Goal: Task Accomplishment & Management: Manage account settings

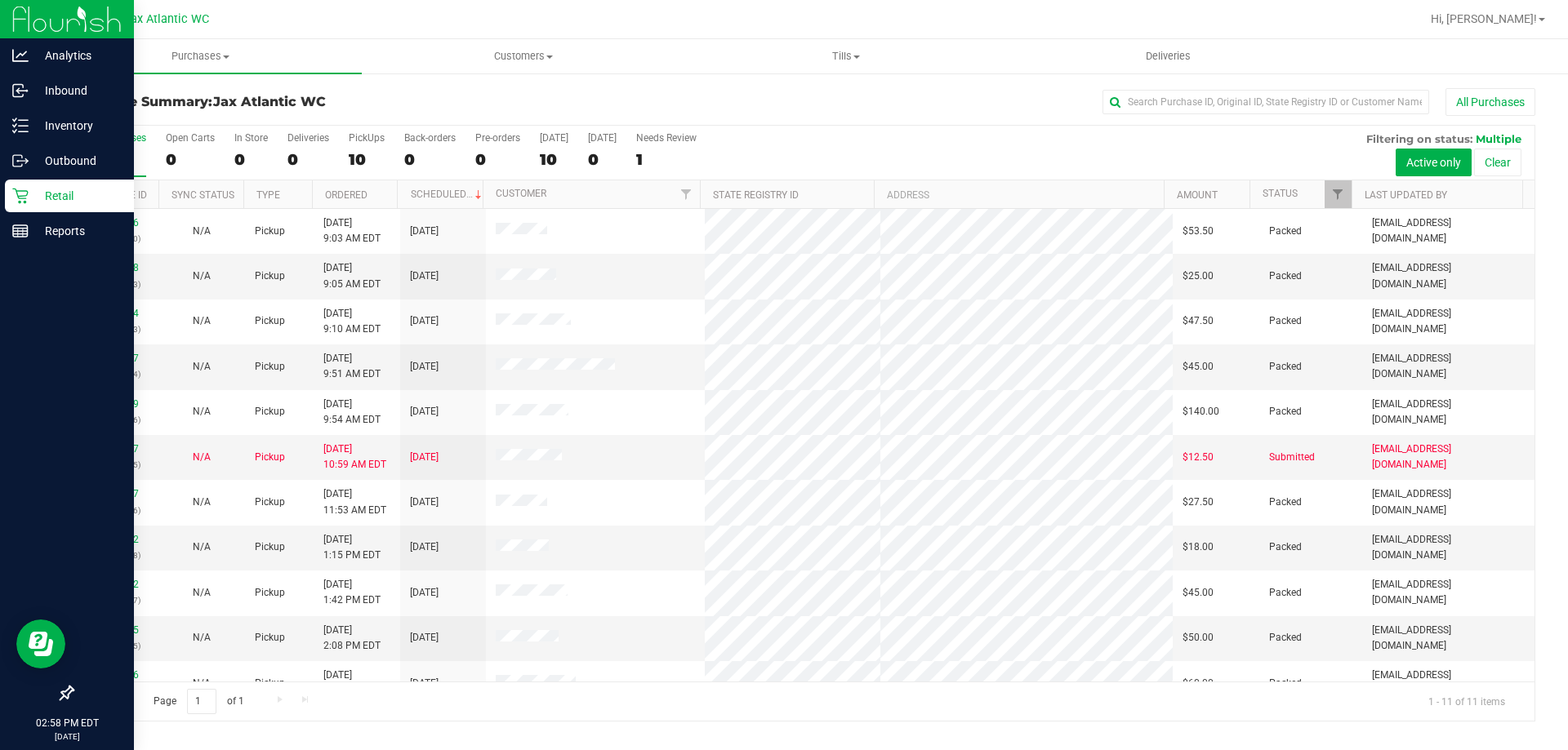
click at [20, 195] on icon at bounding box center [20, 195] width 16 height 16
click at [36, 91] on p "Inbound" at bounding box center [77, 90] width 98 height 19
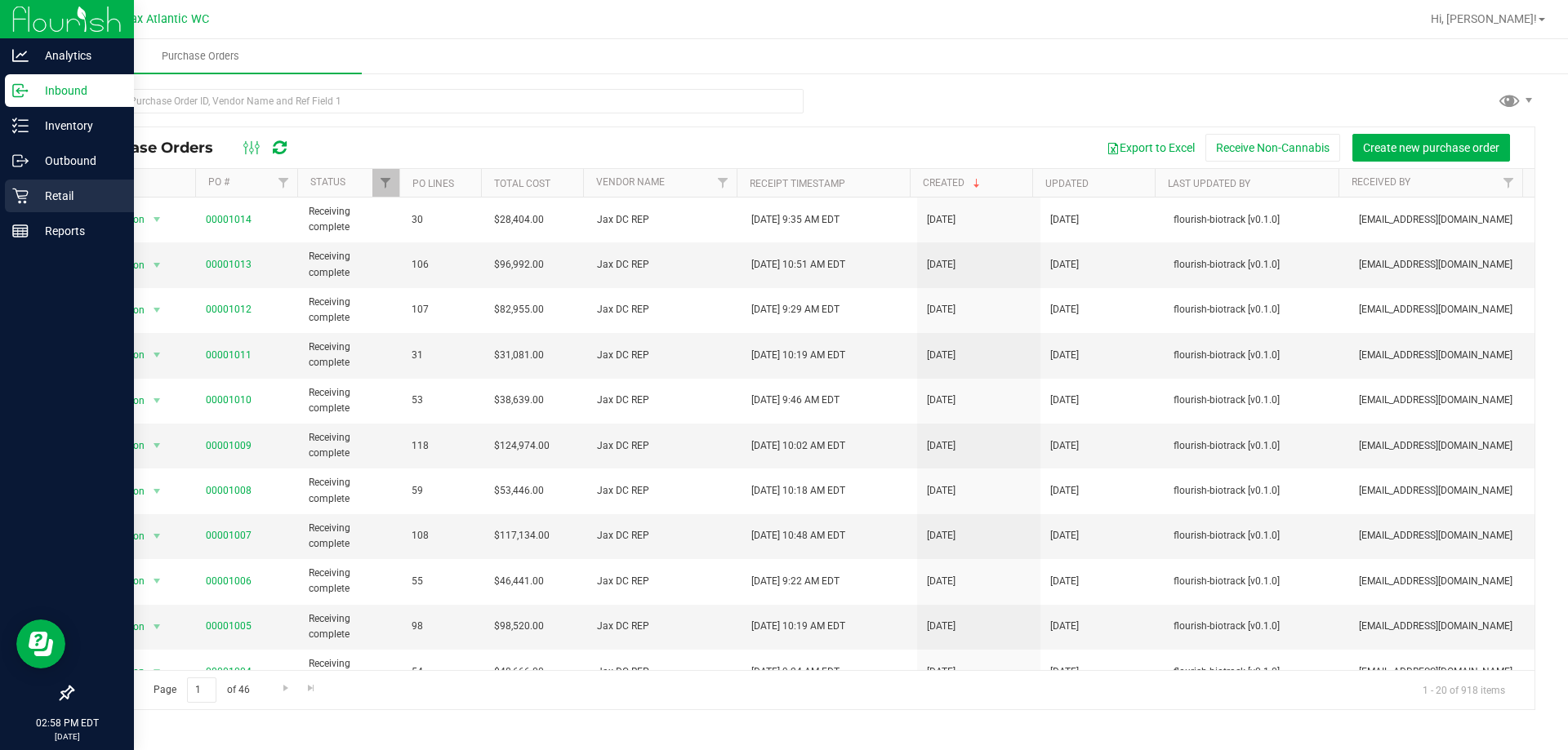
click at [24, 193] on icon at bounding box center [20, 195] width 16 height 16
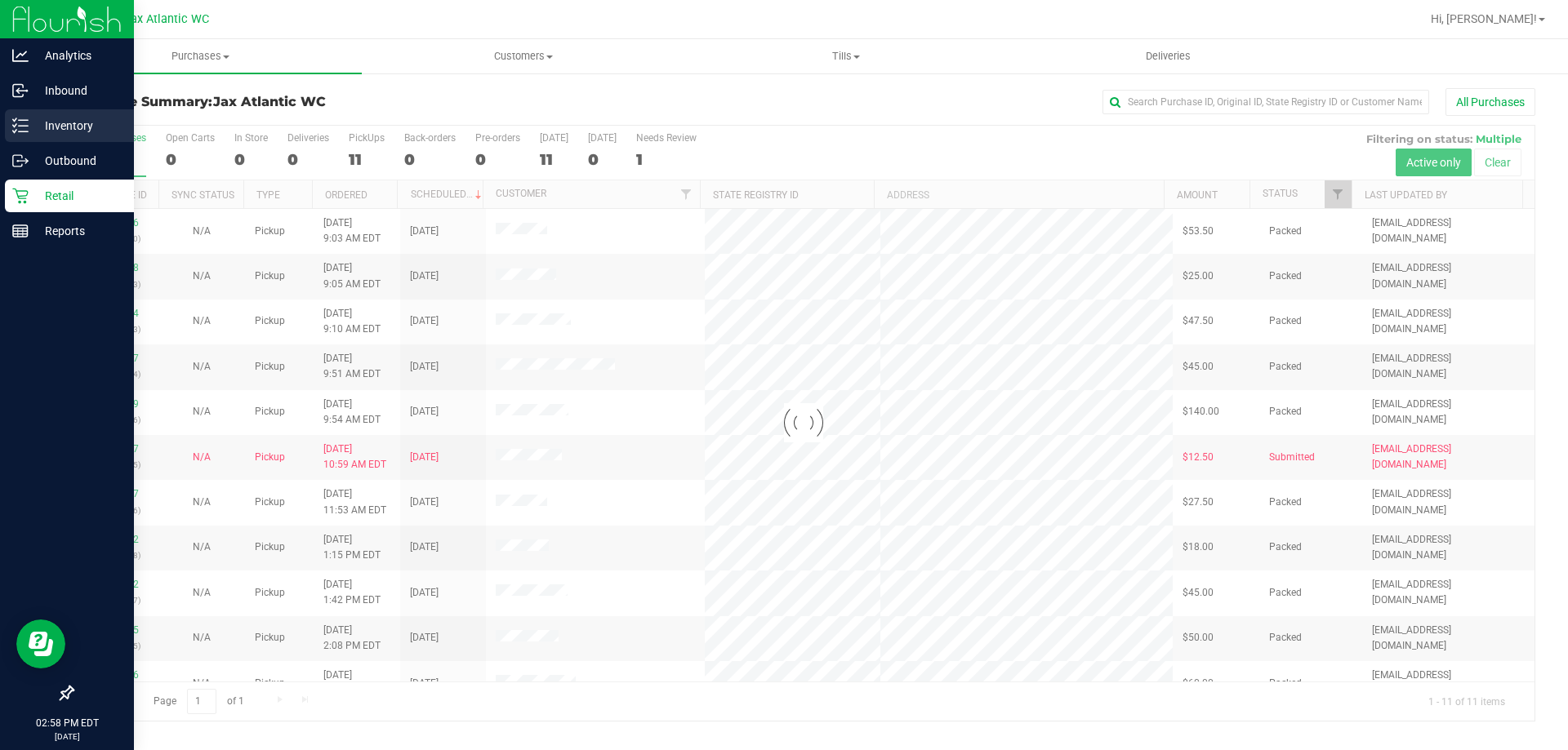
click at [33, 129] on p "Inventory" at bounding box center [77, 125] width 98 height 19
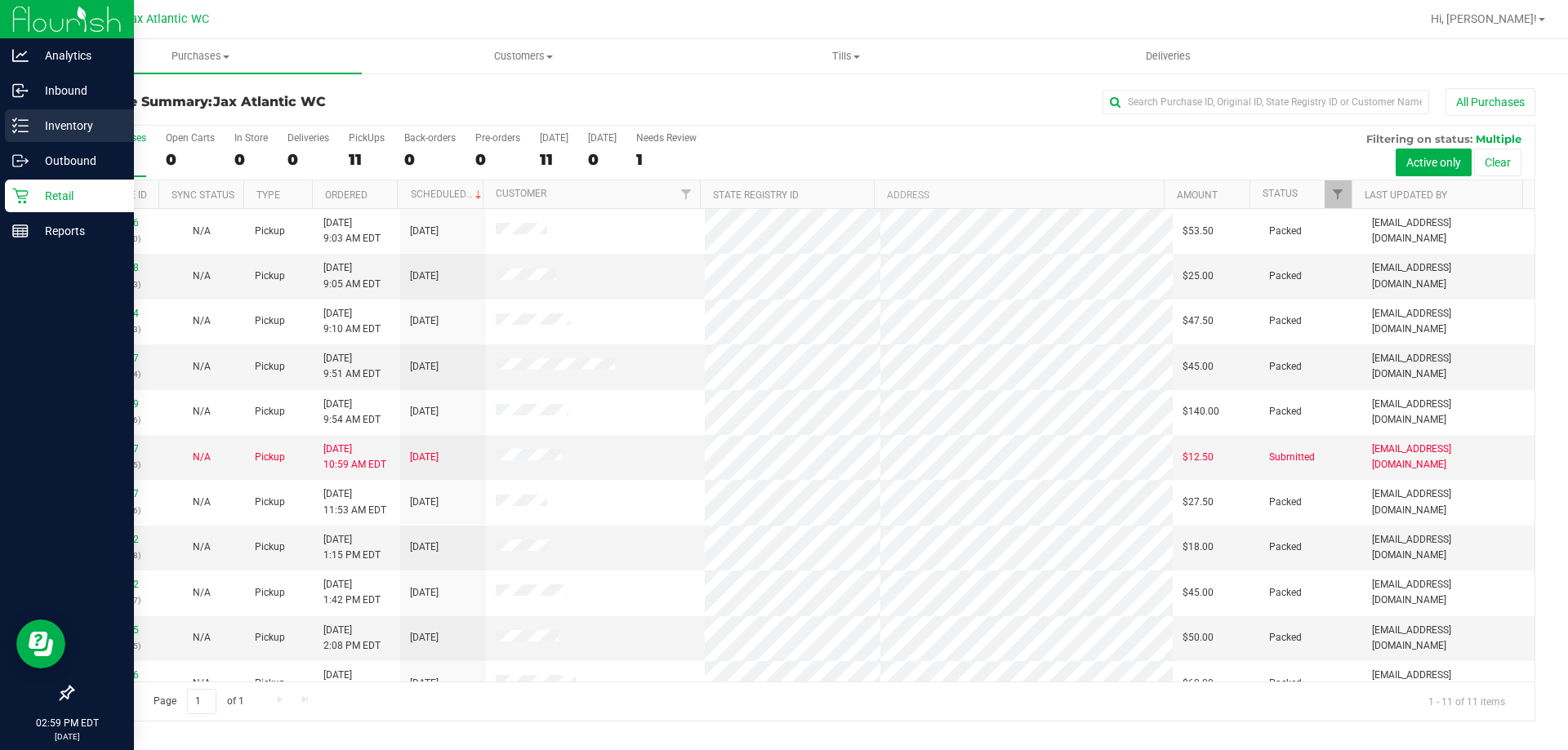
click at [46, 124] on p "Inventory" at bounding box center [77, 125] width 98 height 19
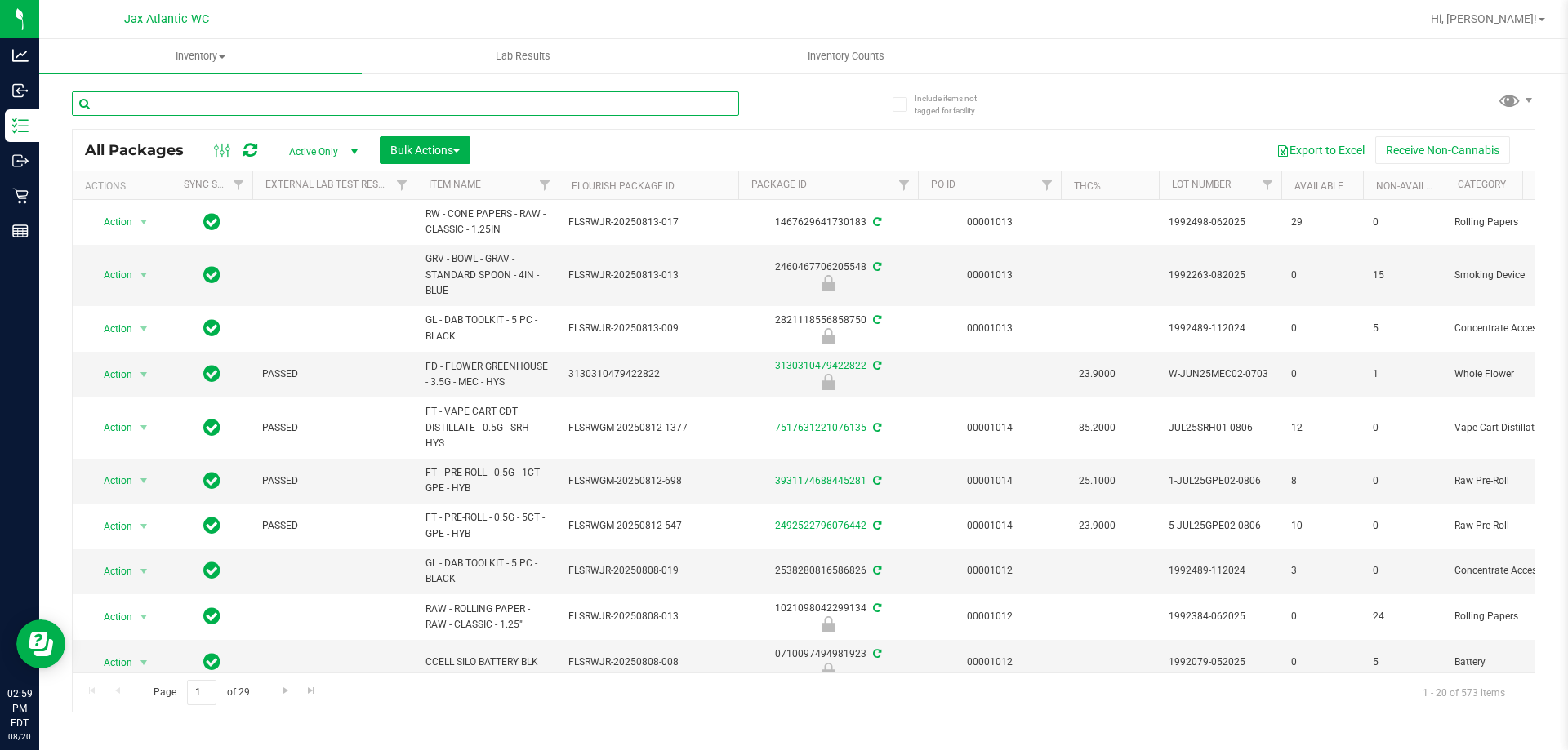
click at [190, 103] on input "text" at bounding box center [406, 103] width 667 height 24
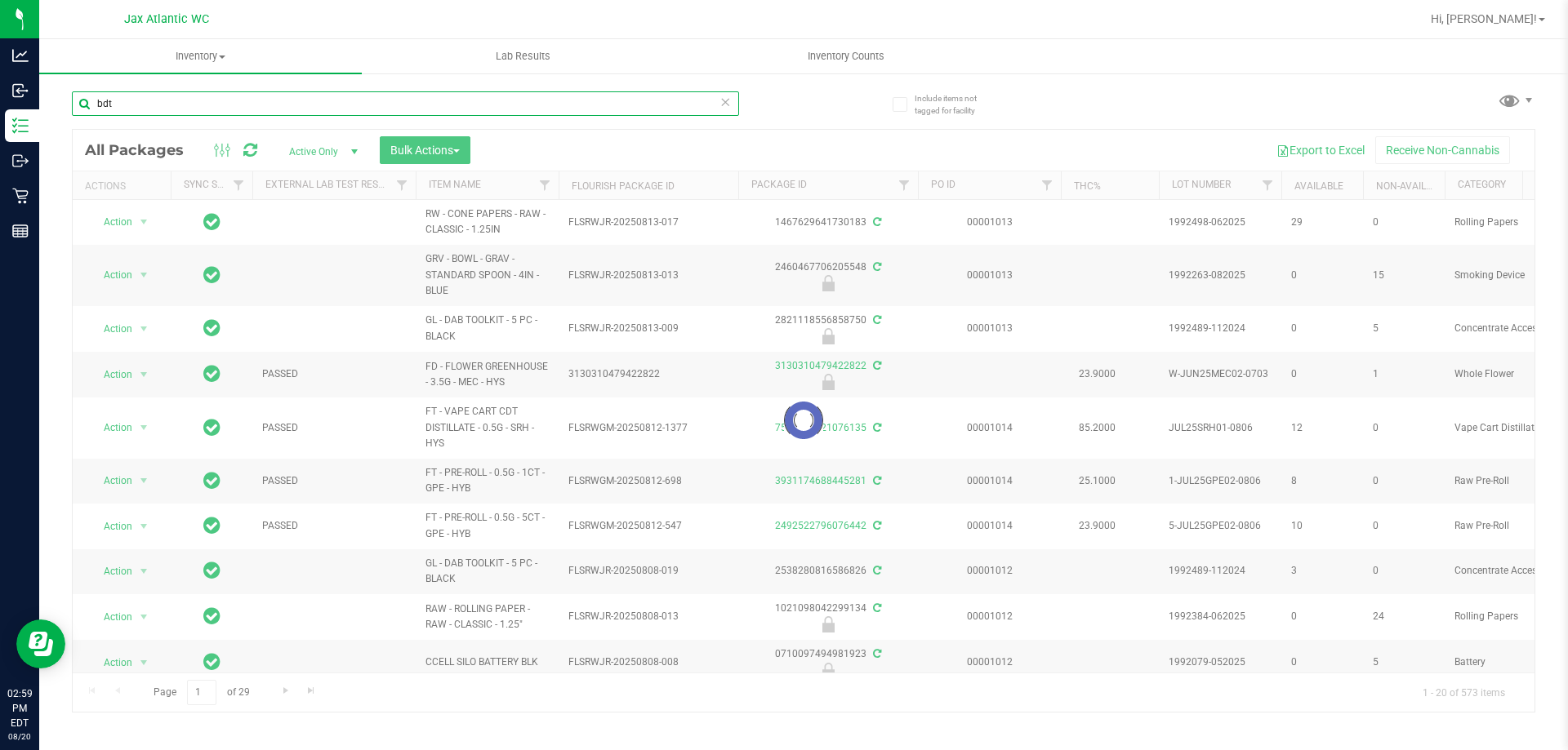
type input "bdt"
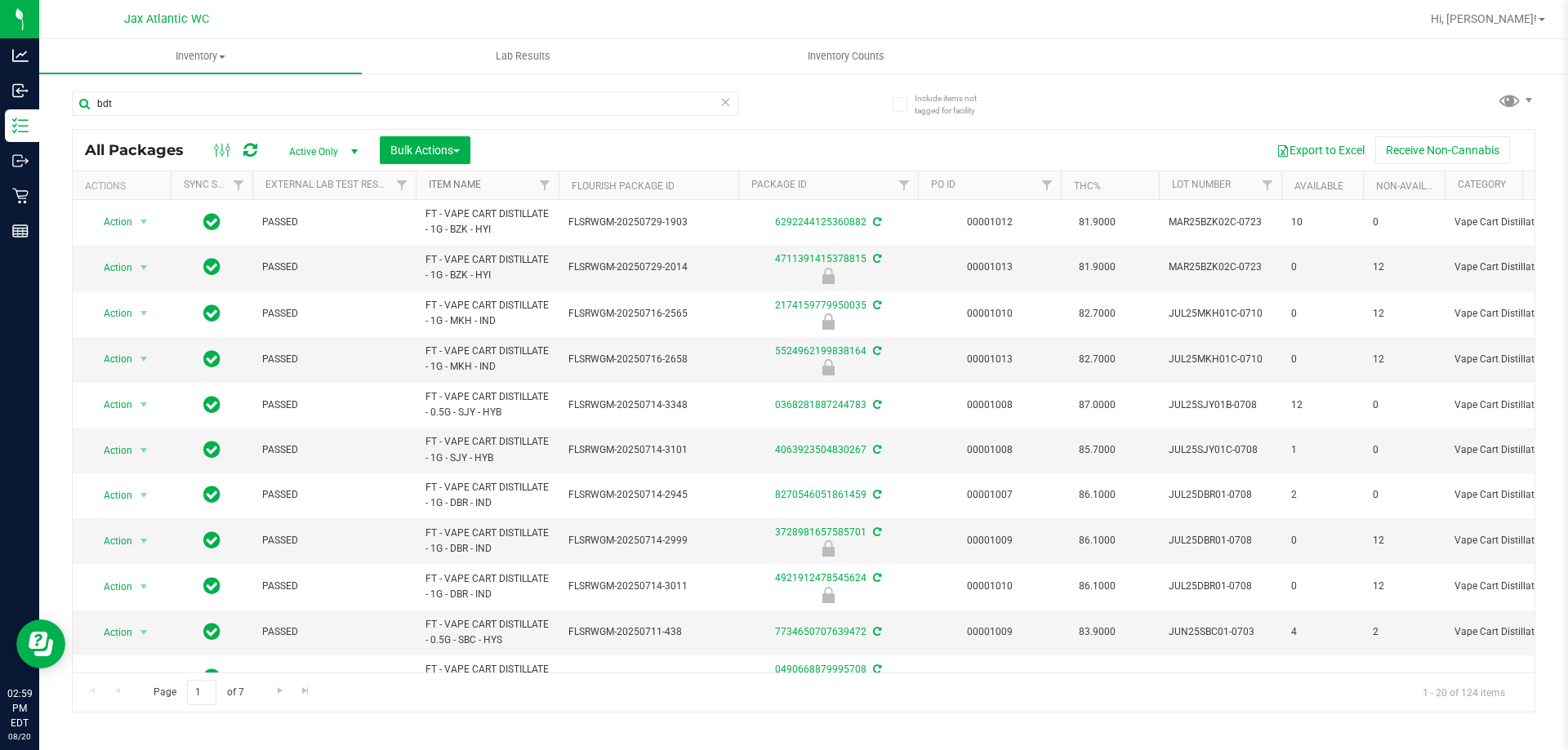
click at [445, 185] on link "Item Name" at bounding box center [454, 184] width 52 height 12
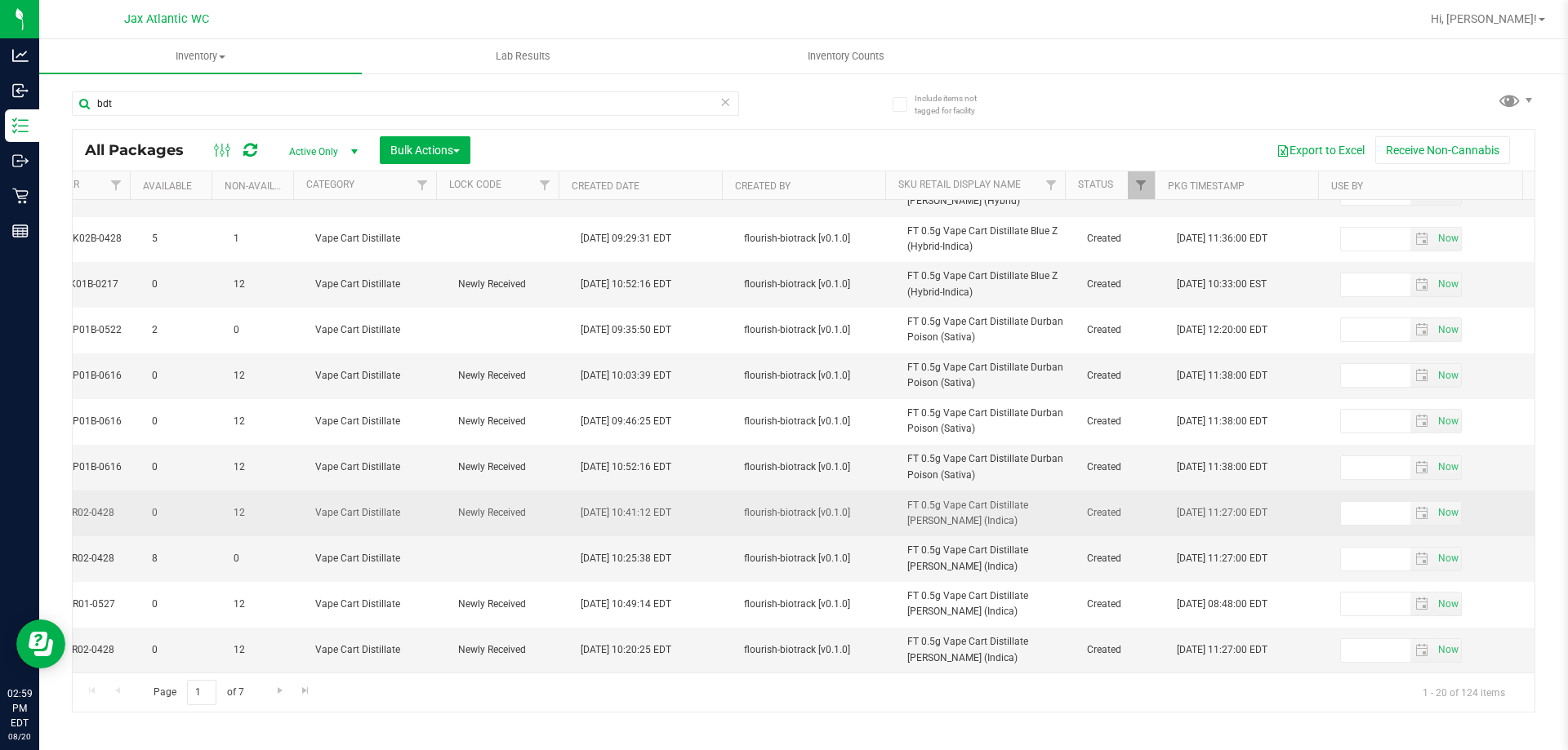
scroll to position [453, 1151]
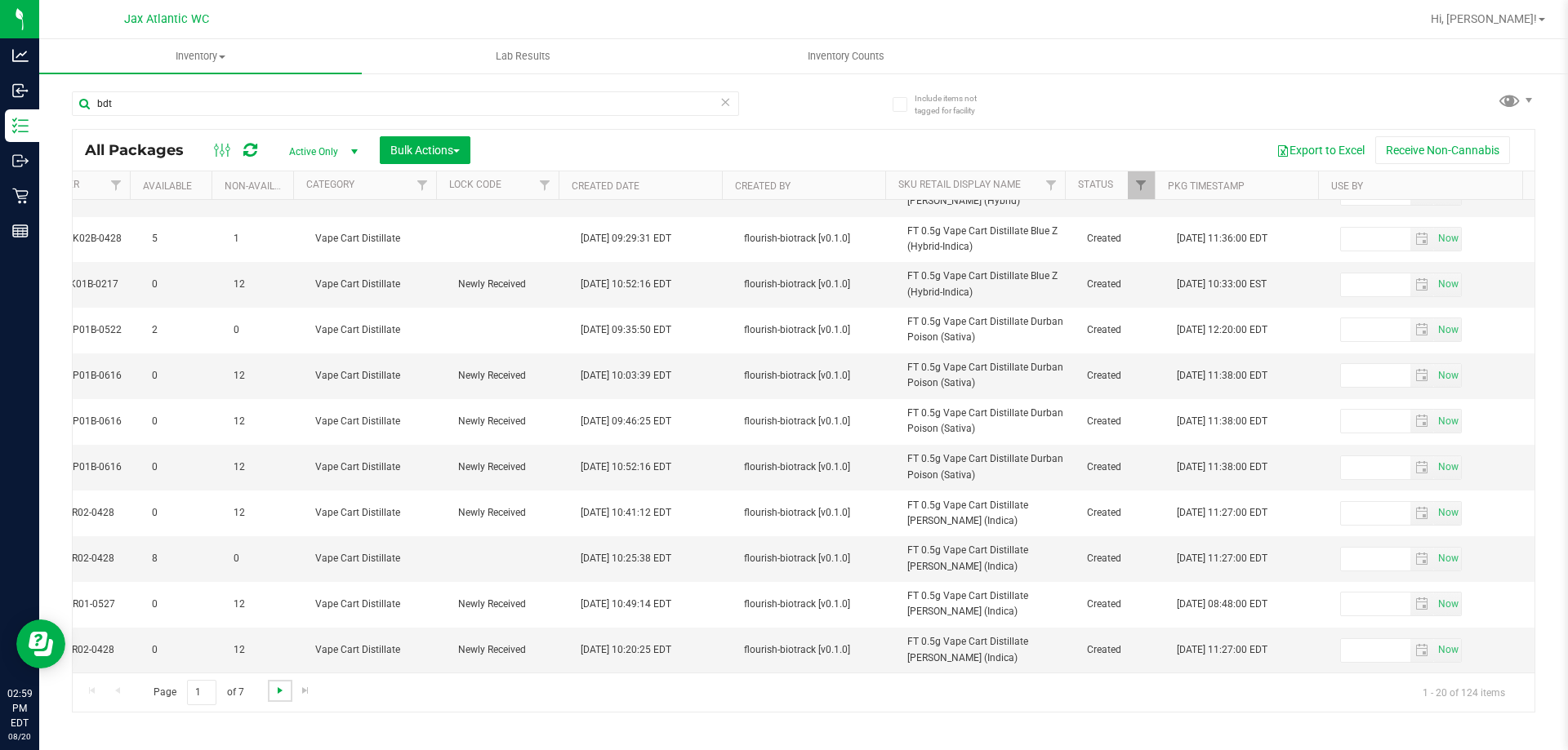
click at [280, 692] on span "Go to the next page" at bounding box center [280, 691] width 13 height 13
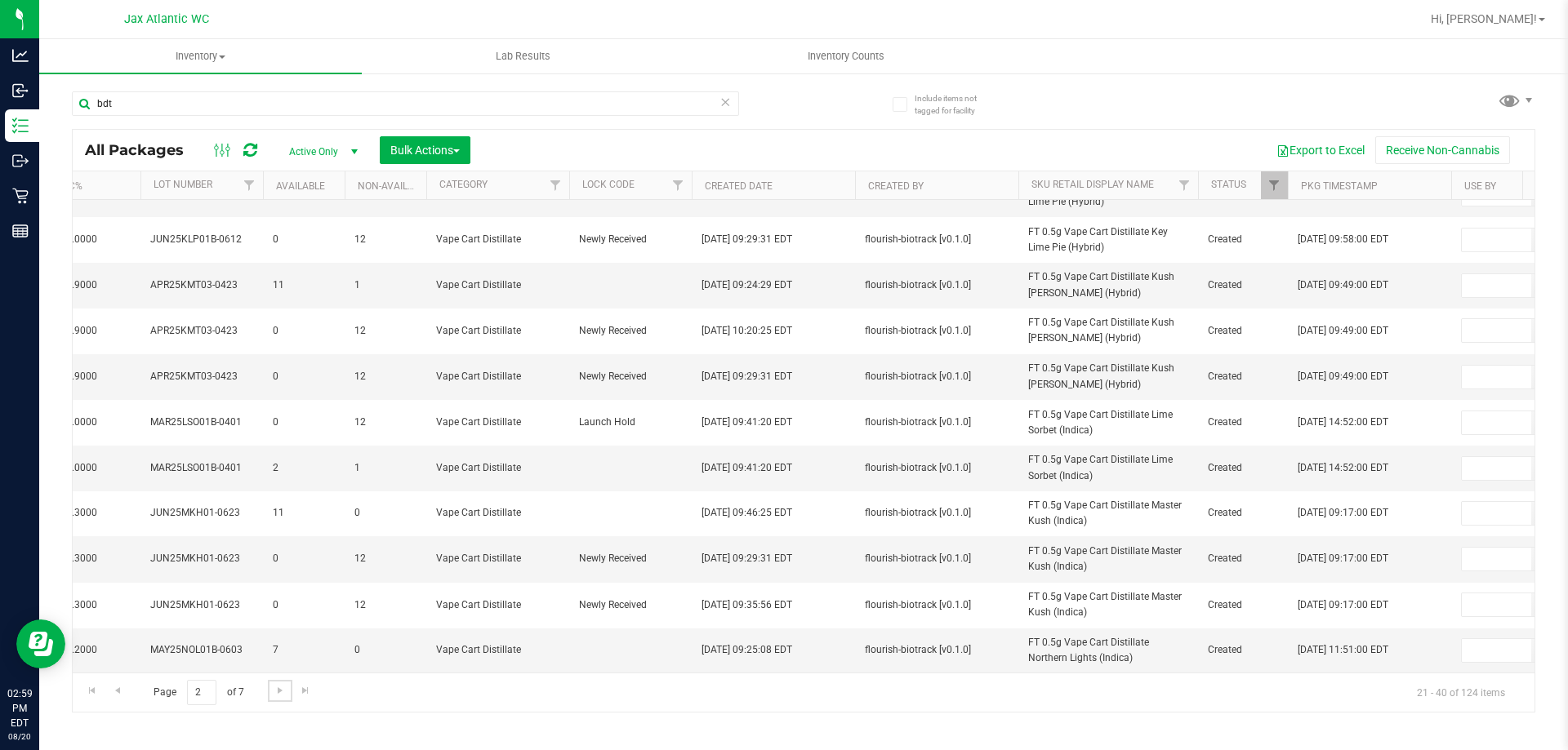
scroll to position [0, 876]
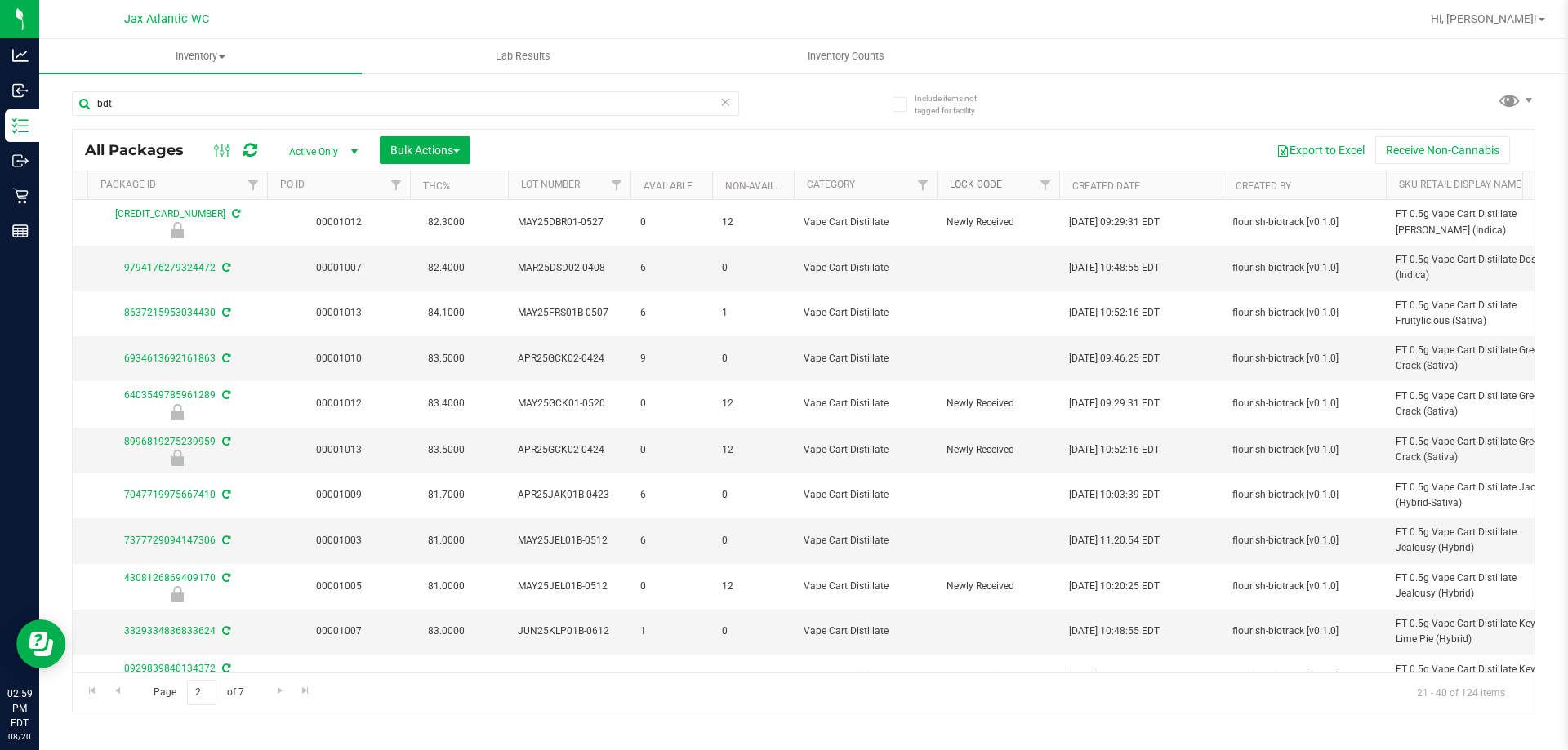
click at [974, 185] on link "Lock Code" at bounding box center [976, 184] width 52 height 12
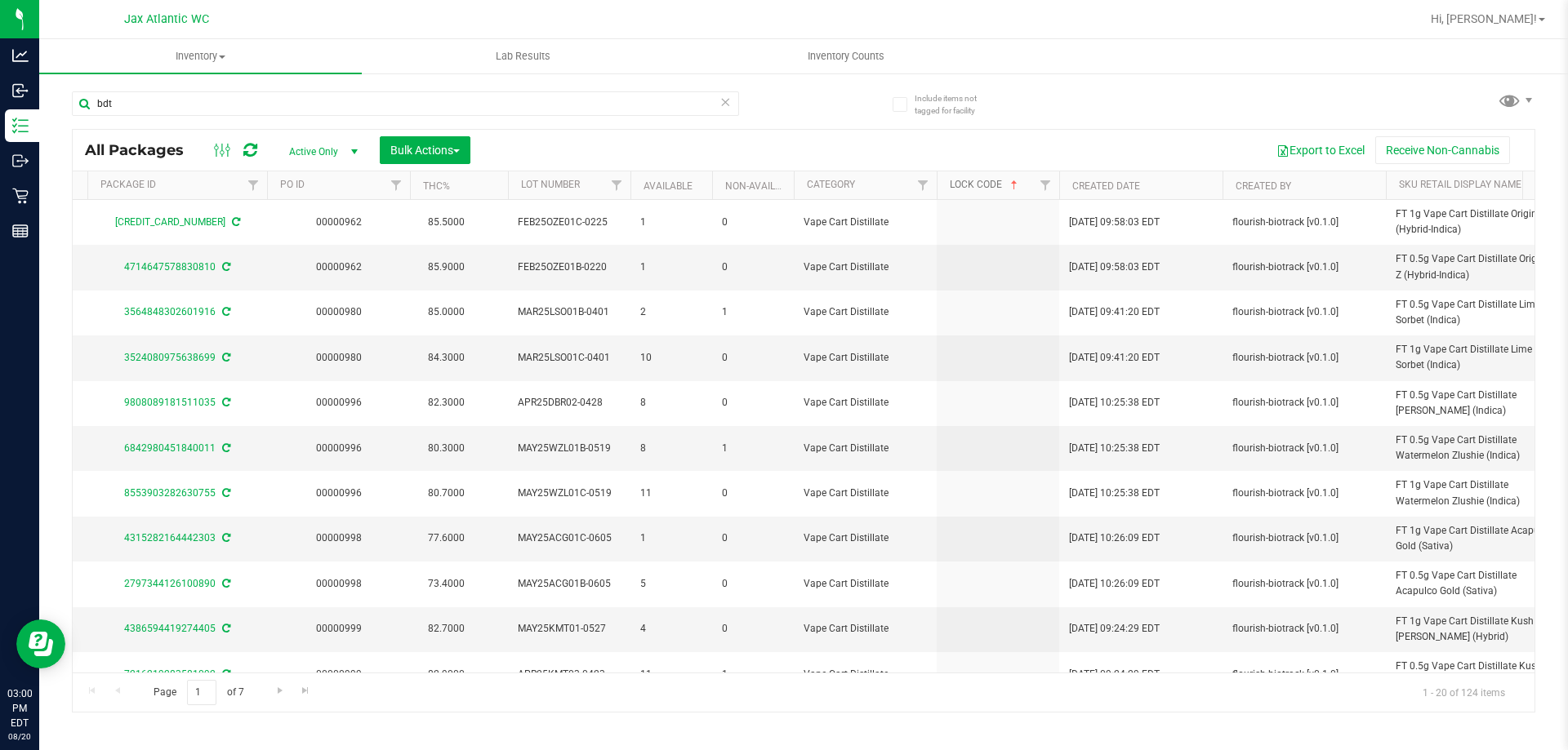
click at [967, 186] on link "Lock Code" at bounding box center [985, 184] width 71 height 12
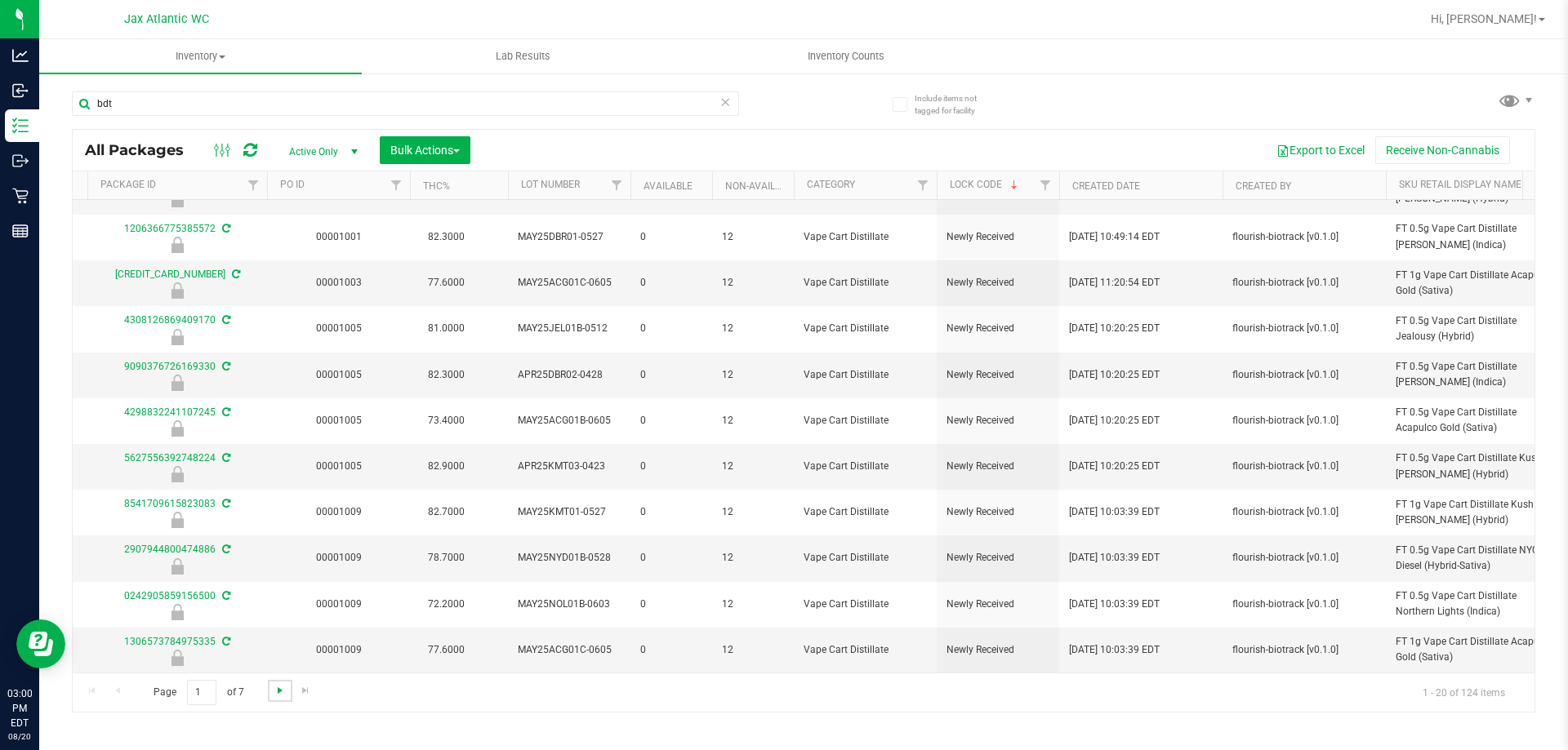
click at [277, 692] on span "Go to the next page" at bounding box center [280, 691] width 13 height 13
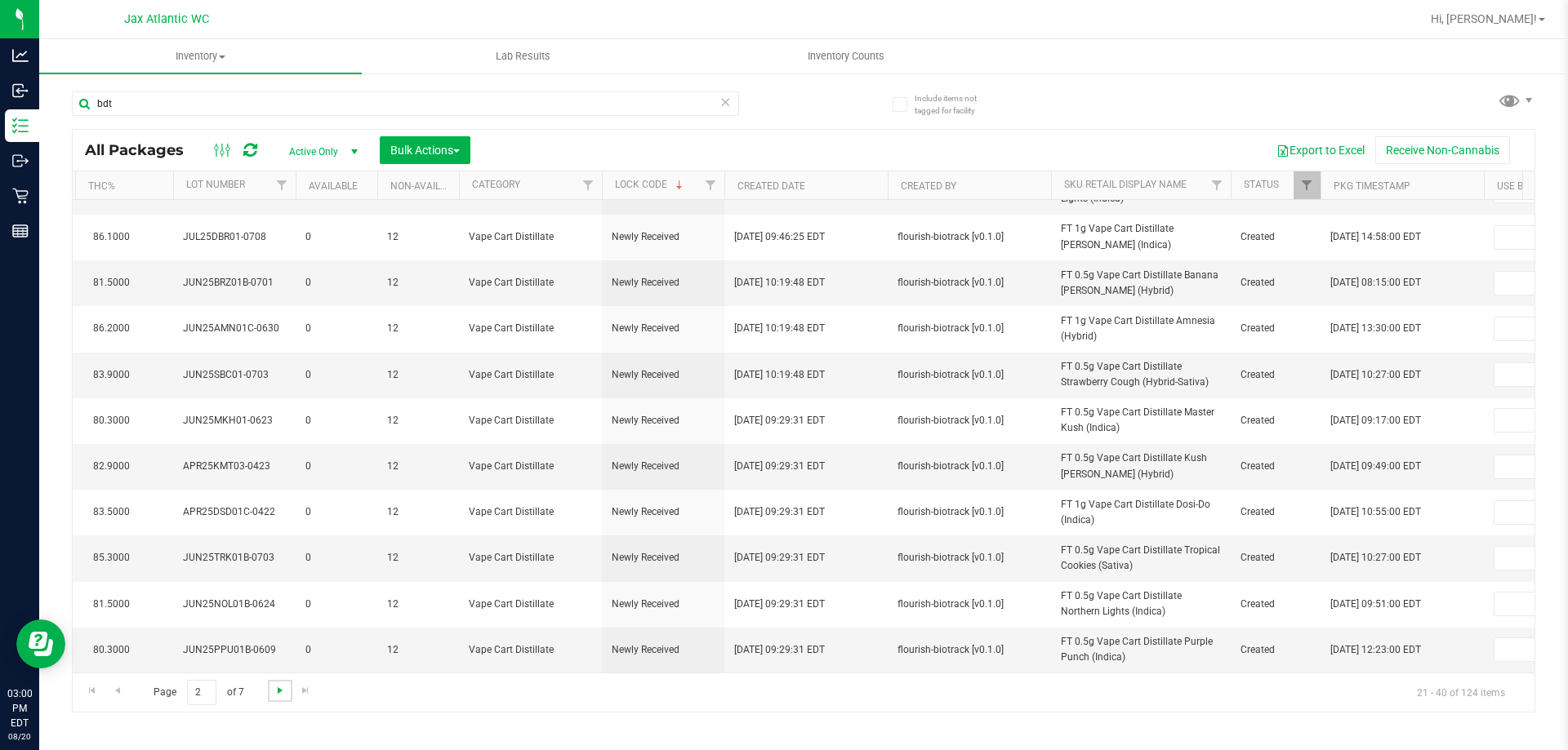
click at [273, 692] on span "Go to the next page" at bounding box center [280, 691] width 13 height 13
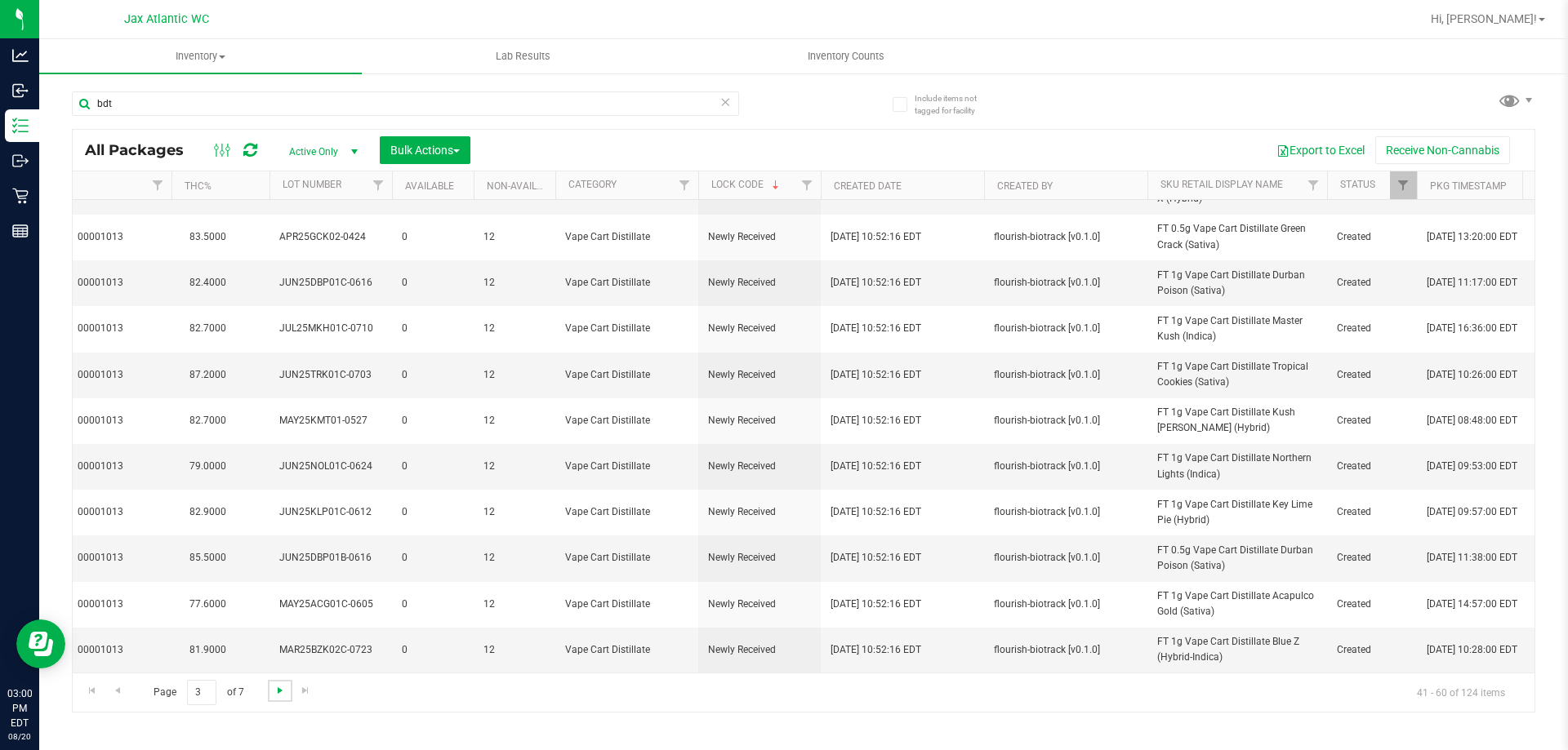
click at [277, 693] on span "Go to the next page" at bounding box center [280, 691] width 13 height 13
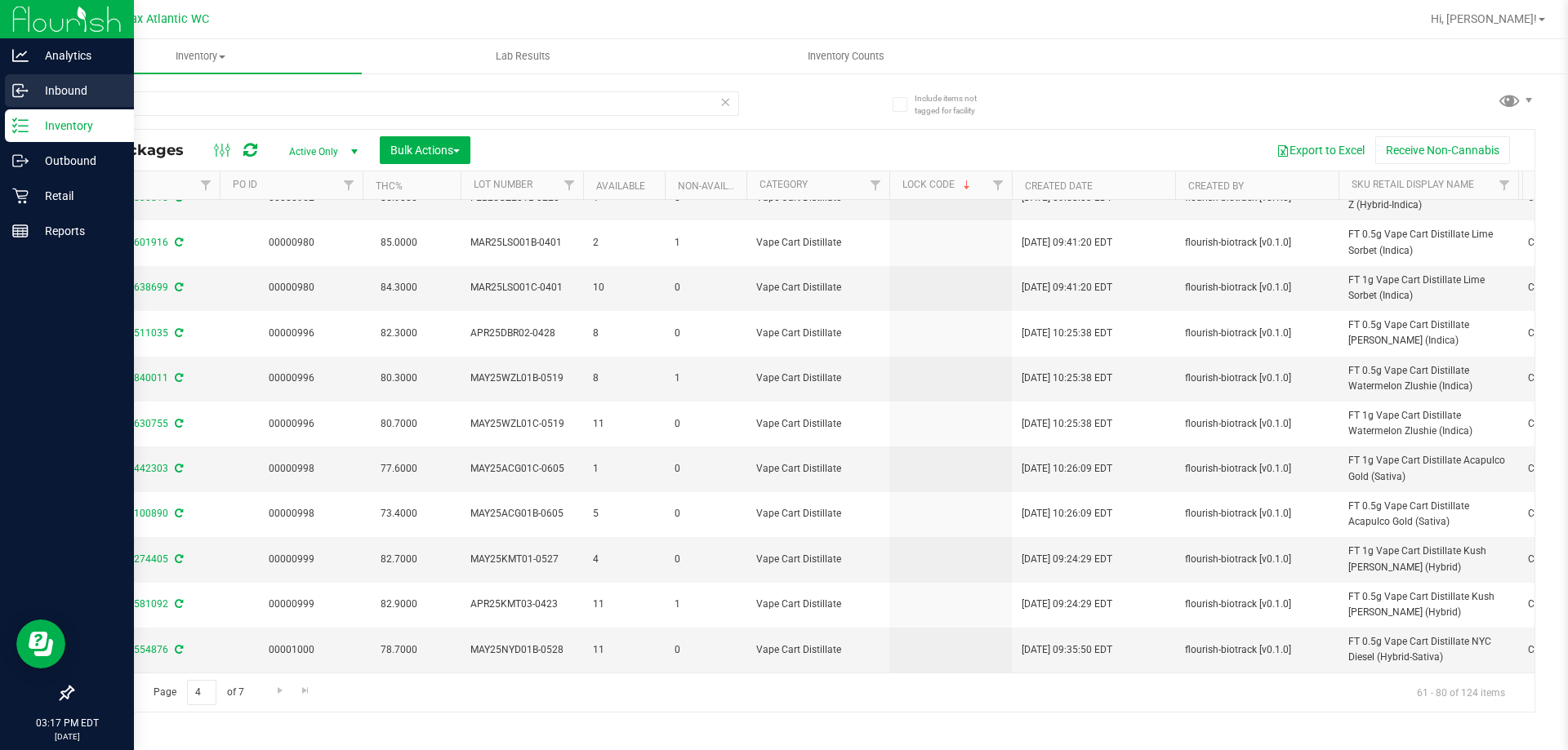
click at [22, 92] on icon at bounding box center [20, 90] width 16 height 16
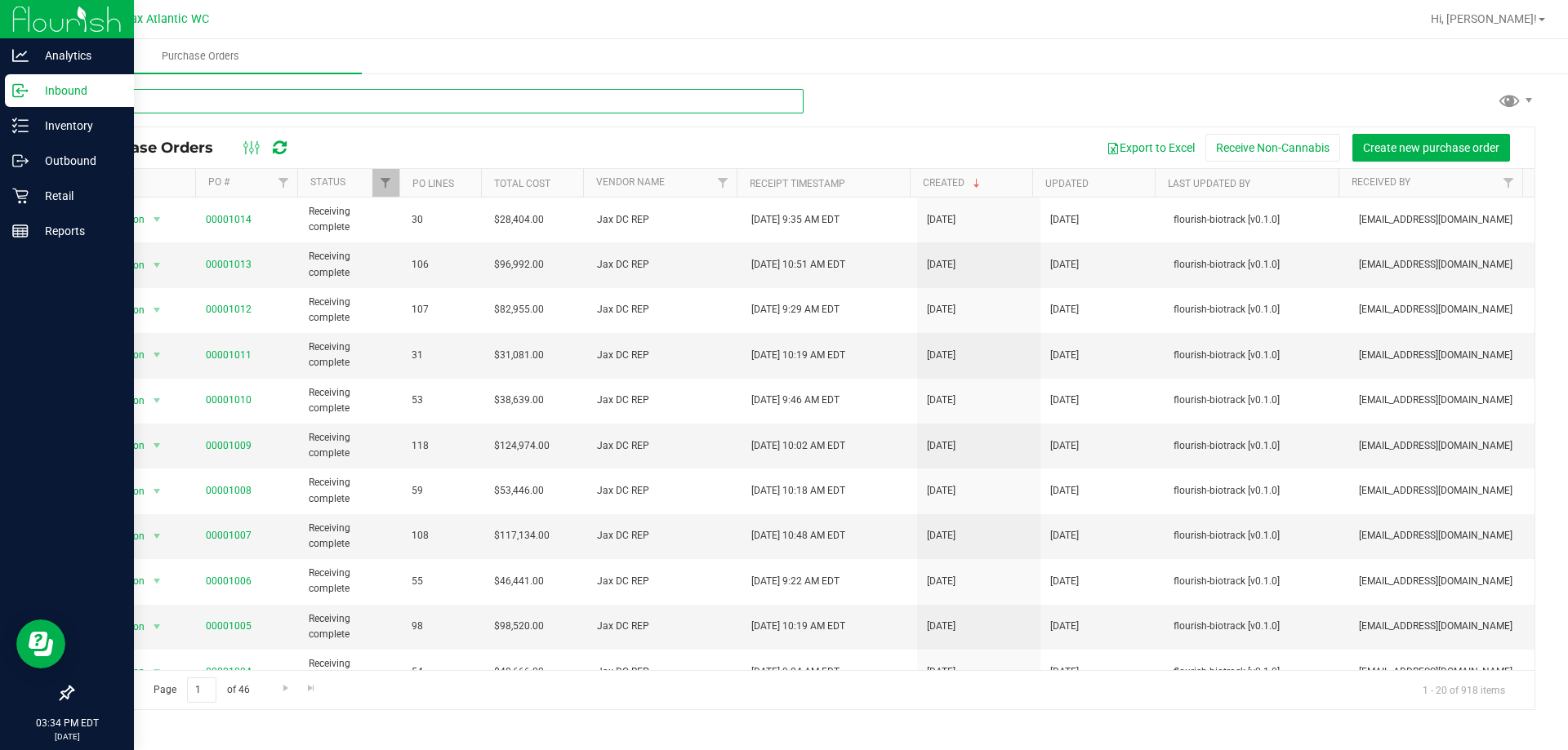
click at [219, 107] on input "text" at bounding box center [438, 101] width 732 height 24
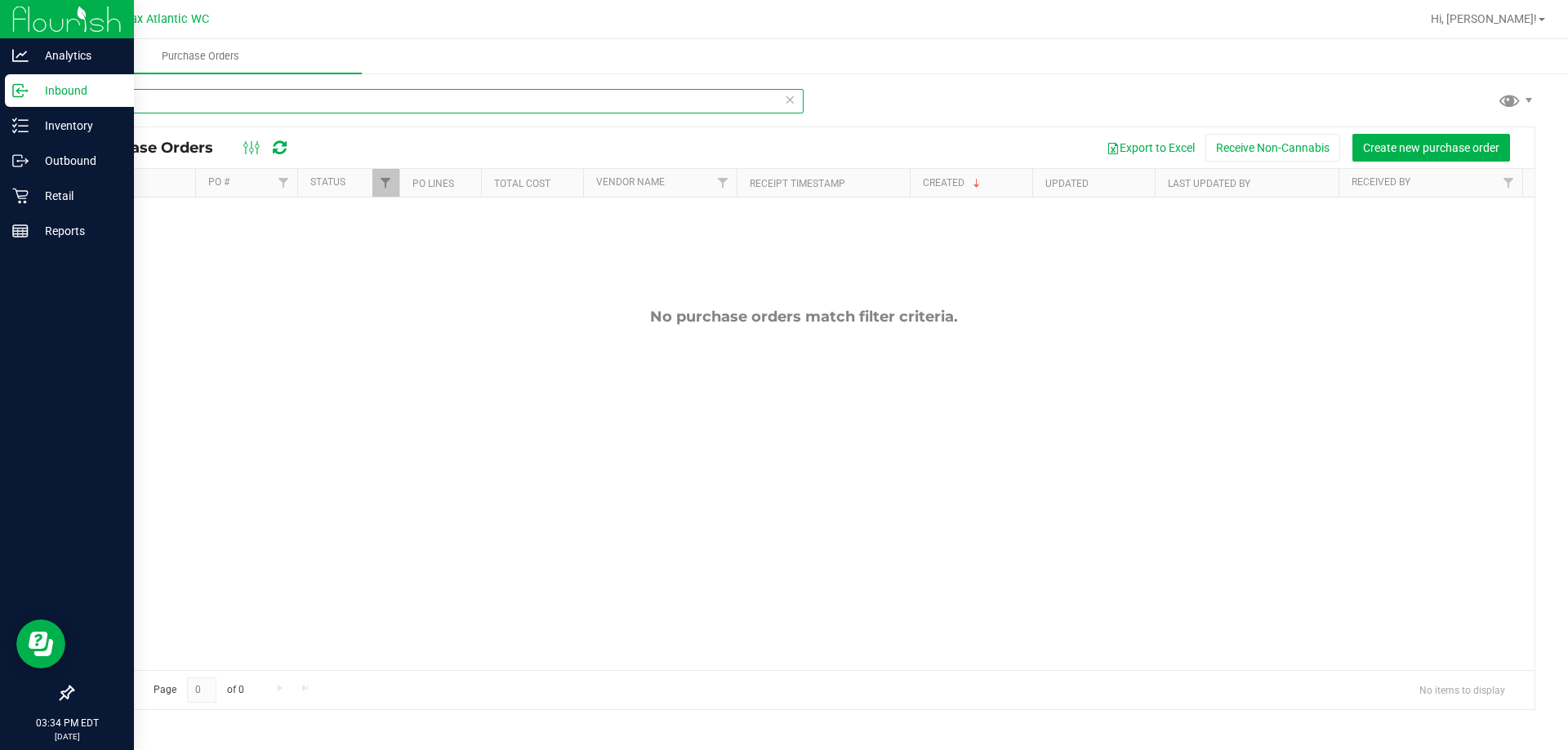
type input "b"
click at [24, 129] on icon at bounding box center [20, 125] width 16 height 16
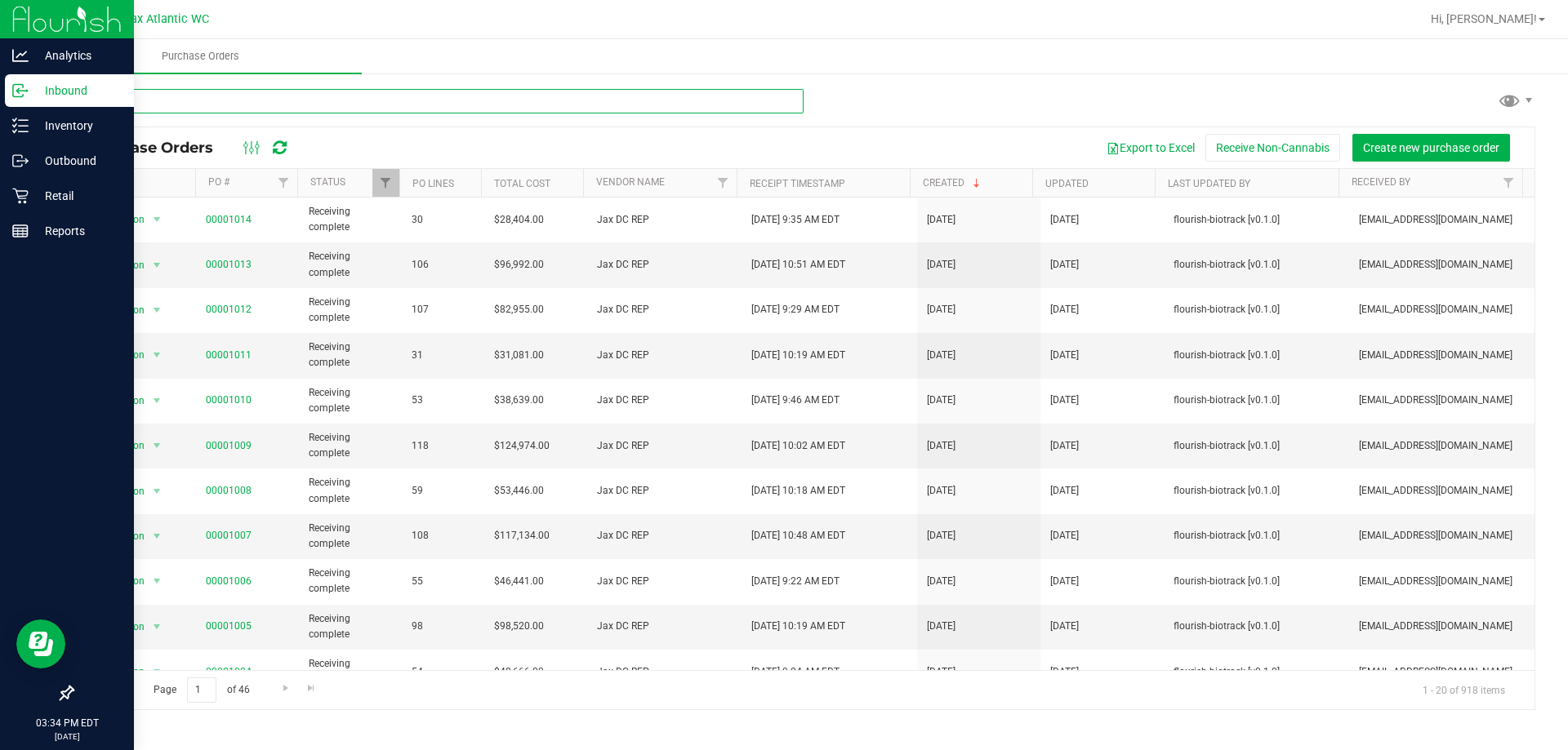
click at [142, 103] on input "text" at bounding box center [438, 101] width 732 height 24
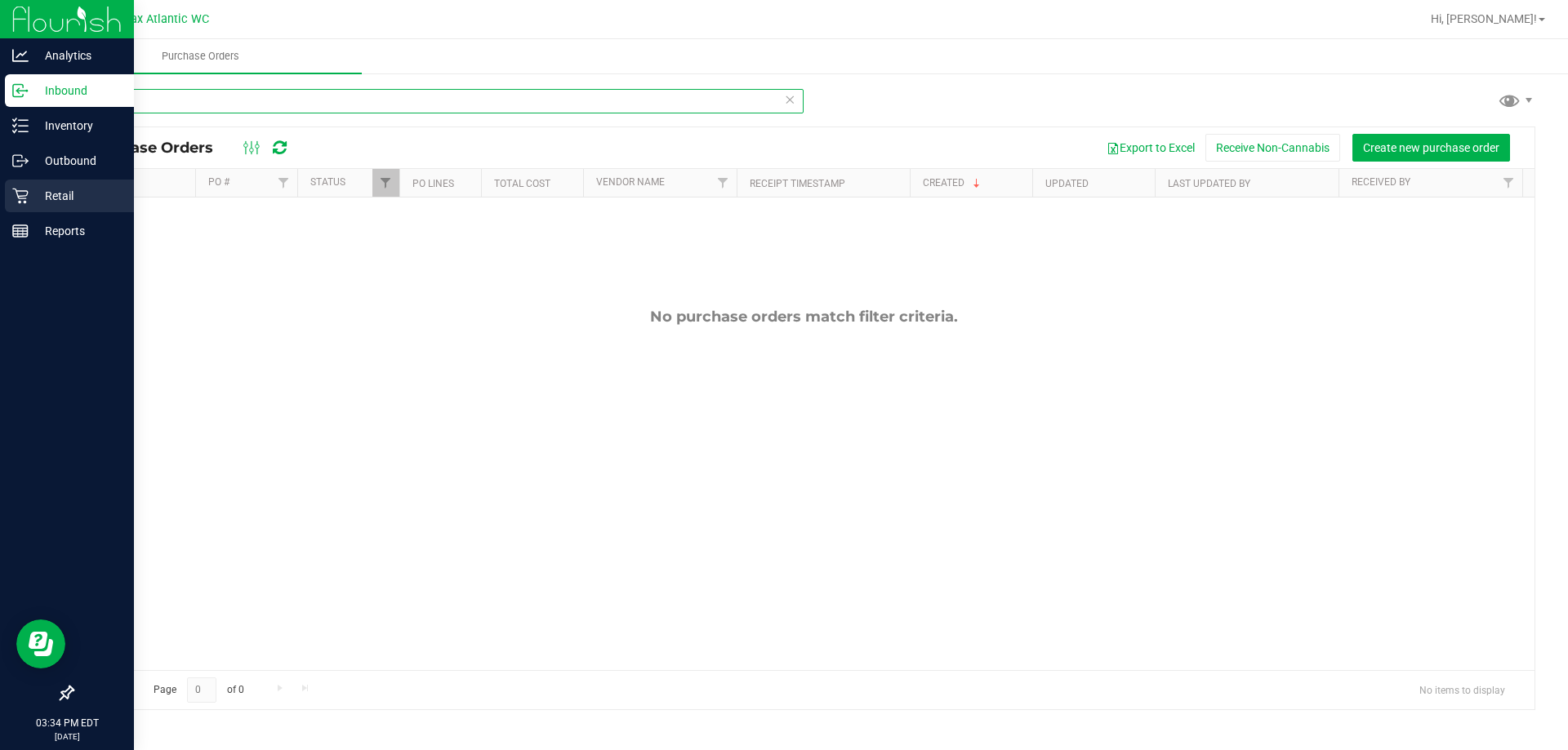
type input "bzk"
click at [34, 196] on p "Retail" at bounding box center [77, 195] width 98 height 19
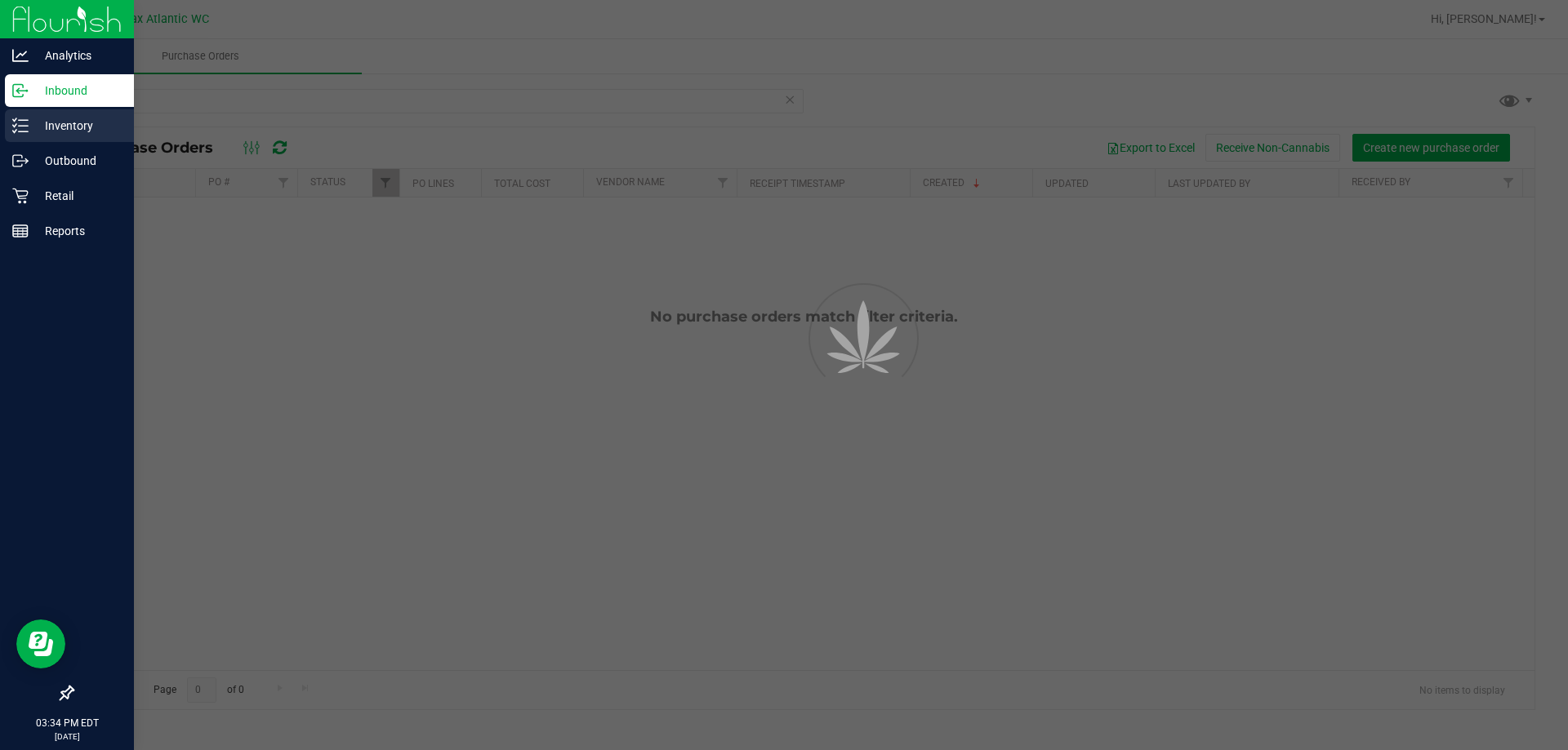
click at [55, 142] on link "Inventory" at bounding box center [67, 127] width 134 height 35
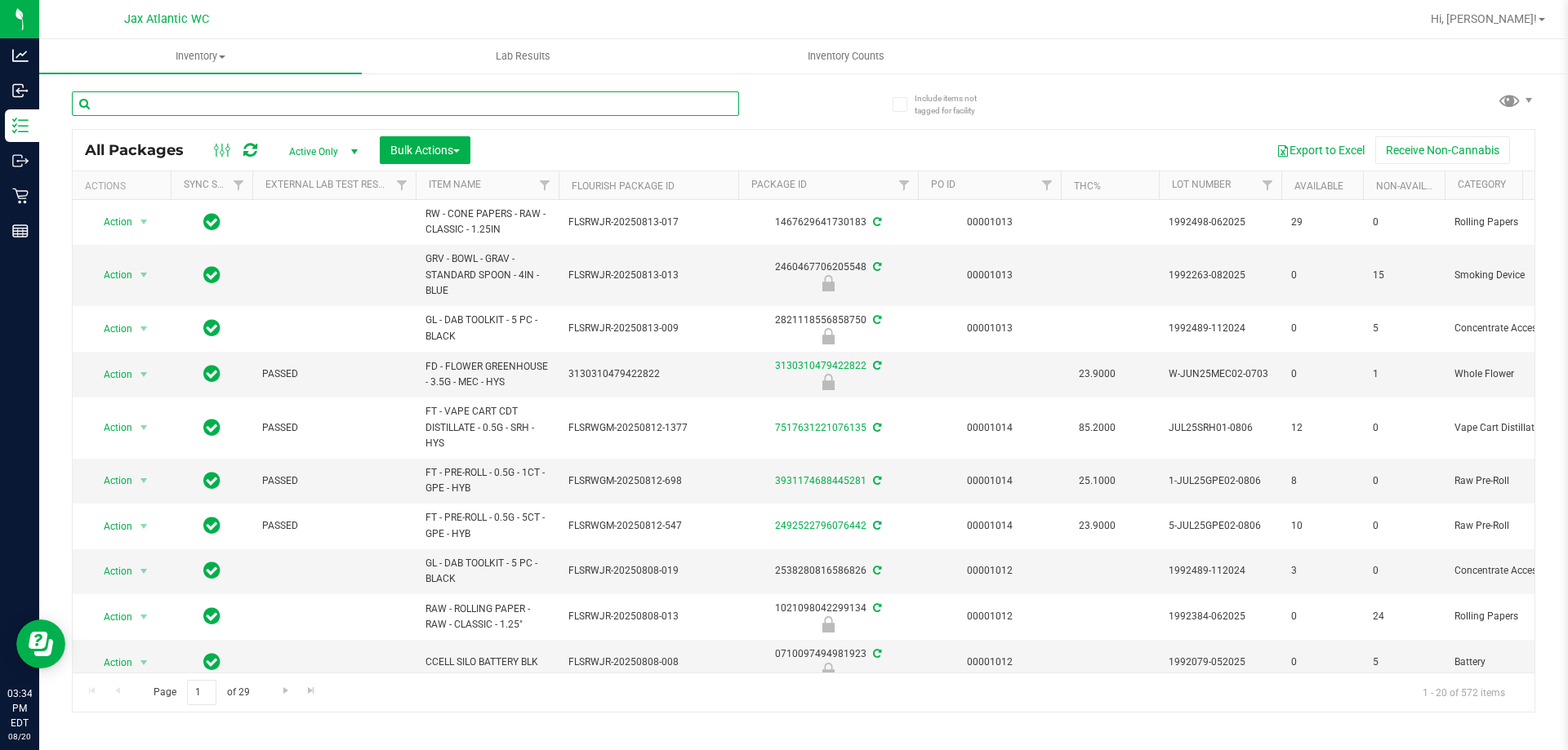
click at [172, 106] on input "text" at bounding box center [406, 103] width 667 height 24
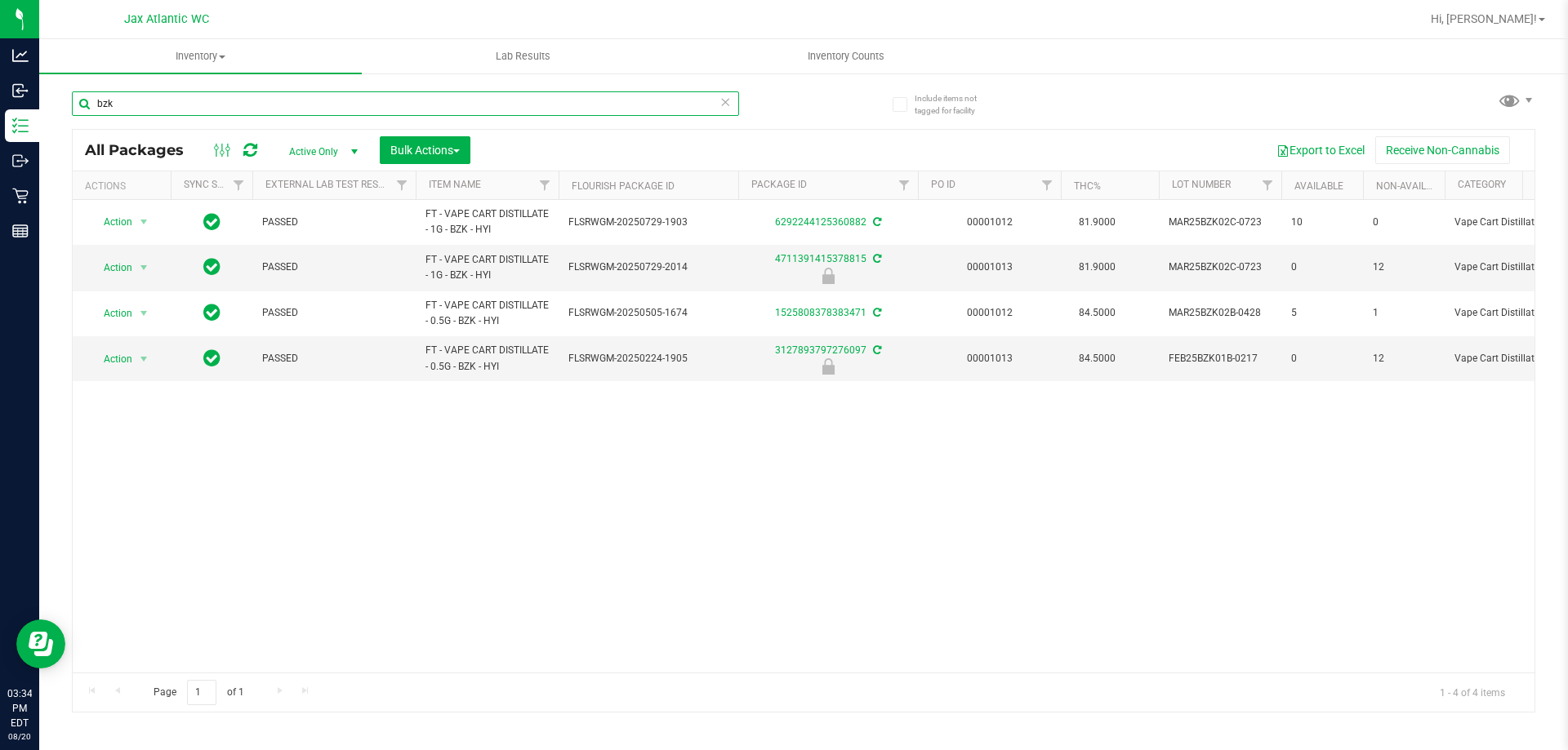
type input "bzk"
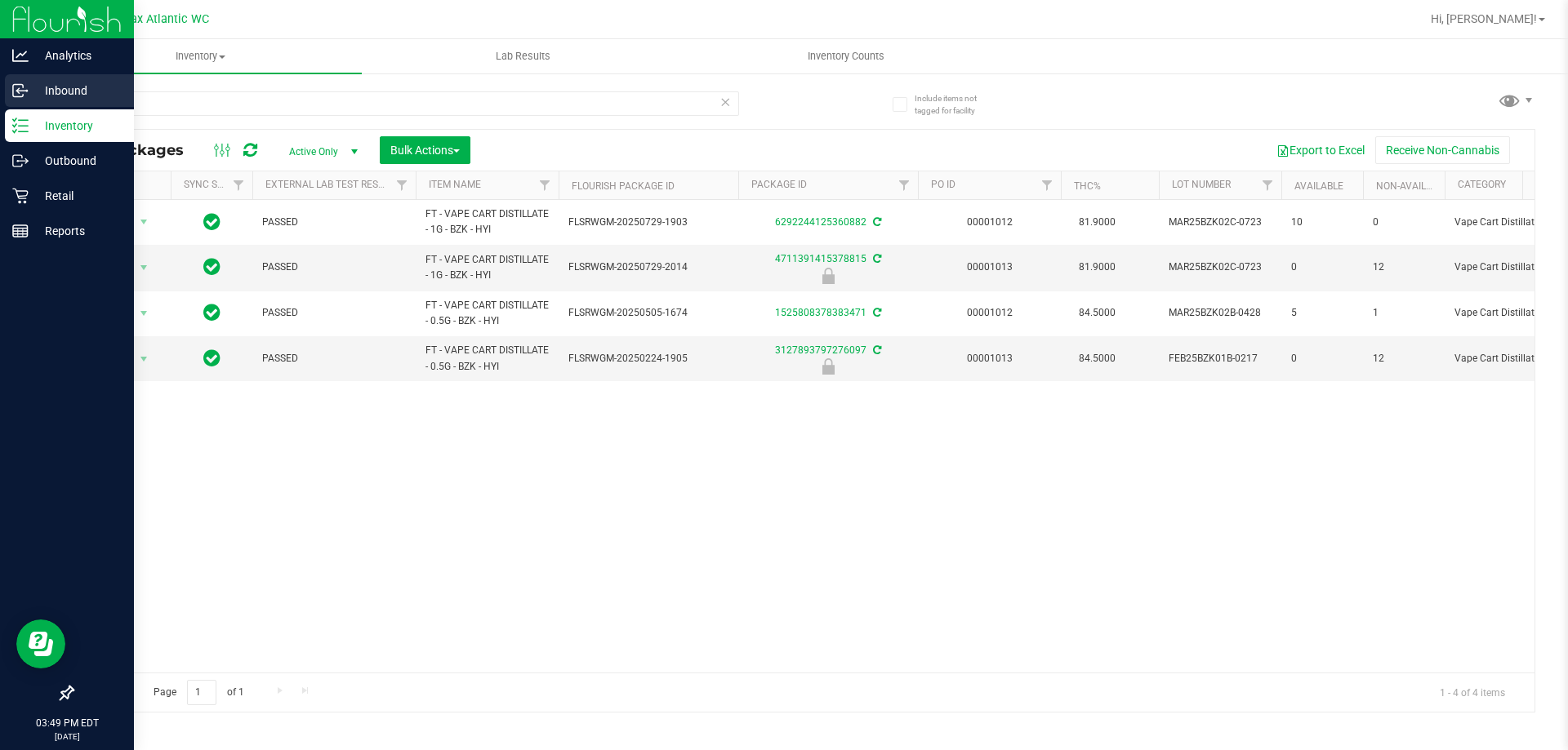
click at [32, 90] on p "Inbound" at bounding box center [77, 90] width 98 height 19
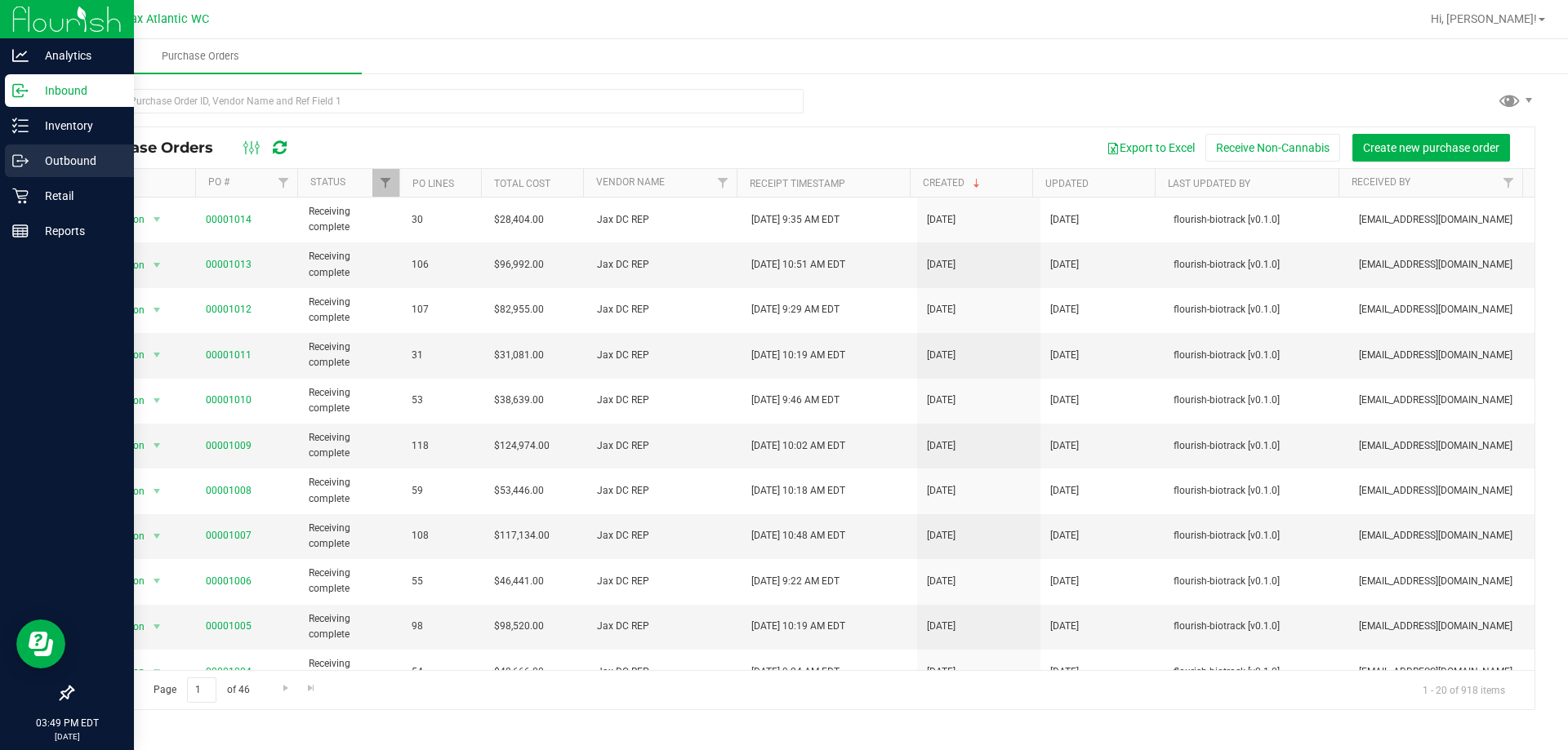
click at [18, 159] on icon at bounding box center [20, 160] width 16 height 16
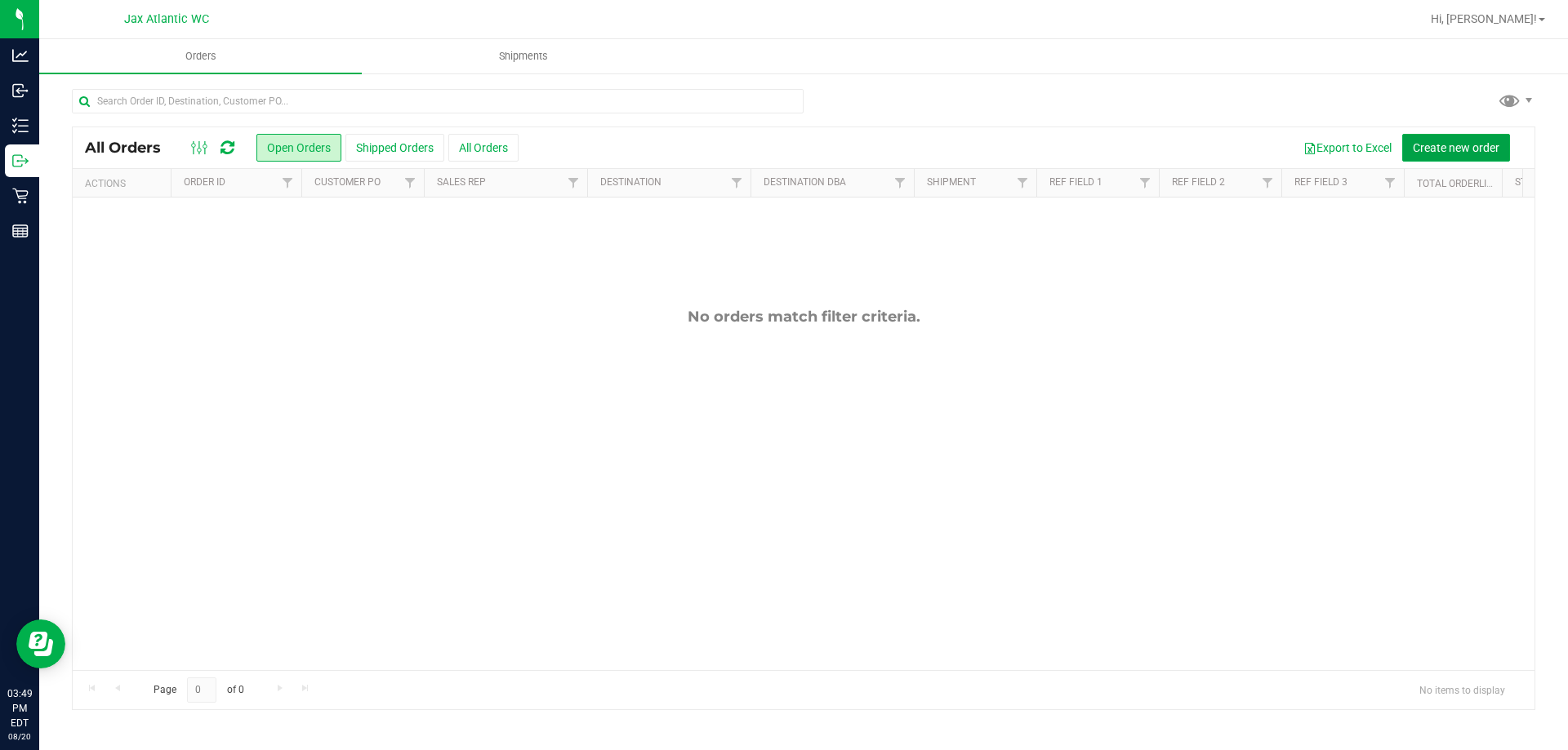
click at [1446, 147] on span "Create new order" at bounding box center [1456, 148] width 86 height 13
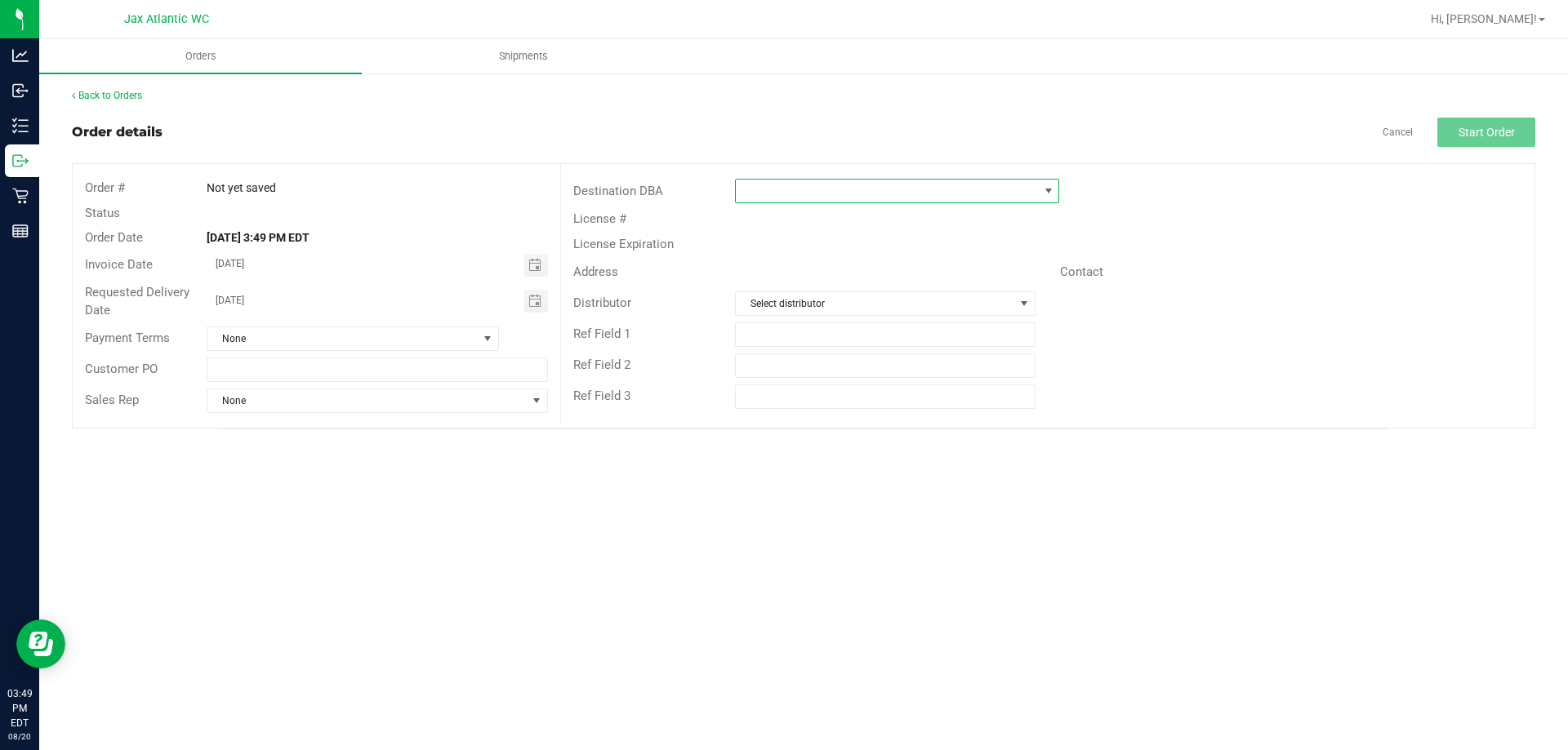
click at [1043, 192] on span at bounding box center [1049, 191] width 13 height 13
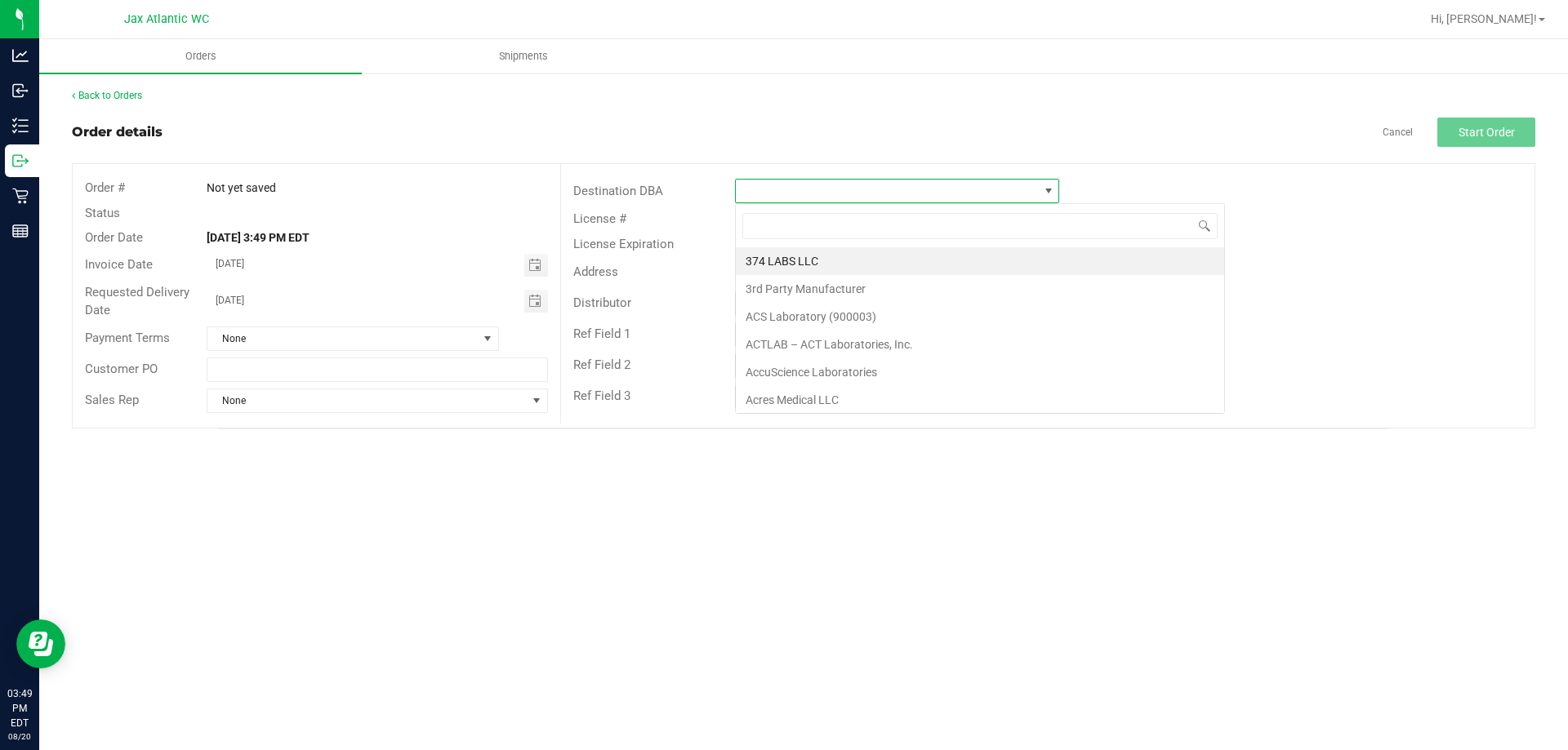
scroll to position [24, 325]
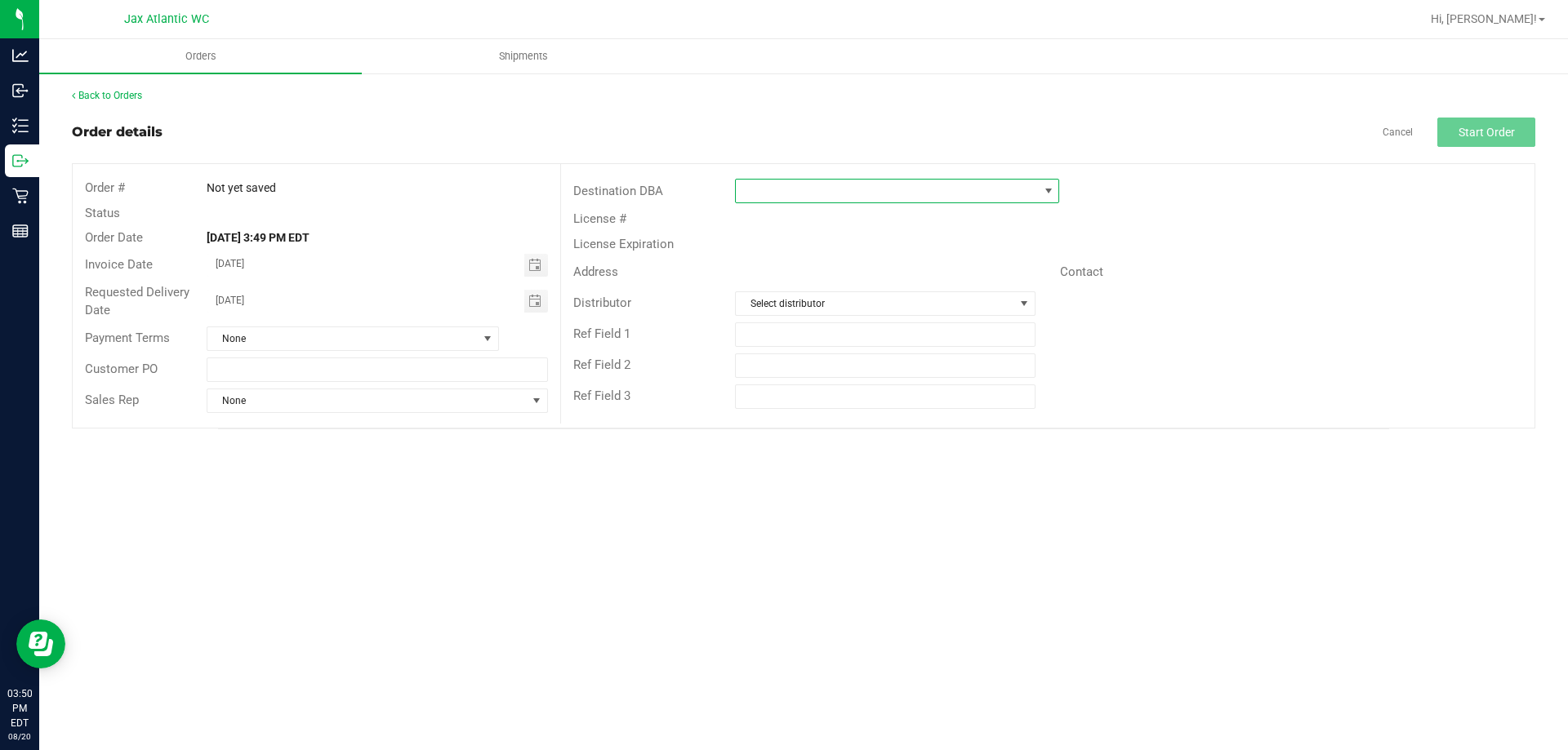
click at [755, 200] on span at bounding box center [887, 190] width 302 height 23
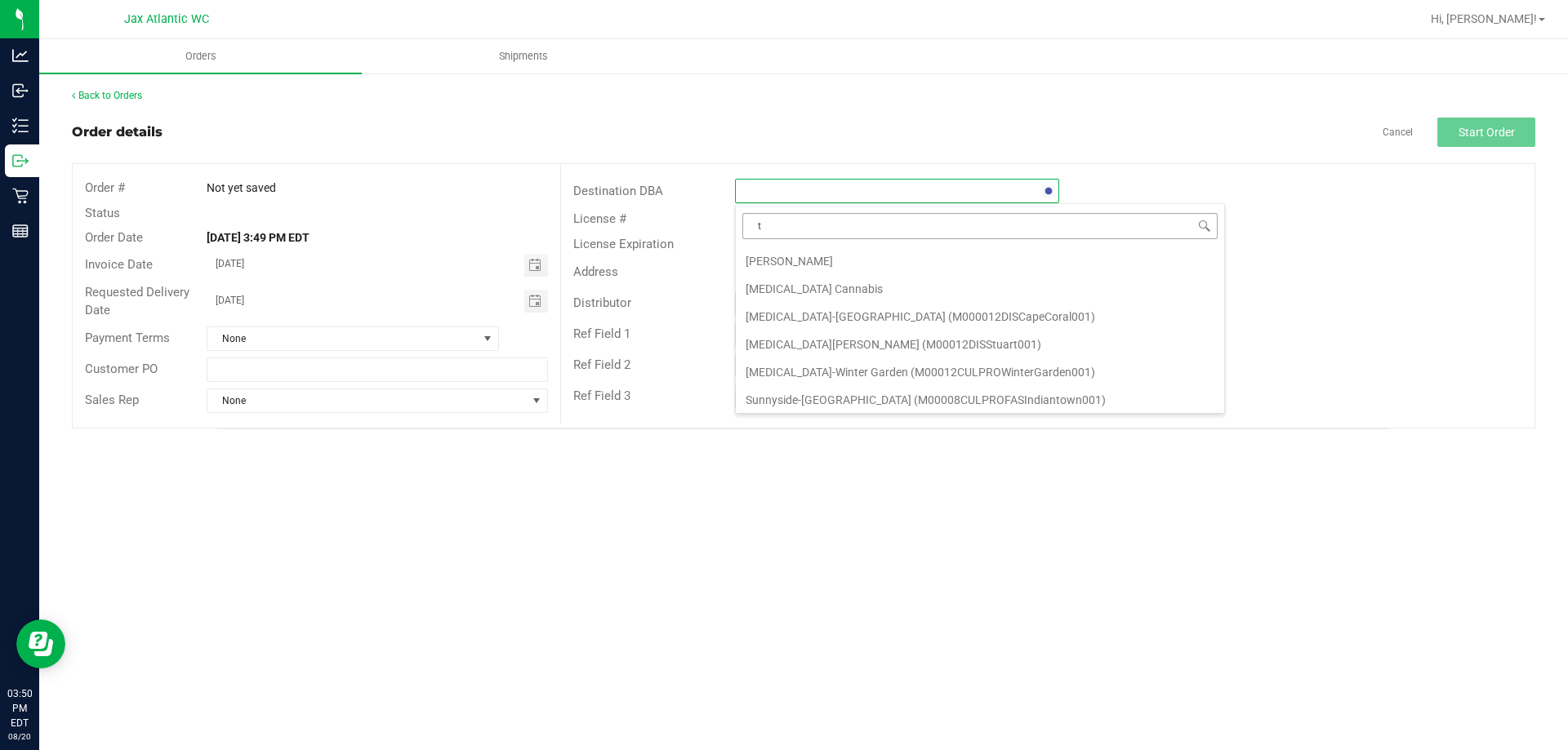
scroll to position [0, 0]
type input "tampa dc"
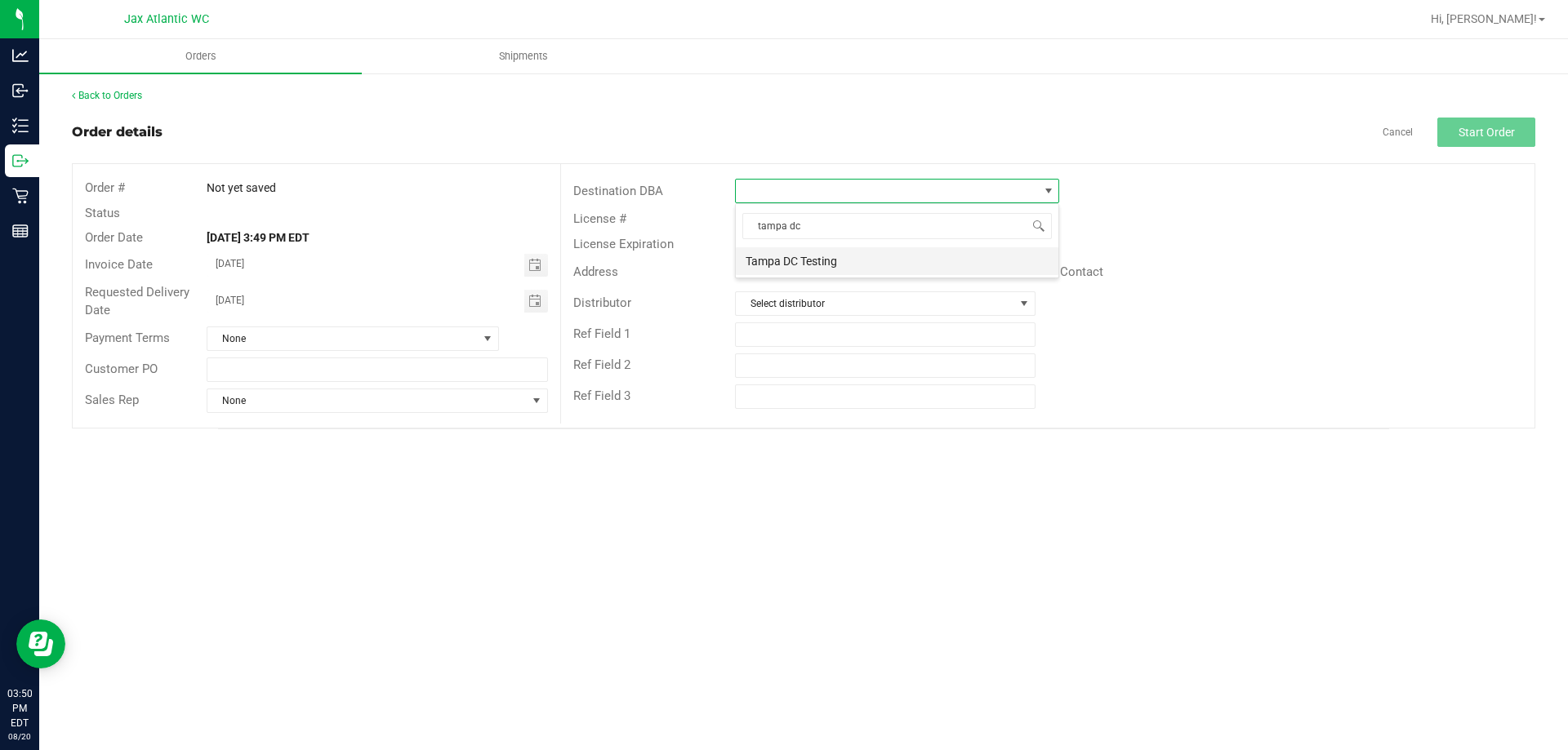
click at [828, 262] on li "Tampa DC Testing" at bounding box center [897, 261] width 323 height 28
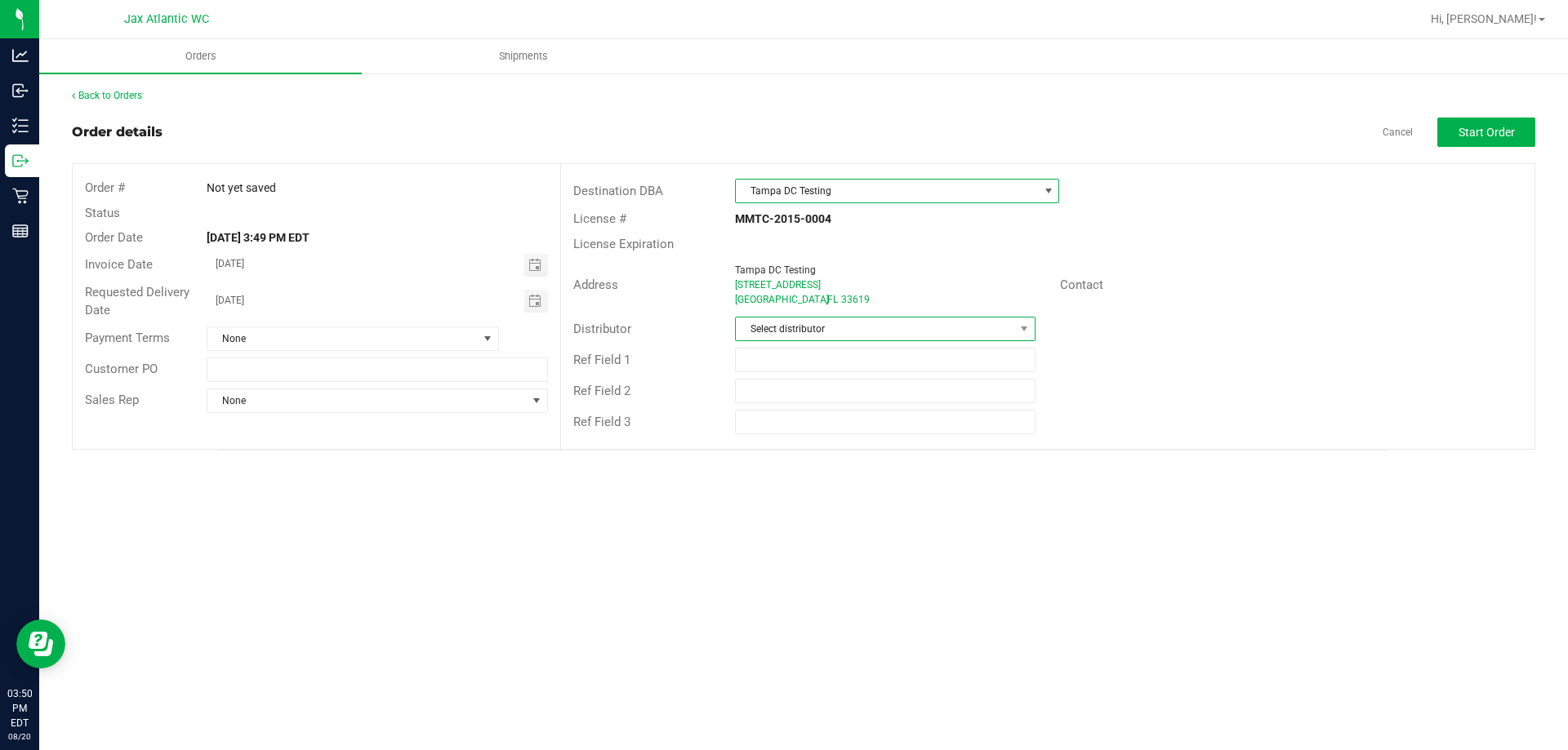
click at [870, 328] on span "Select distributor" at bounding box center [875, 328] width 278 height 23
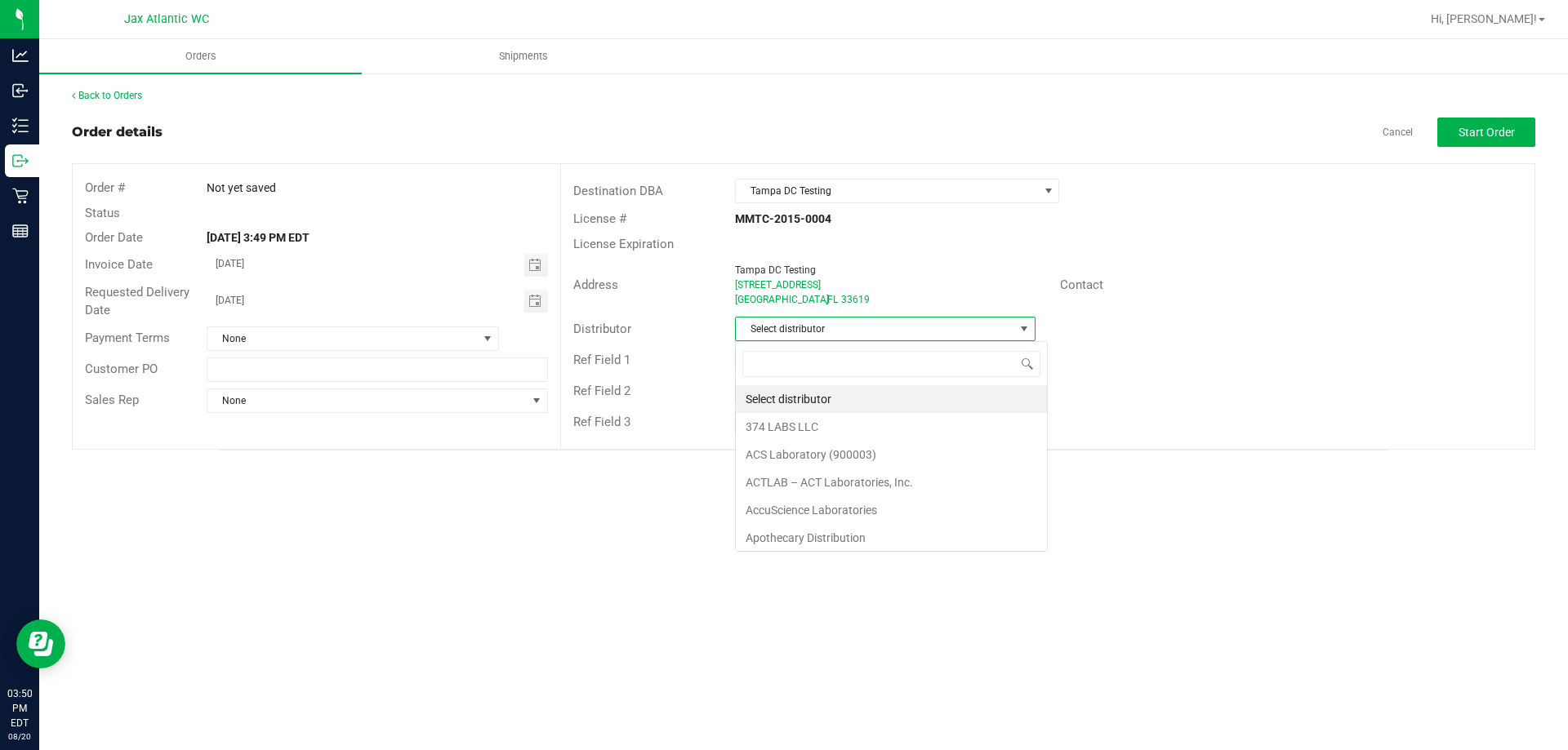
scroll to position [24, 300]
click at [870, 328] on span "Select distributor" at bounding box center [875, 328] width 278 height 23
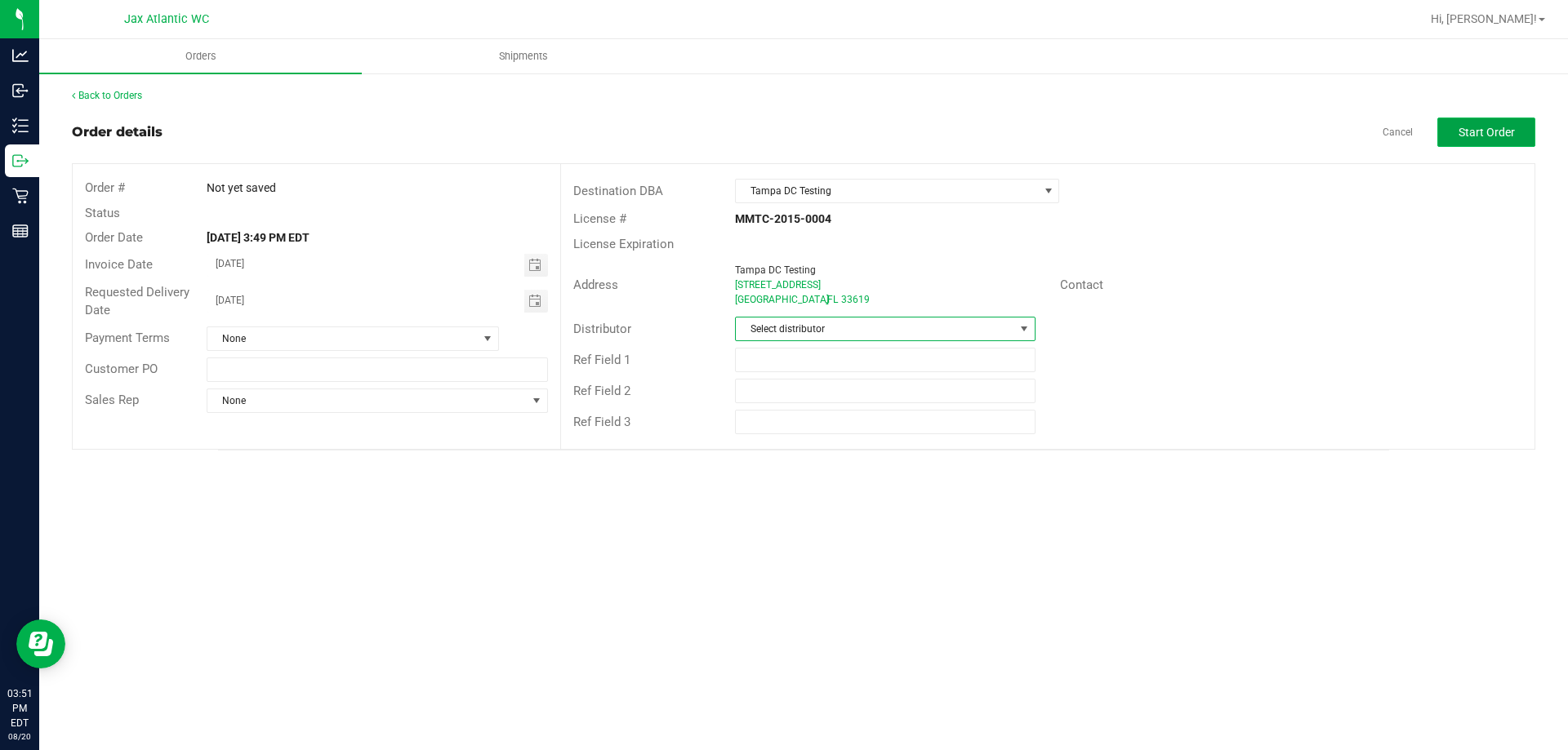
click at [1468, 126] on span "Start Order" at bounding box center [1487, 132] width 56 height 13
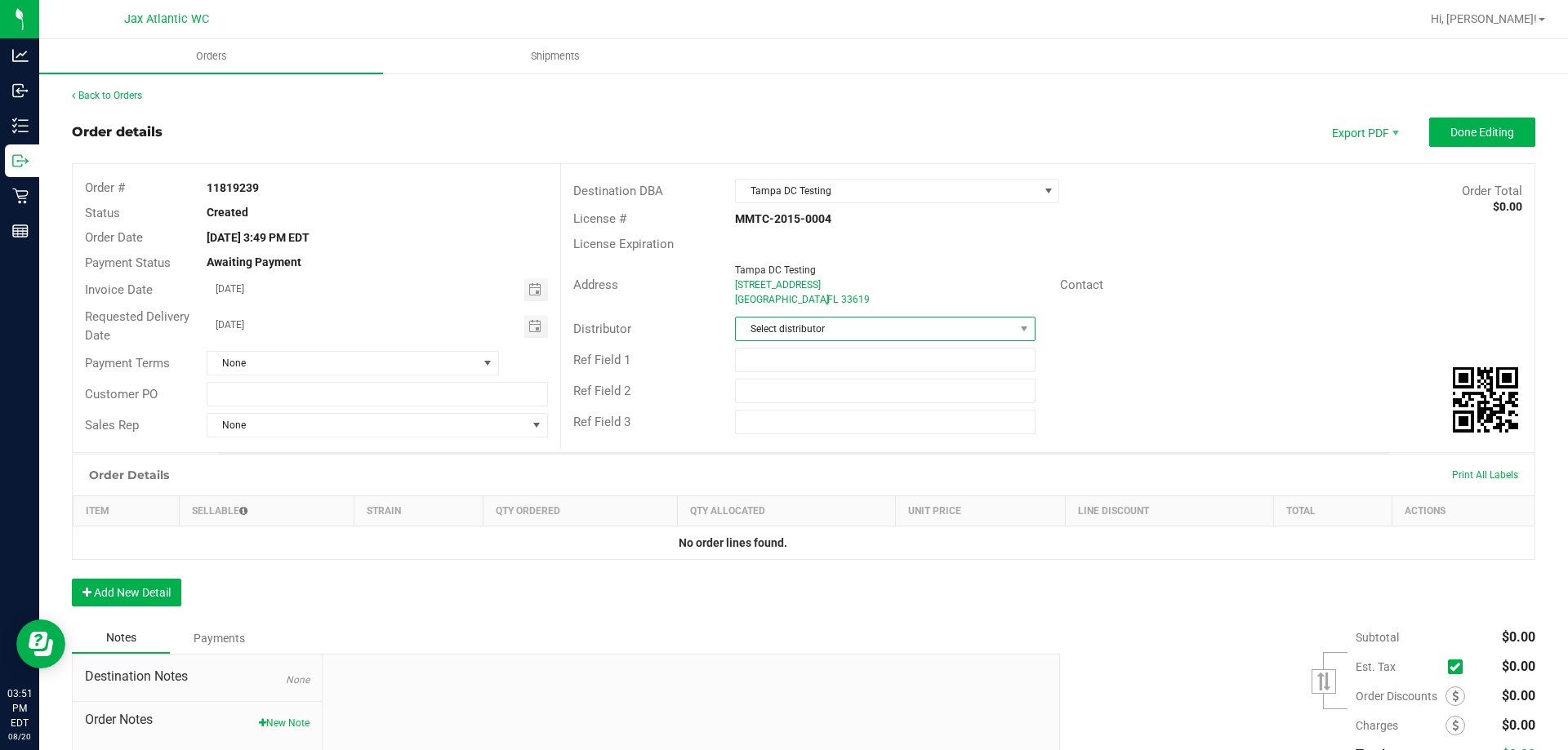
click at [812, 333] on span "Select distributor" at bounding box center [875, 328] width 278 height 23
click at [910, 248] on div "License Expiration" at bounding box center [1047, 245] width 974 height 25
click at [155, 583] on button "Add New Detail" at bounding box center [127, 592] width 110 height 28
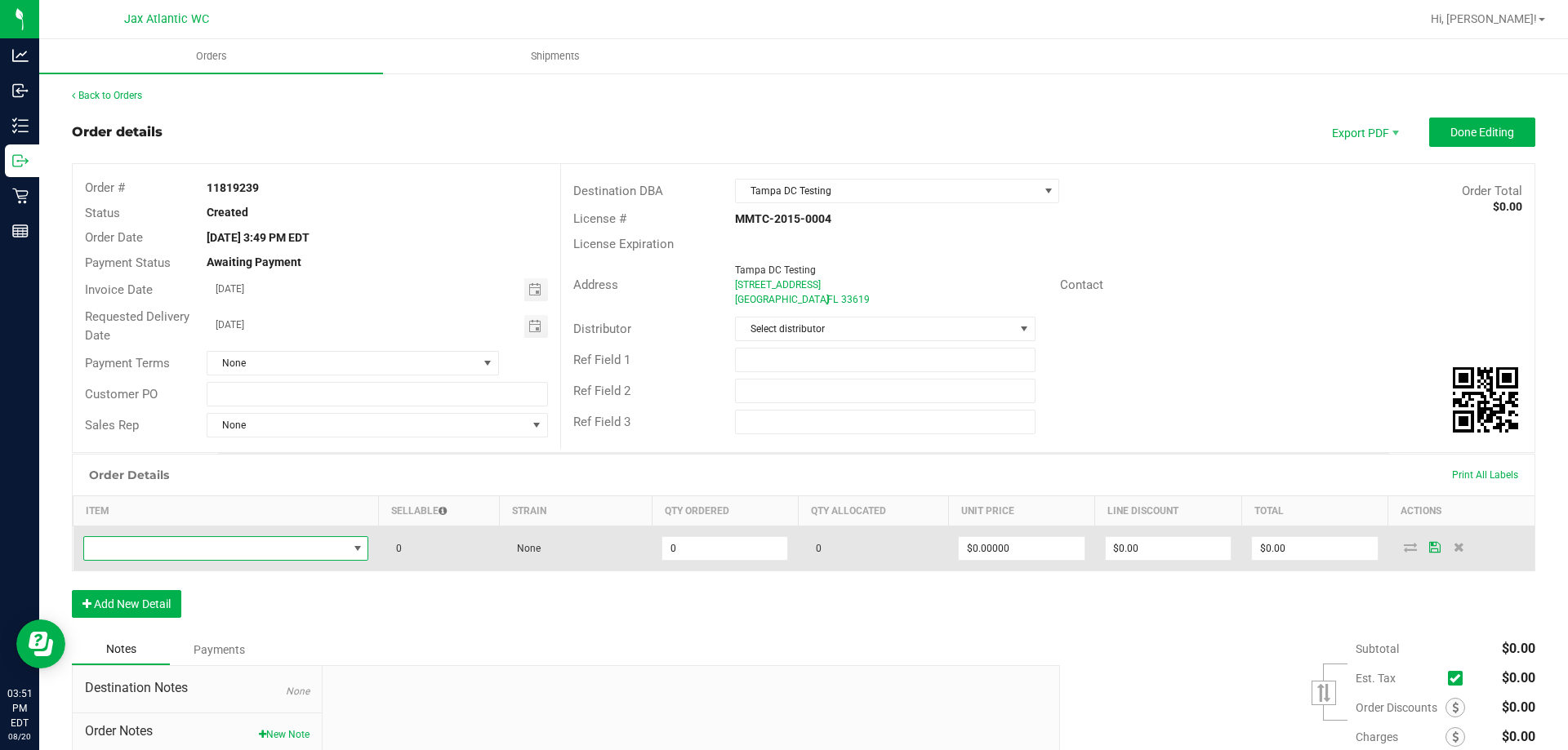
click at [251, 547] on span "NO DATA FOUND" at bounding box center [215, 548] width 264 height 23
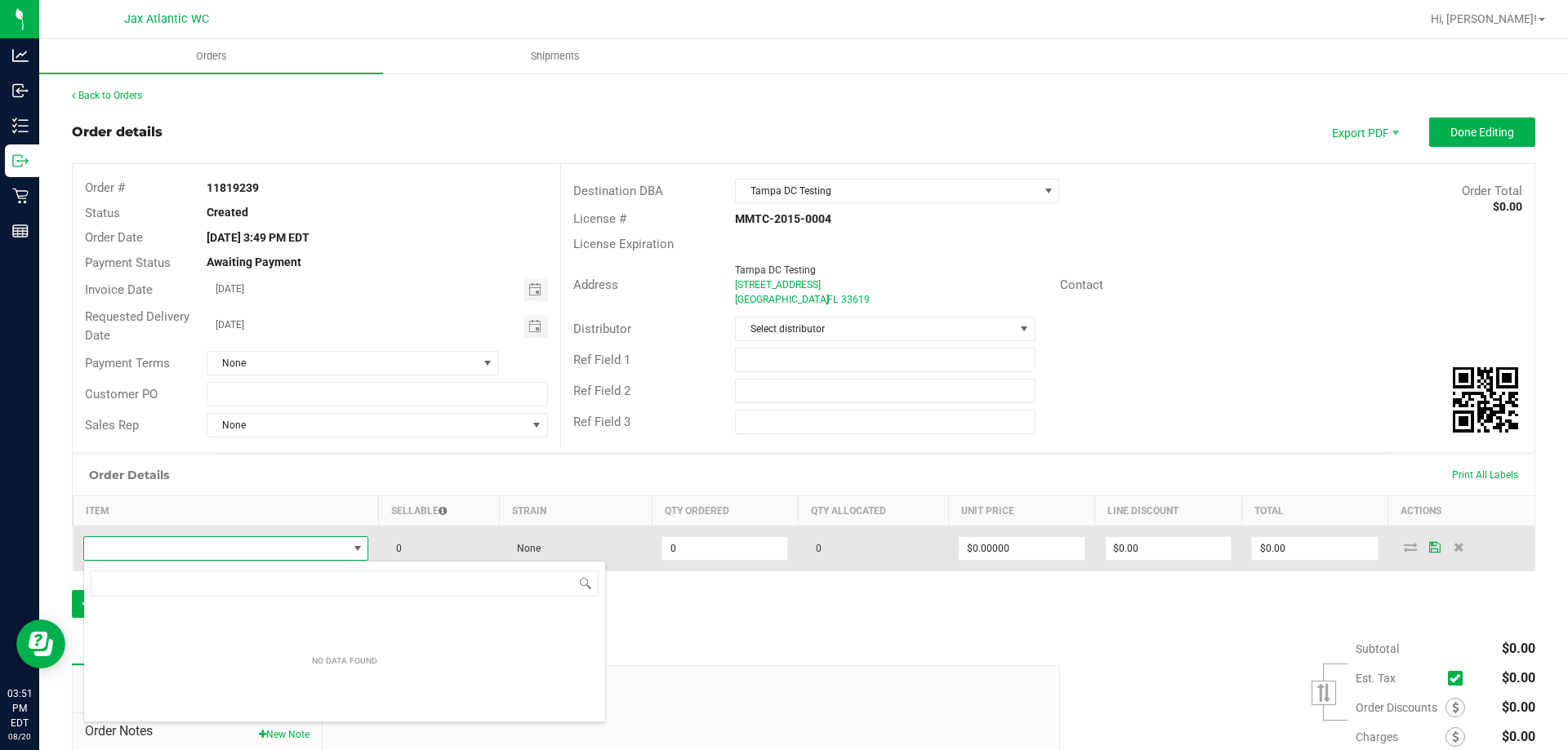
scroll to position [24, 280]
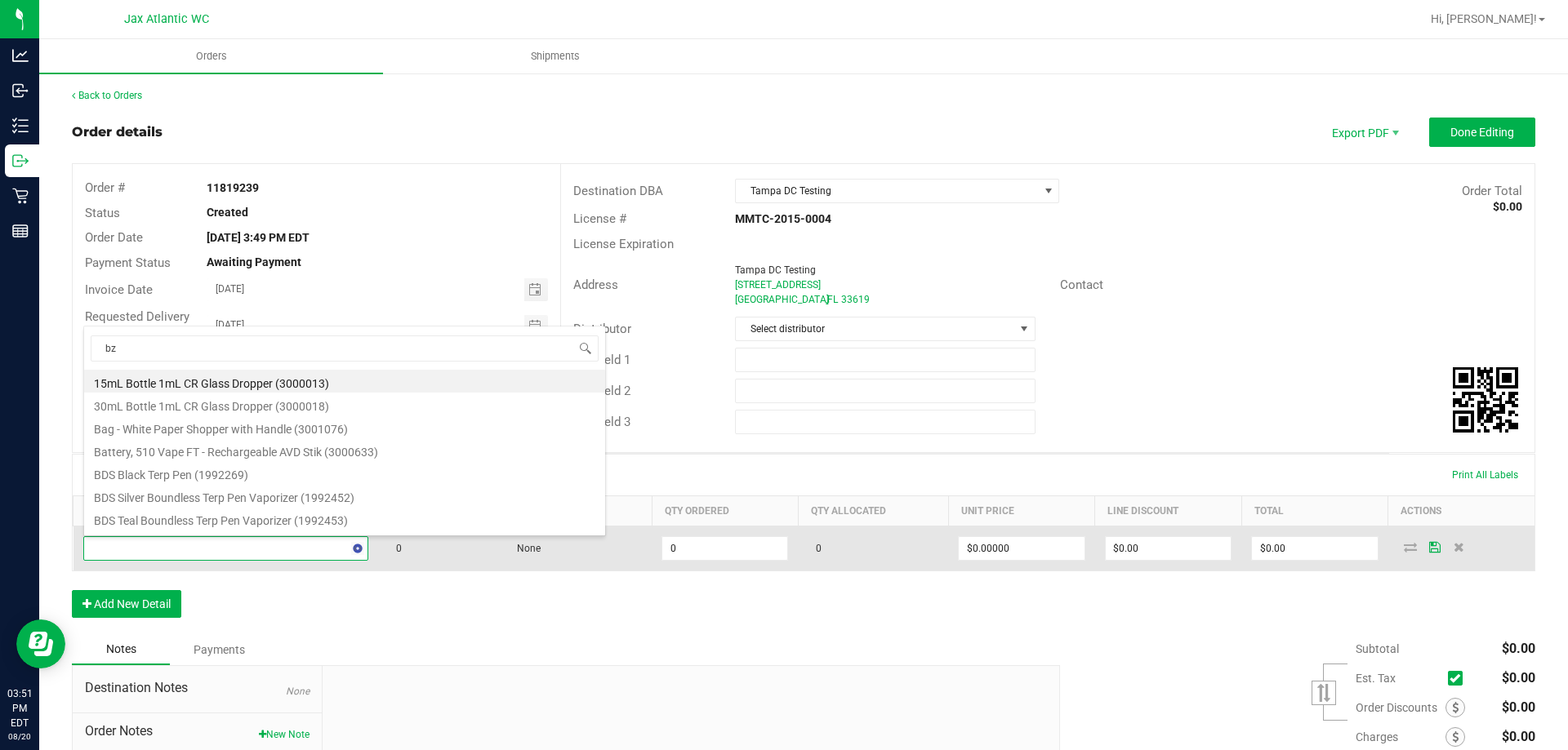
type input "bzk"
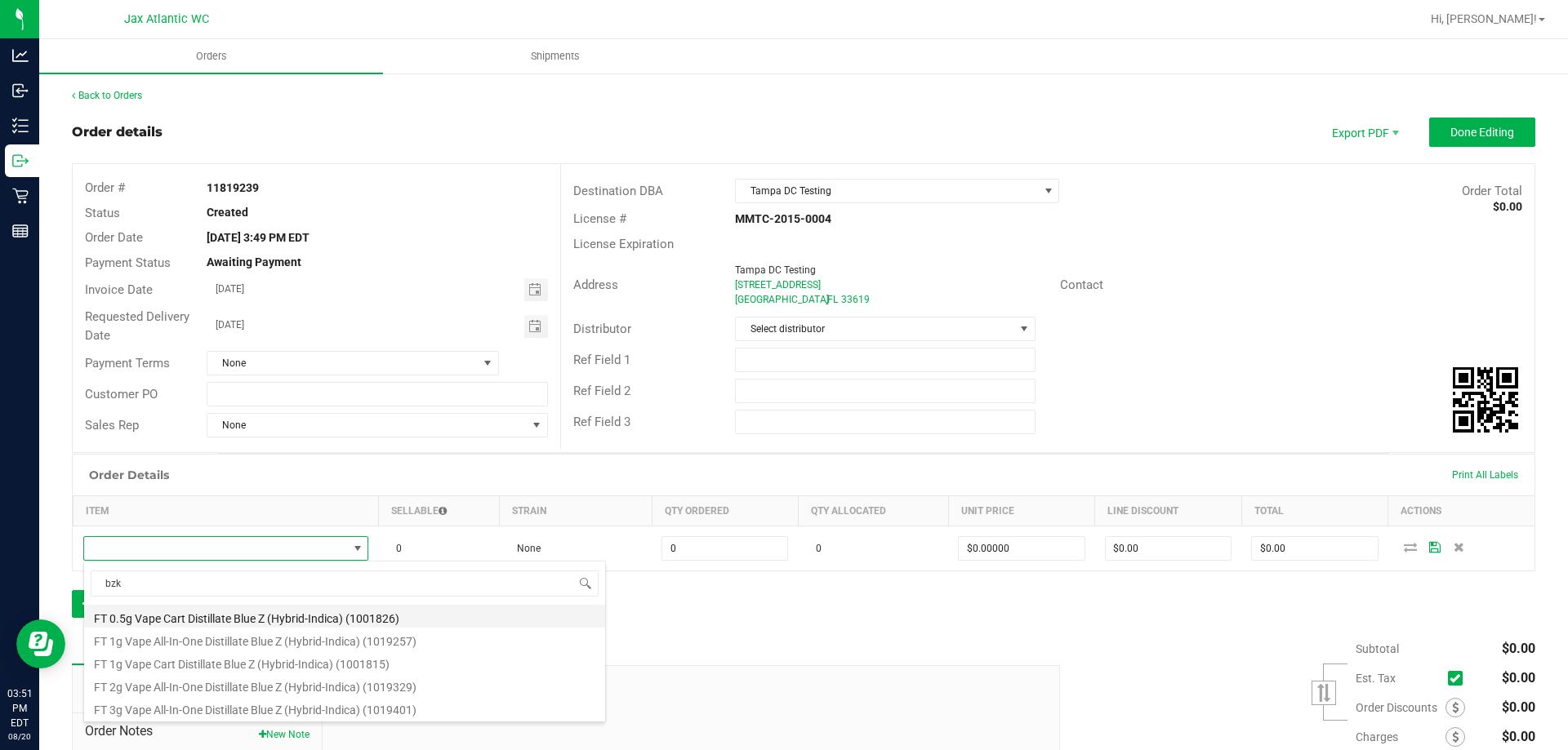
click at [245, 613] on li "FT 0.5g Vape Cart Distillate Blue Z (Hybrid-Indica) (1001826)" at bounding box center [344, 616] width 521 height 23
type input "0 ea"
type input "$50.00000"
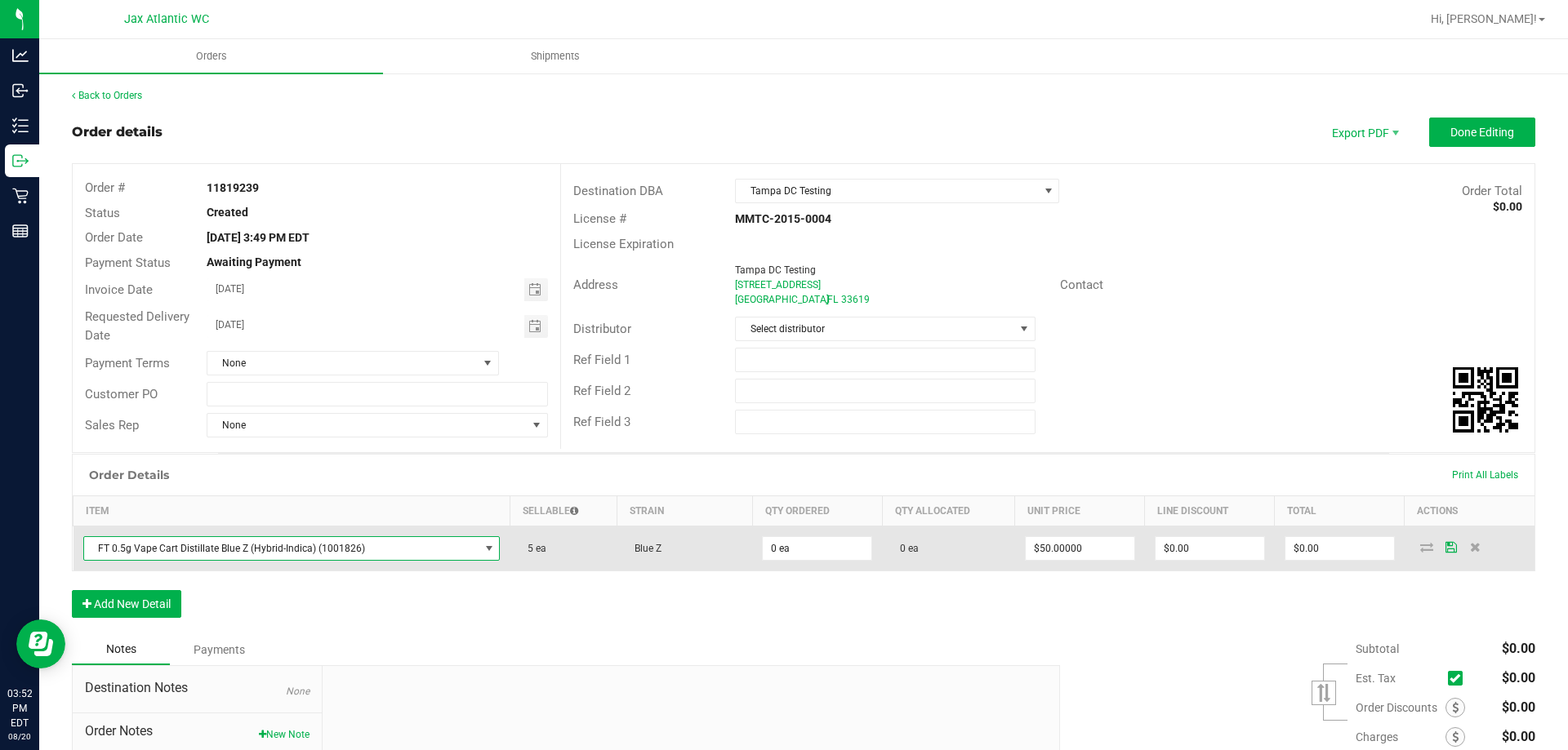
click at [442, 546] on span "FT 0.5g Vape Cart Distillate Blue Z (Hybrid-Indica) (1001826)" at bounding box center [281, 548] width 395 height 23
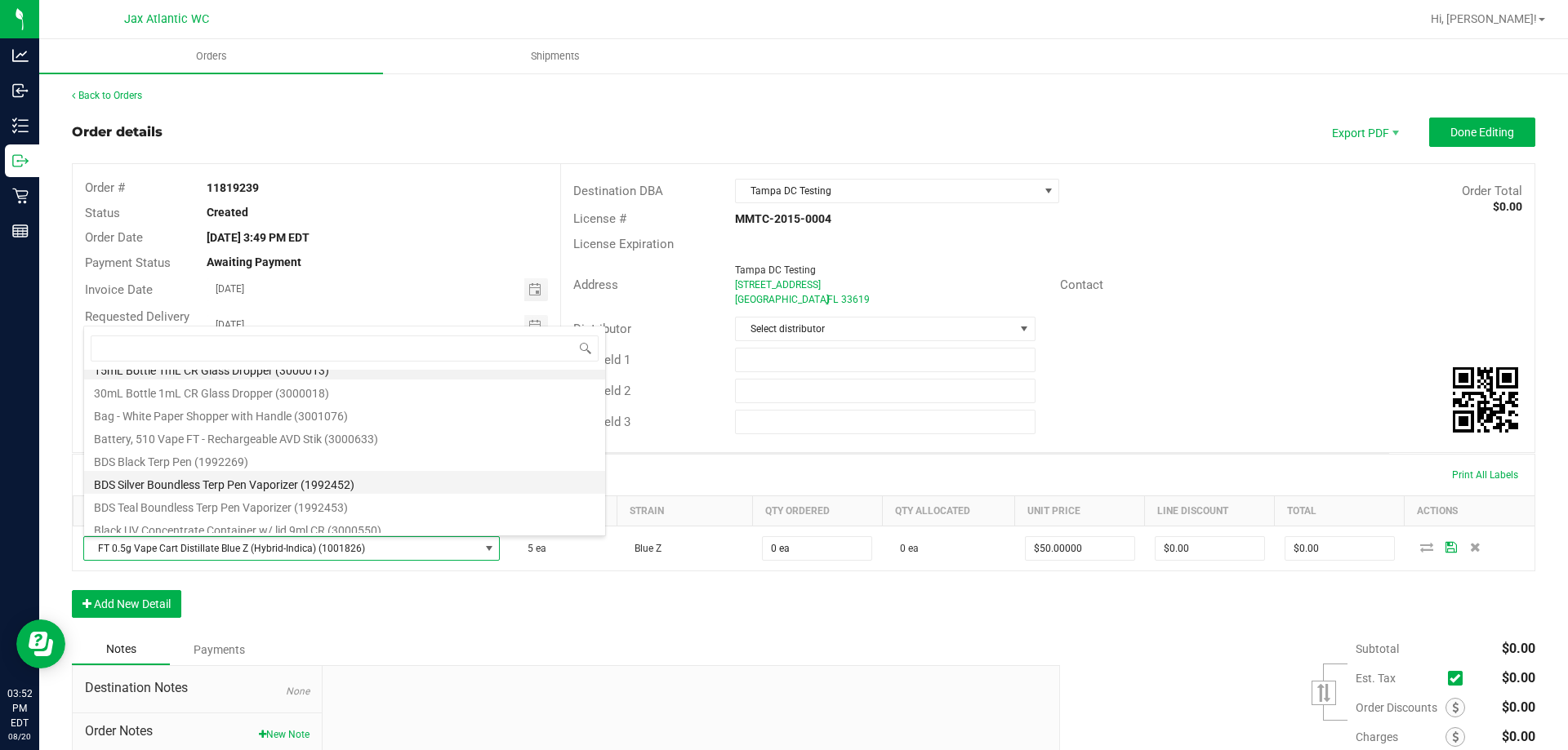
scroll to position [0, 0]
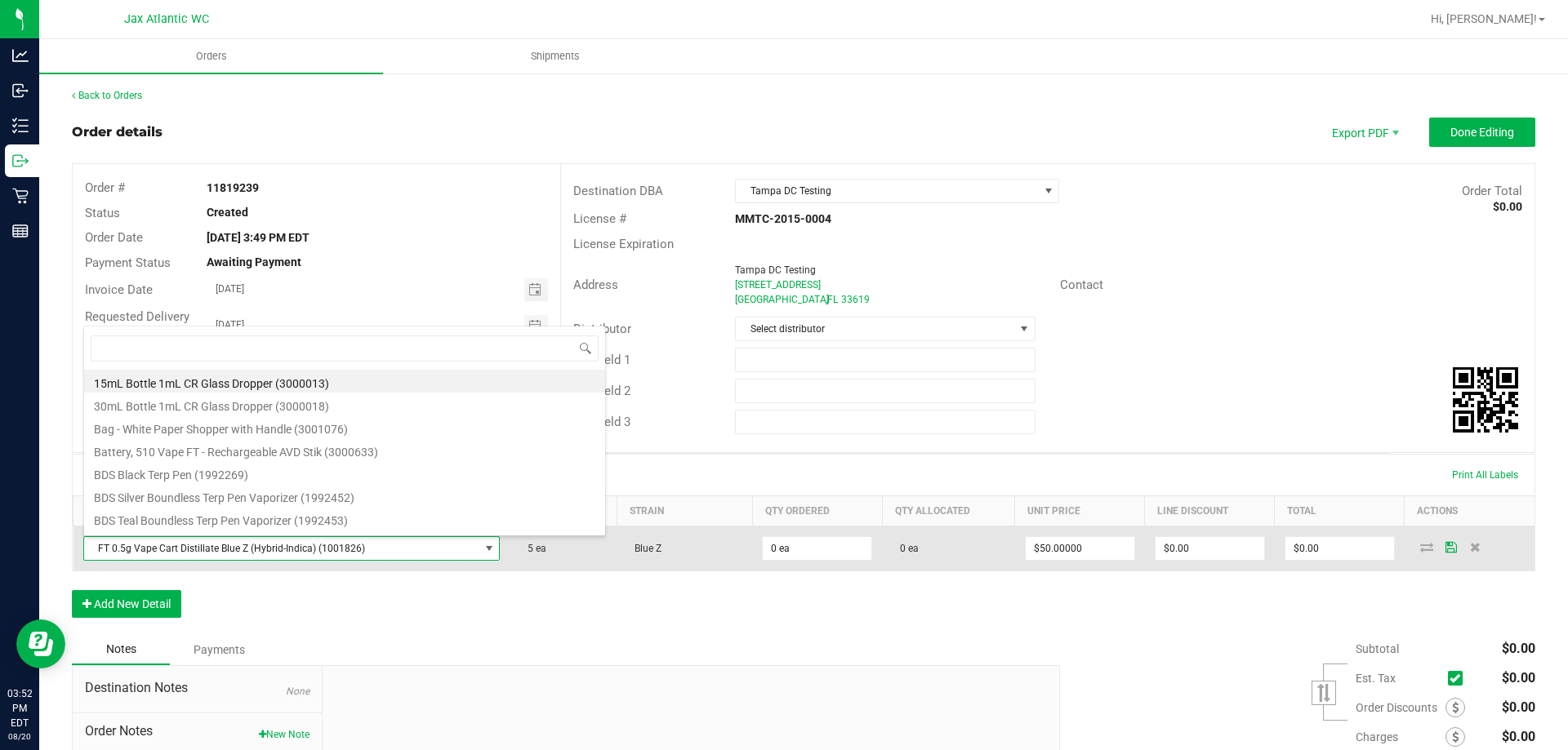
click at [299, 550] on span "FT 0.5g Vape Cart Distillate Blue Z (Hybrid-Indica) (1001826)" at bounding box center [281, 548] width 395 height 23
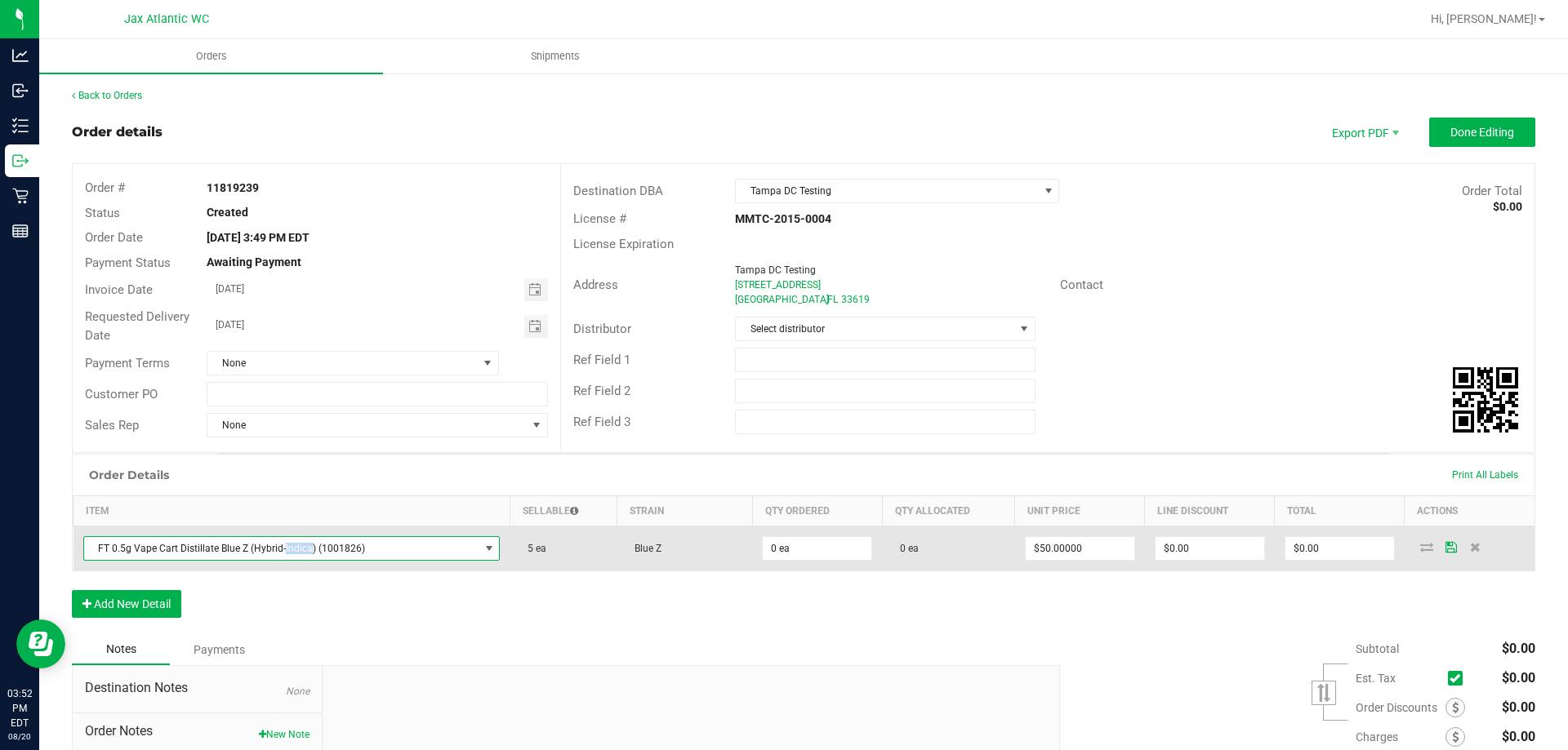
click at [299, 550] on span "FT 0.5g Vape Cart Distillate Blue Z (Hybrid-Indica) (1001826)" at bounding box center [281, 548] width 395 height 23
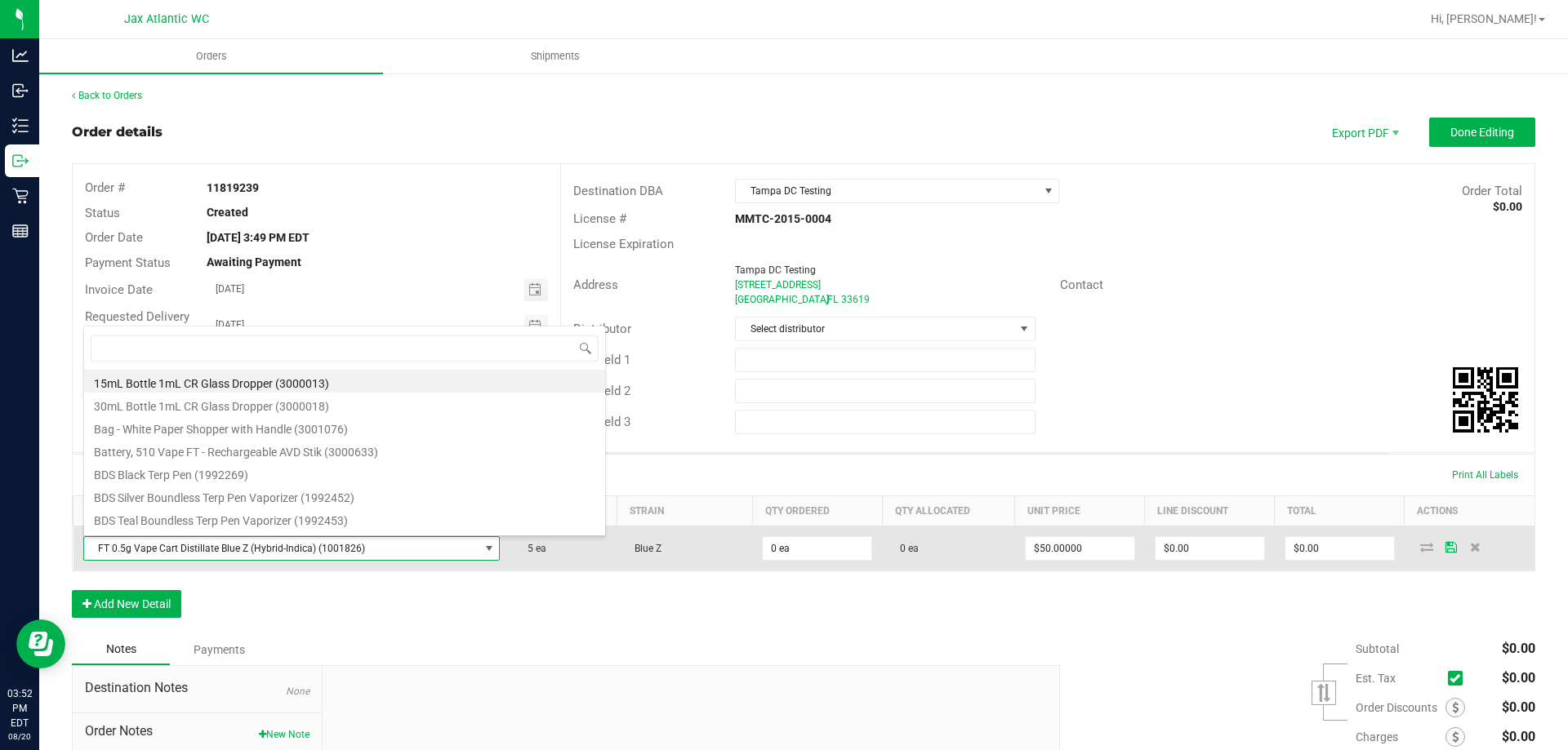
scroll to position [24, 406]
click at [299, 550] on span "FT 0.5g Vape Cart Distillate Blue Z (Hybrid-Indica) (1001826)" at bounding box center [281, 548] width 395 height 23
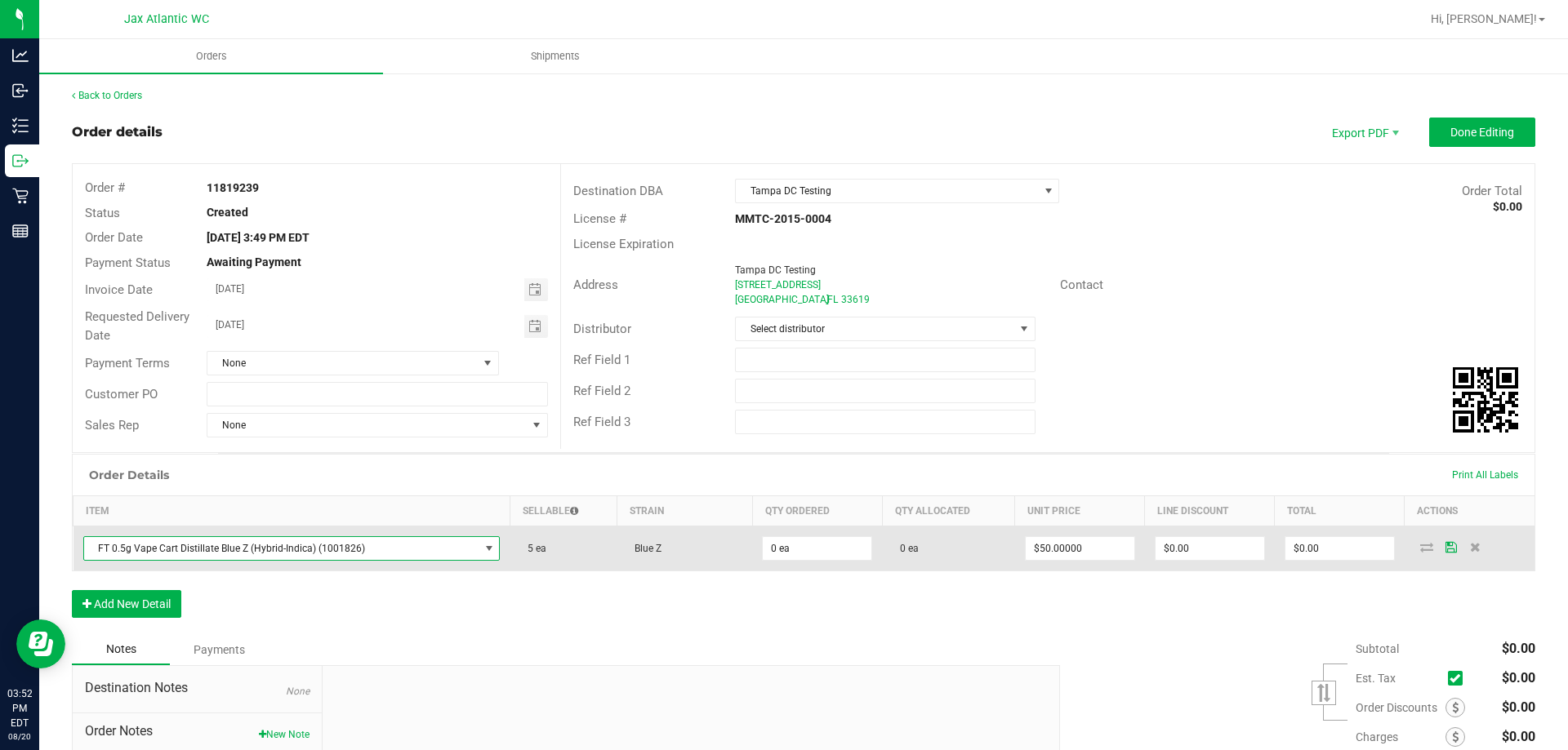
click at [333, 564] on td "FT 0.5g Vape Cart Distillate Blue Z (Hybrid-Indica) (1001826)" at bounding box center [292, 549] width 437 height 45
click at [392, 544] on span "FT 0.5g Vape Cart Distillate Blue Z (Hybrid-Indica) (1001826)" at bounding box center [281, 548] width 395 height 23
click at [779, 551] on input "0" at bounding box center [818, 548] width 109 height 23
type input "12 ea"
type input "50"
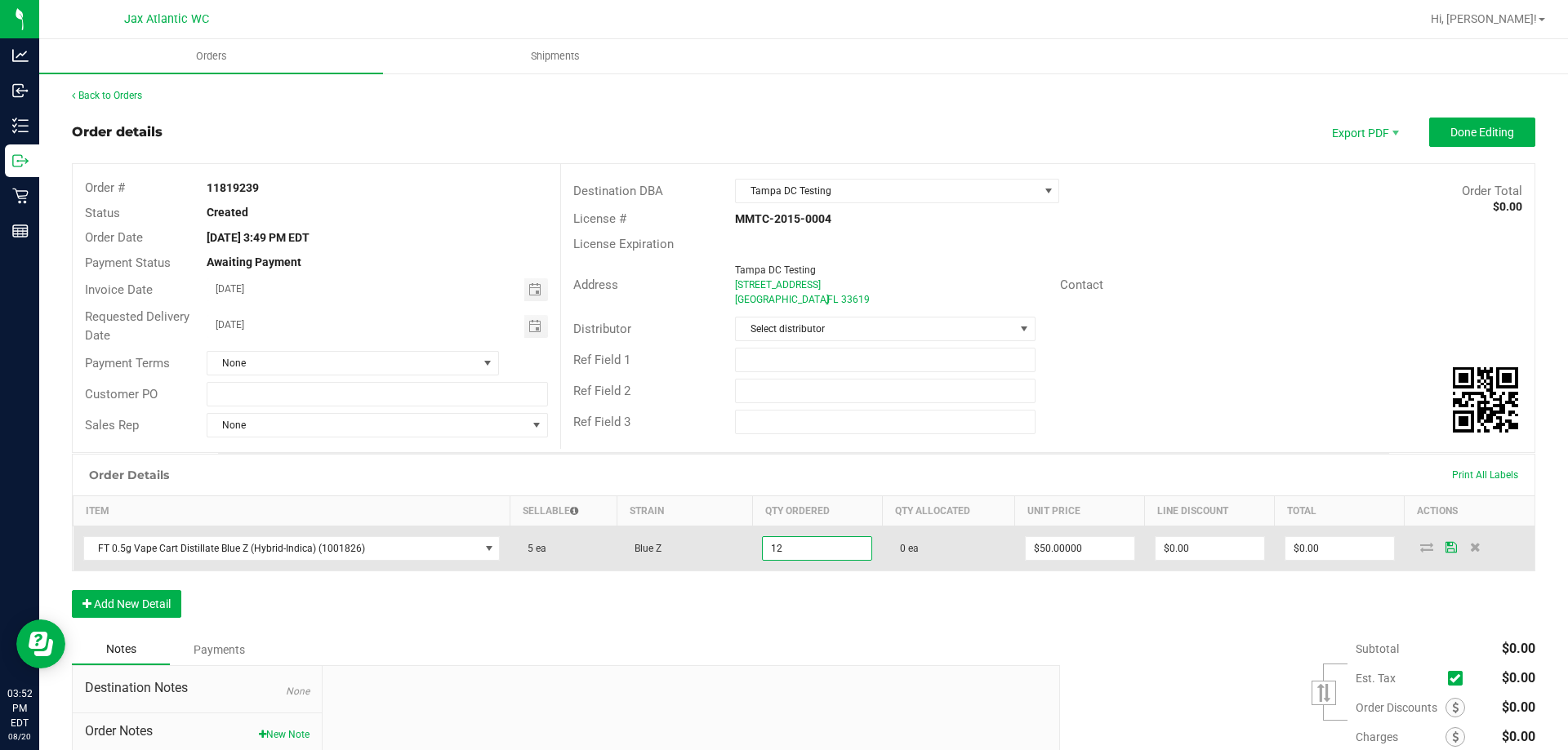
type input "$600.00"
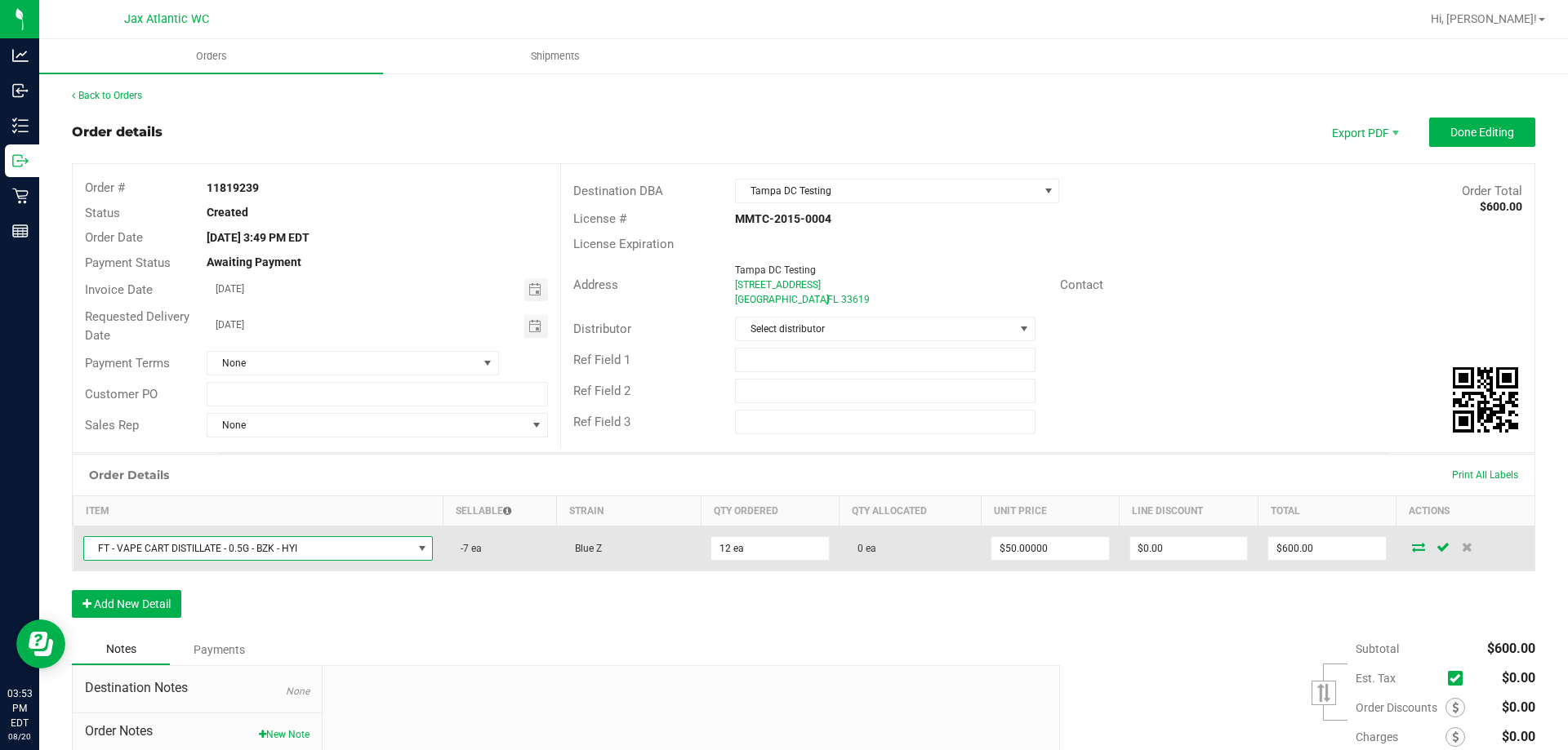
click at [200, 547] on span "FT - VAPE CART DISTILLATE - 0.5G - BZK - HYI" at bounding box center [248, 548] width 329 height 23
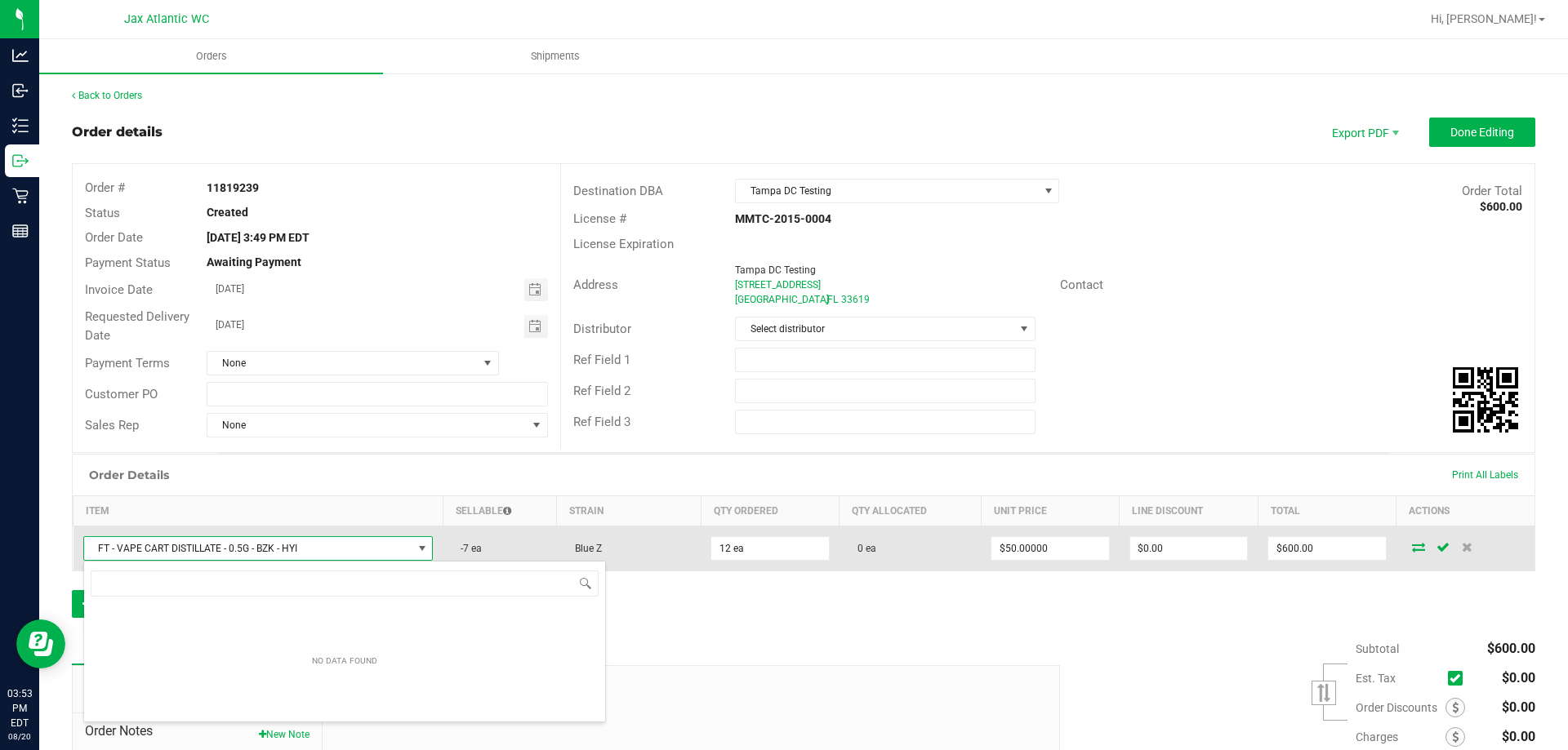
scroll to position [24, 343]
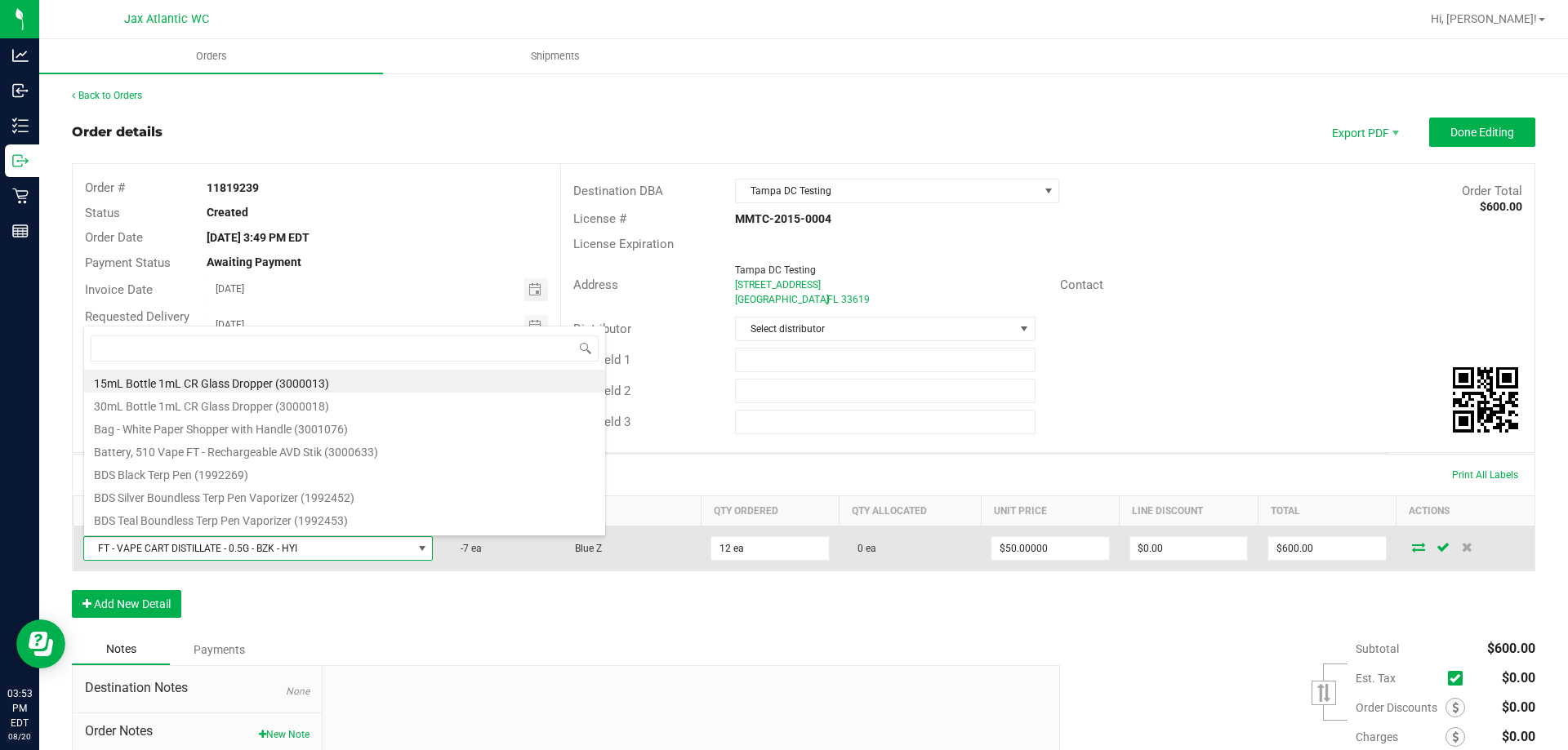
click at [412, 549] on span at bounding box center [422, 548] width 20 height 23
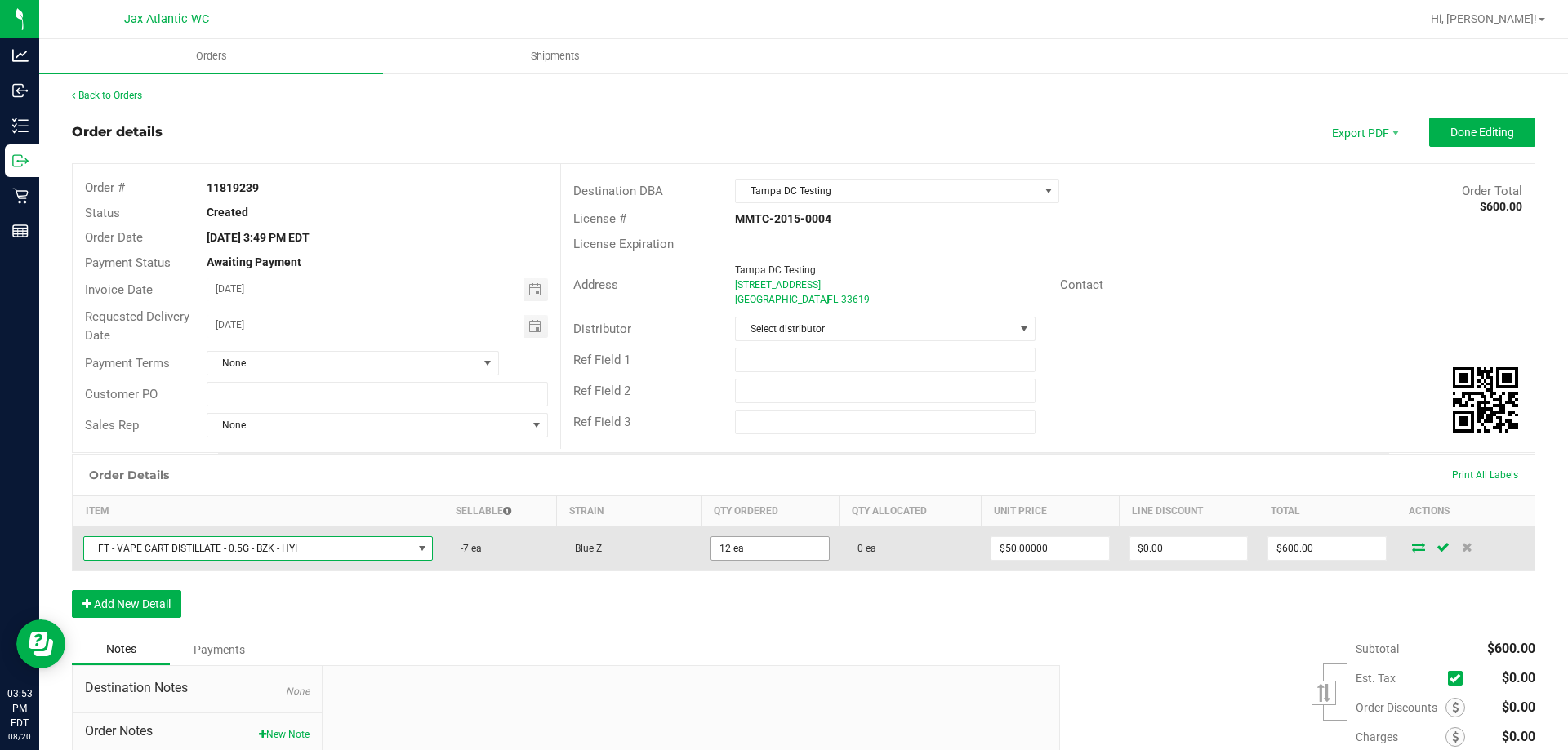
type input "12"
click at [754, 544] on input "12" at bounding box center [769, 548] width 117 height 23
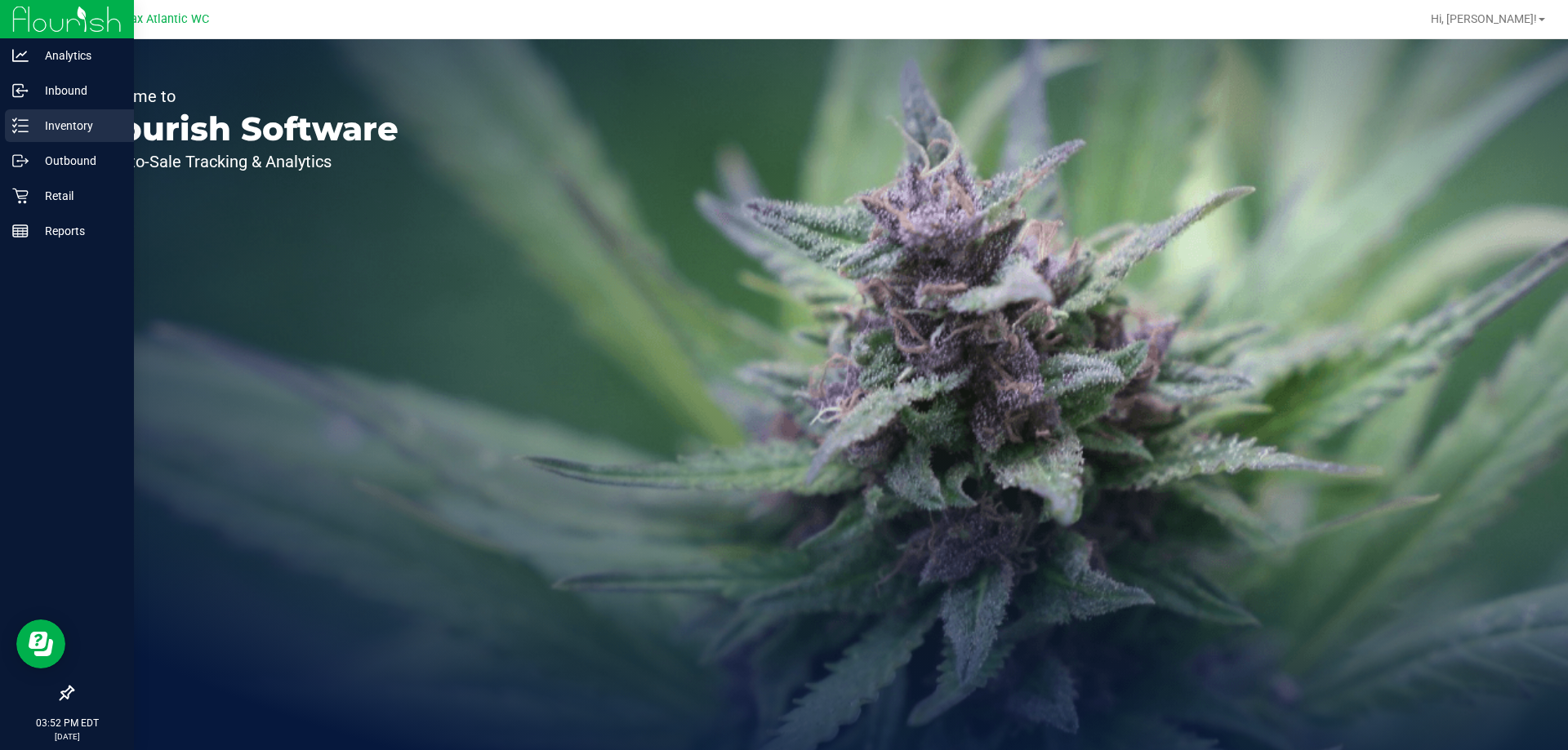
click at [29, 125] on p "Inventory" at bounding box center [77, 125] width 98 height 19
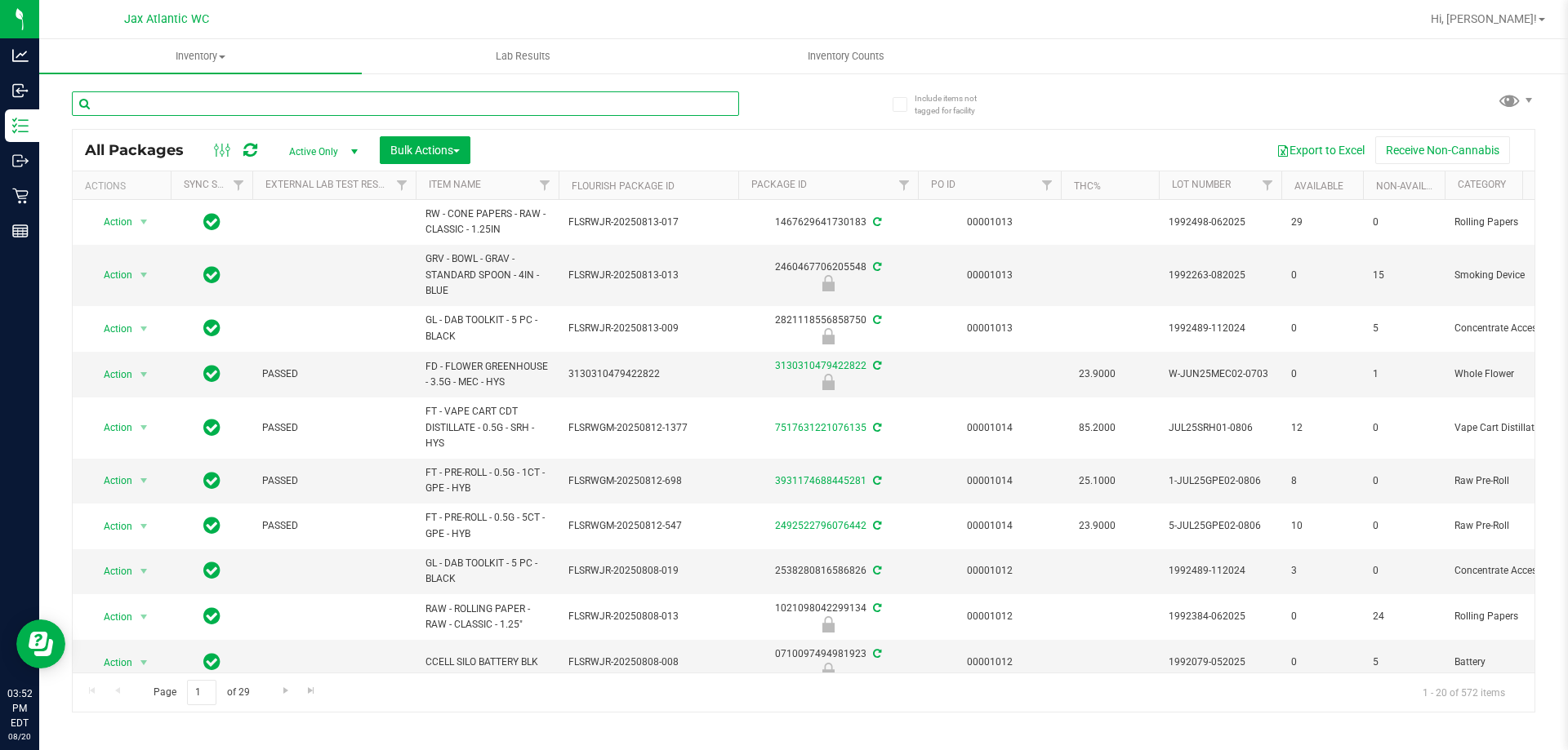
click at [124, 108] on input "text" at bounding box center [406, 103] width 667 height 24
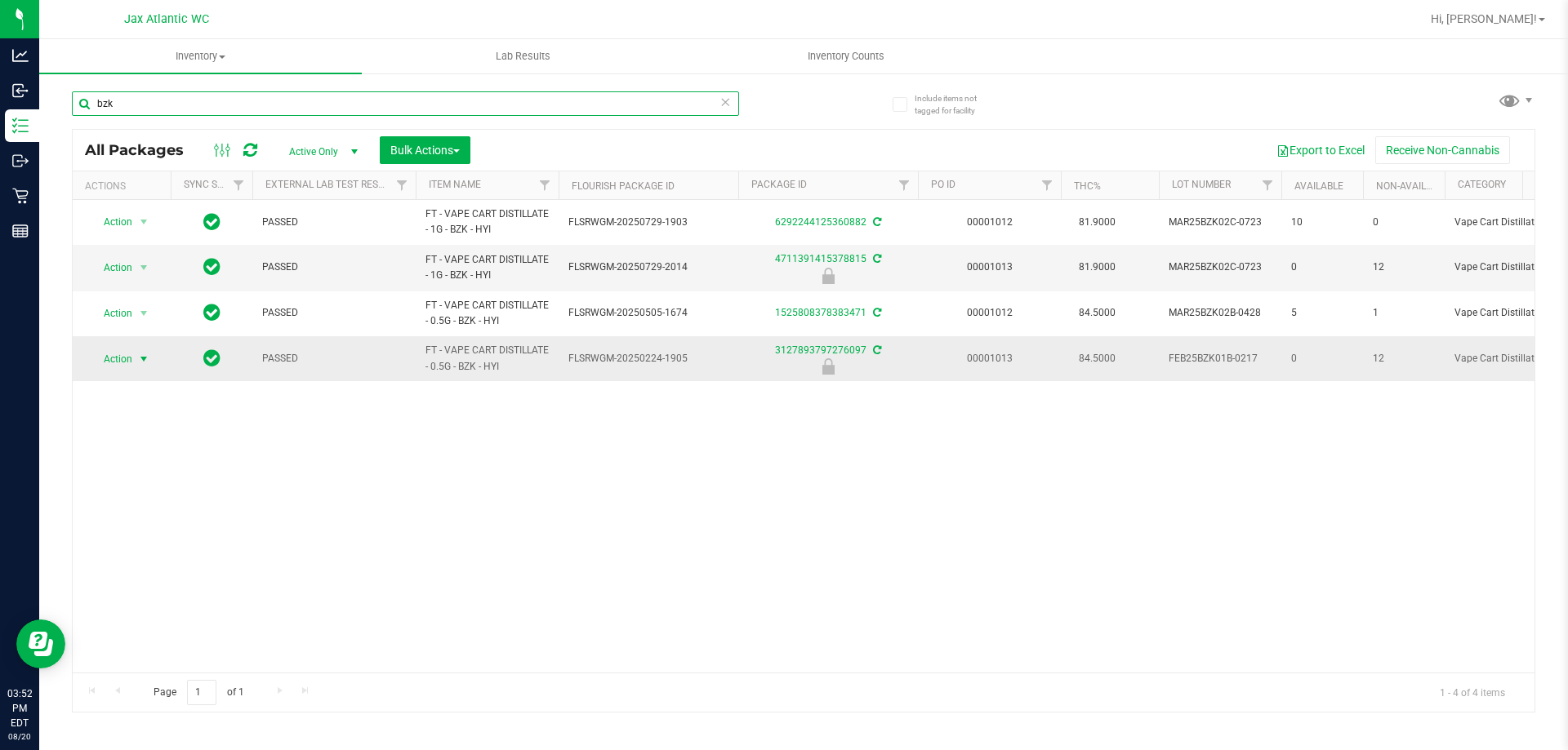
type input "bzk"
click at [132, 364] on span "Action" at bounding box center [111, 359] width 44 height 23
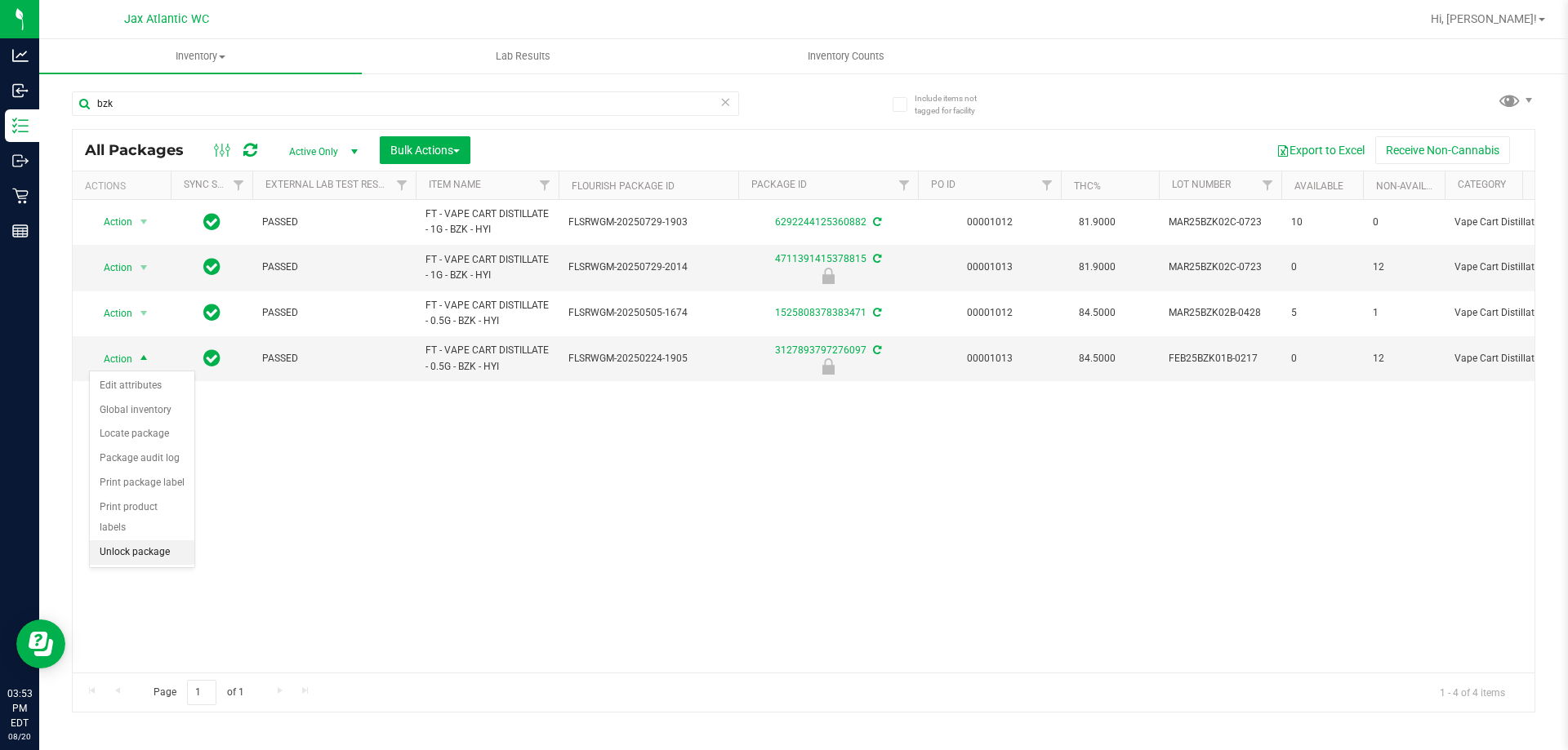
click at [126, 541] on li "Unlock package" at bounding box center [142, 552] width 105 height 24
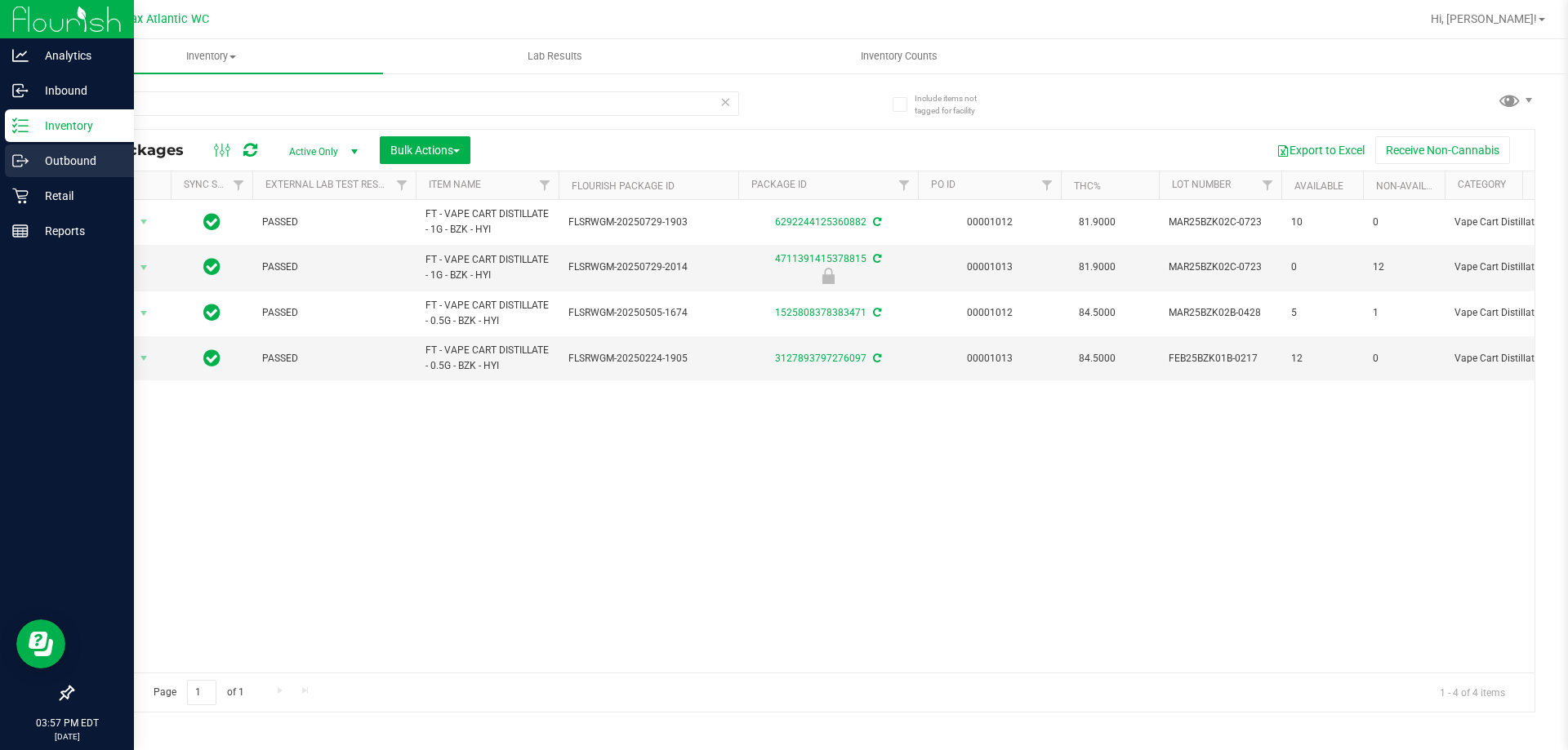
click at [30, 163] on p "Outbound" at bounding box center [77, 160] width 98 height 19
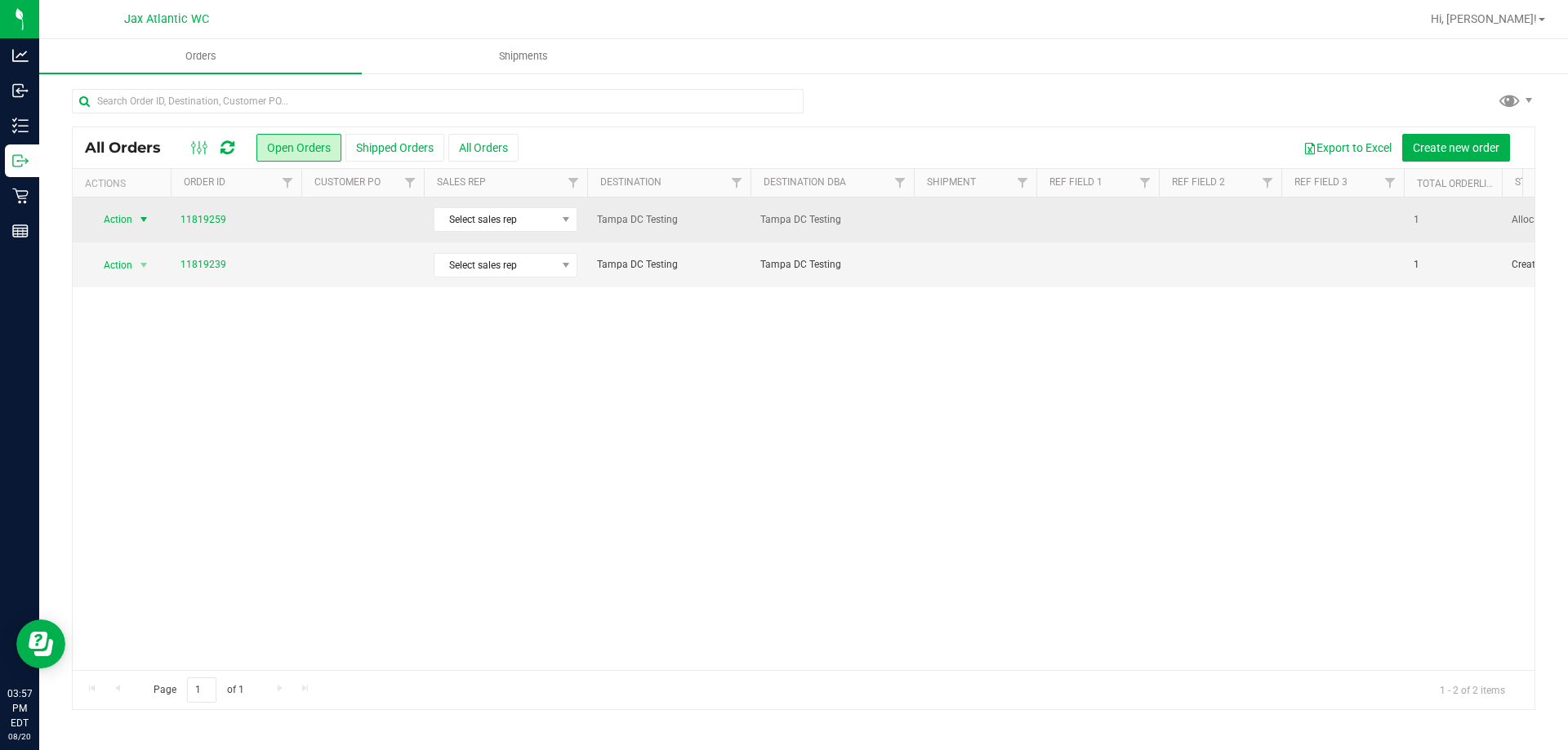
click at [122, 220] on span "Action" at bounding box center [111, 219] width 44 height 23
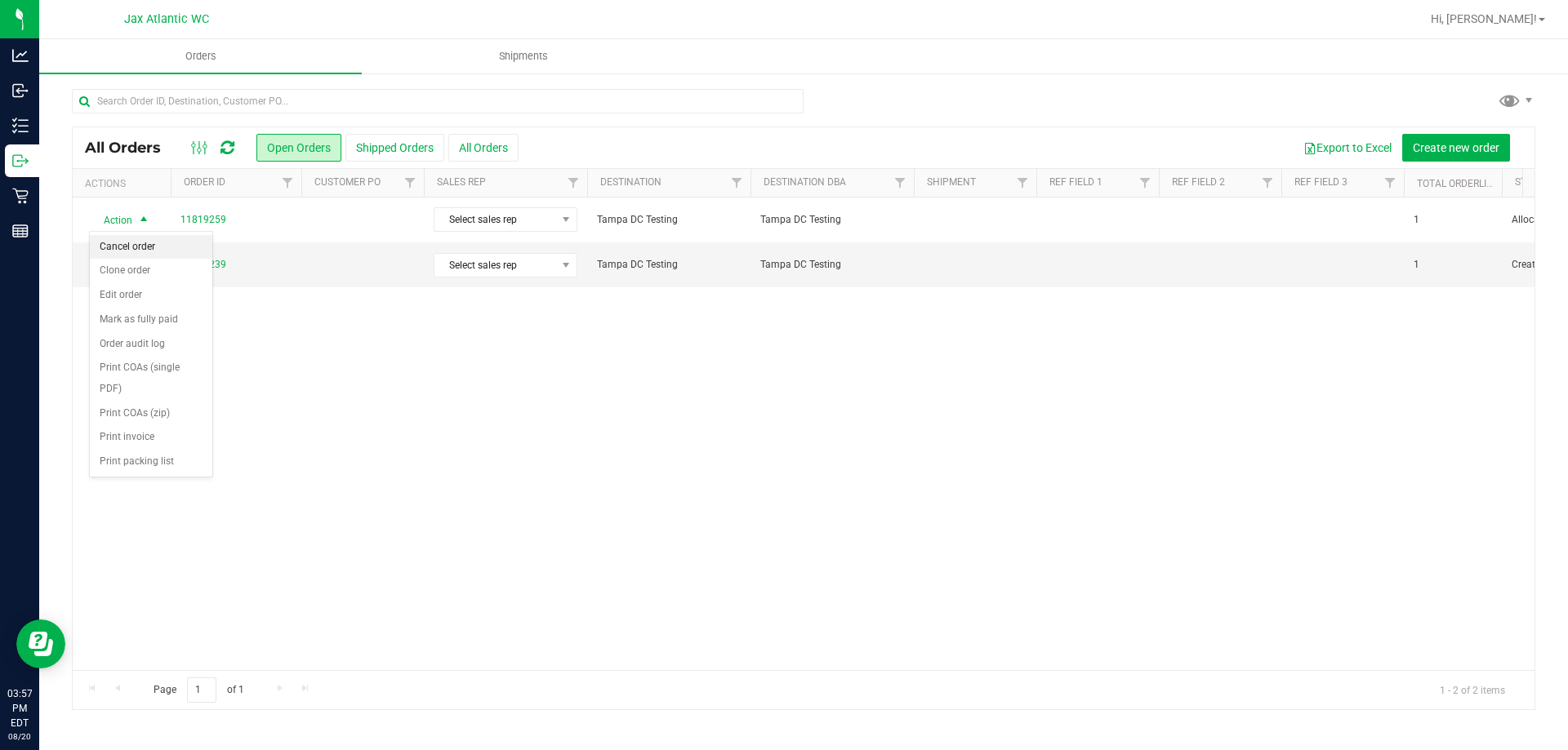
click at [143, 251] on li "Cancel order" at bounding box center [151, 247] width 122 height 24
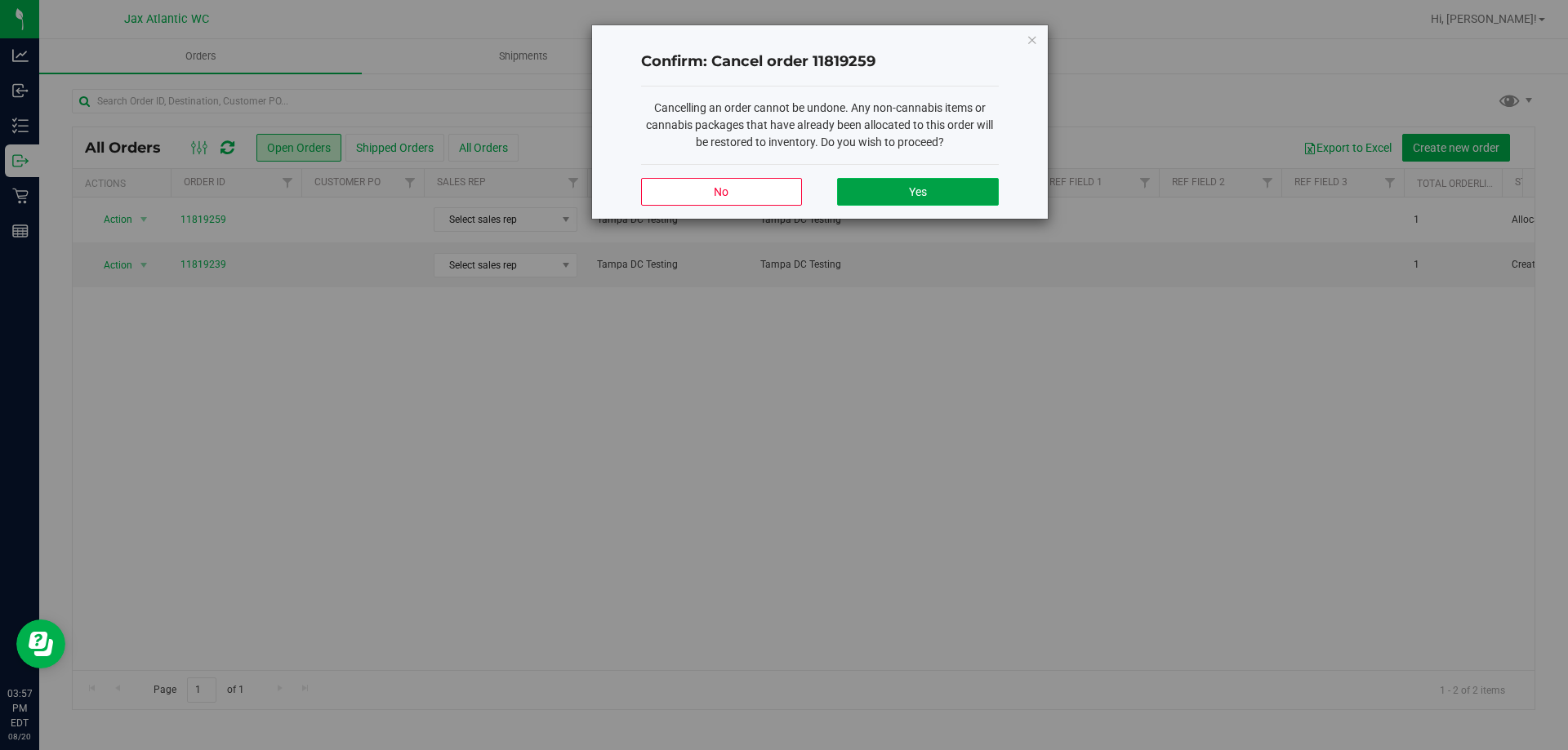
click at [953, 194] on button "Yes" at bounding box center [917, 191] width 161 height 28
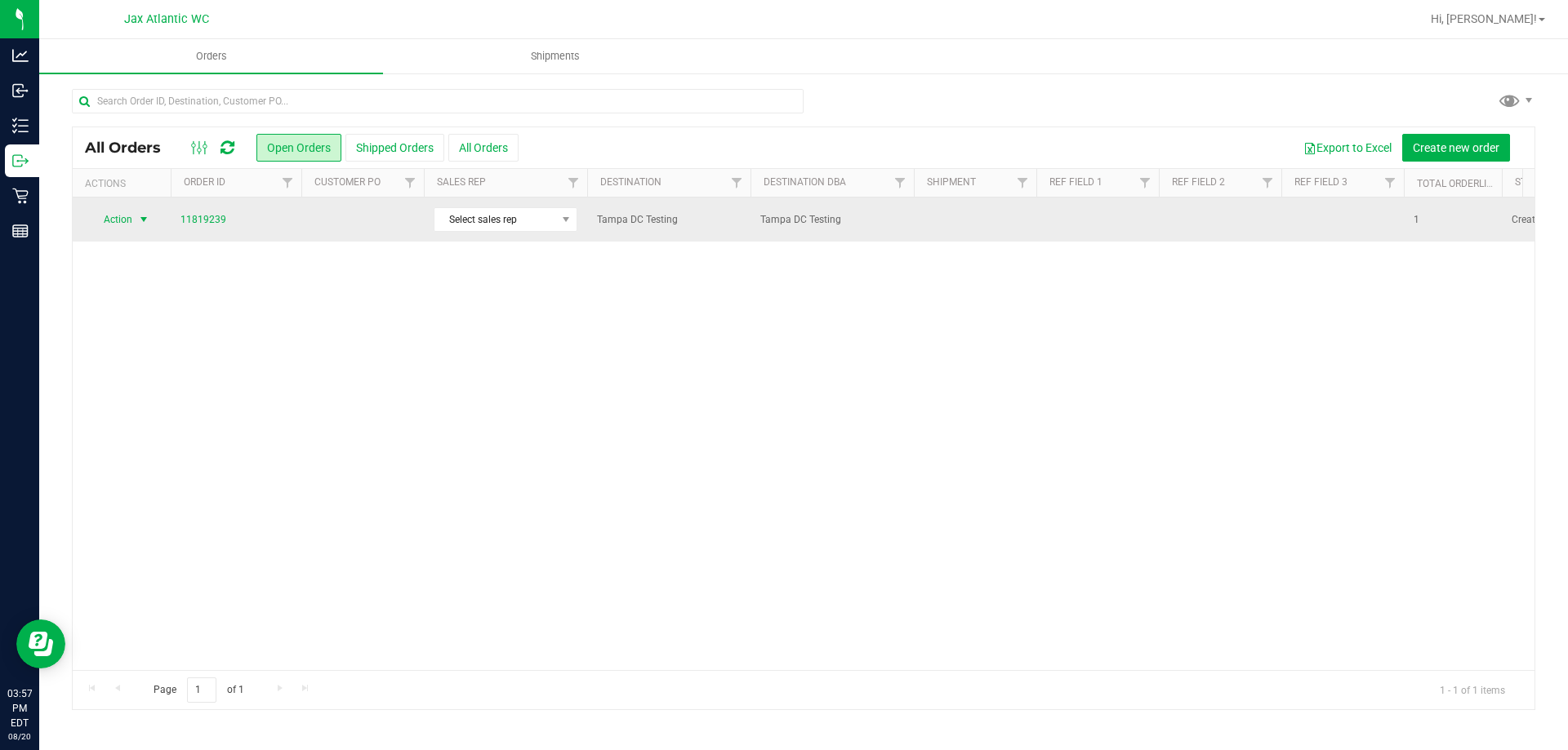
click at [118, 220] on span "Action" at bounding box center [111, 219] width 44 height 23
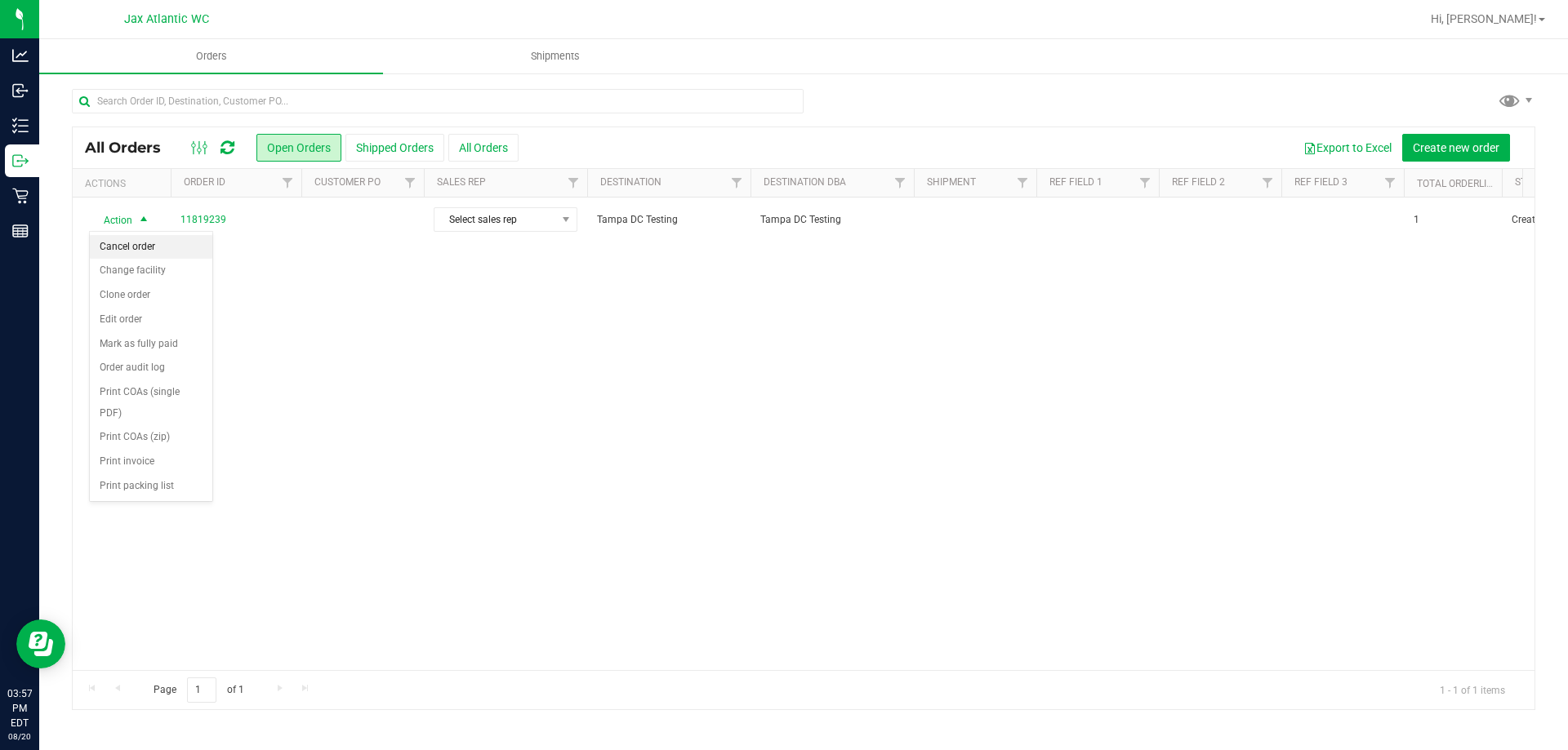
click at [123, 248] on li "Cancel order" at bounding box center [151, 247] width 122 height 24
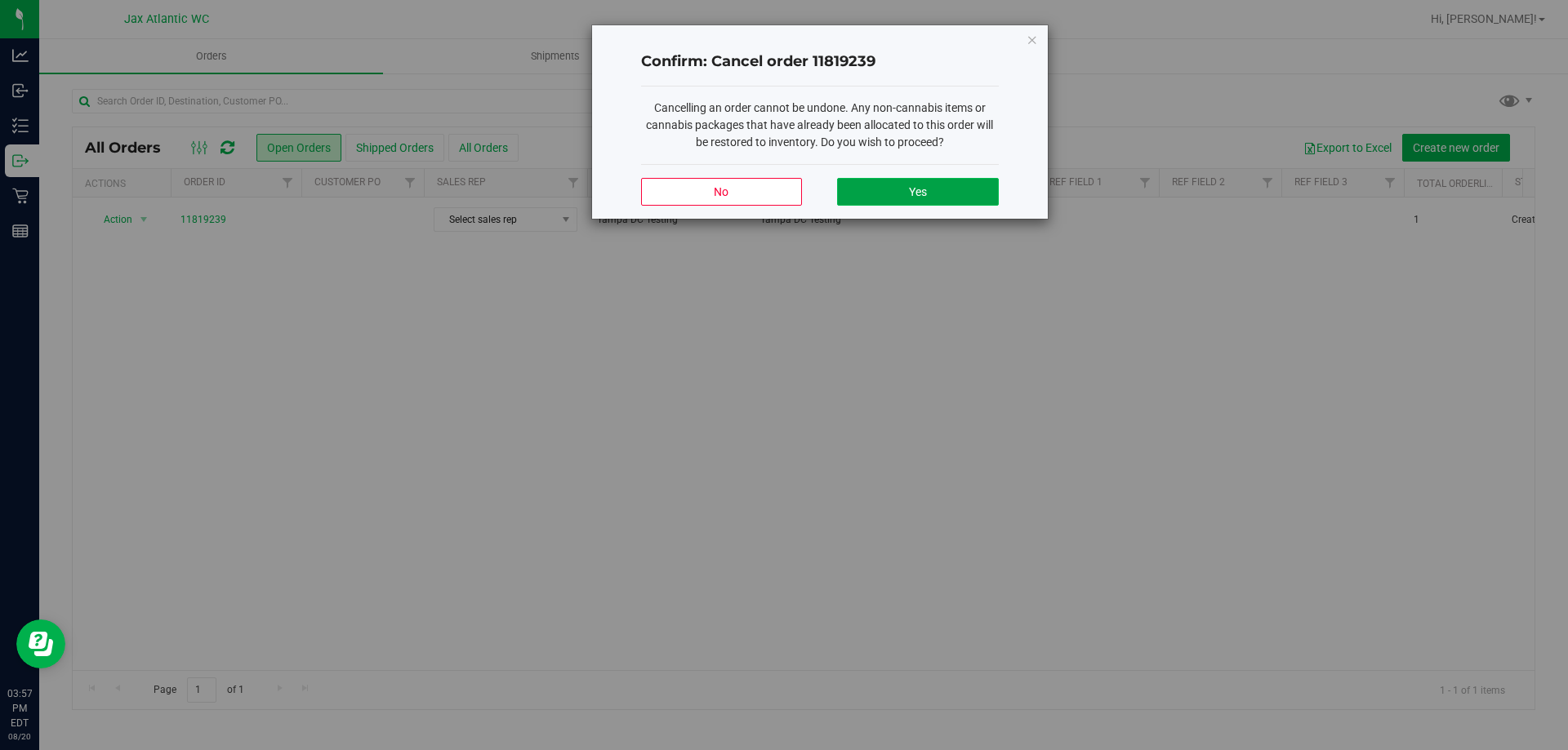
click at [883, 192] on button "Yes" at bounding box center [917, 191] width 161 height 28
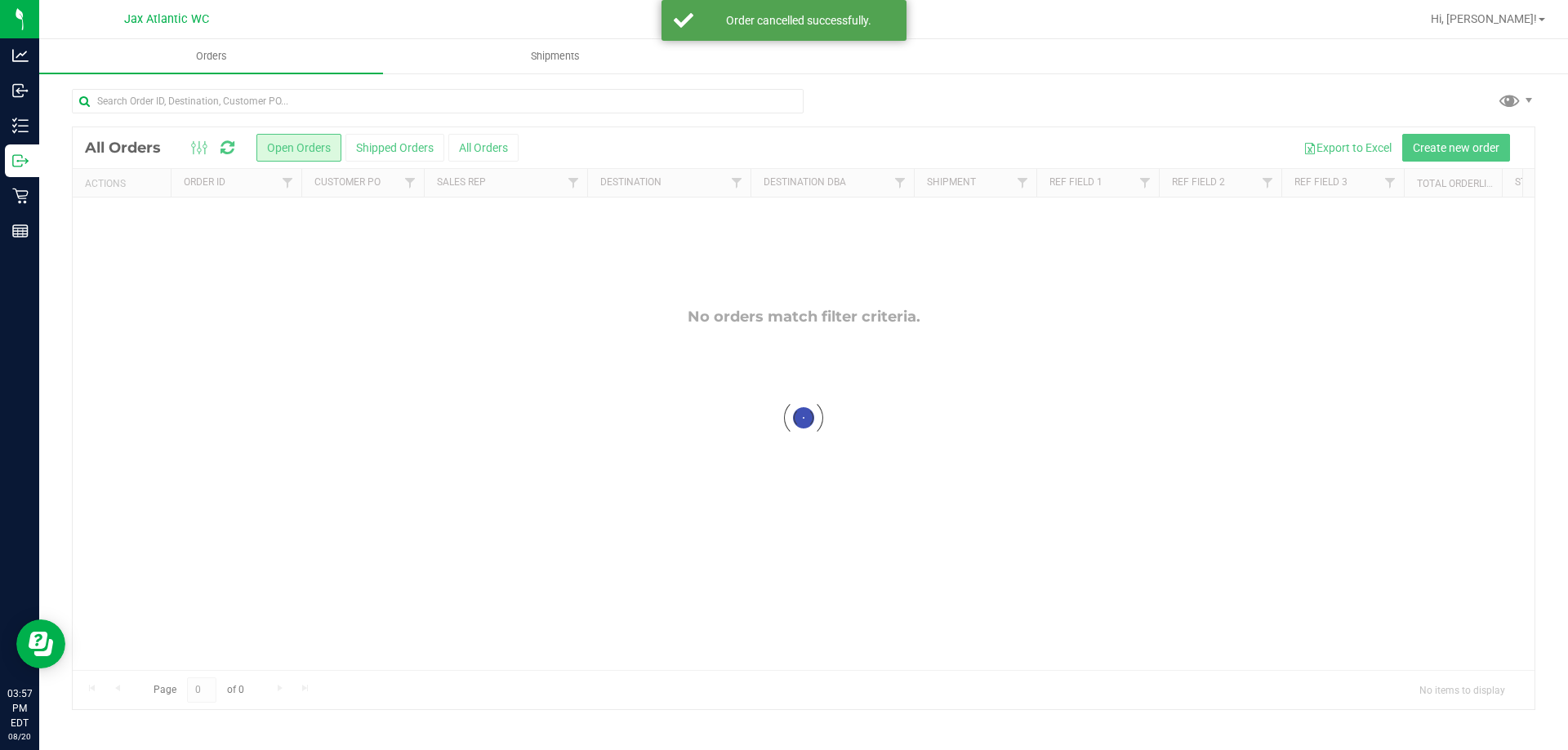
click at [1456, 146] on div at bounding box center [803, 418] width 1462 height 582
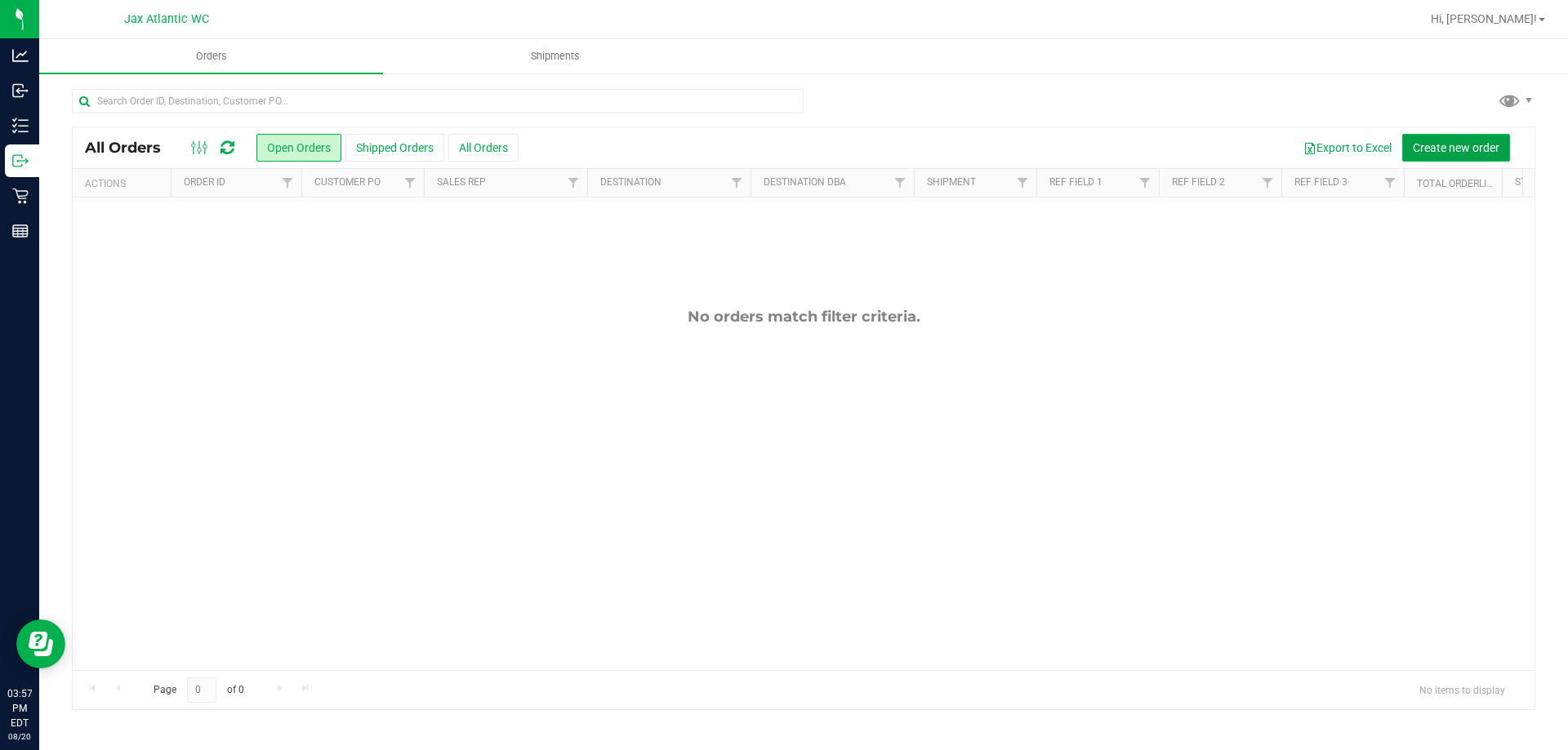
click at [1433, 143] on span "Create new order" at bounding box center [1456, 148] width 86 height 13
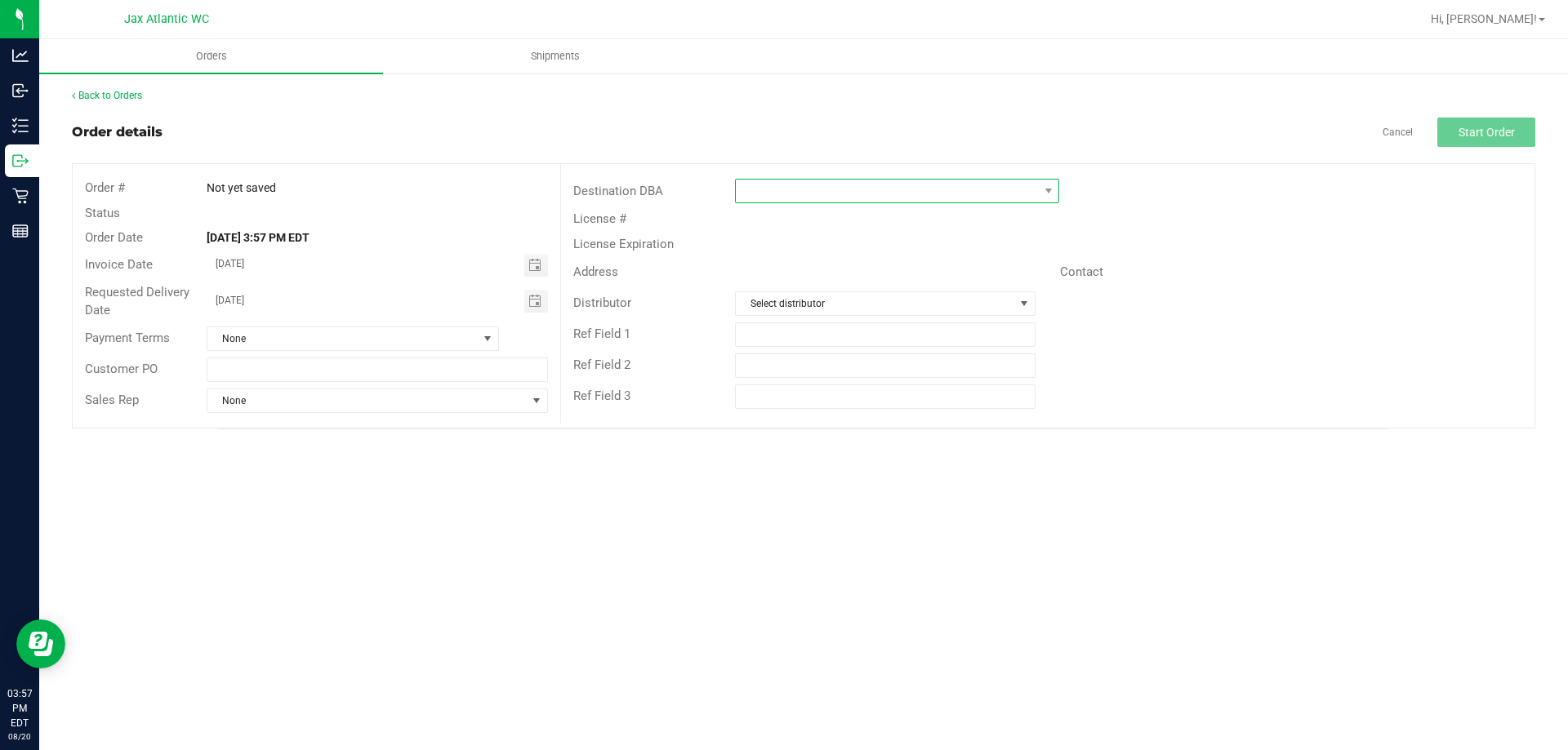
click at [888, 185] on span at bounding box center [887, 190] width 302 height 23
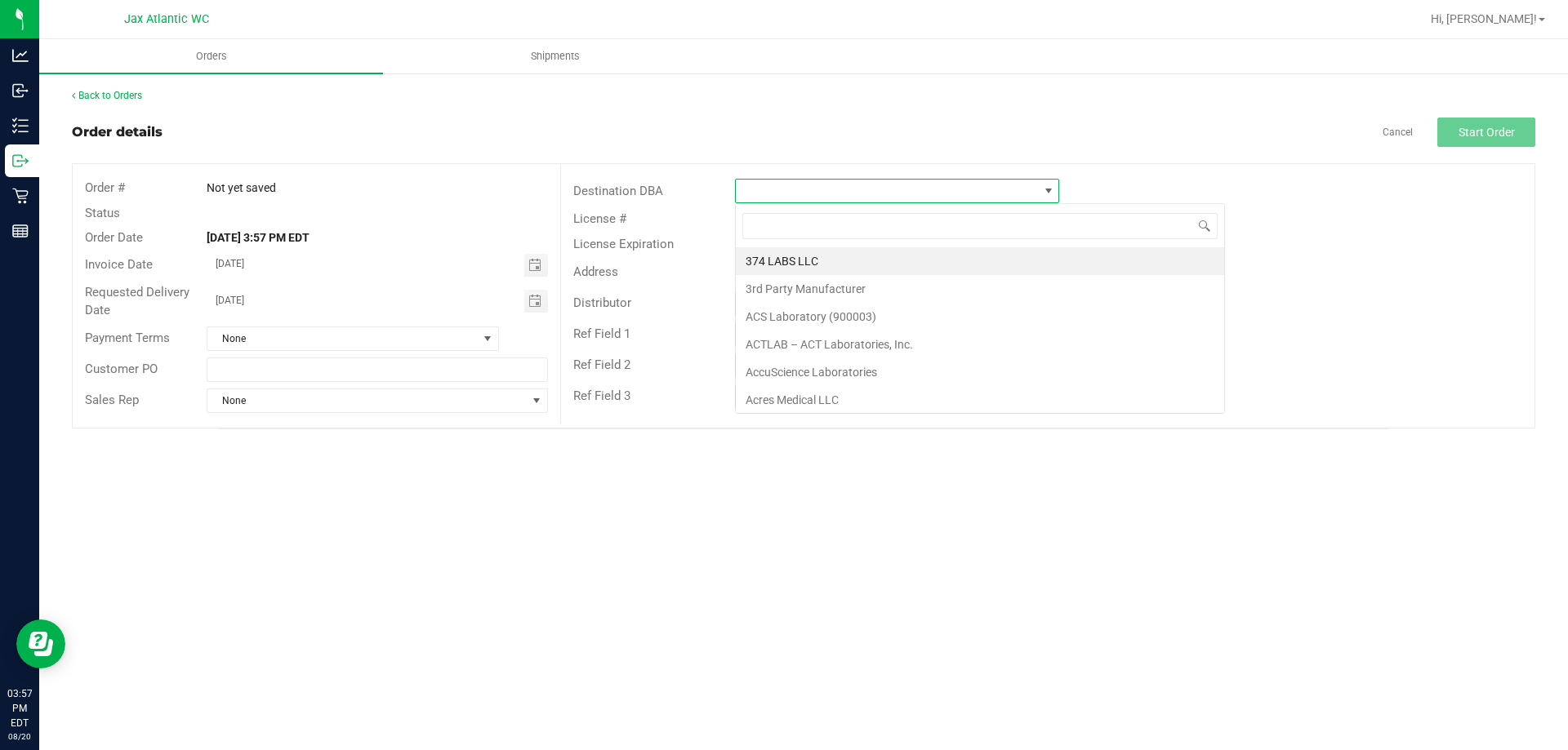
scroll to position [24, 325]
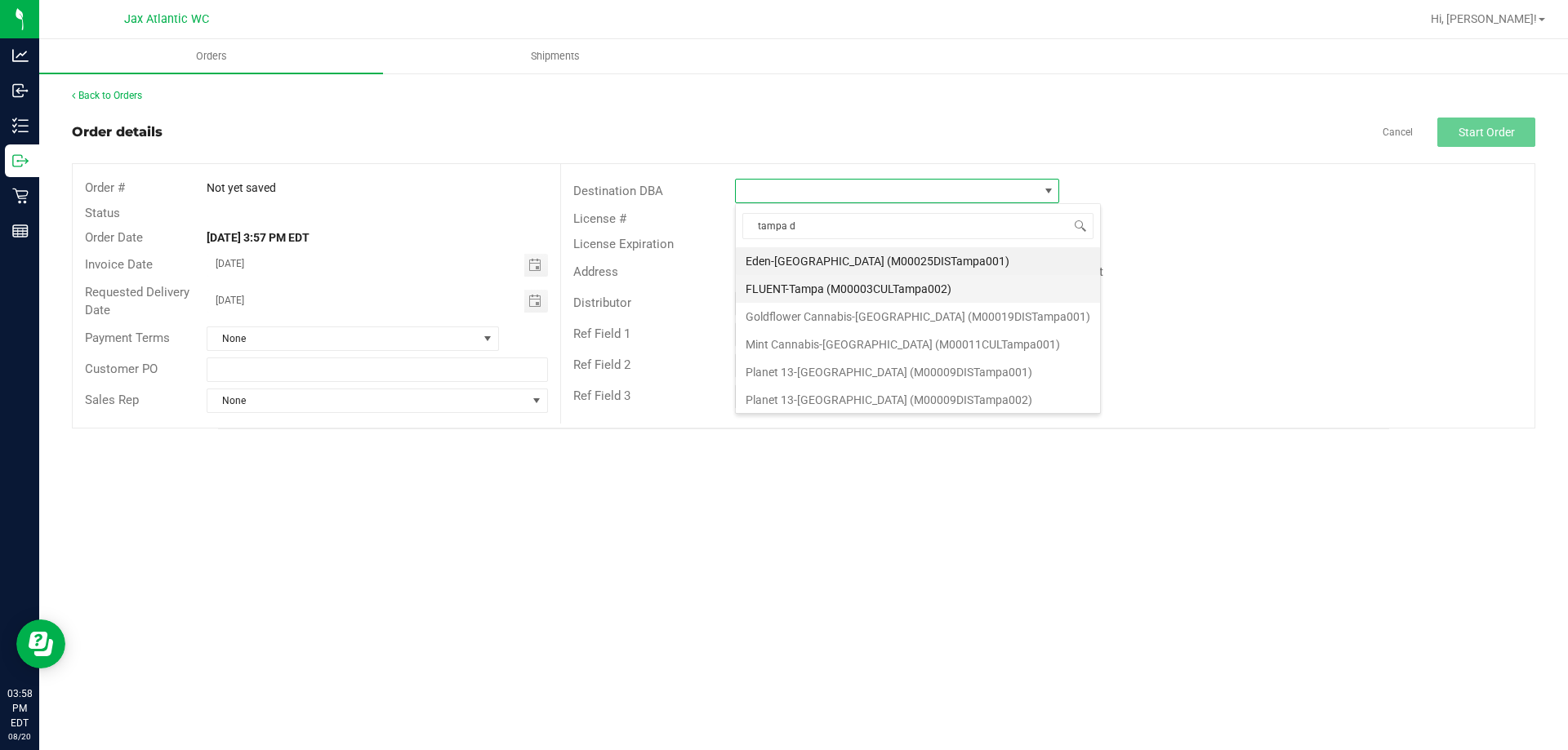
type input "tampa dc"
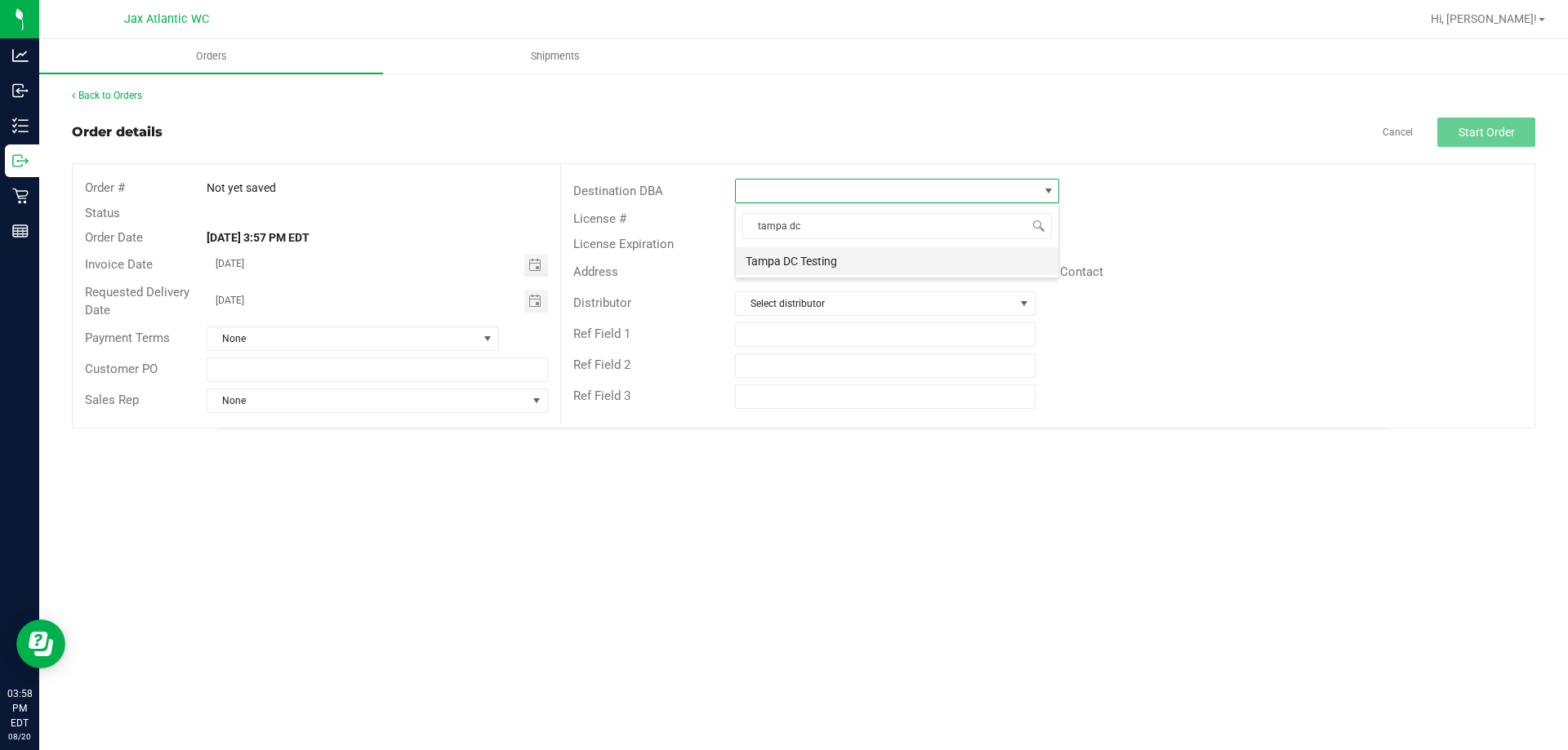
click at [826, 263] on li "Tampa DC Testing" at bounding box center [897, 261] width 323 height 28
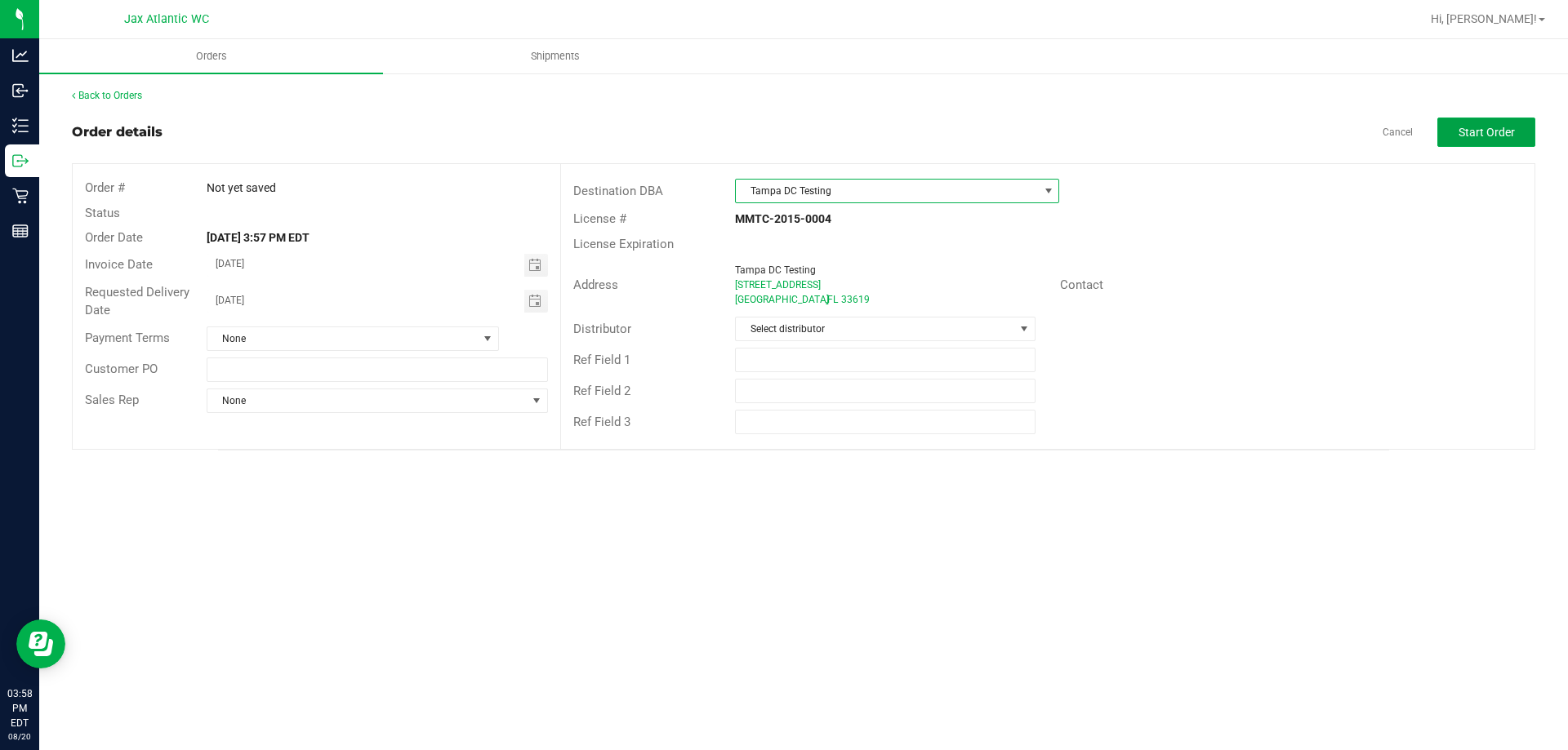
click at [1474, 137] on span "Start Order" at bounding box center [1487, 132] width 56 height 13
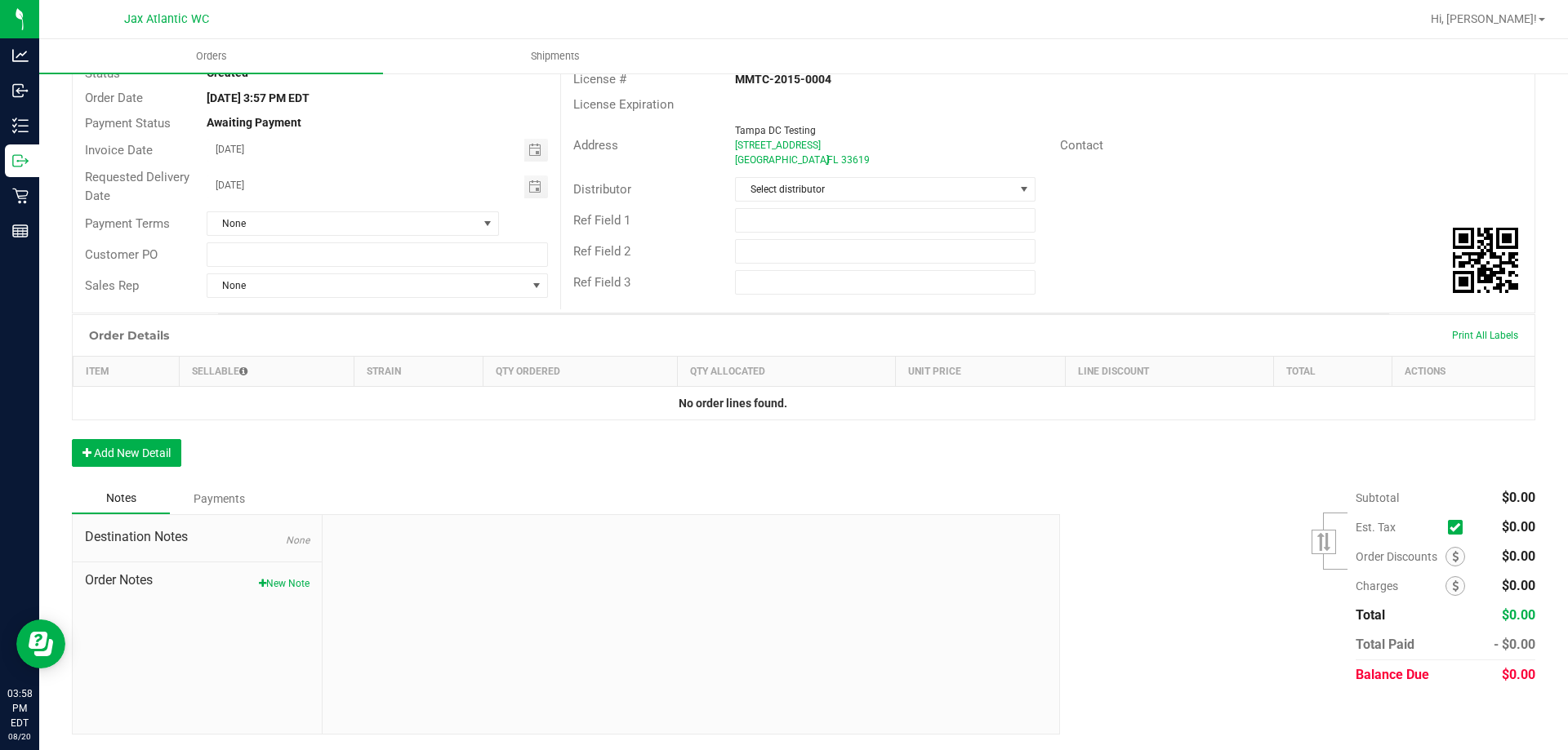
scroll to position [141, 0]
click at [142, 454] on button "Add New Detail" at bounding box center [127, 452] width 110 height 28
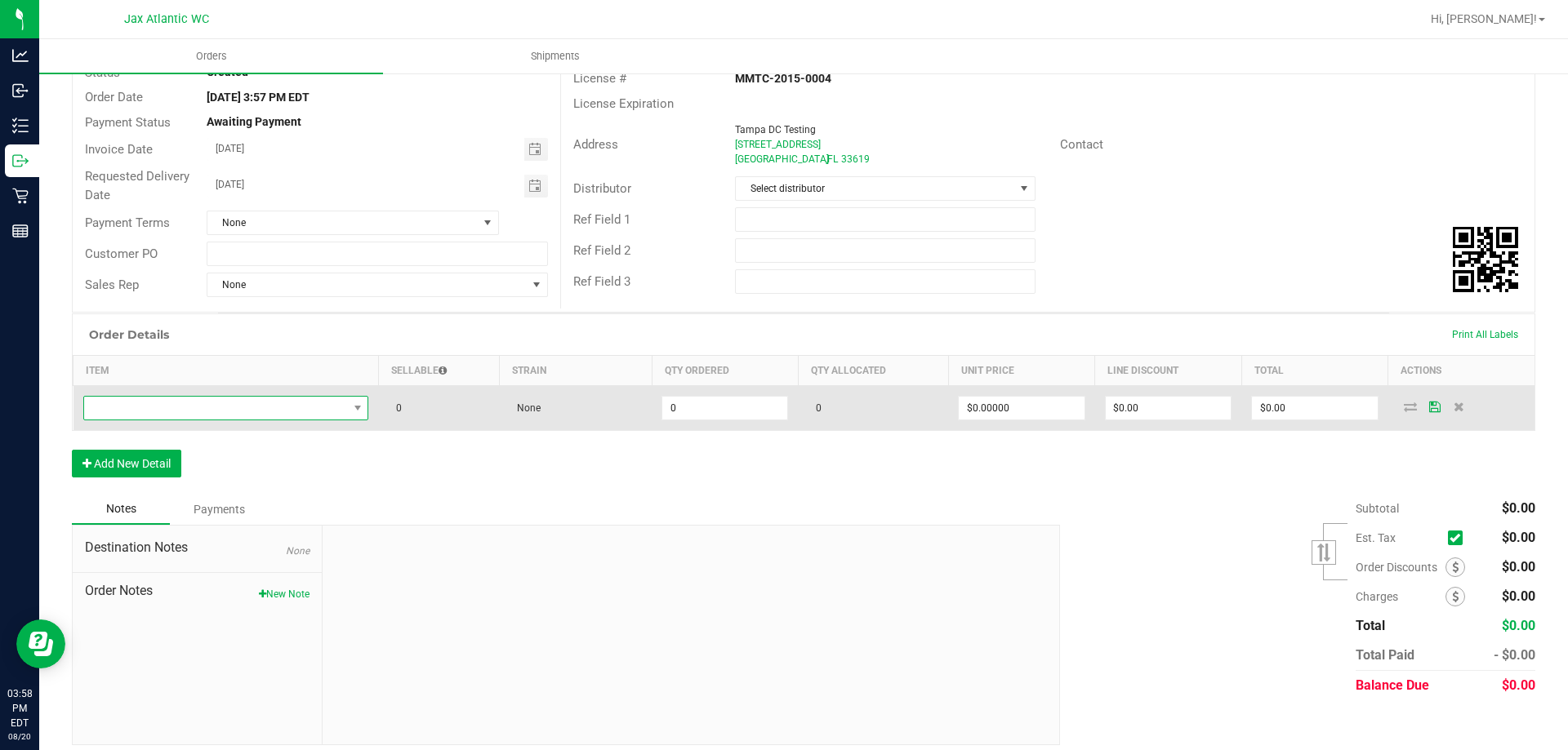
click at [231, 416] on span "NO DATA FOUND" at bounding box center [215, 407] width 264 height 23
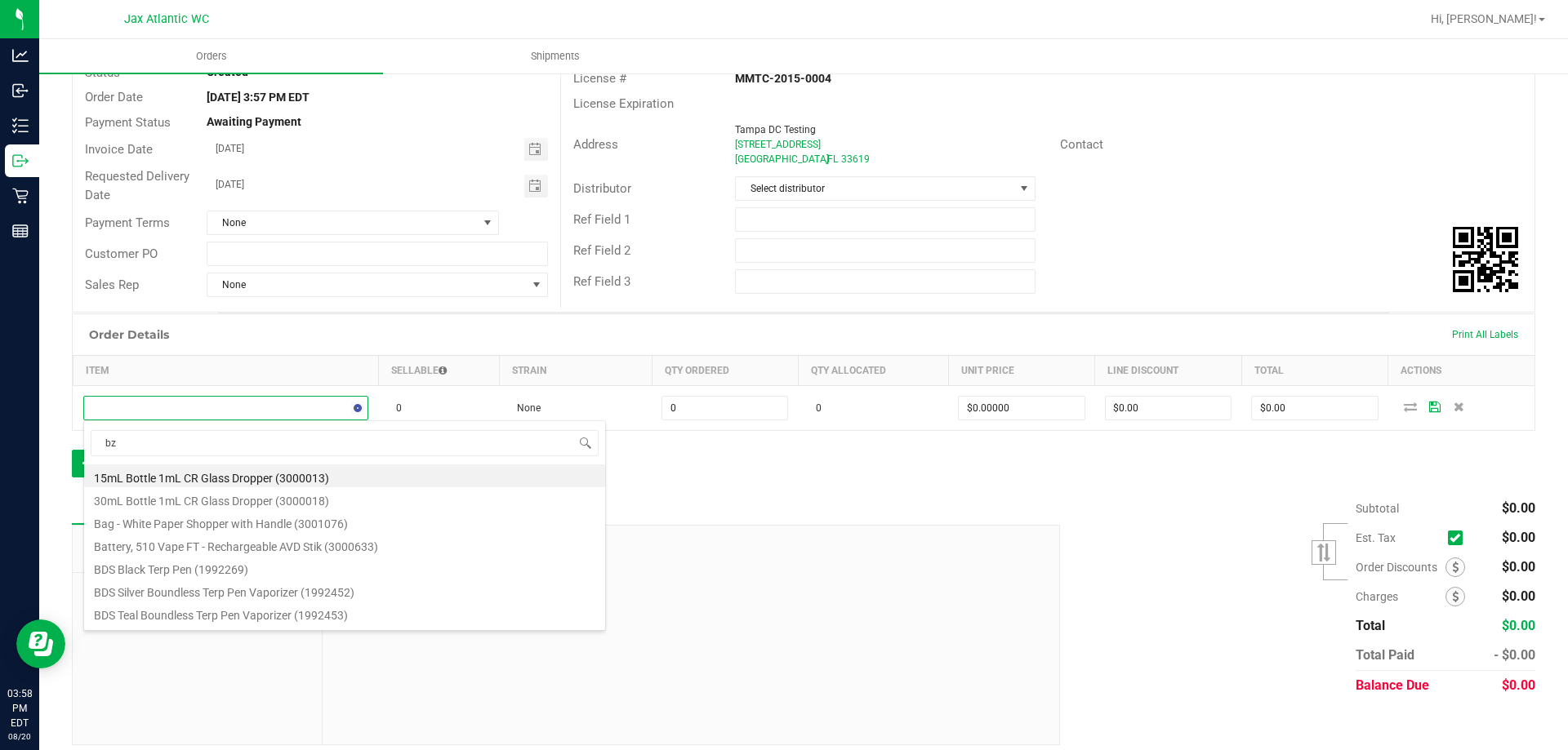
type input "bzk"
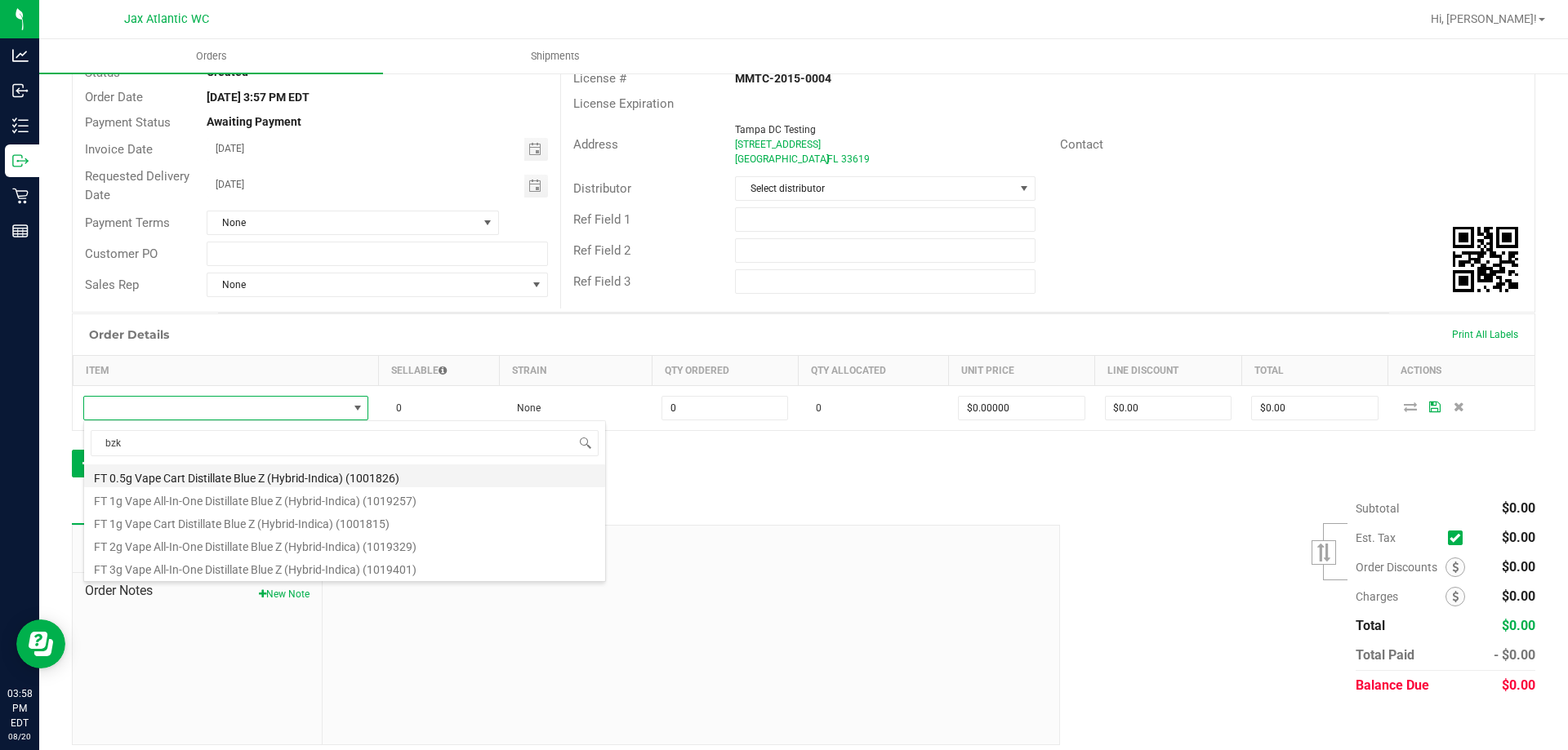
click at [191, 479] on li "FT 0.5g Vape Cart Distillate Blue Z (Hybrid-Indica) (1001826)" at bounding box center [344, 475] width 521 height 23
type input "0 ea"
type input "$50.00000"
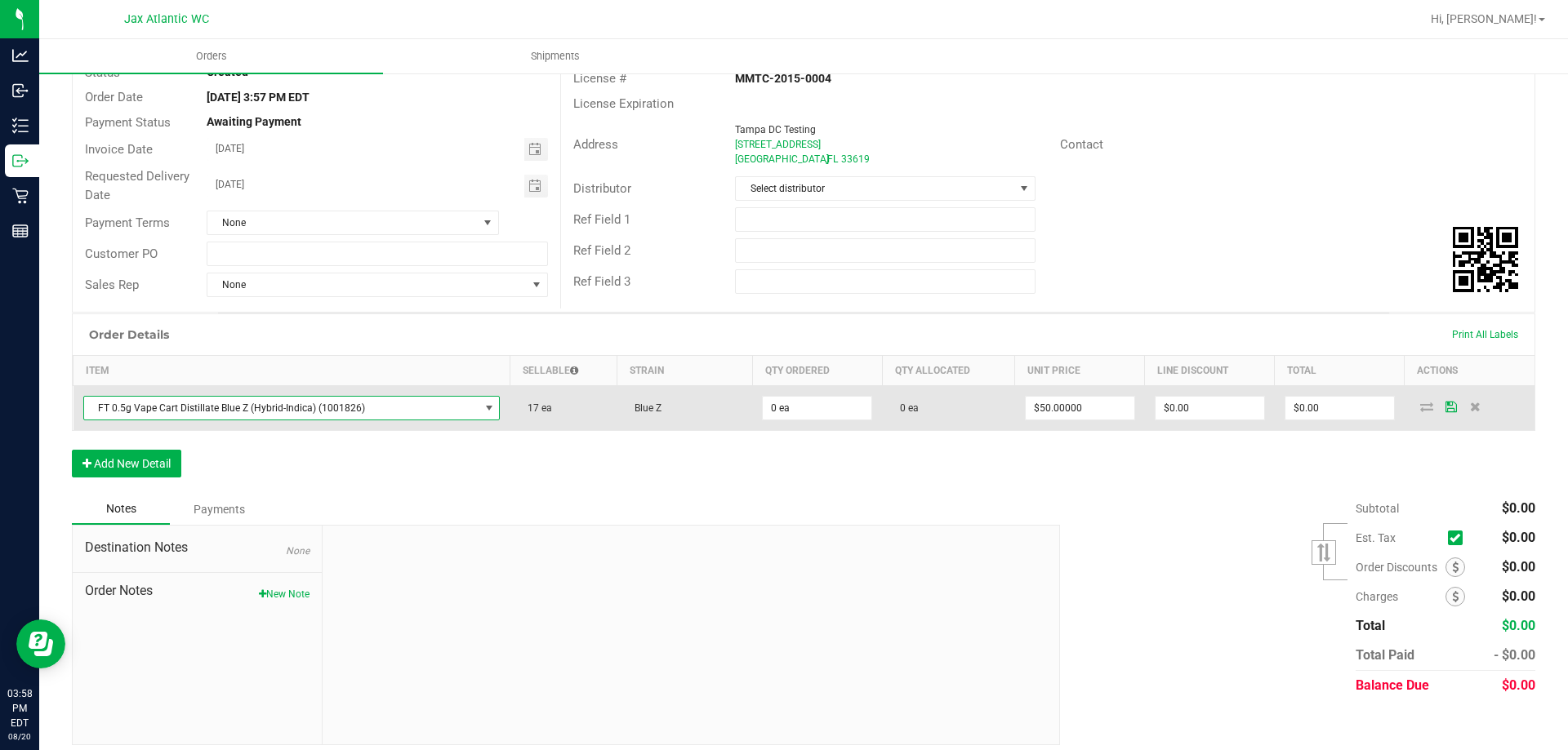
click at [1446, 407] on icon at bounding box center [1451, 406] width 12 height 10
click at [797, 412] on input "0" at bounding box center [818, 407] width 109 height 23
type input "12 ea"
type input "50"
type input "$600.00"
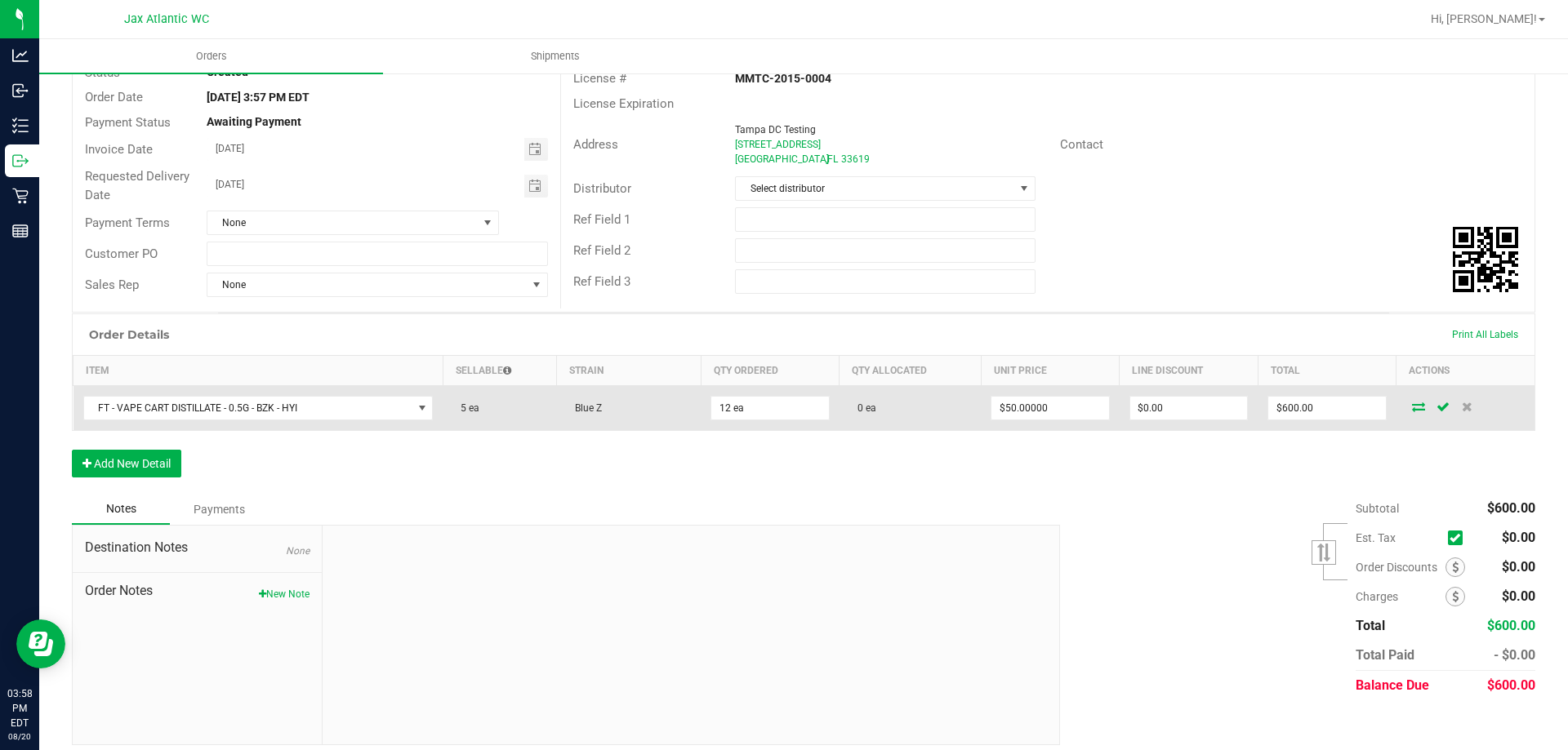
click at [1412, 410] on icon at bounding box center [1419, 406] width 13 height 10
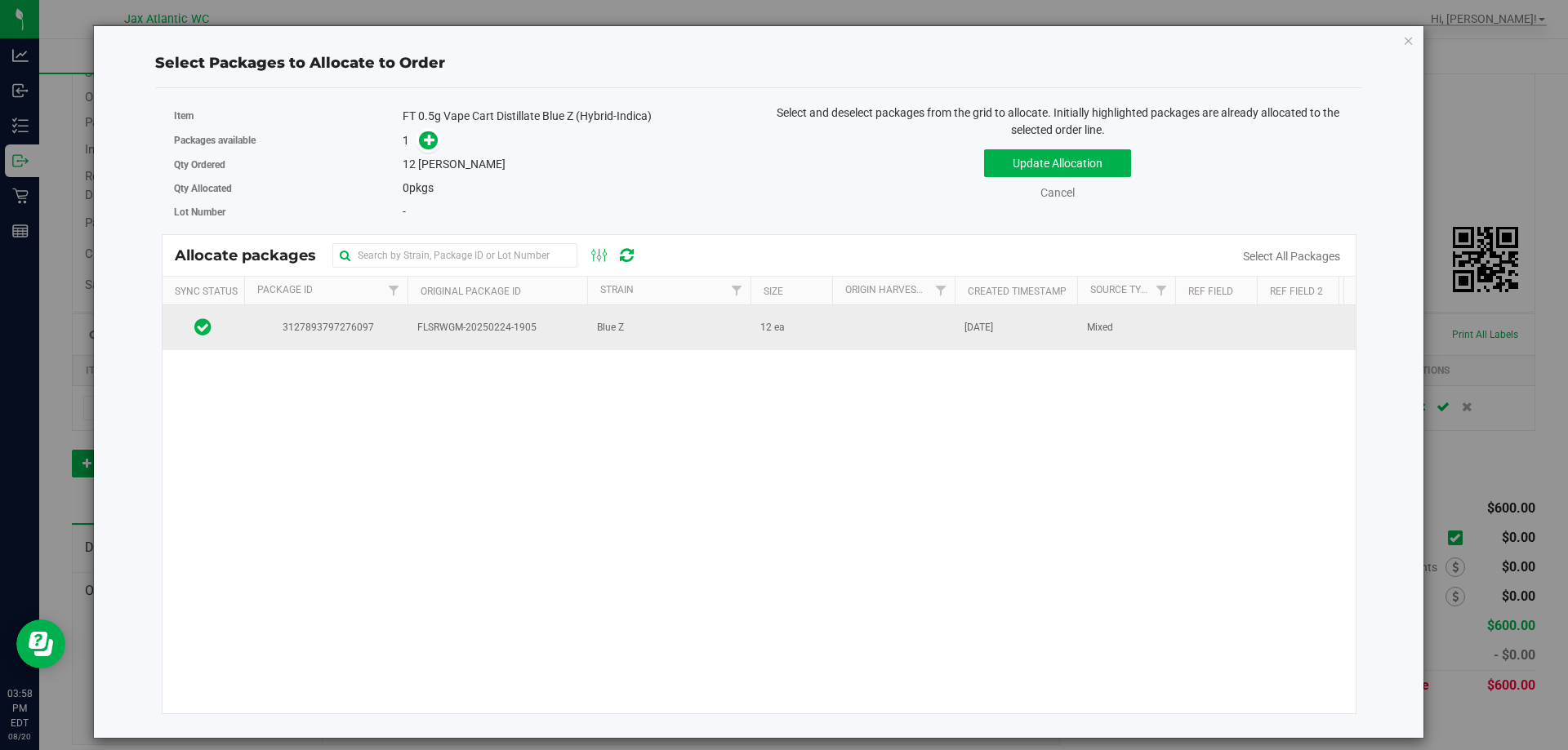
click at [336, 335] on td "3127893797276097" at bounding box center [325, 327] width 164 height 44
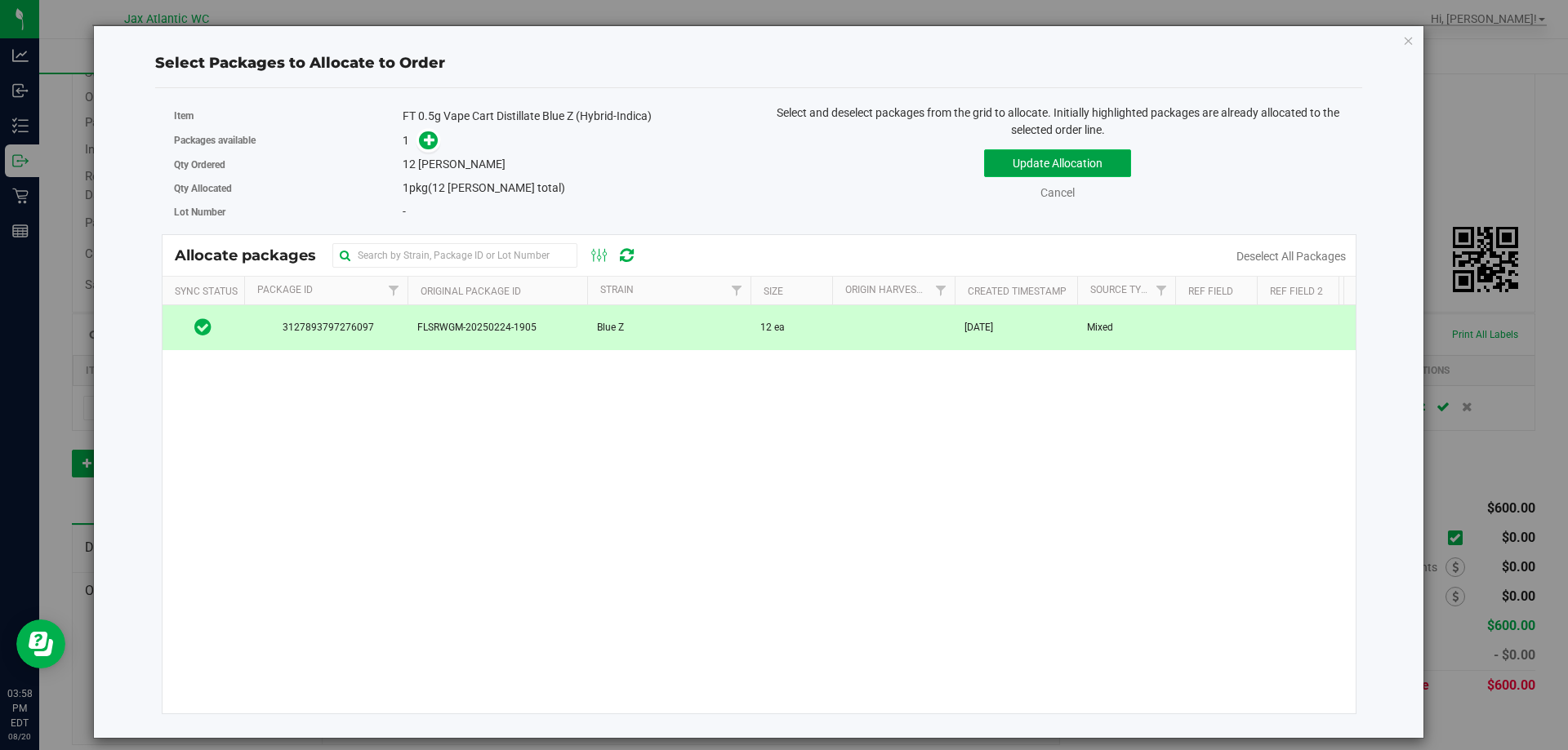
click at [1031, 164] on button "Update Allocation" at bounding box center [1057, 163] width 147 height 28
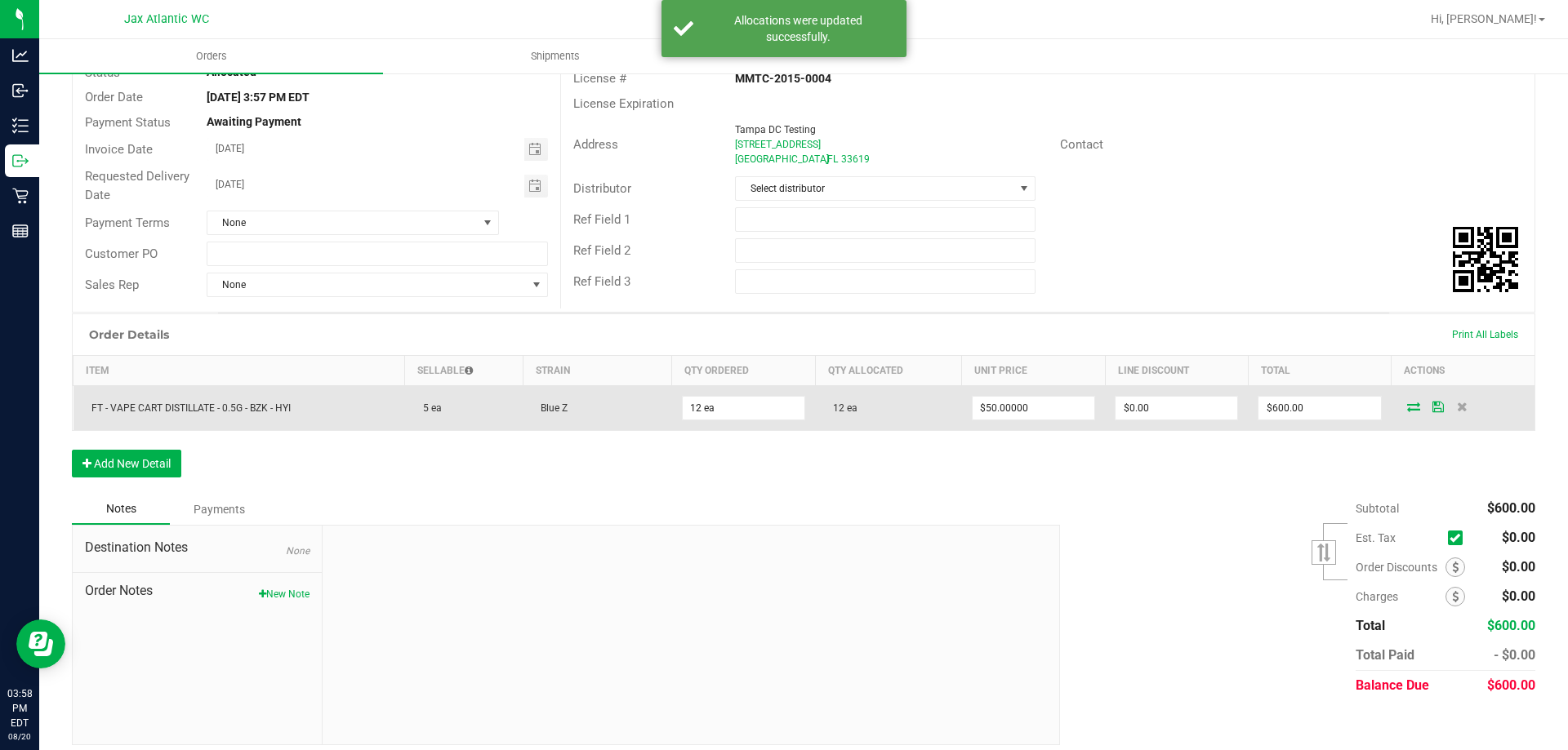
click at [1407, 407] on icon at bounding box center [1414, 406] width 13 height 10
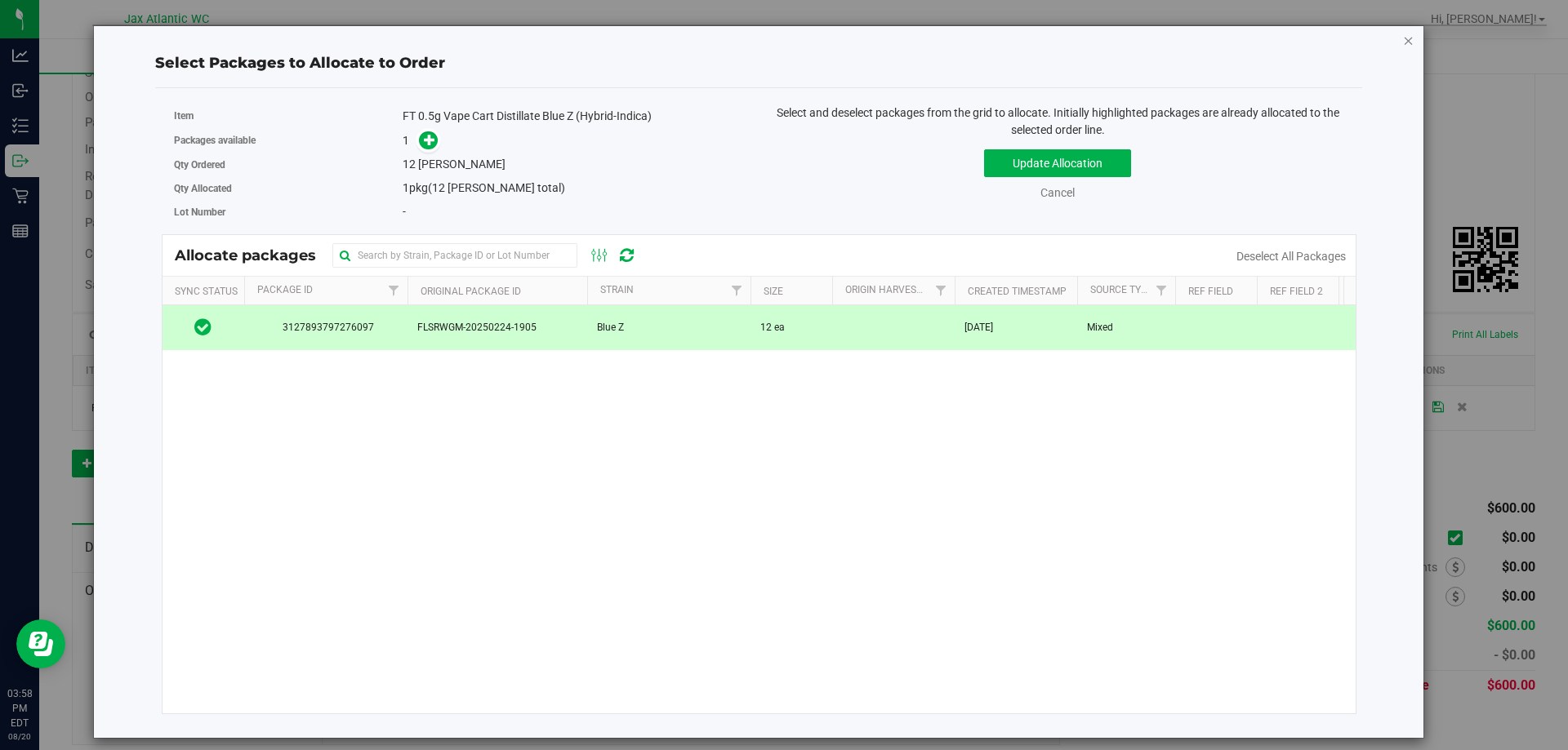
click at [1405, 38] on icon "button" at bounding box center [1409, 39] width 12 height 19
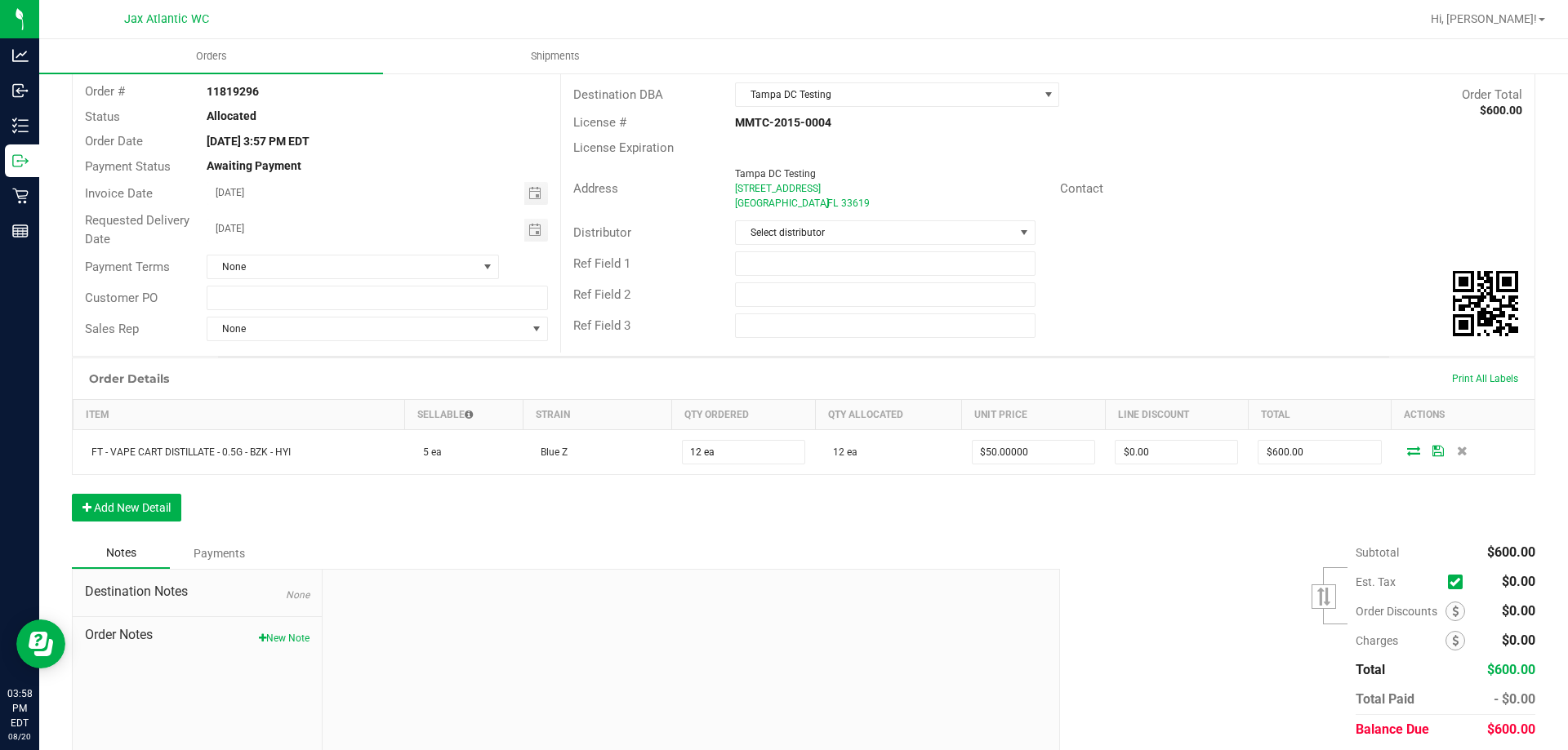
scroll to position [0, 0]
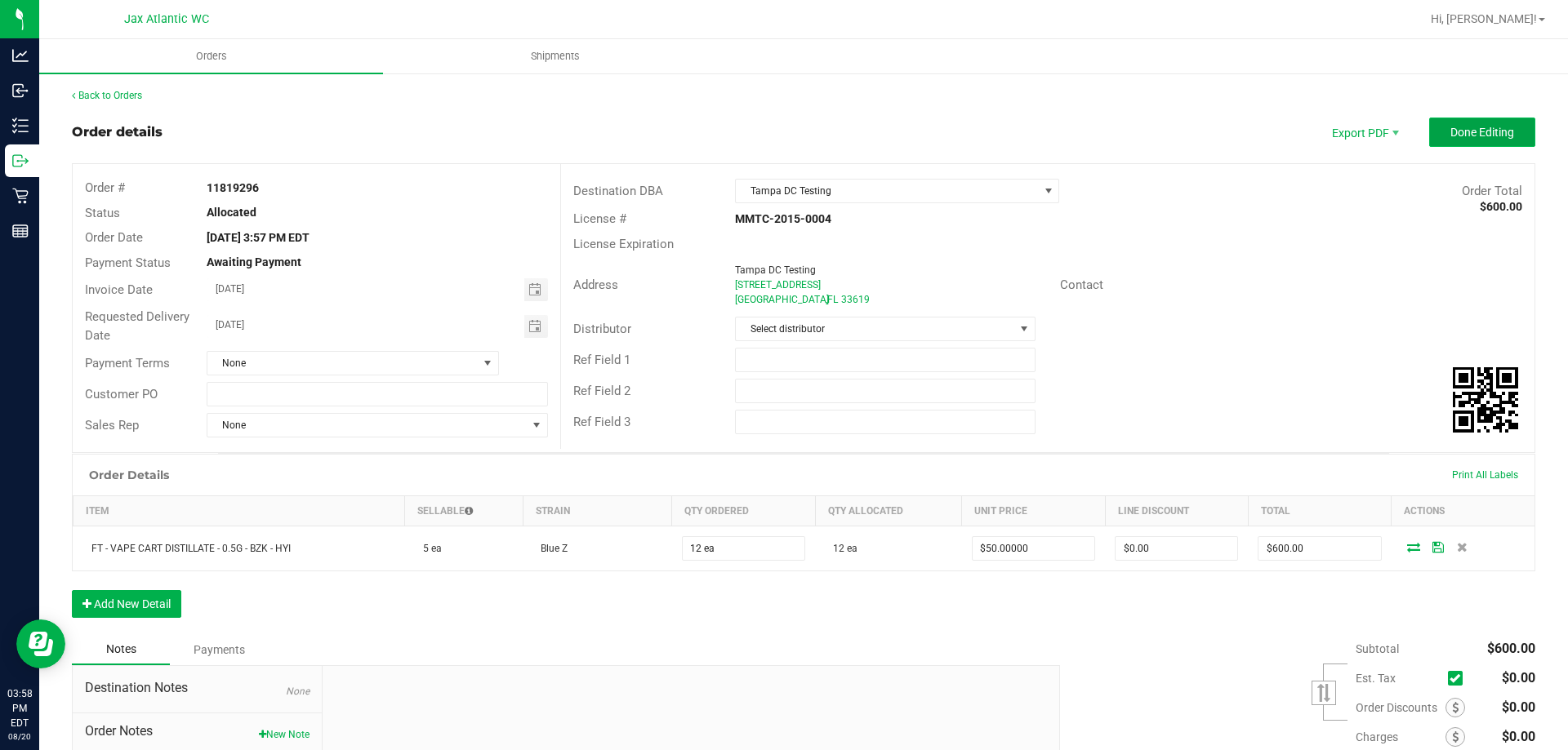
click at [1458, 127] on span "Done Editing" at bounding box center [1482, 132] width 64 height 13
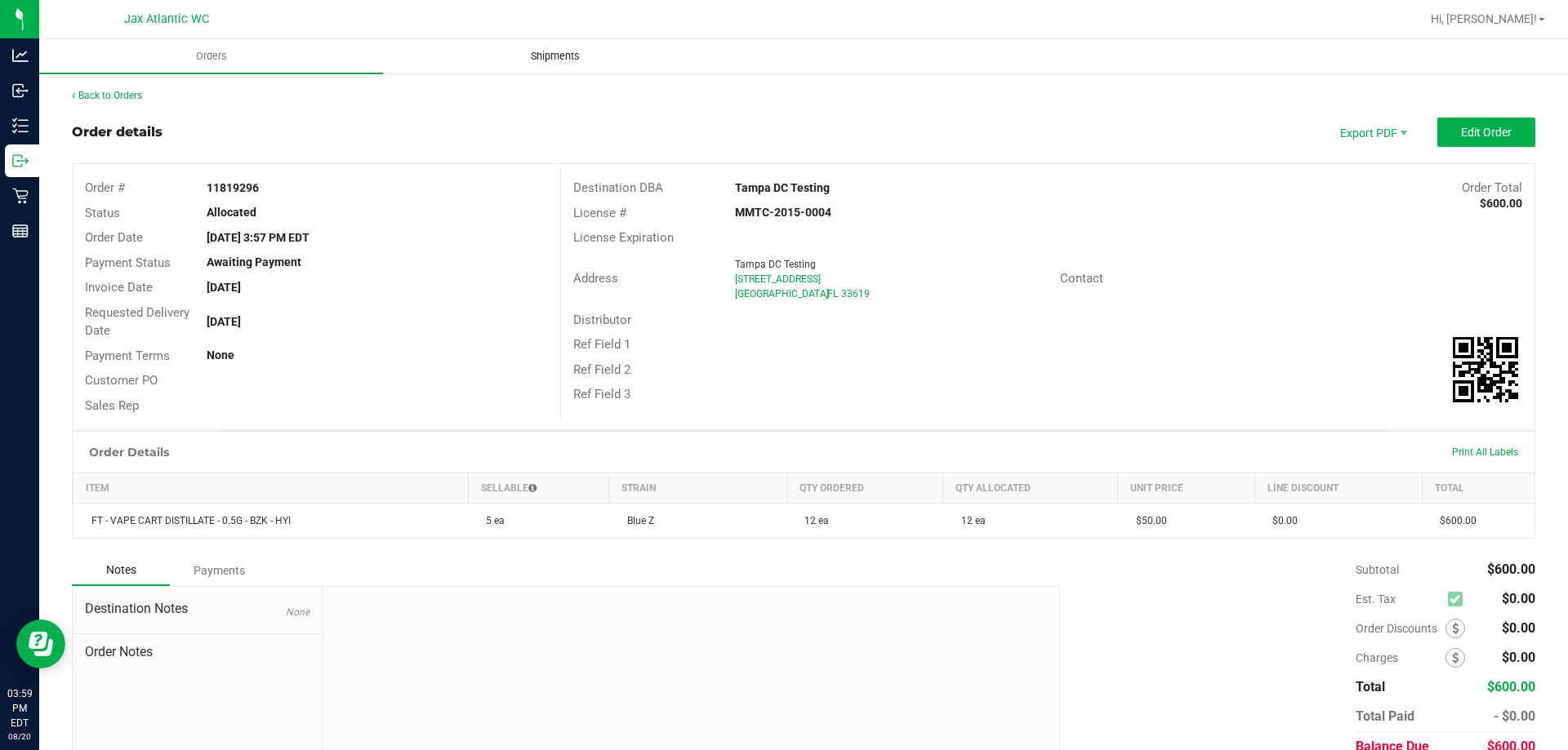
click at [549, 53] on span "Shipments" at bounding box center [555, 56] width 93 height 15
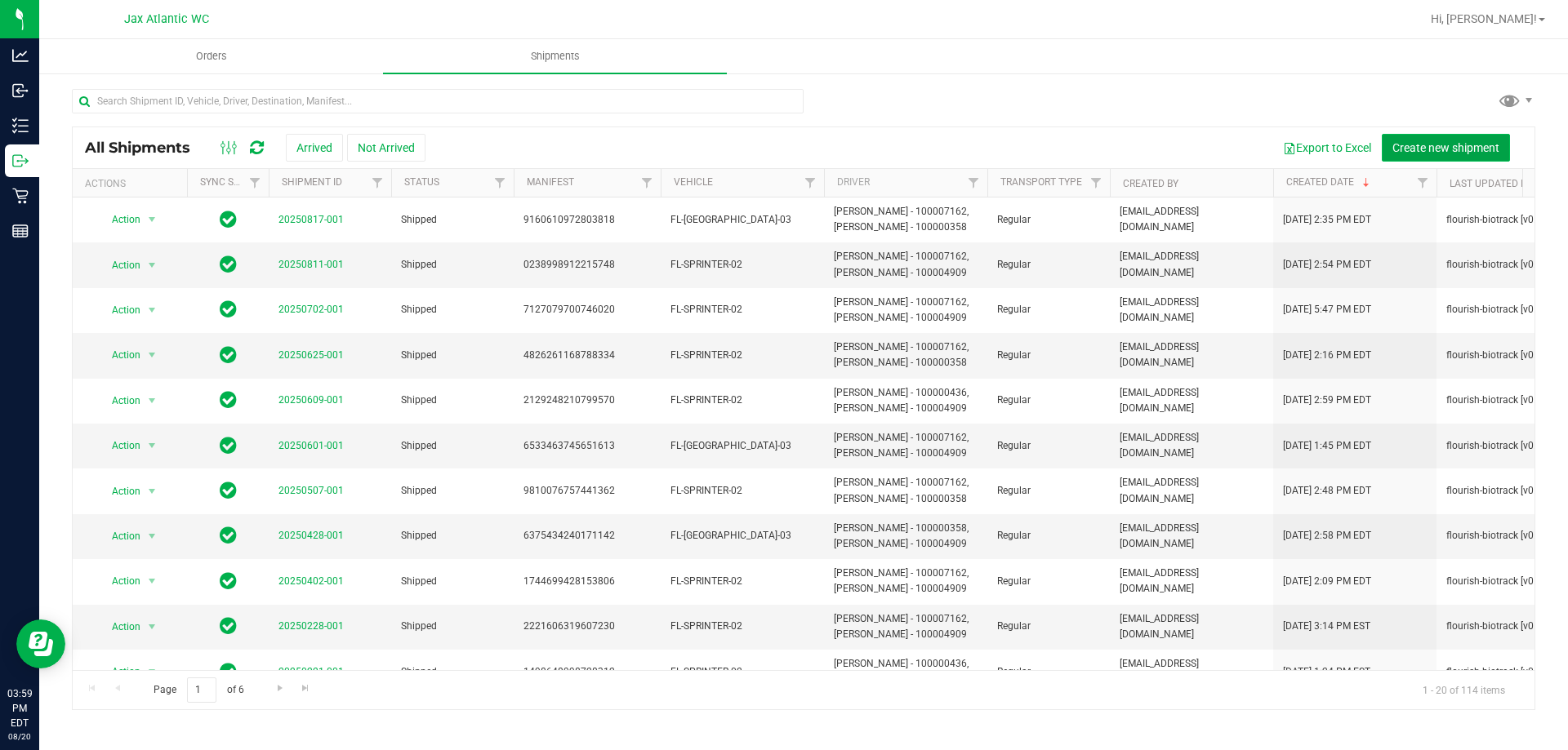
click at [1418, 142] on span "Create new shipment" at bounding box center [1446, 148] width 107 height 13
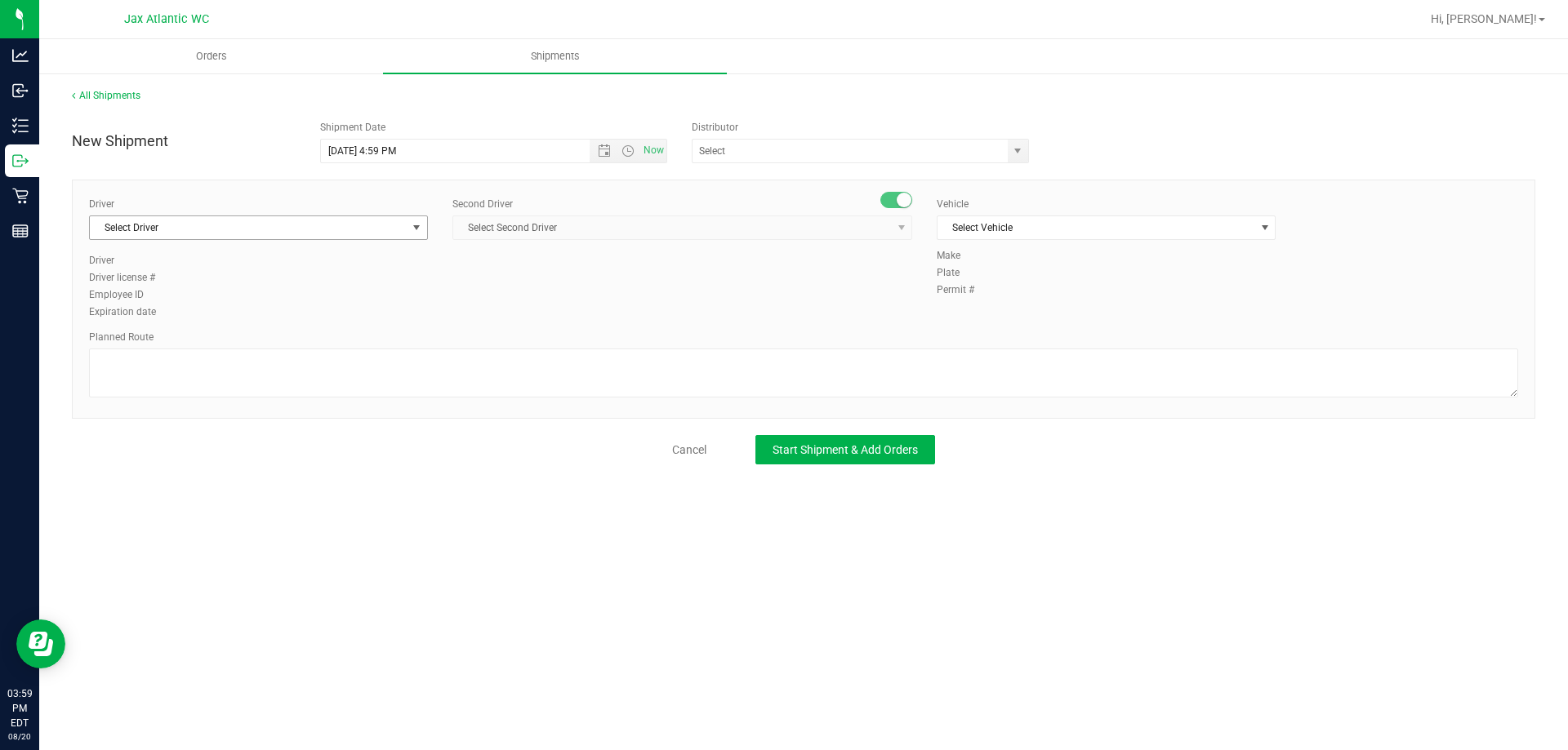
click at [293, 227] on span "Select Driver" at bounding box center [248, 227] width 317 height 23
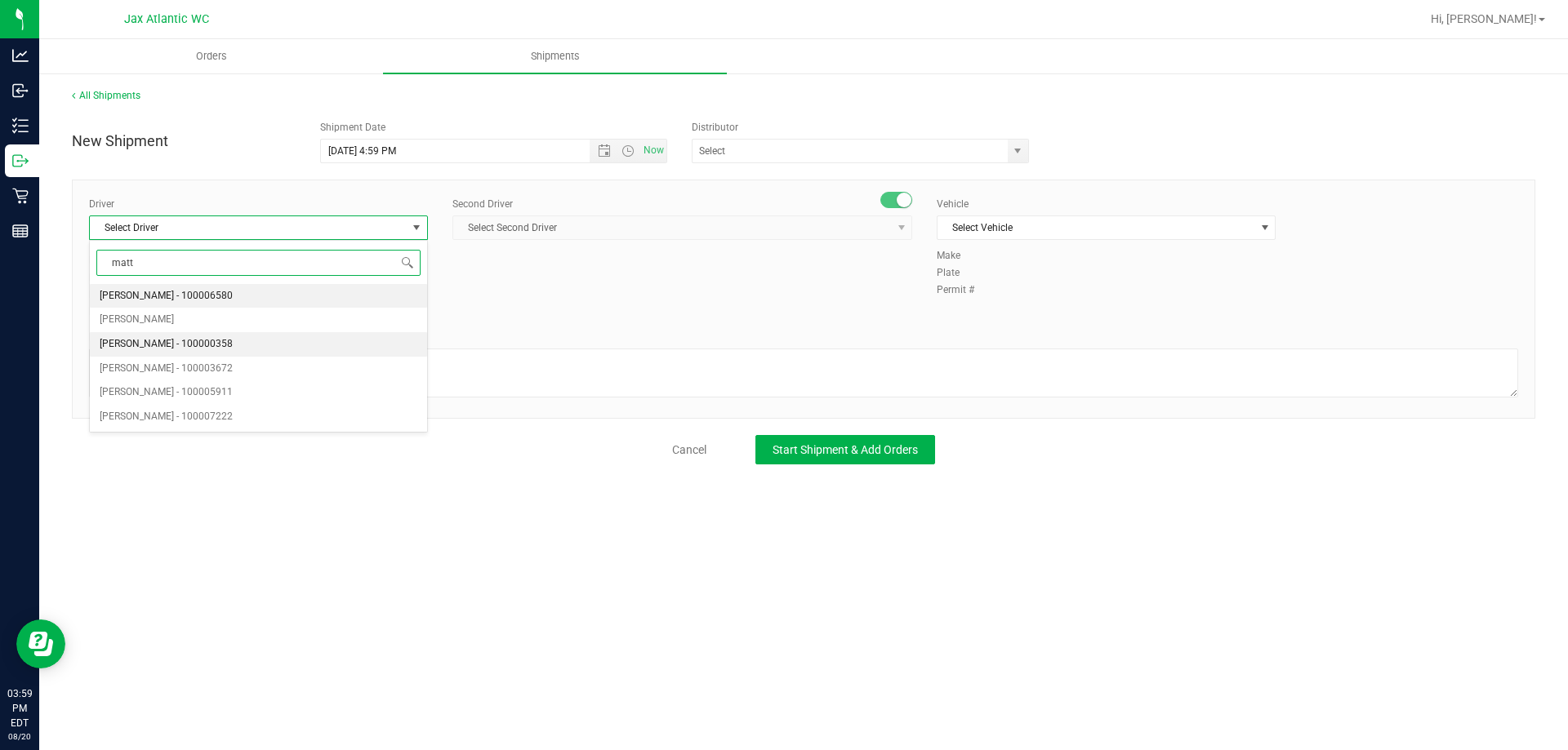
click at [168, 343] on span "Matthew Morris - 100000358" at bounding box center [166, 344] width 133 height 21
type input "matt"
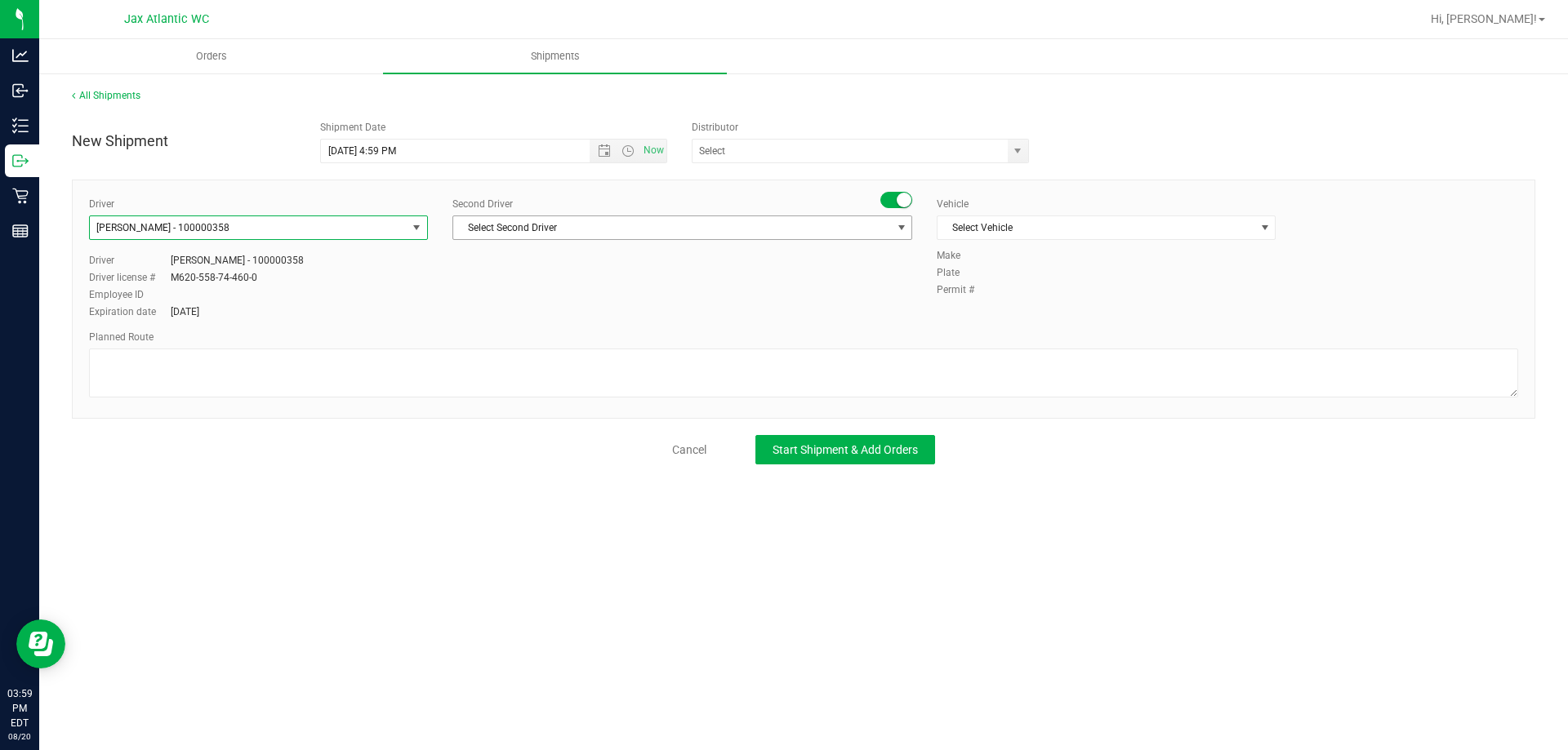
click at [585, 230] on span "Select Second Driver" at bounding box center [672, 227] width 438 height 23
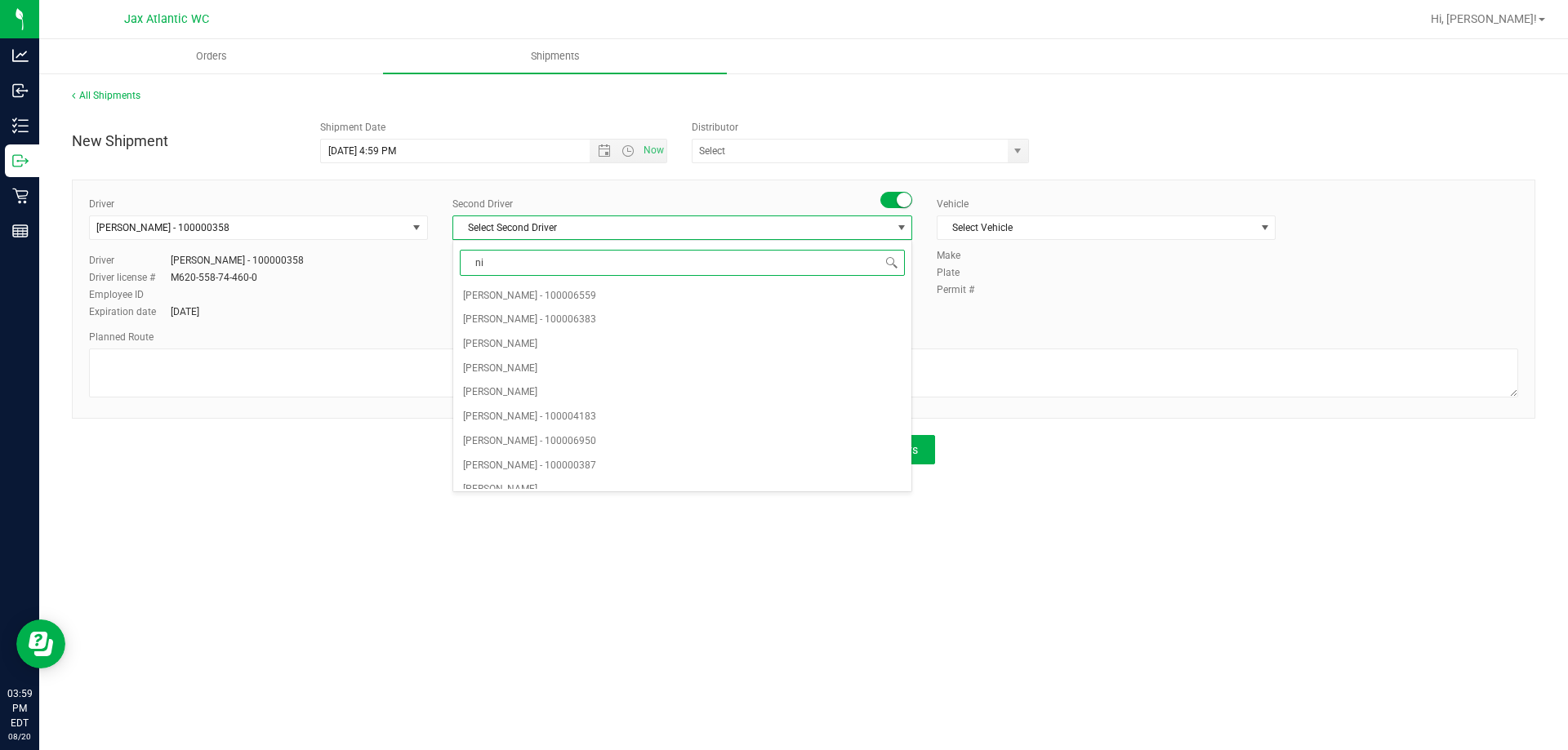
type input "nic"
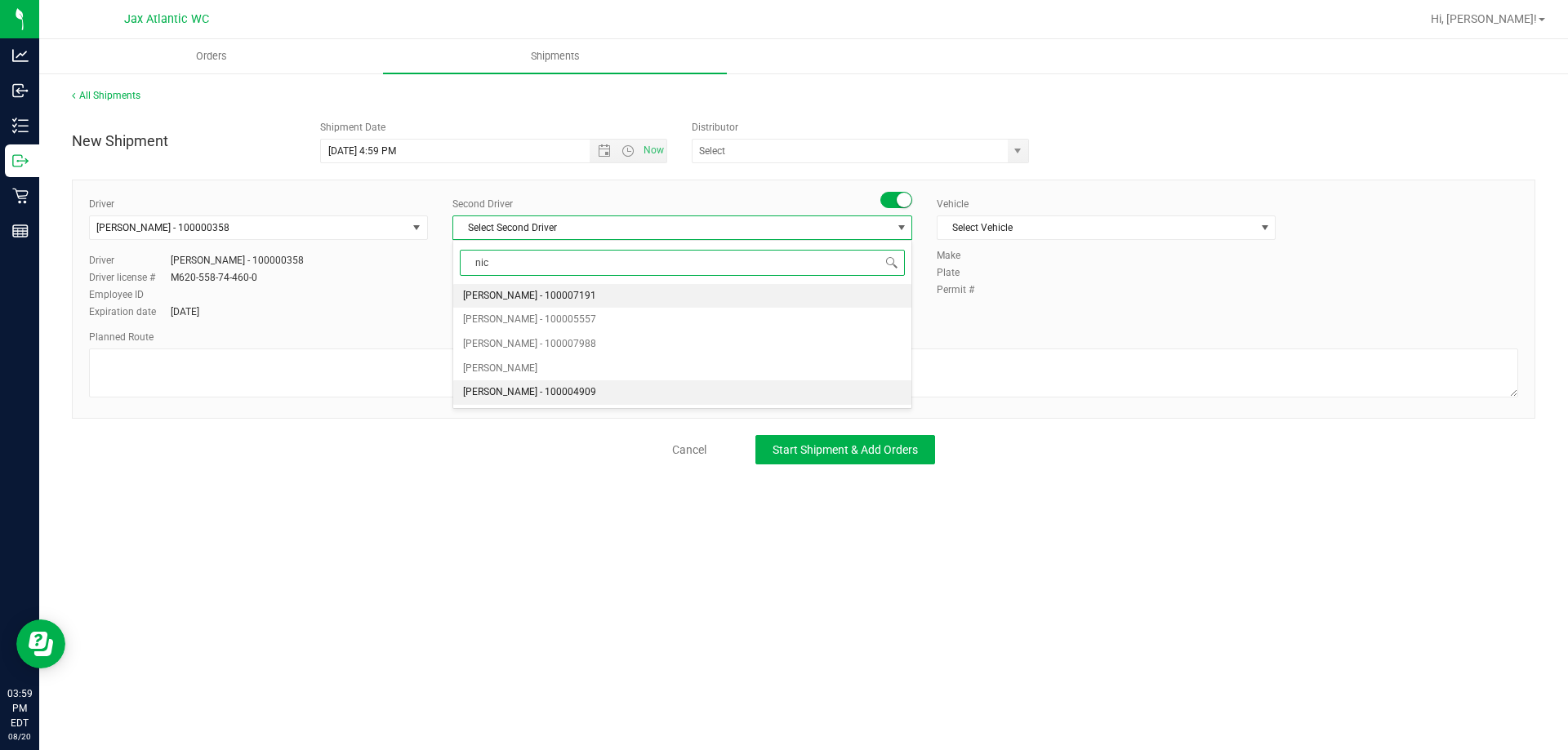
click at [538, 400] on span "Nicholas Yodice - 100004909" at bounding box center [529, 392] width 133 height 21
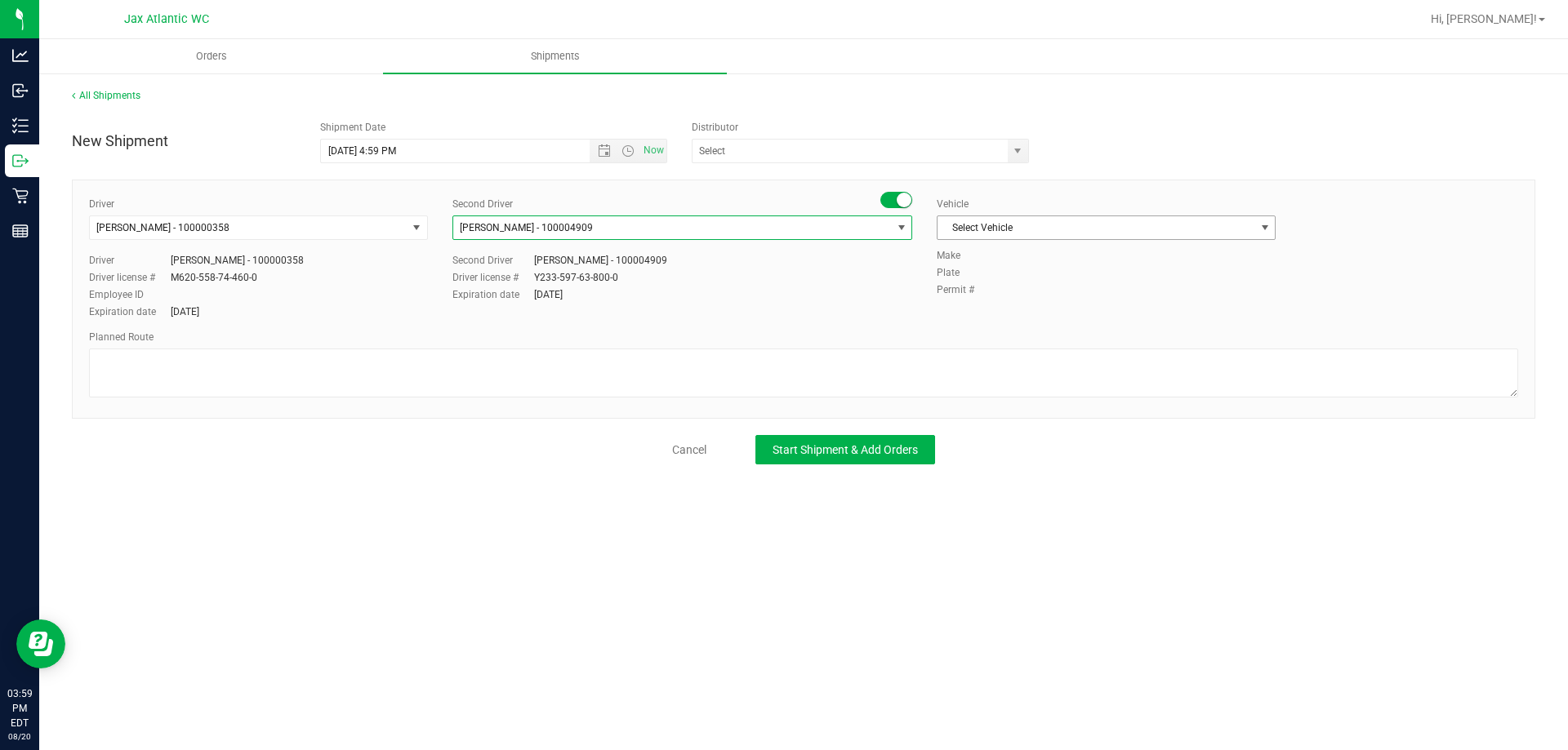
click at [1023, 229] on span "Select Vehicle" at bounding box center [1096, 227] width 317 height 23
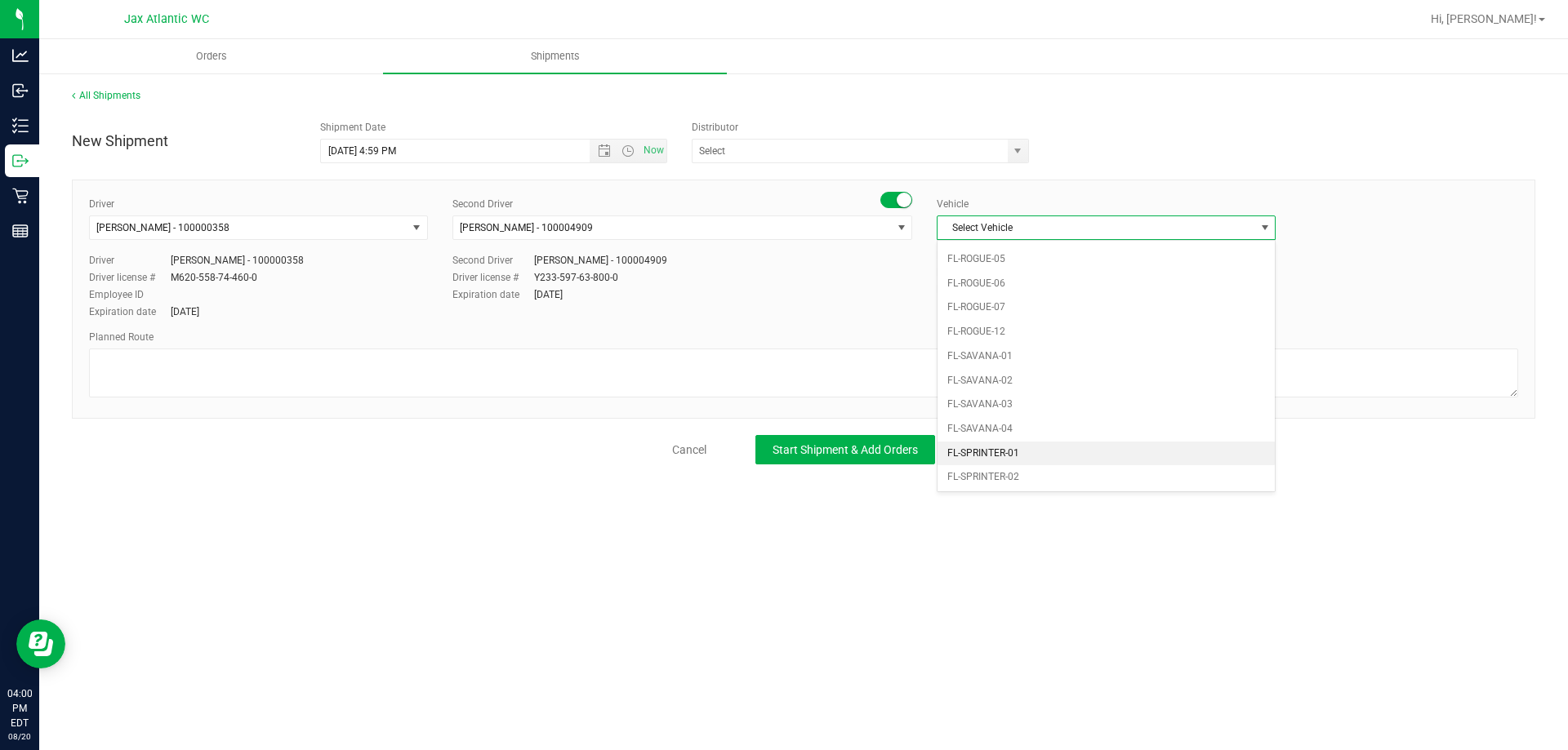
scroll to position [709, 0]
click at [1000, 220] on span "Select Vehicle" at bounding box center [1096, 227] width 317 height 23
click at [1006, 292] on li "FL-SPRINTER-02" at bounding box center [1106, 293] width 337 height 24
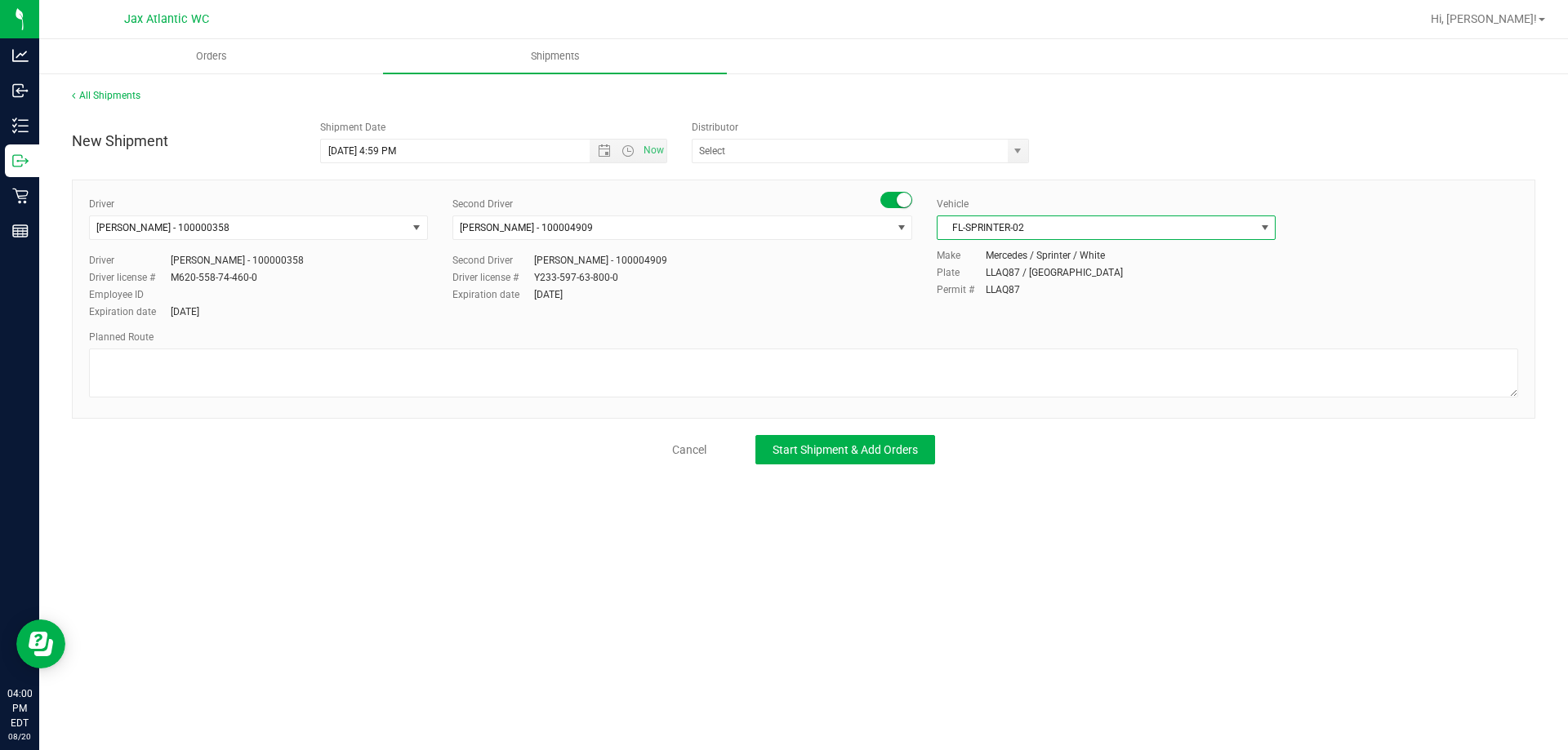
click at [1092, 221] on span "FL-SPRINTER-02" at bounding box center [1096, 227] width 317 height 23
click at [1083, 221] on span "FL-SPRINTER-02" at bounding box center [1096, 227] width 317 height 23
click at [1076, 223] on span "FL-SPRINTER-02" at bounding box center [1096, 227] width 317 height 23
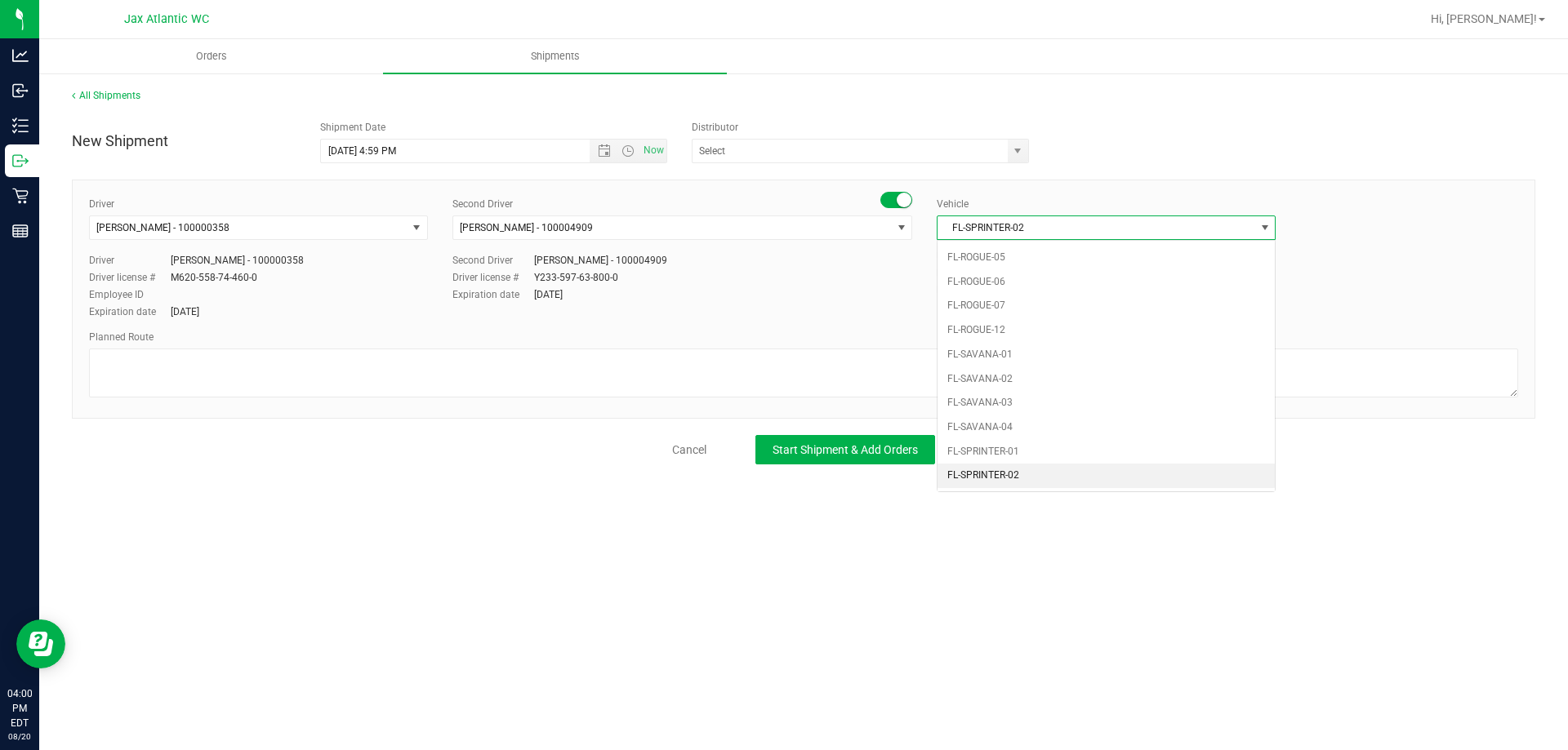
click at [1076, 223] on span "FL-SPRINTER-02" at bounding box center [1096, 227] width 317 height 23
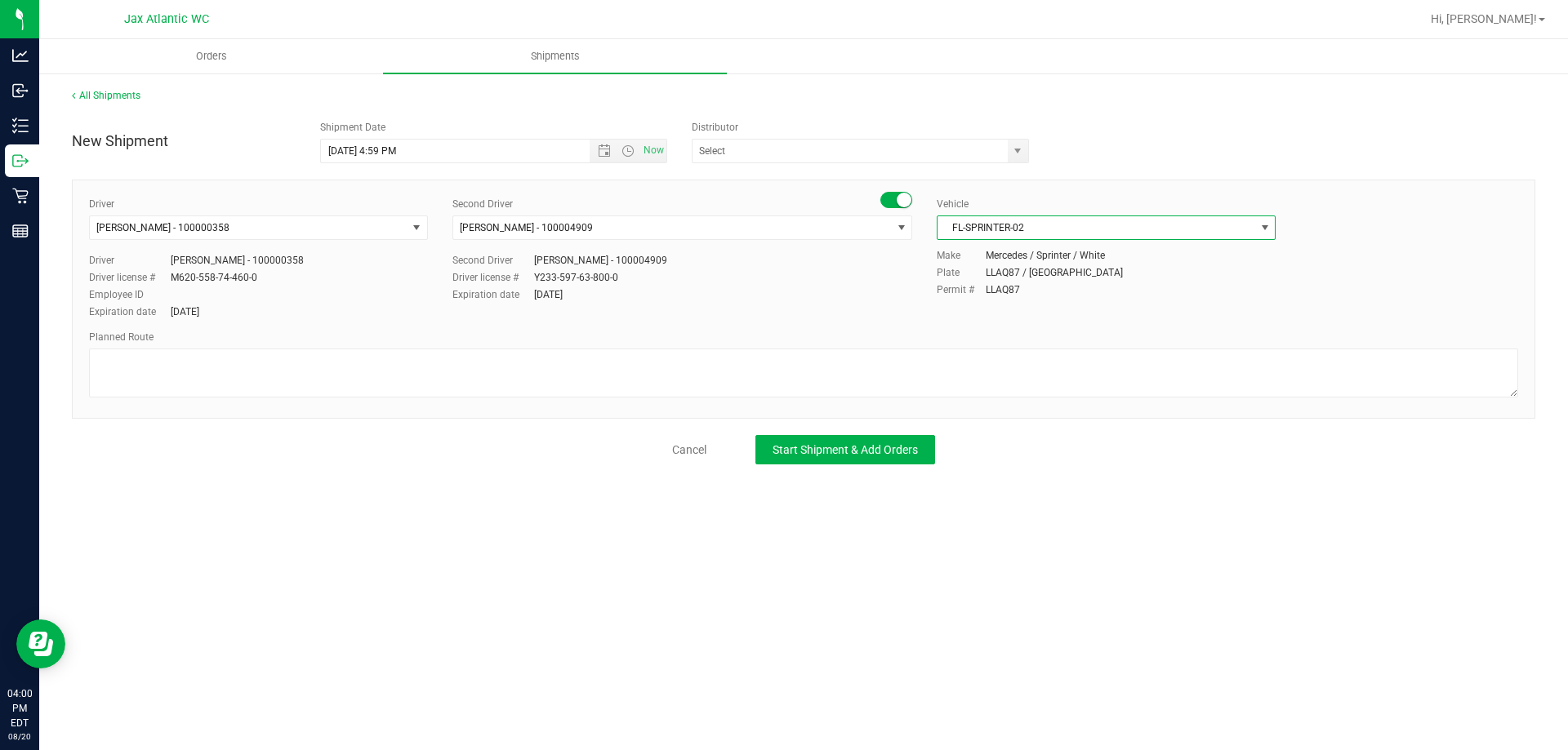
click at [1010, 231] on span "FL-SPRINTER-02" at bounding box center [1096, 227] width 317 height 23
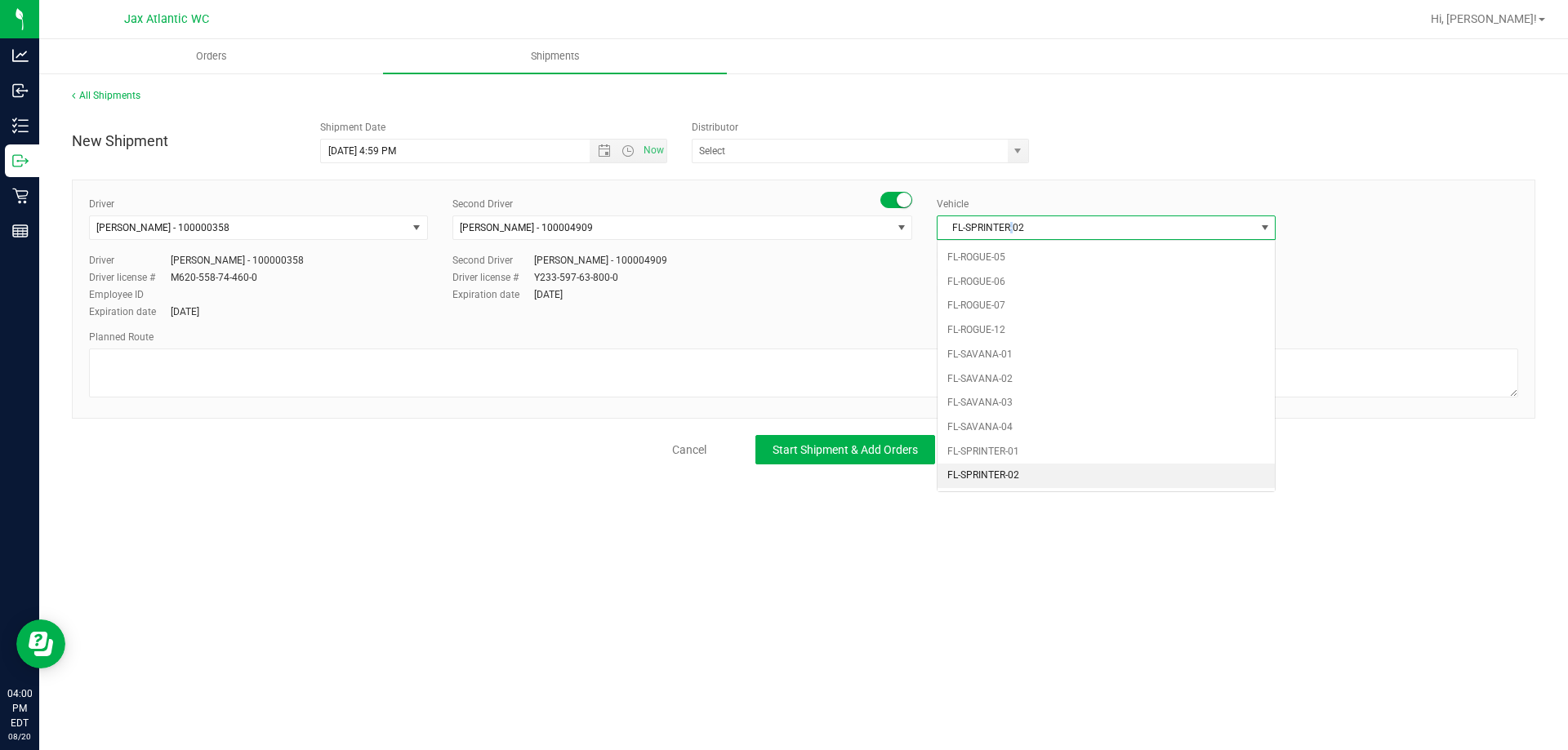
click at [1010, 231] on span "FL-SPRINTER-02" at bounding box center [1096, 227] width 317 height 23
click at [1010, 468] on li "FL-SPRINTER-02" at bounding box center [1106, 475] width 337 height 24
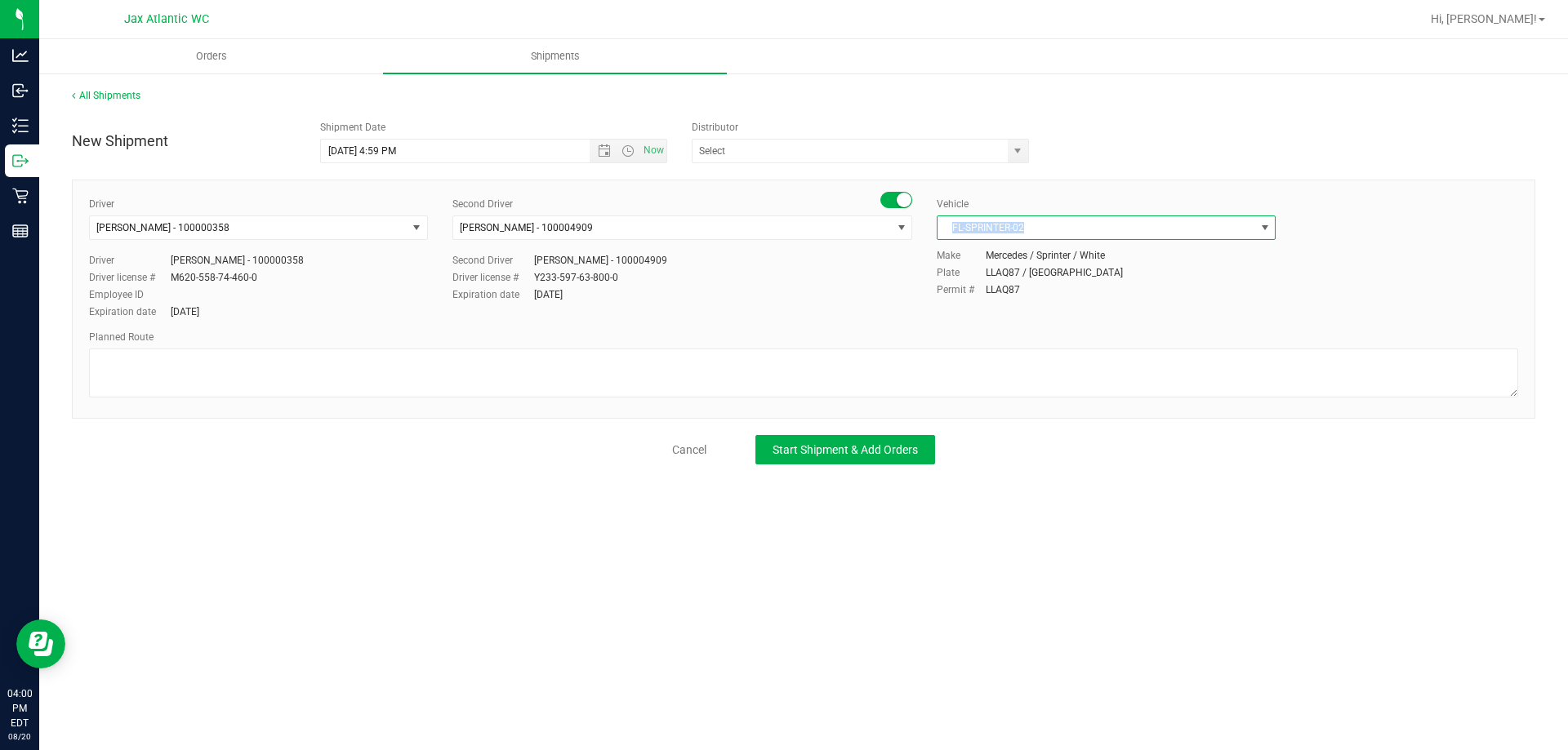
click at [1124, 232] on span "FL-SPRINTER-02" at bounding box center [1096, 227] width 317 height 23
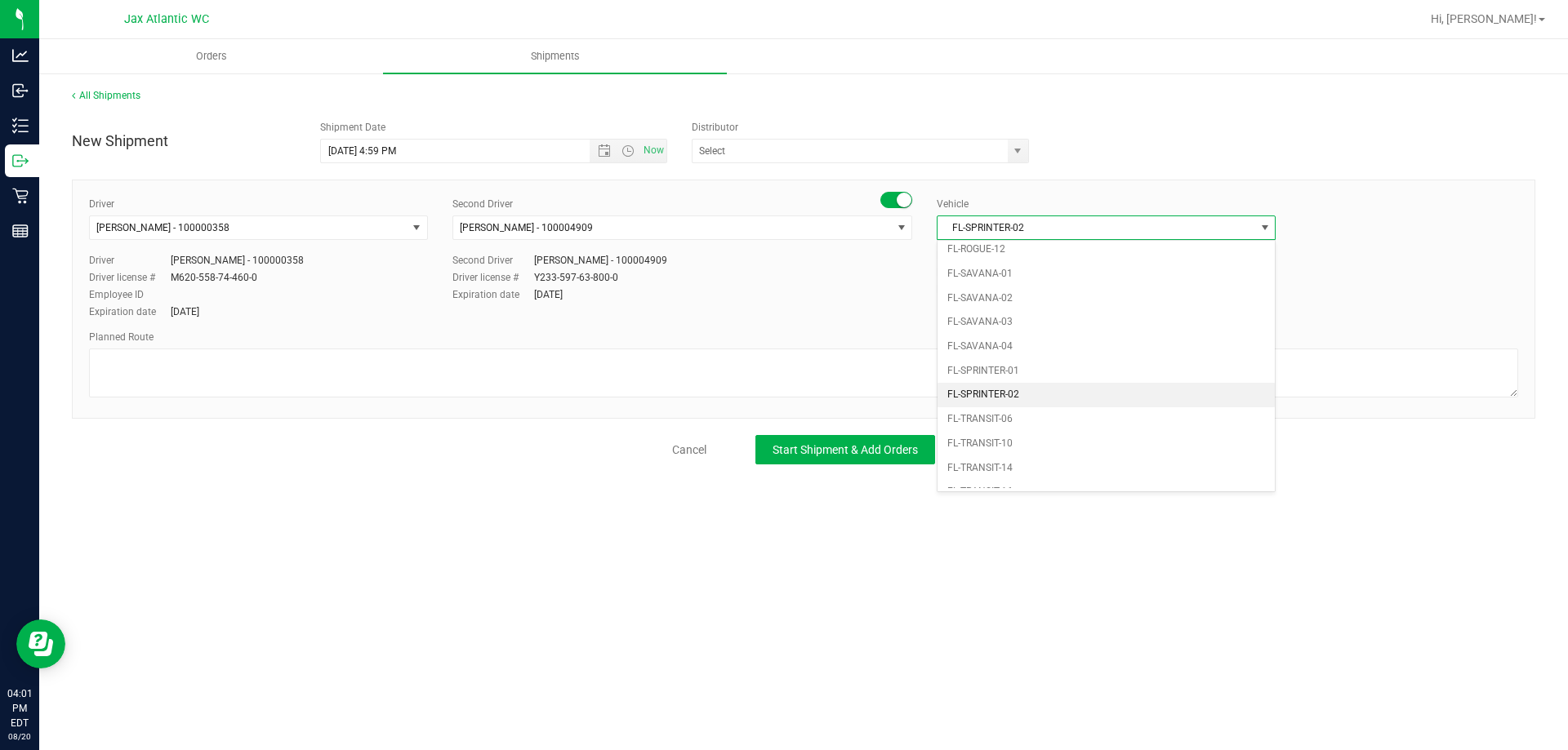
scroll to position [818, 0]
click at [1017, 372] on li "FL-SPRINTER-02" at bounding box center [1106, 383] width 337 height 24
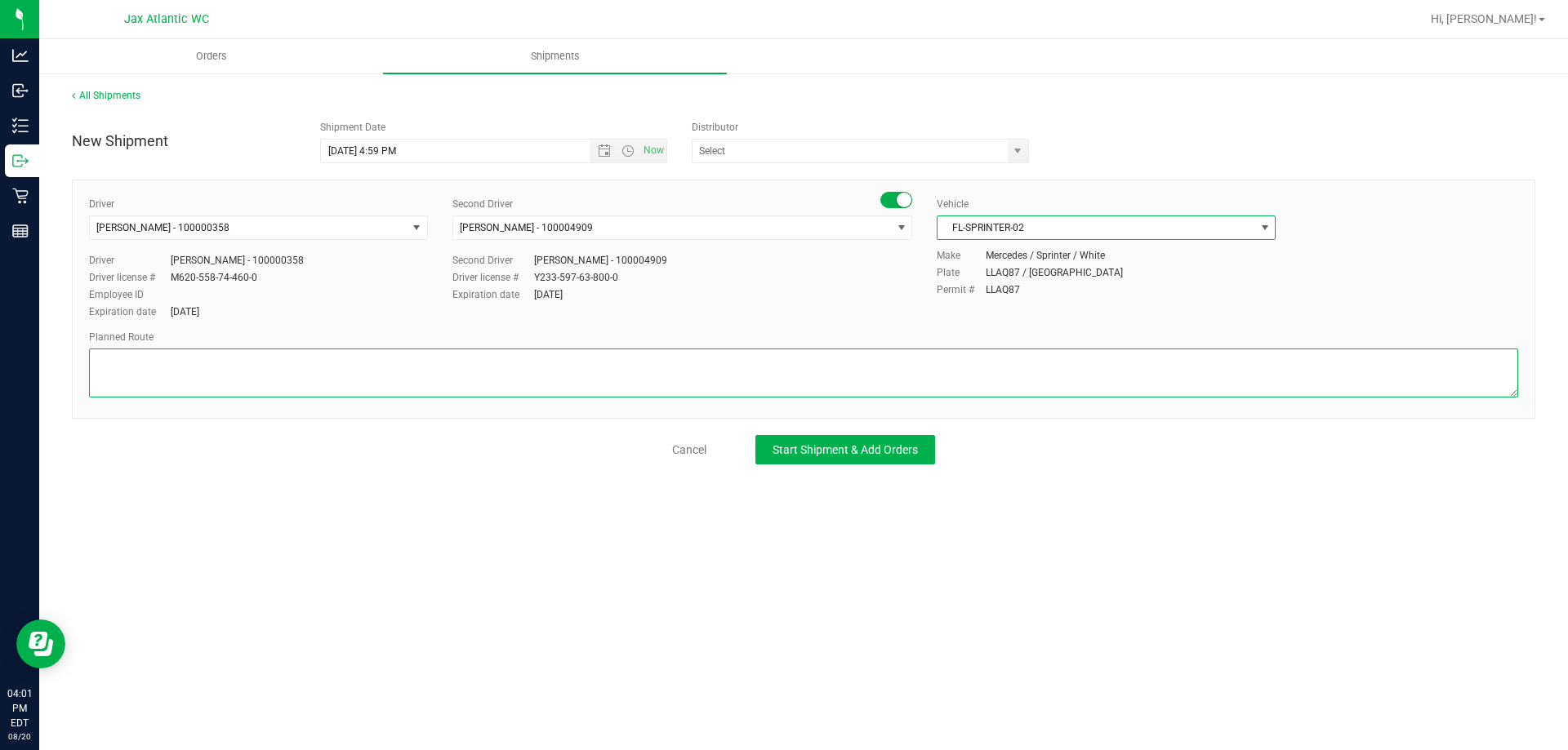
click at [162, 366] on textarea at bounding box center [803, 373] width 1429 height 49
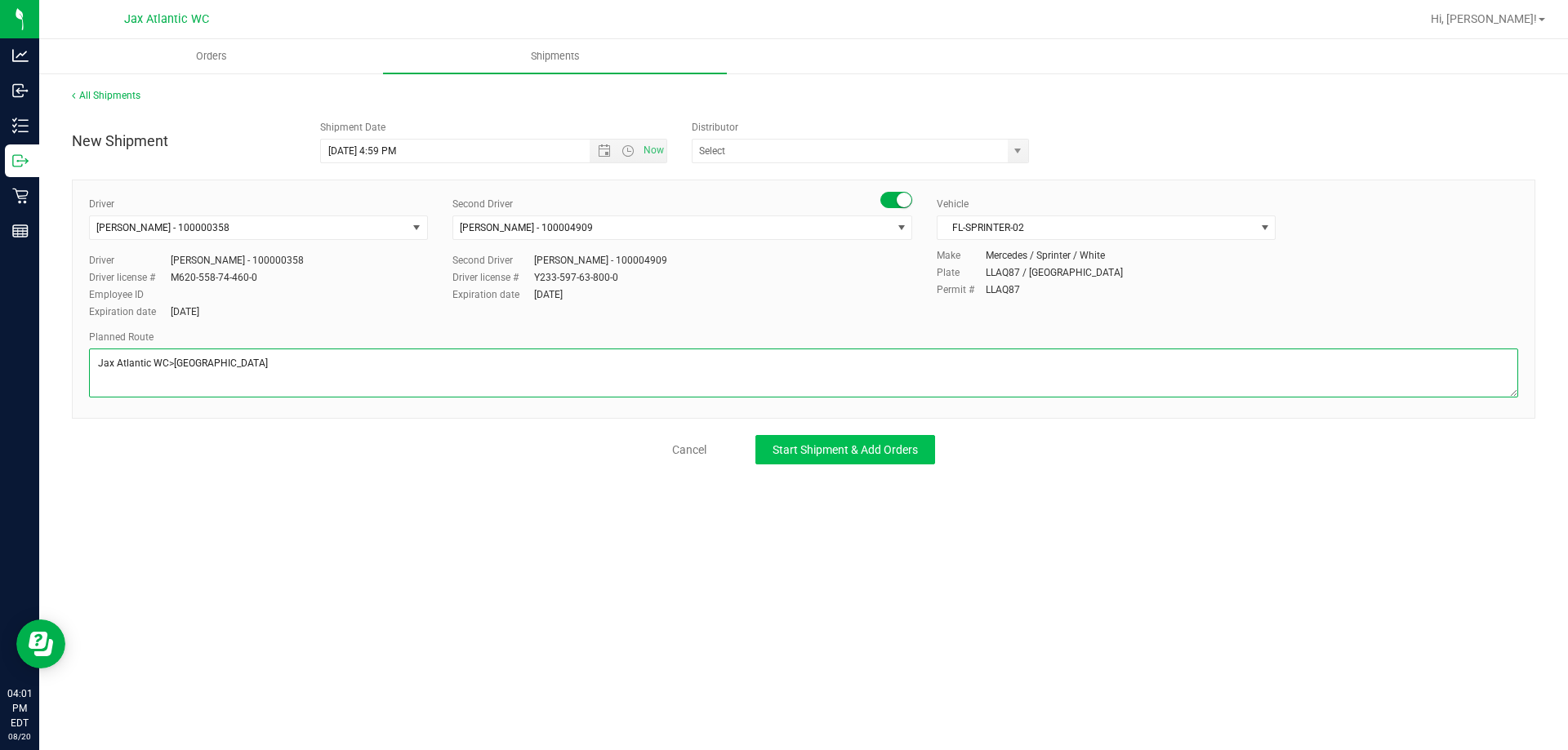
type textarea "Jax Atlantic WC>Tampa DC"
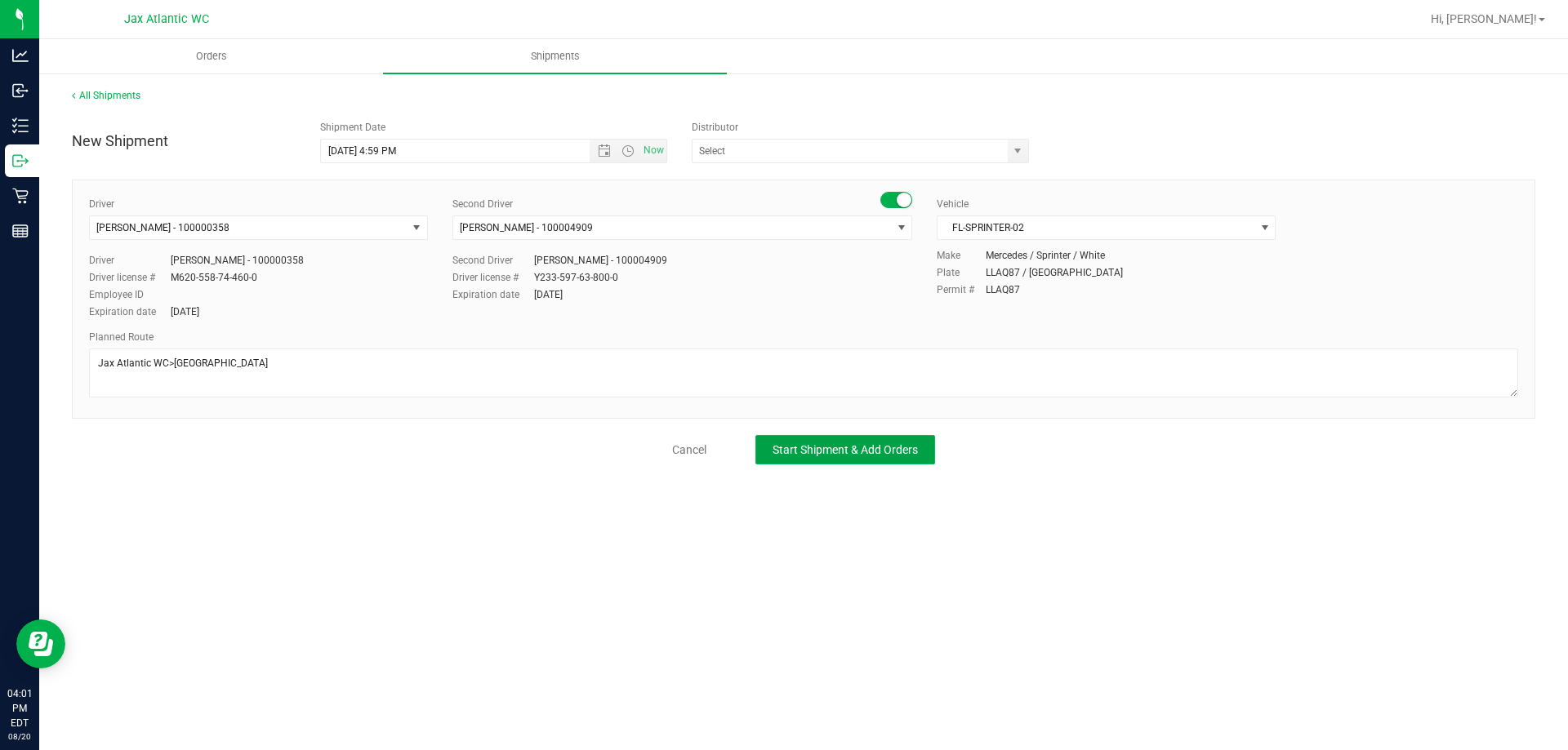
click at [814, 447] on span "Start Shipment & Add Orders" at bounding box center [844, 450] width 145 height 13
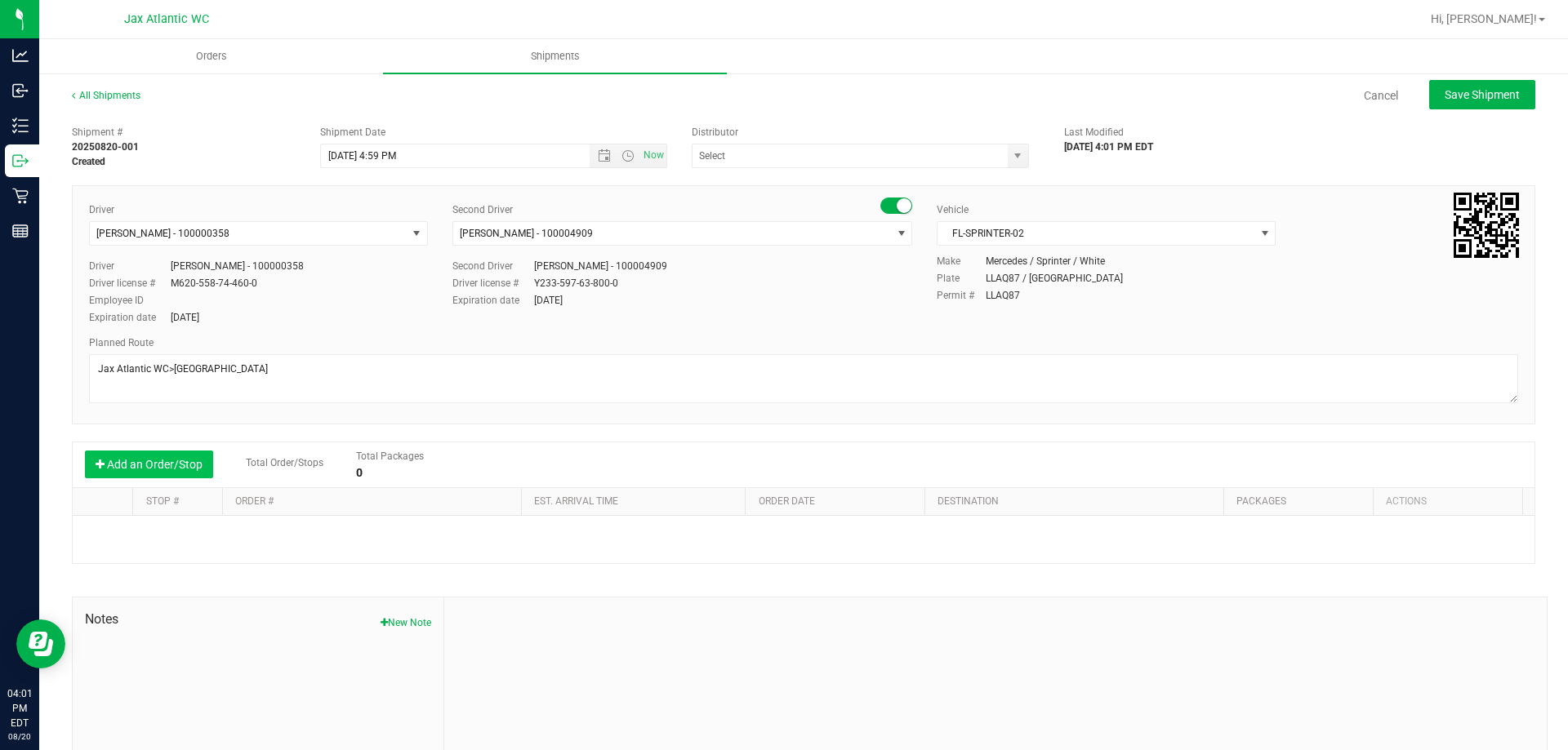
click at [151, 467] on button "Add an Order/Stop" at bounding box center [148, 464] width 128 height 28
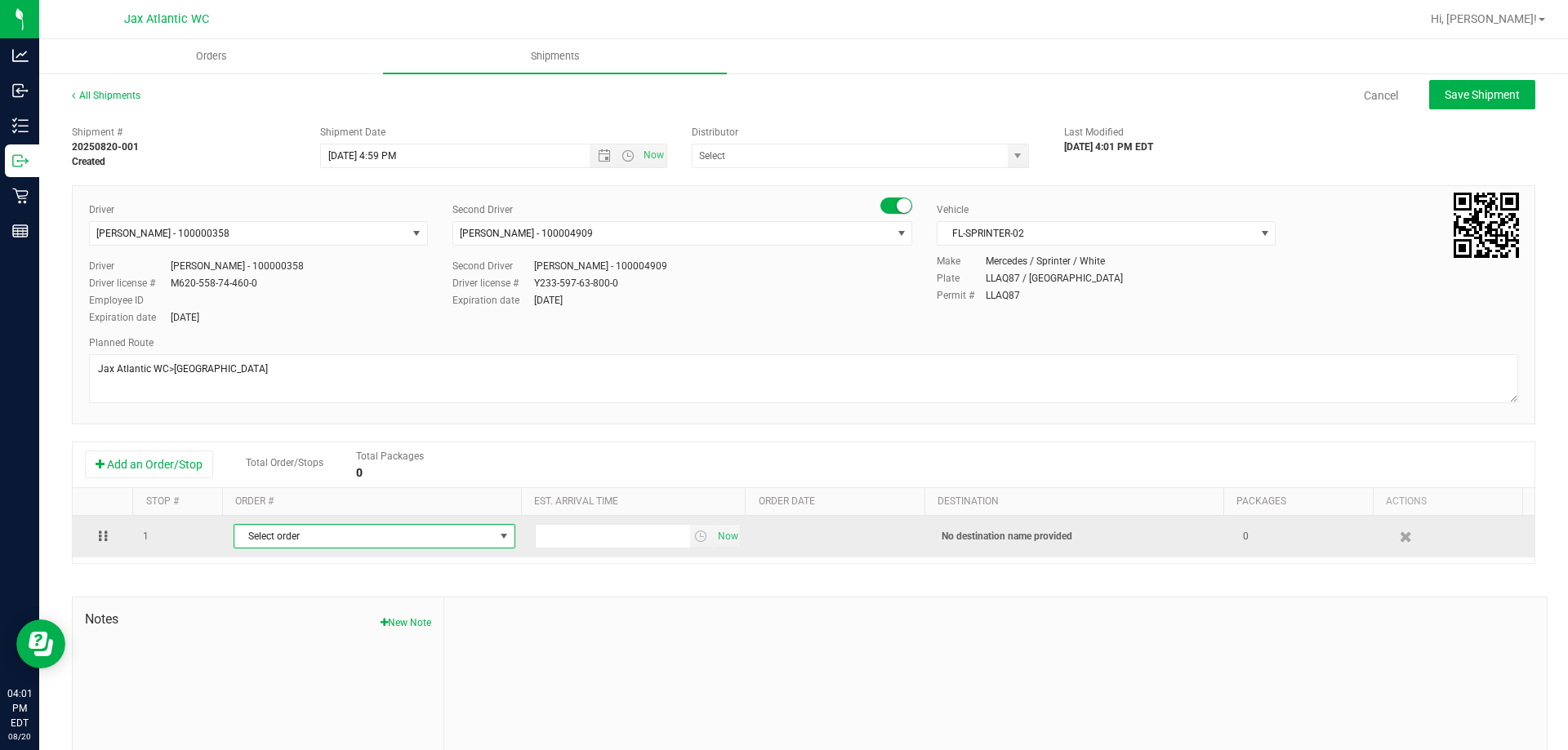
click at [259, 537] on span "Select order" at bounding box center [365, 535] width 260 height 23
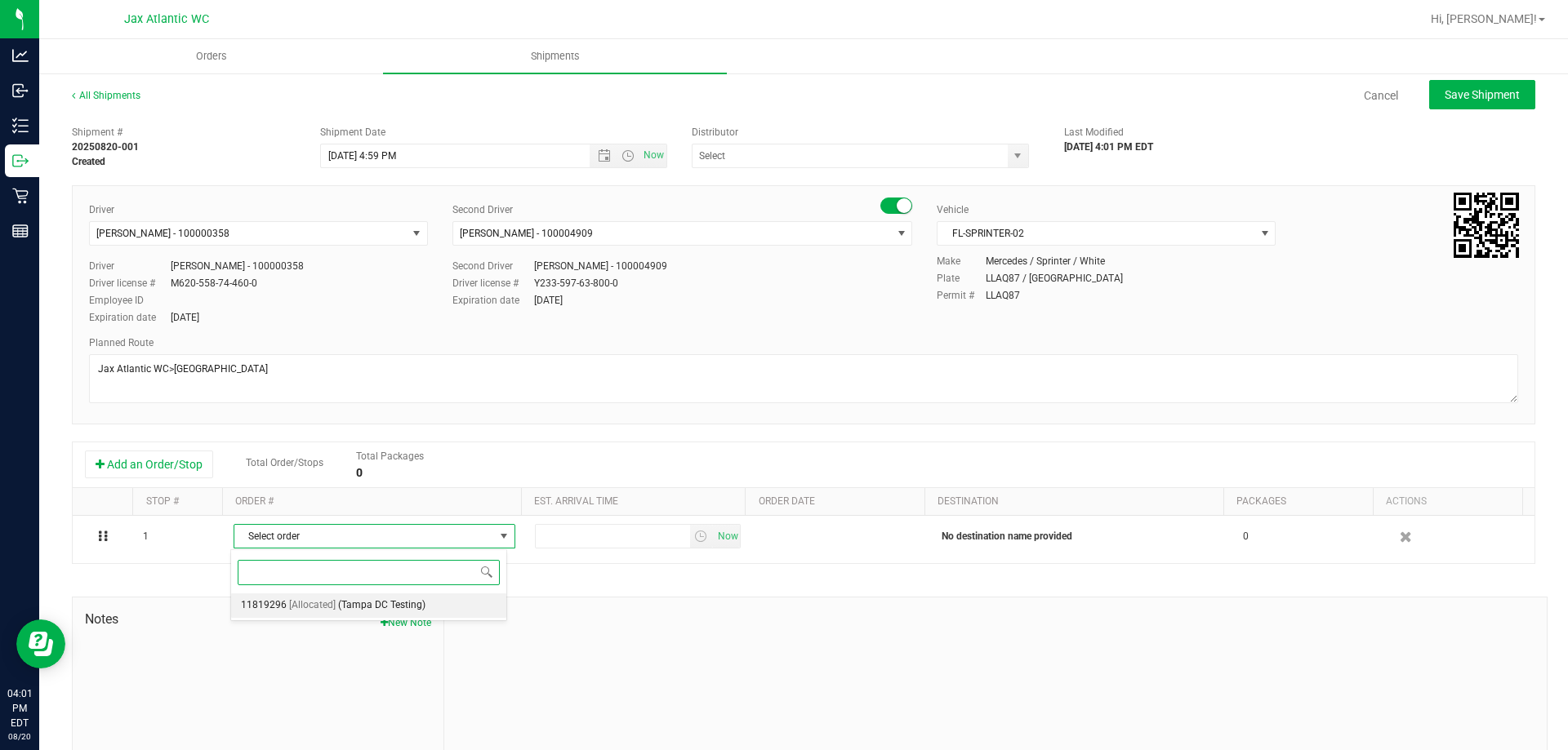
click at [274, 601] on span "11819296" at bounding box center [263, 605] width 46 height 21
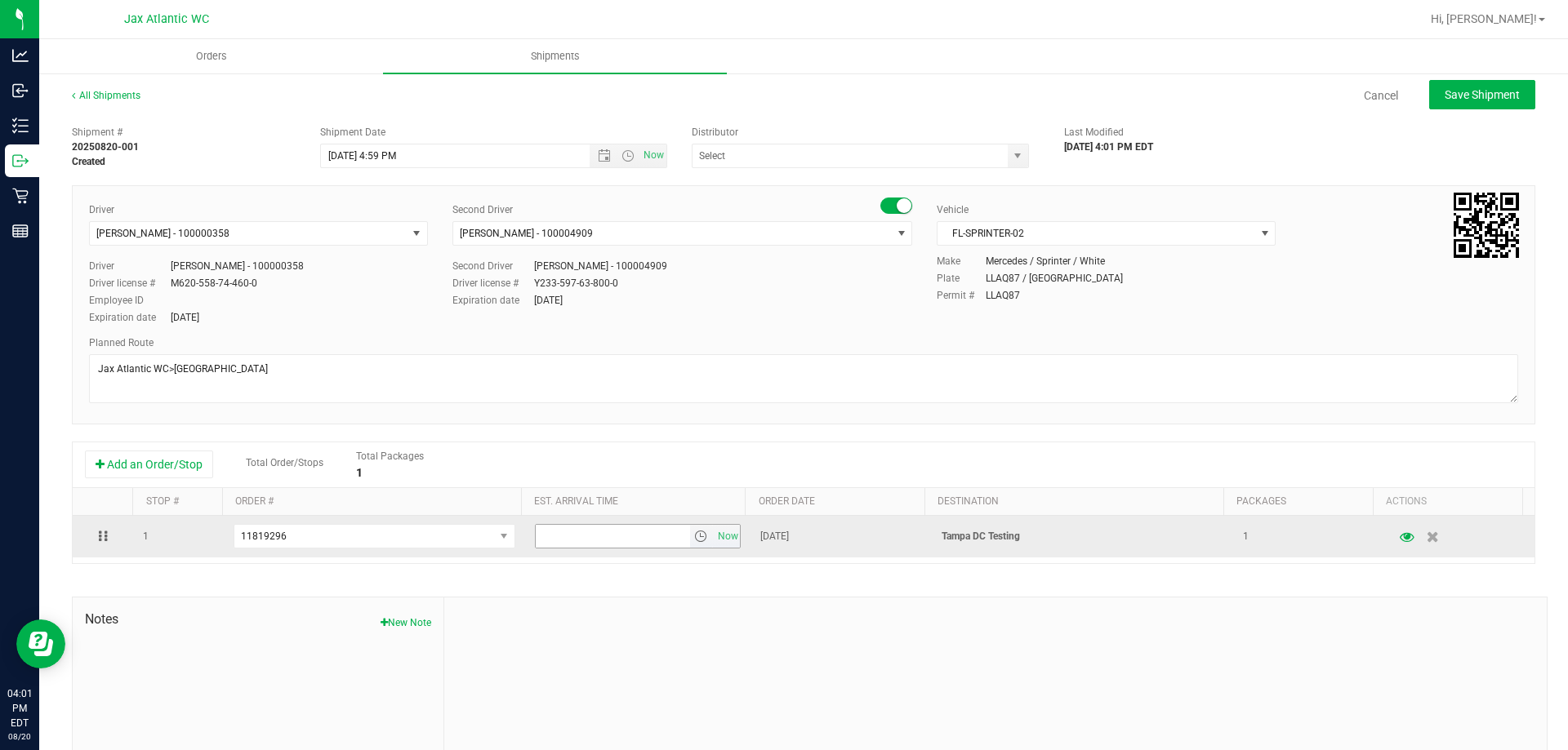
click at [698, 537] on span "select" at bounding box center [702, 535] width 23 height 23
click at [714, 539] on span "Now" at bounding box center [727, 536] width 28 height 23
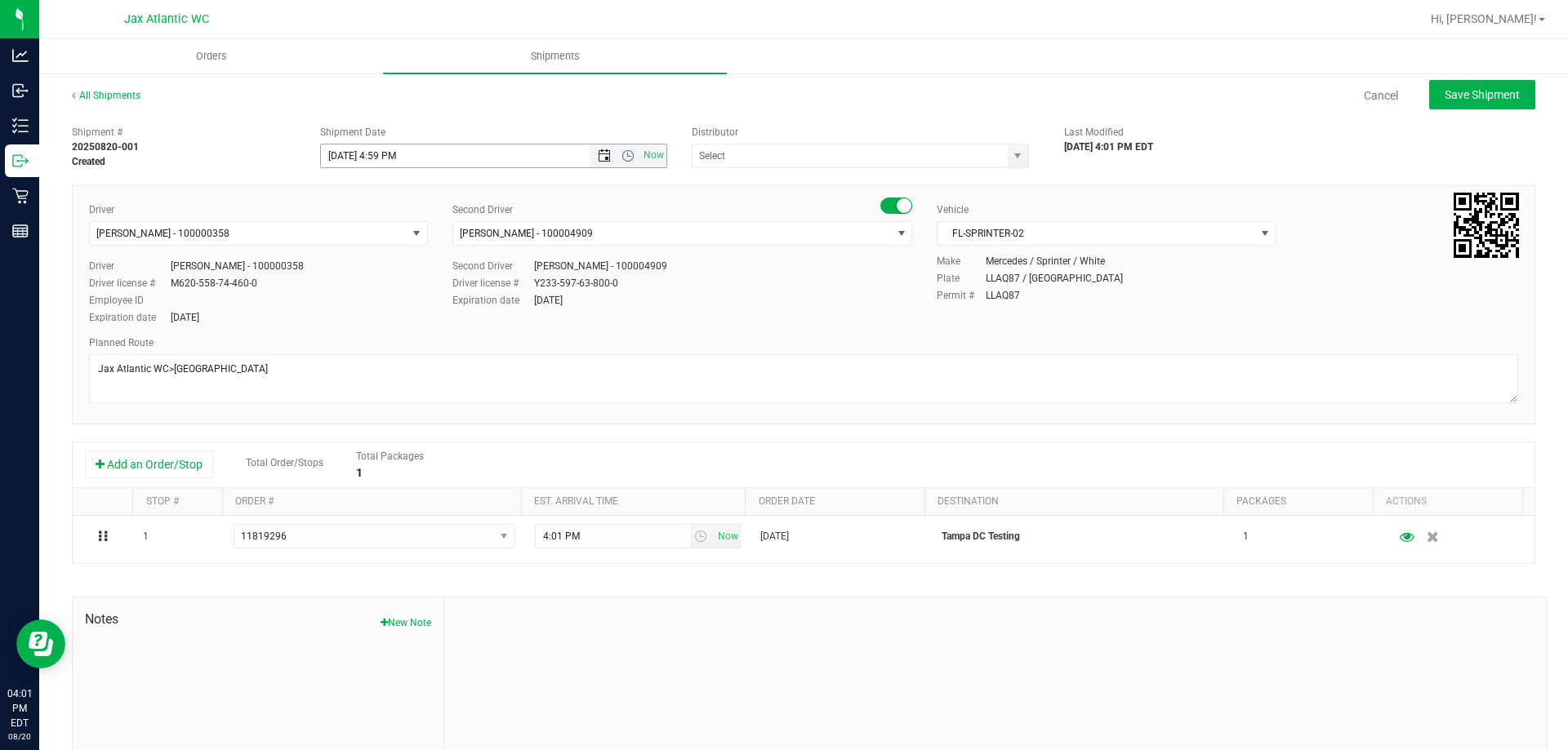
click at [598, 156] on span "Open the date view" at bounding box center [605, 156] width 13 height 13
click at [424, 324] on link "21" at bounding box center [428, 322] width 23 height 25
click at [626, 153] on span "Open the time view" at bounding box center [628, 156] width 13 height 13
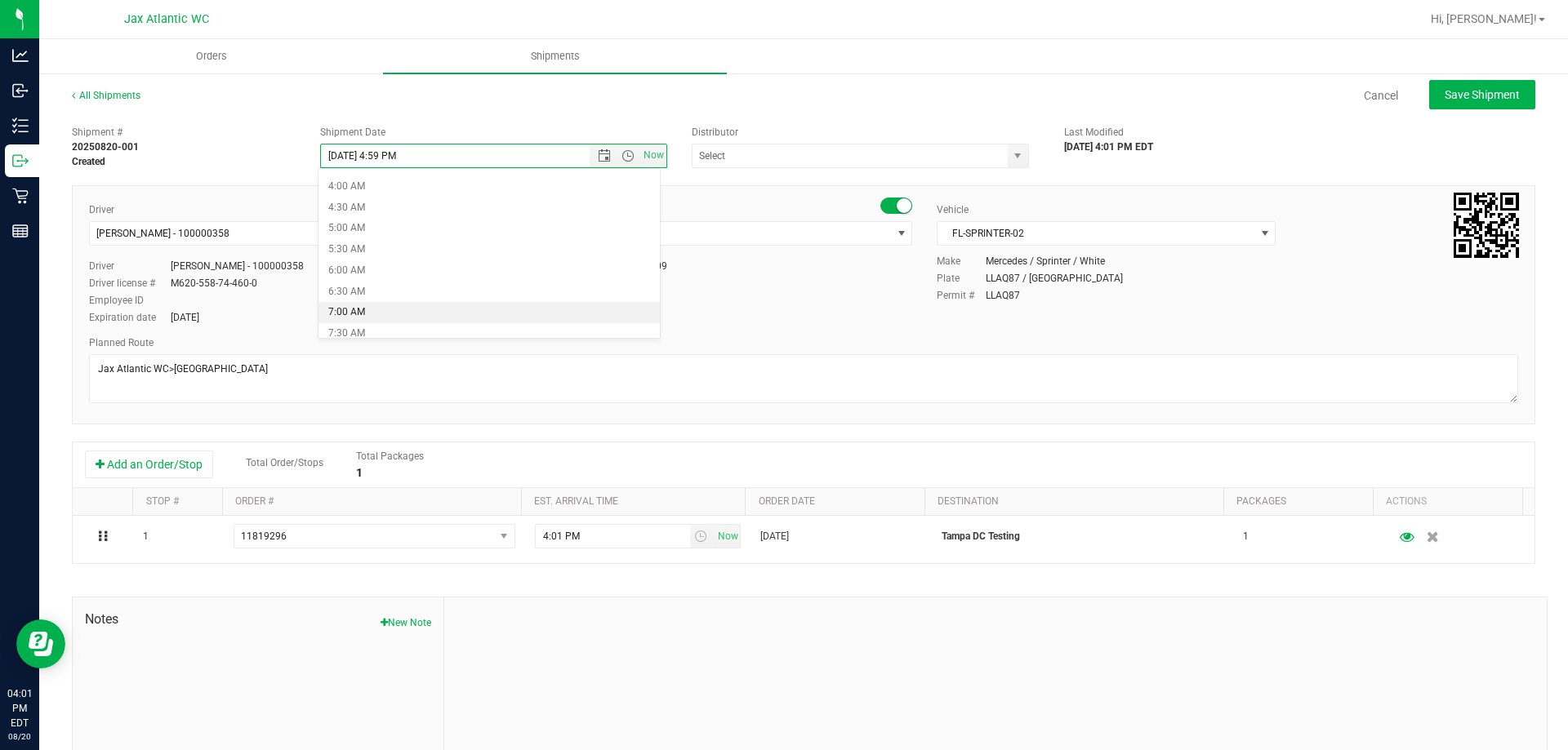
scroll to position [327, 0]
click at [371, 232] on li "9:00 AM" at bounding box center [489, 233] width 341 height 21
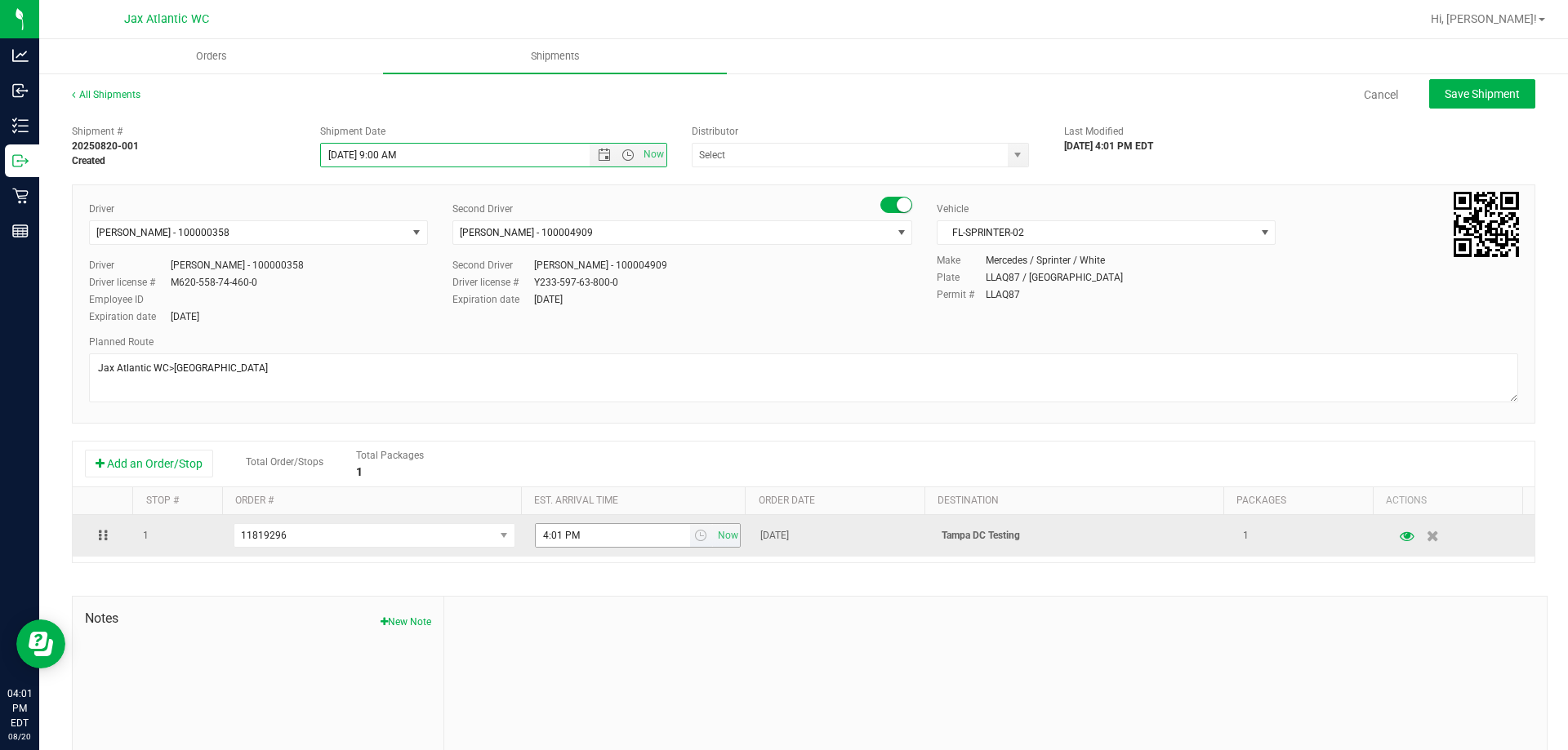
scroll to position [0, 0]
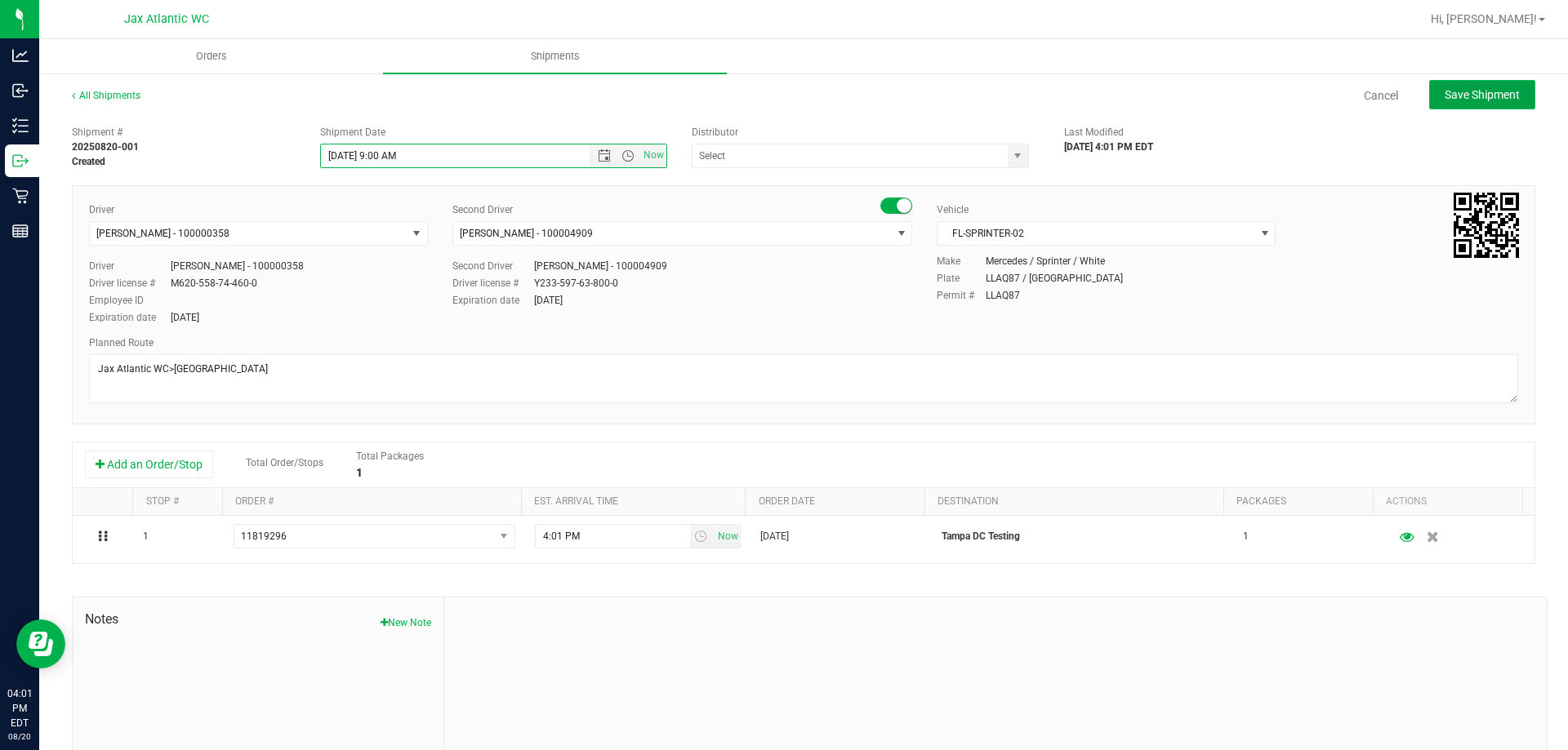
click at [1465, 88] on span "Save Shipment" at bounding box center [1482, 95] width 75 height 13
type input "8/21/2025 1:00 PM"
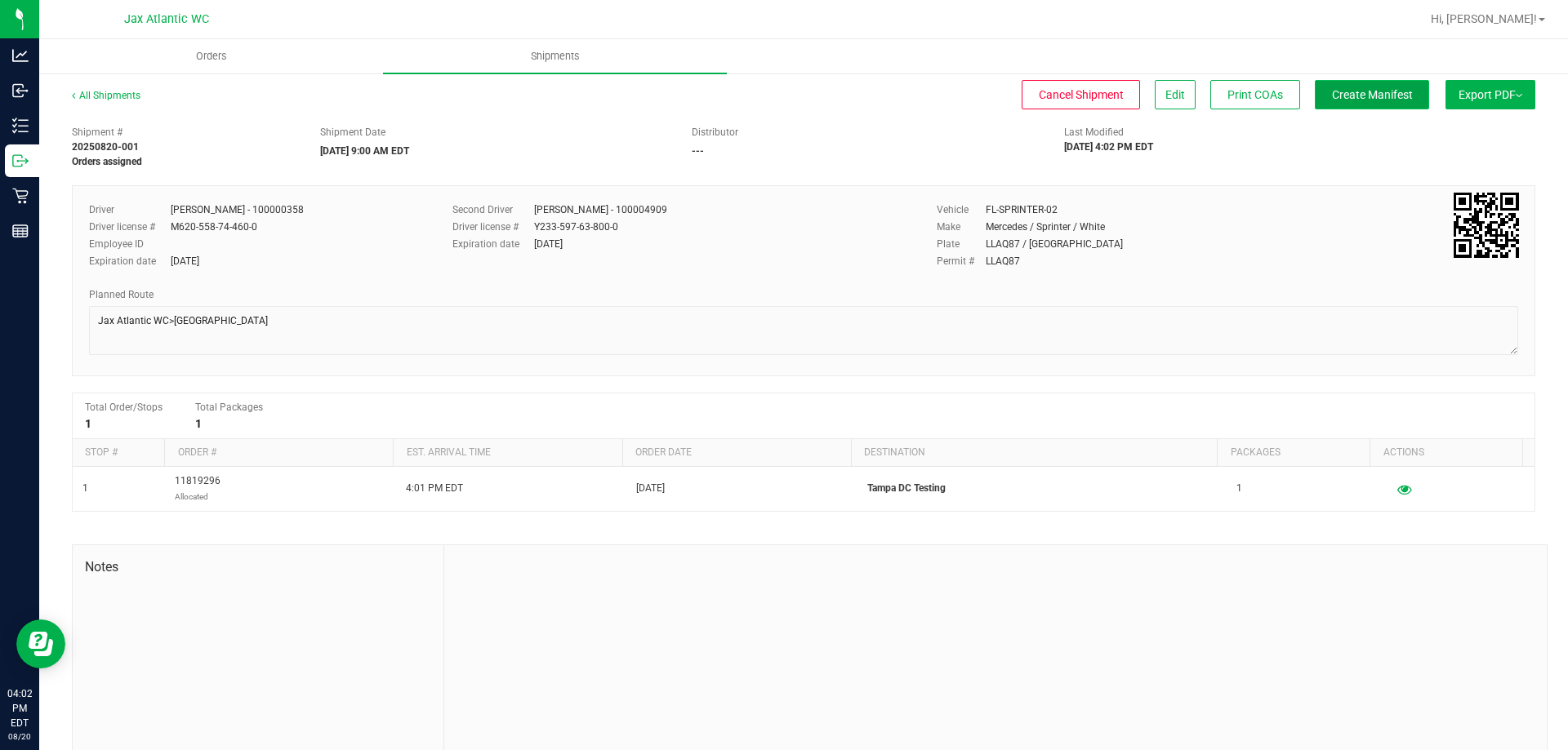
click at [1346, 92] on span "Create Manifest" at bounding box center [1373, 95] width 80 height 13
click at [1358, 91] on span "Create Manifest" at bounding box center [1373, 95] width 80 height 13
click at [1335, 88] on span "Create Manifest" at bounding box center [1373, 95] width 80 height 13
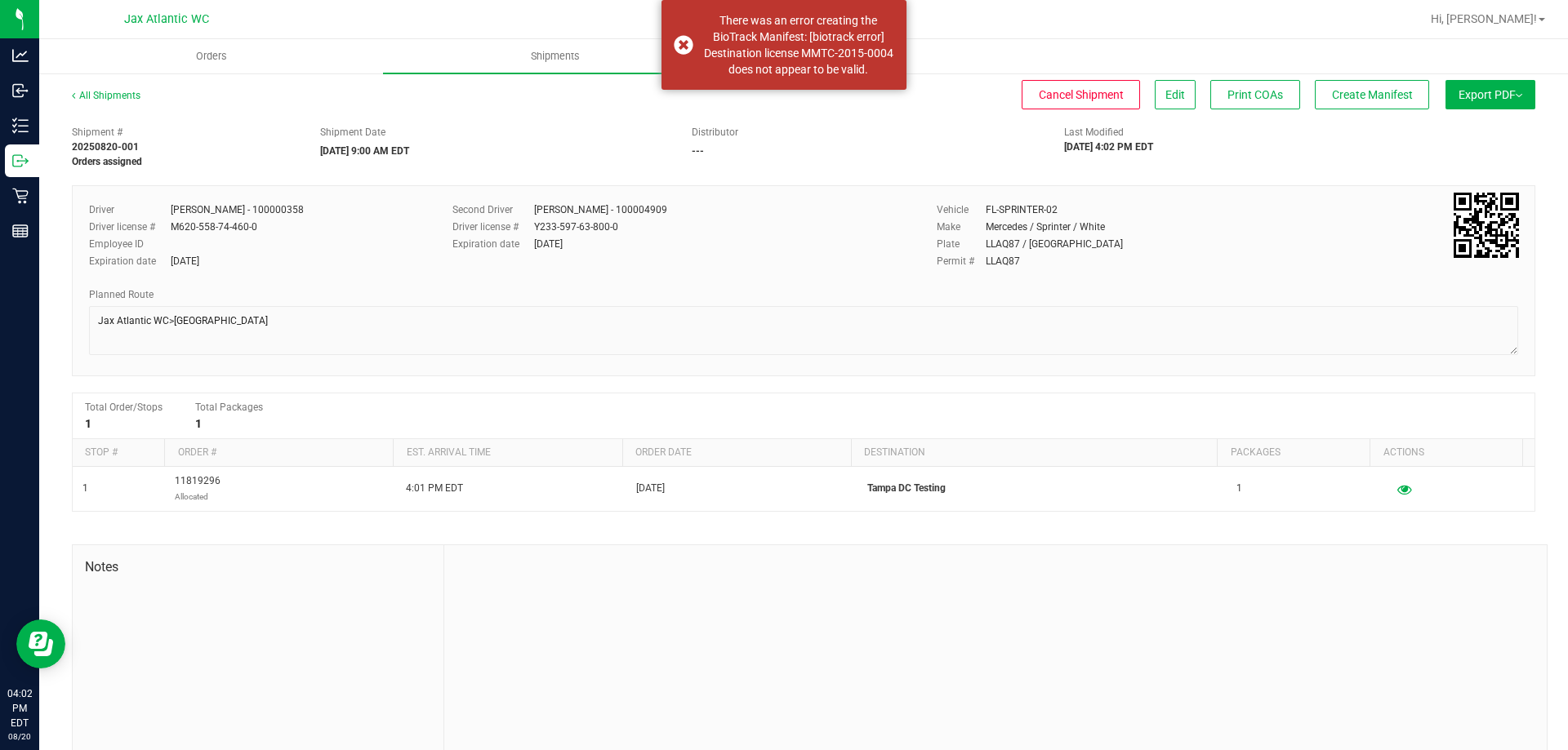
click at [800, 123] on div "Shipment # 20250820-001 Orders assigned Shipment Date 08/21/2025 9:00 AM EDT Di…" at bounding box center [803, 142] width 1488 height 51
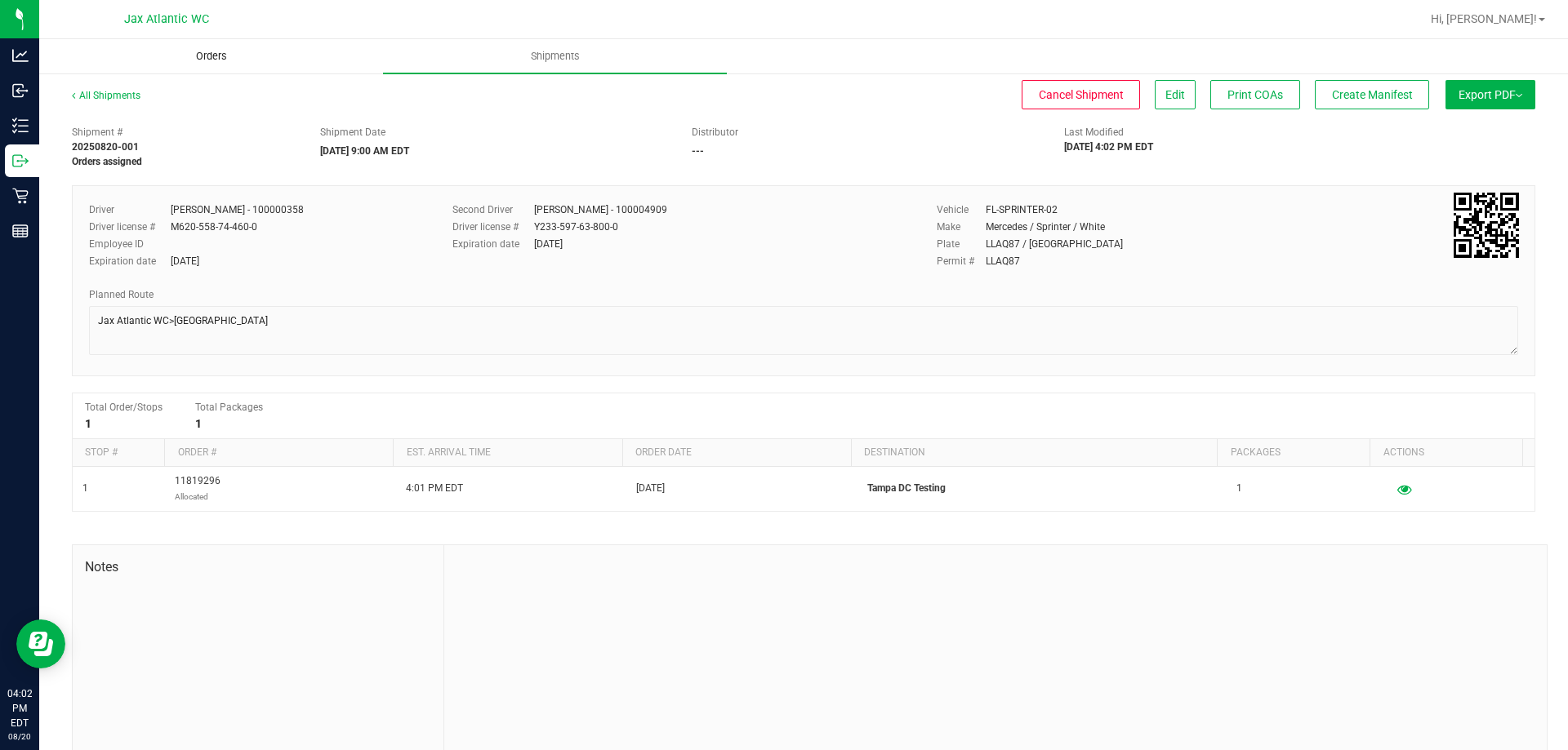
click at [205, 56] on span "Orders" at bounding box center [211, 56] width 75 height 15
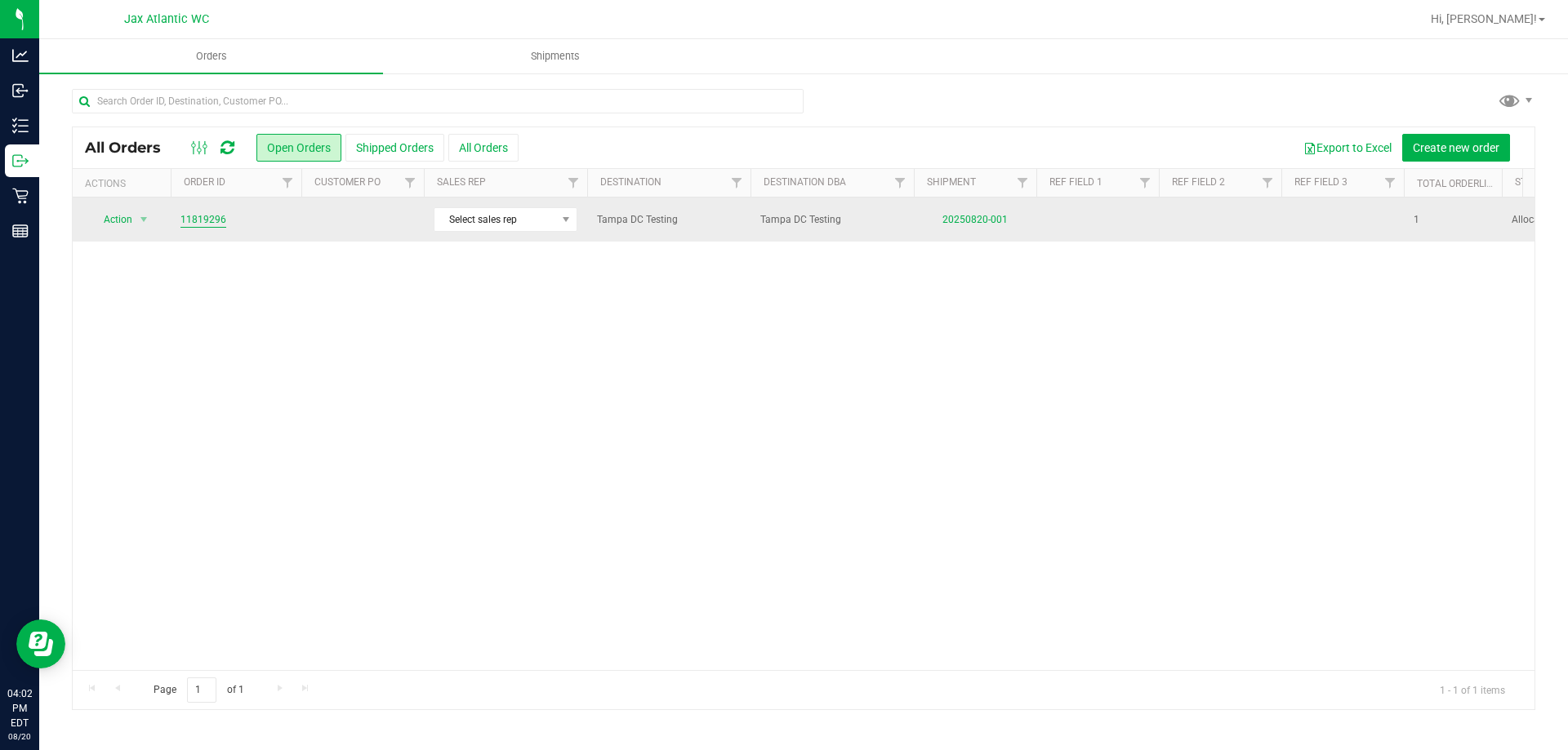
click at [204, 221] on link "11819296" at bounding box center [203, 220] width 46 height 16
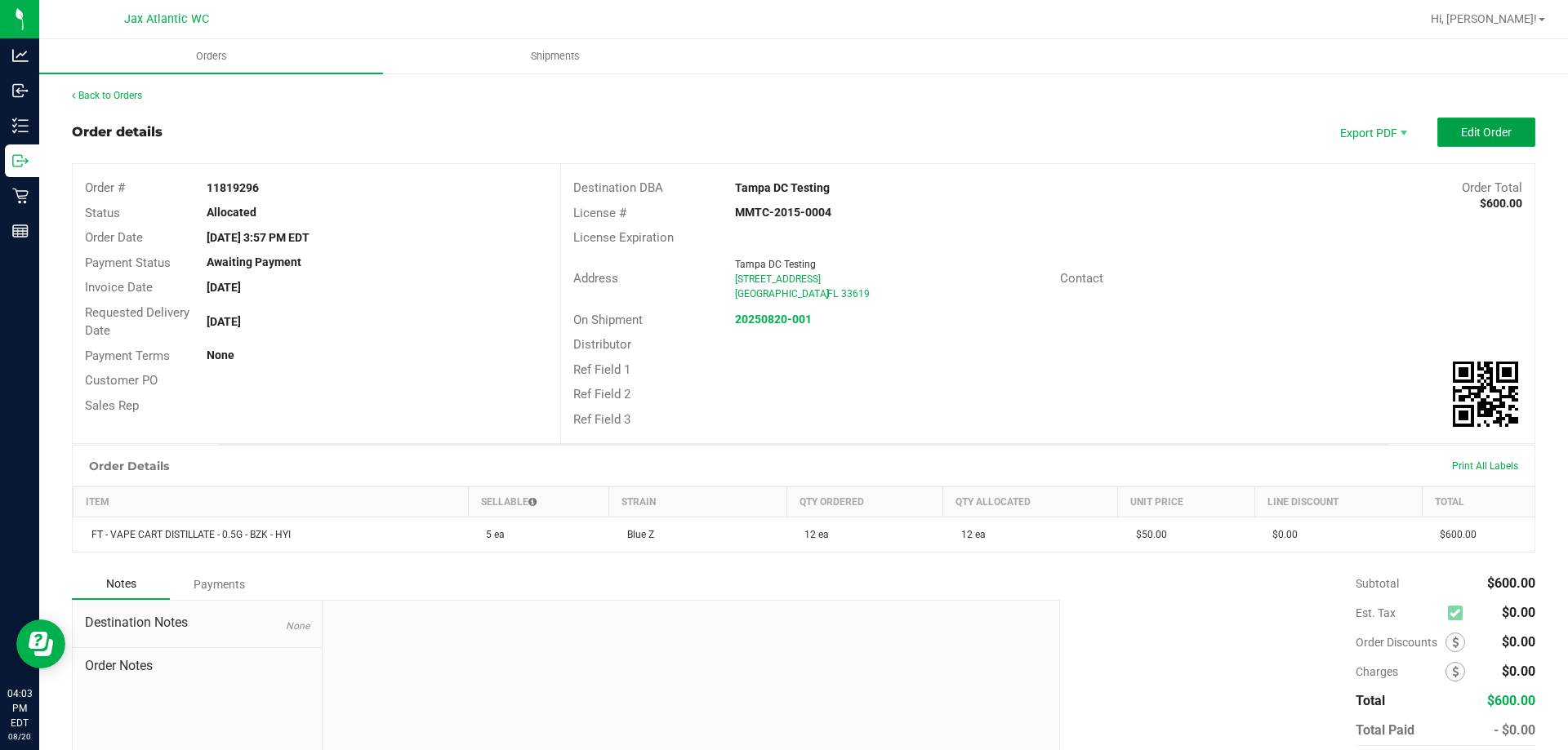
click at [1474, 132] on span "Edit Order" at bounding box center [1486, 132] width 50 height 13
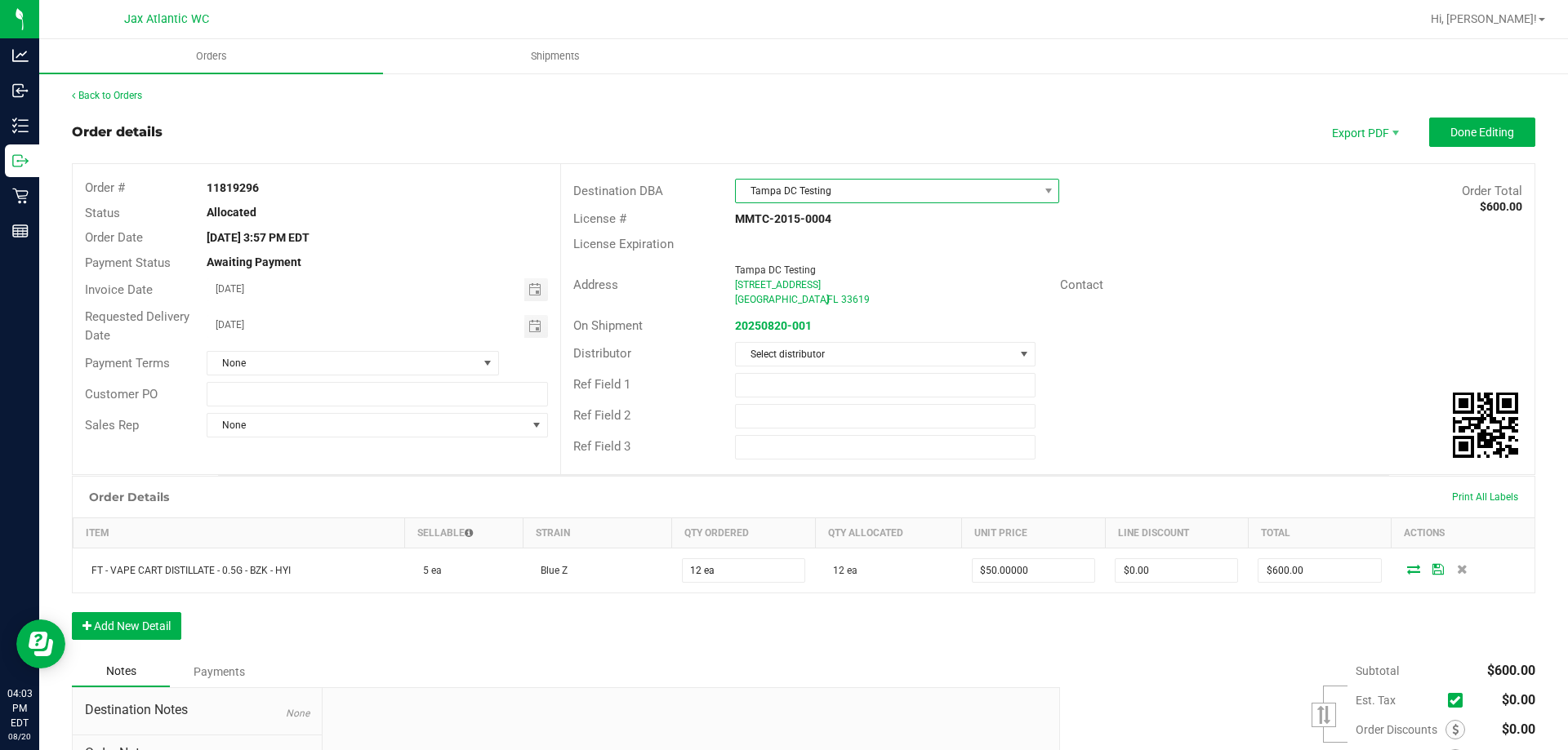
click at [826, 188] on span "Tampa DC Testing" at bounding box center [887, 190] width 302 height 23
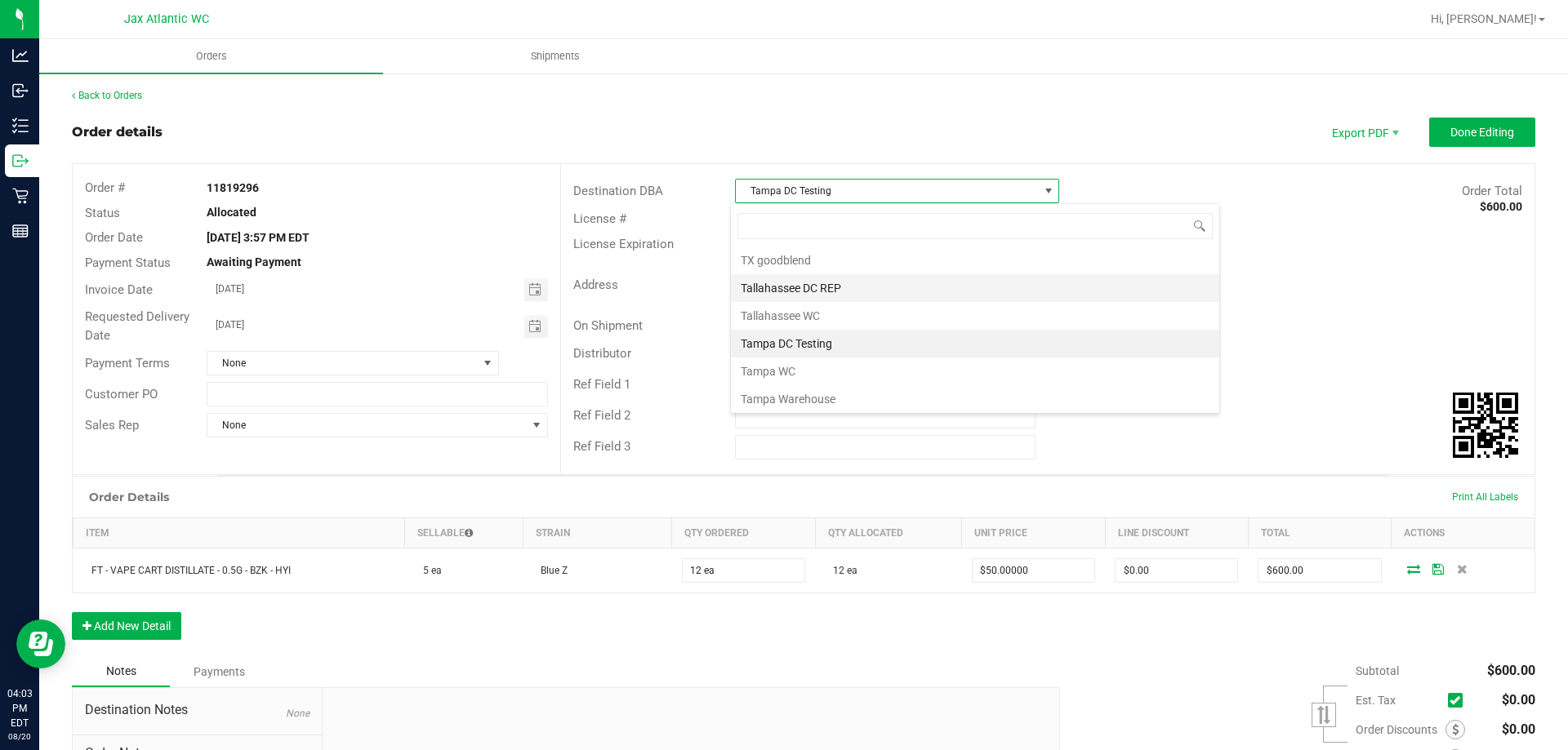
scroll to position [5968, 0]
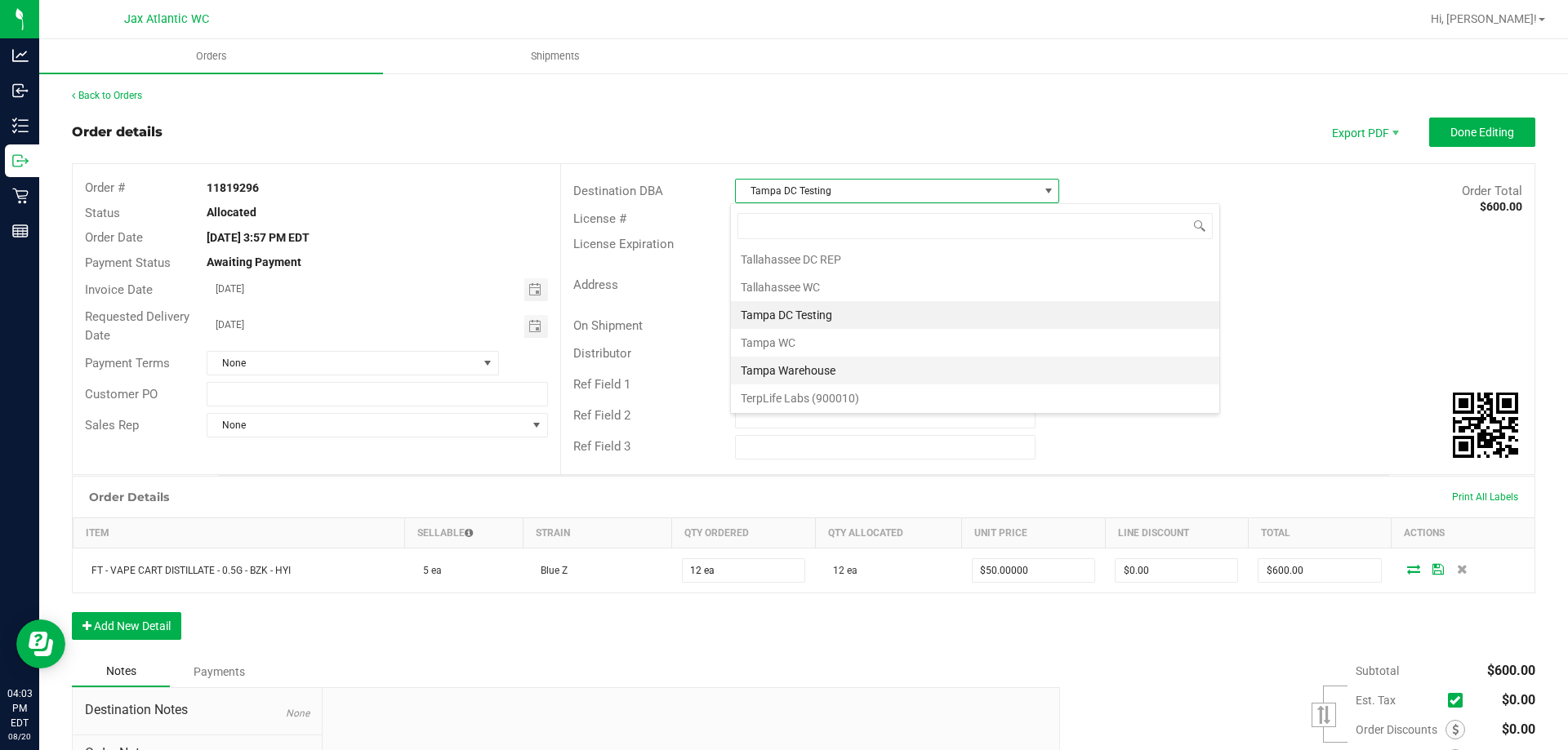
click at [810, 370] on li "Tampa Warehouse" at bounding box center [975, 370] width 488 height 28
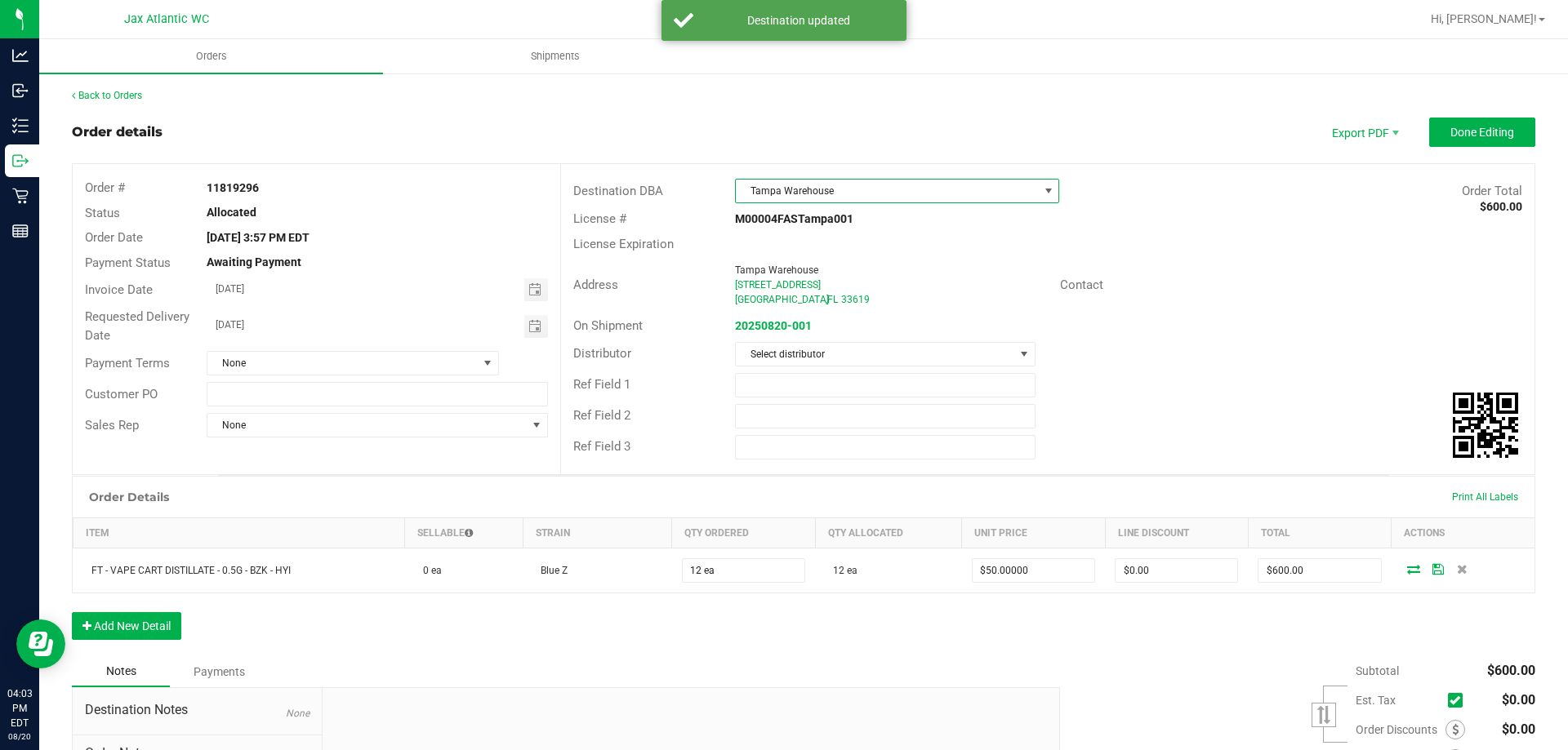
click at [893, 190] on span "Tampa Warehouse" at bounding box center [887, 190] width 302 height 23
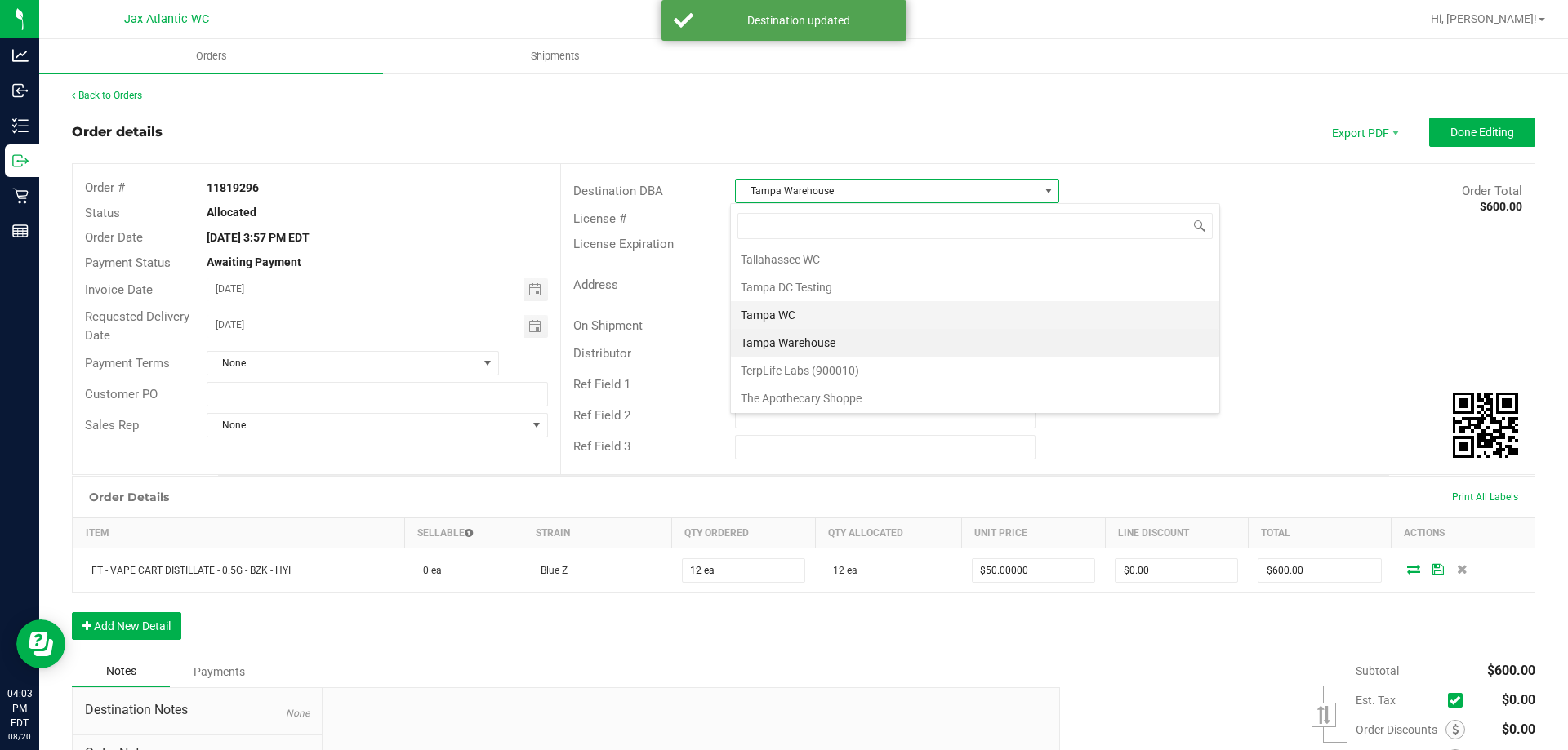
scroll to position [6023, 0]
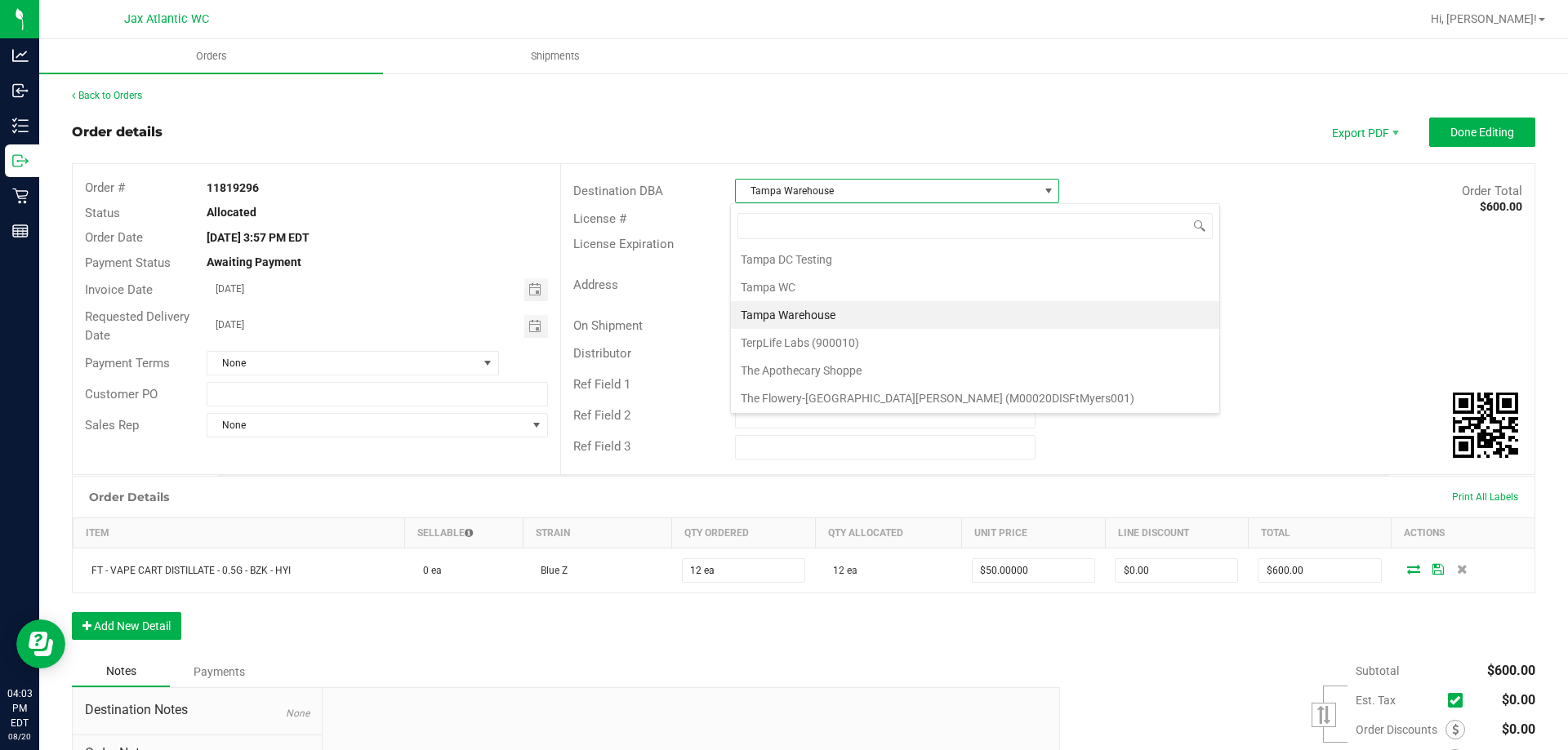
click at [807, 310] on li "Tampa Warehouse" at bounding box center [975, 314] width 488 height 28
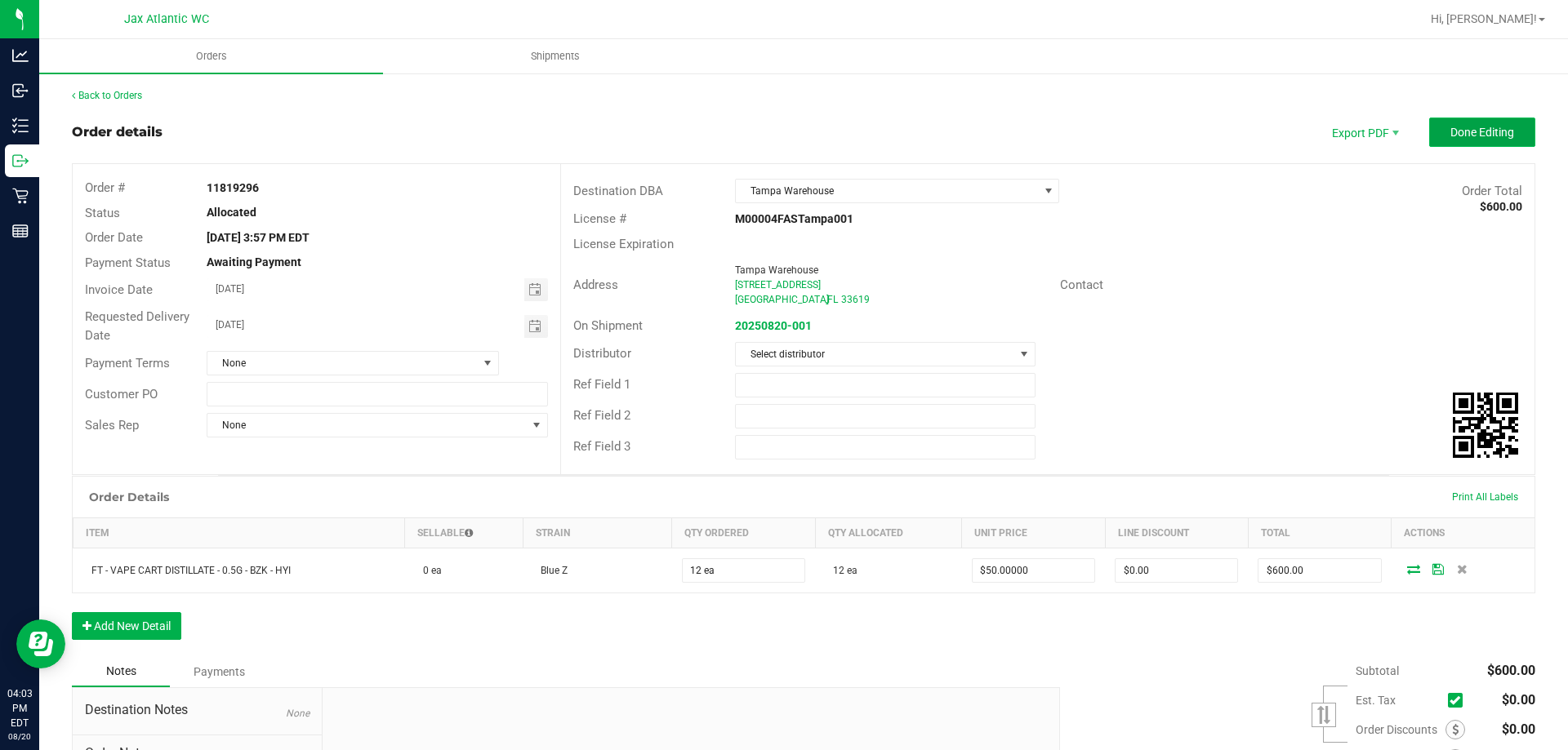
click at [1451, 129] on span "Done Editing" at bounding box center [1482, 132] width 64 height 13
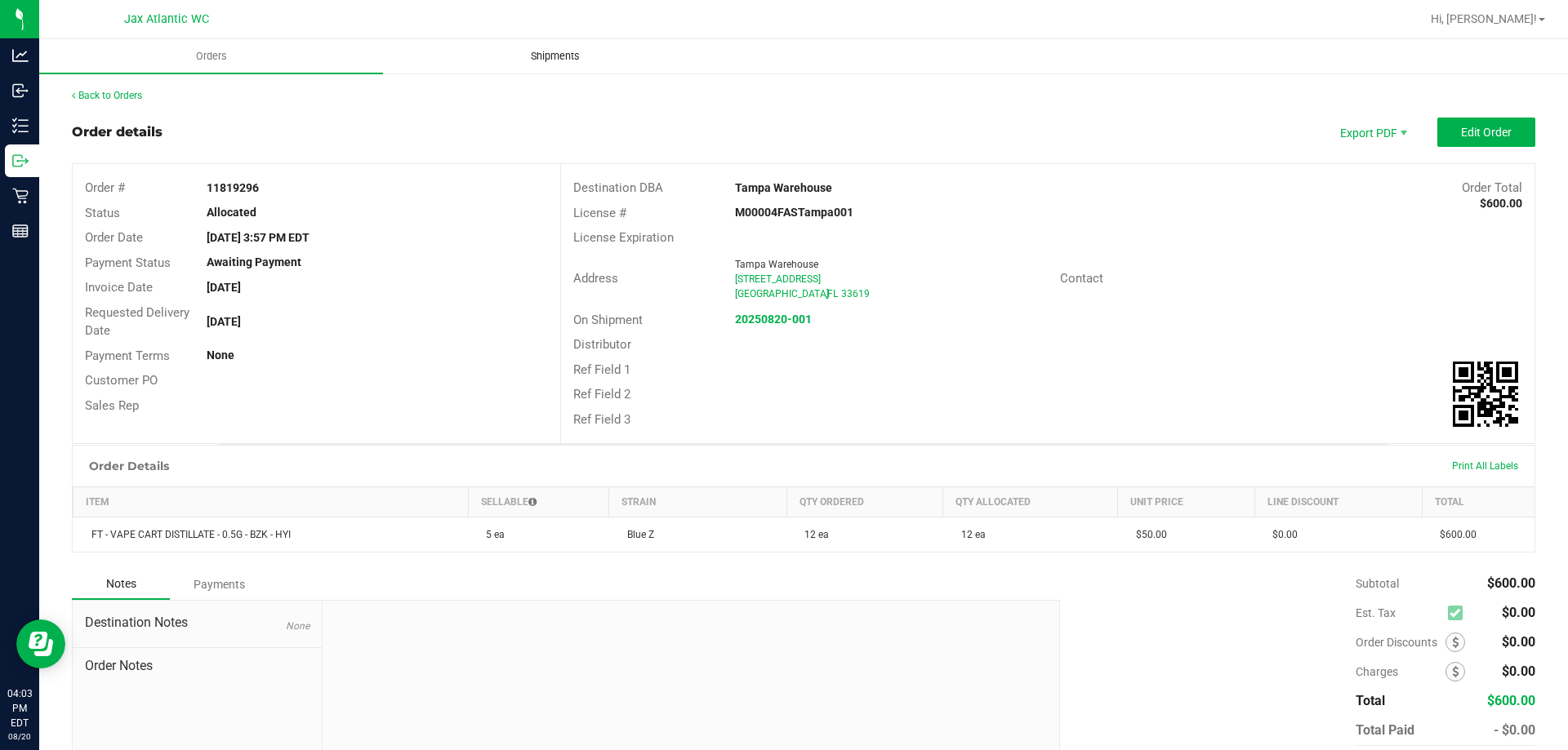
click at [552, 59] on span "Shipments" at bounding box center [555, 56] width 93 height 15
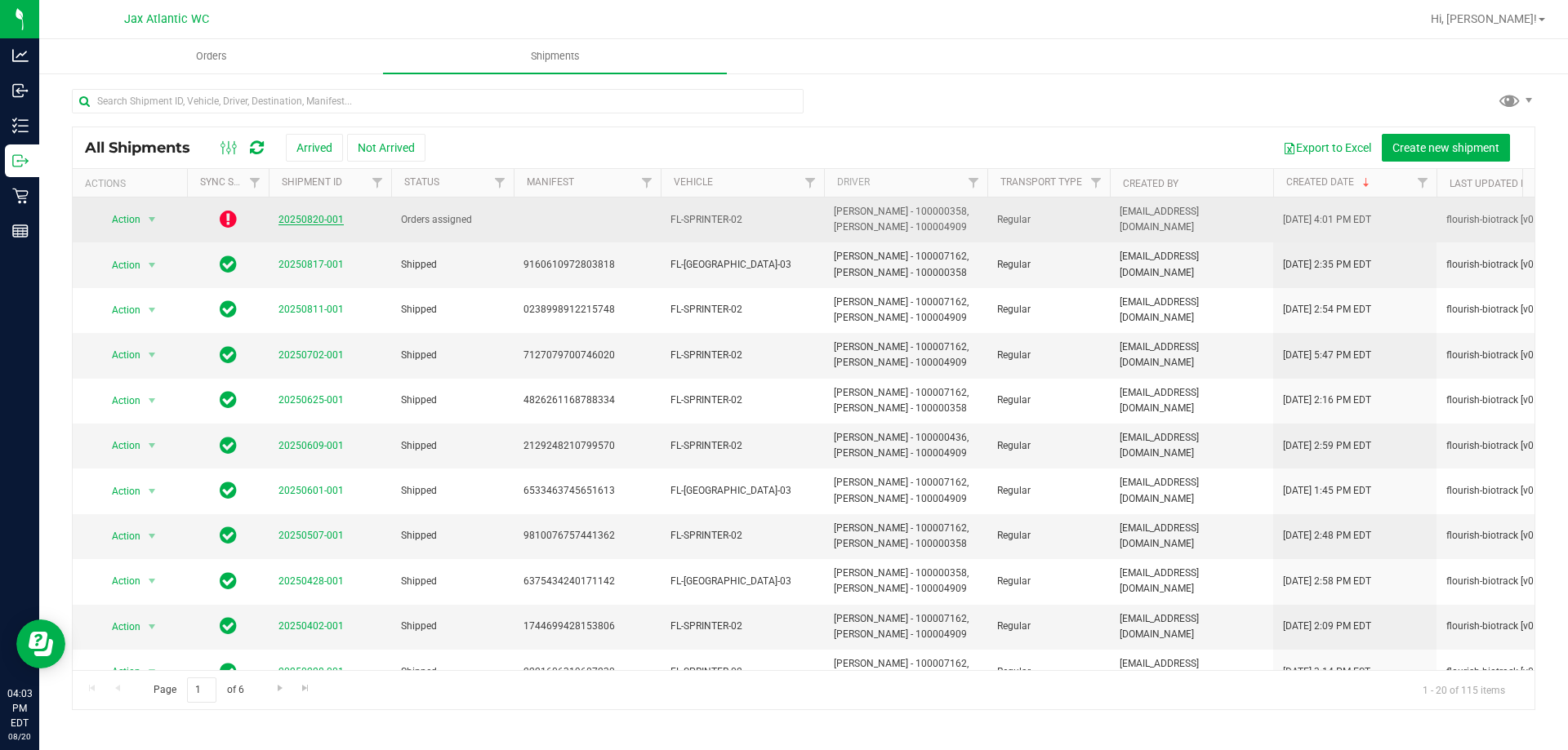
click at [312, 220] on link "20250820-001" at bounding box center [311, 220] width 65 height 12
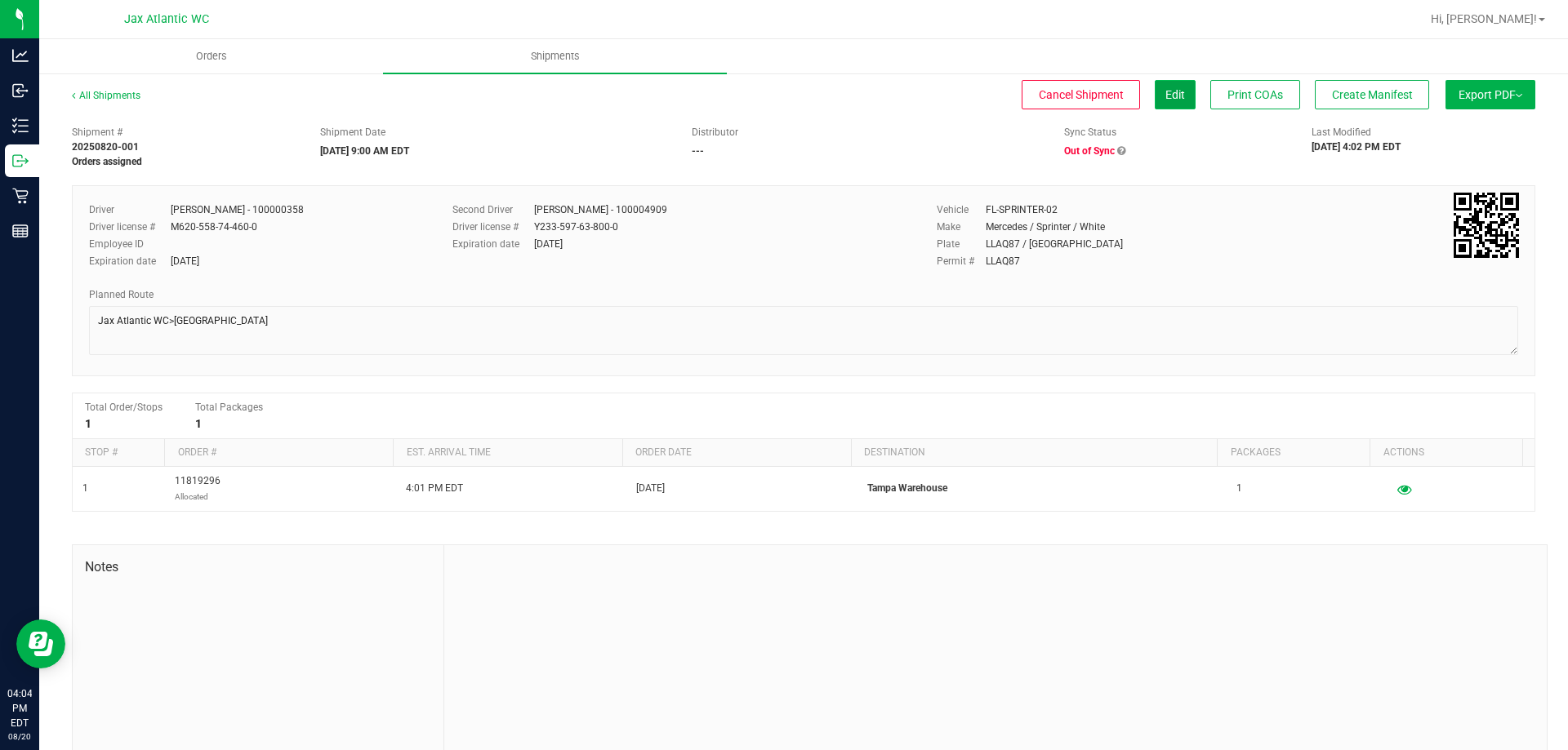
click at [1166, 95] on span "Edit" at bounding box center [1175, 95] width 19 height 13
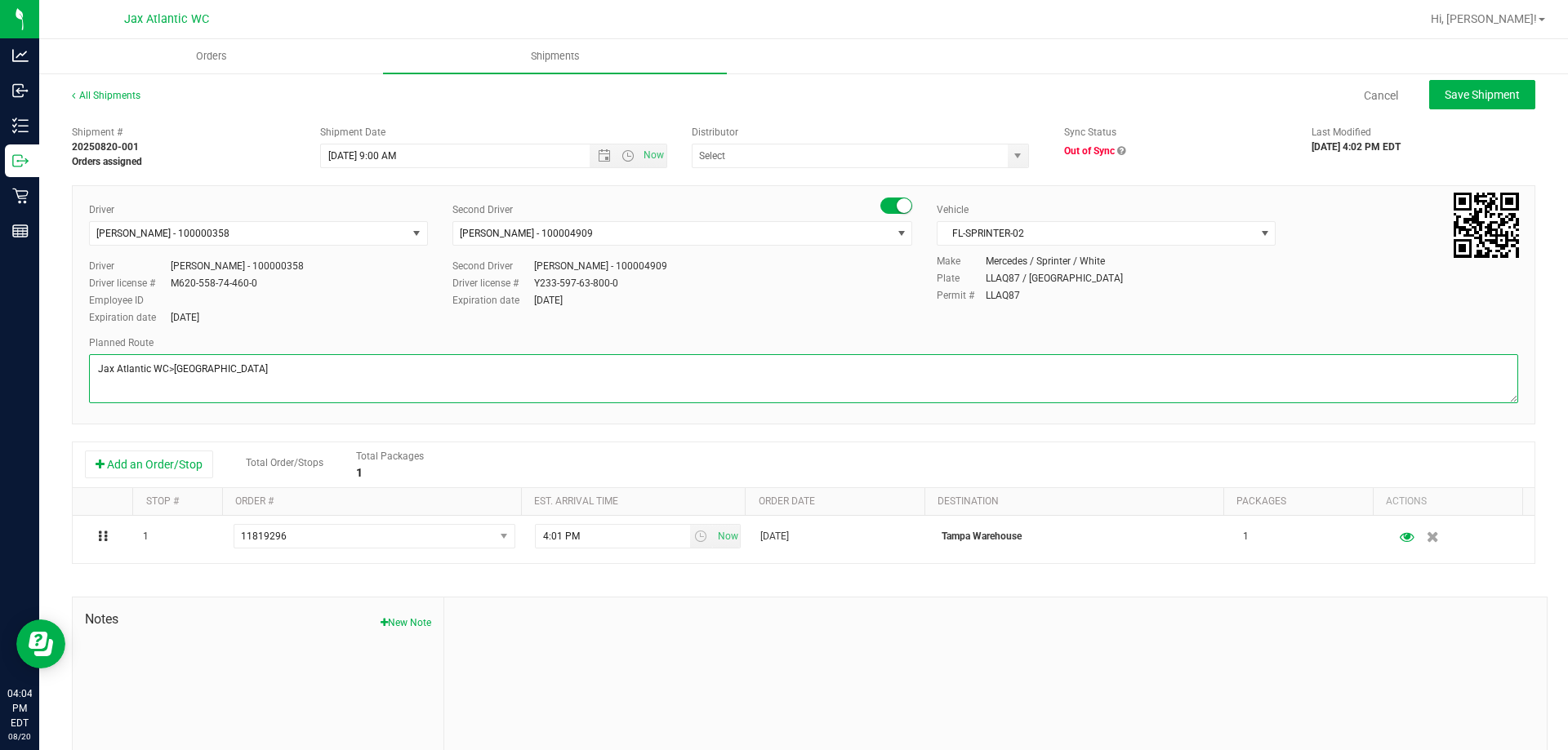
click at [250, 370] on textarea at bounding box center [803, 379] width 1429 height 49
type textarea "Jax Atlantic WC>Tampa Warehouse"
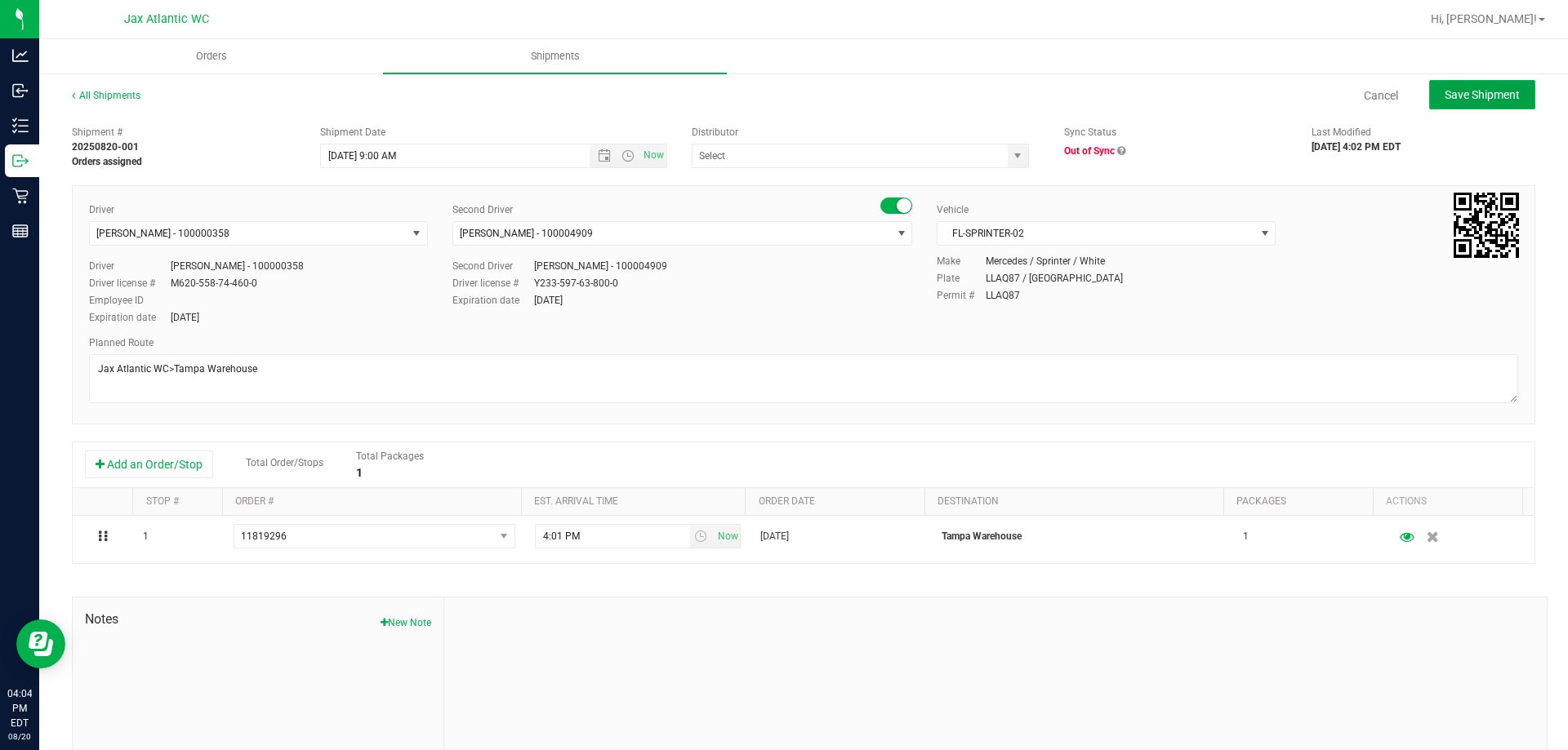
click at [1464, 94] on span "Save Shipment" at bounding box center [1482, 95] width 75 height 13
type input "8/21/2025 1:00 PM"
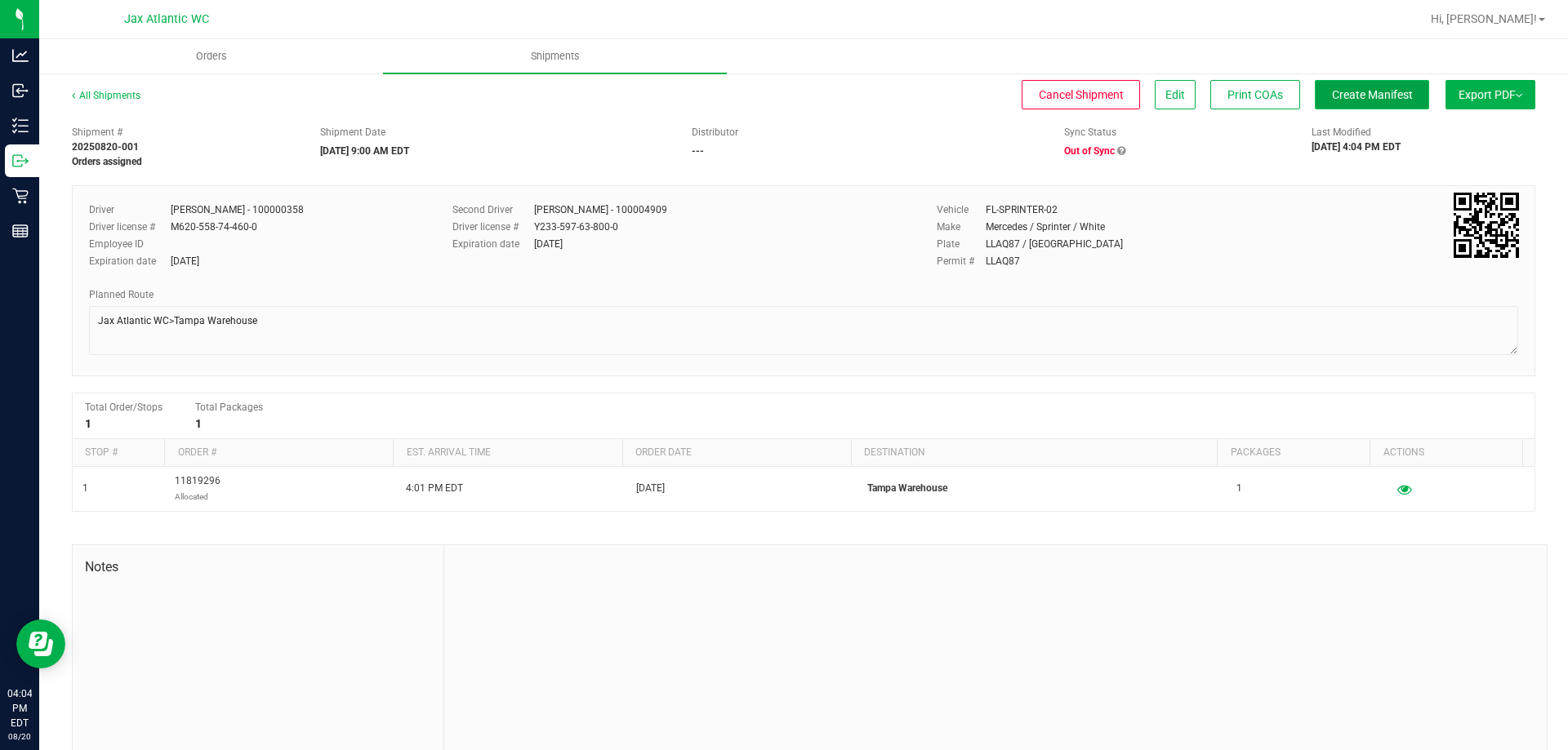
click at [1337, 89] on span "Create Manifest" at bounding box center [1373, 95] width 80 height 13
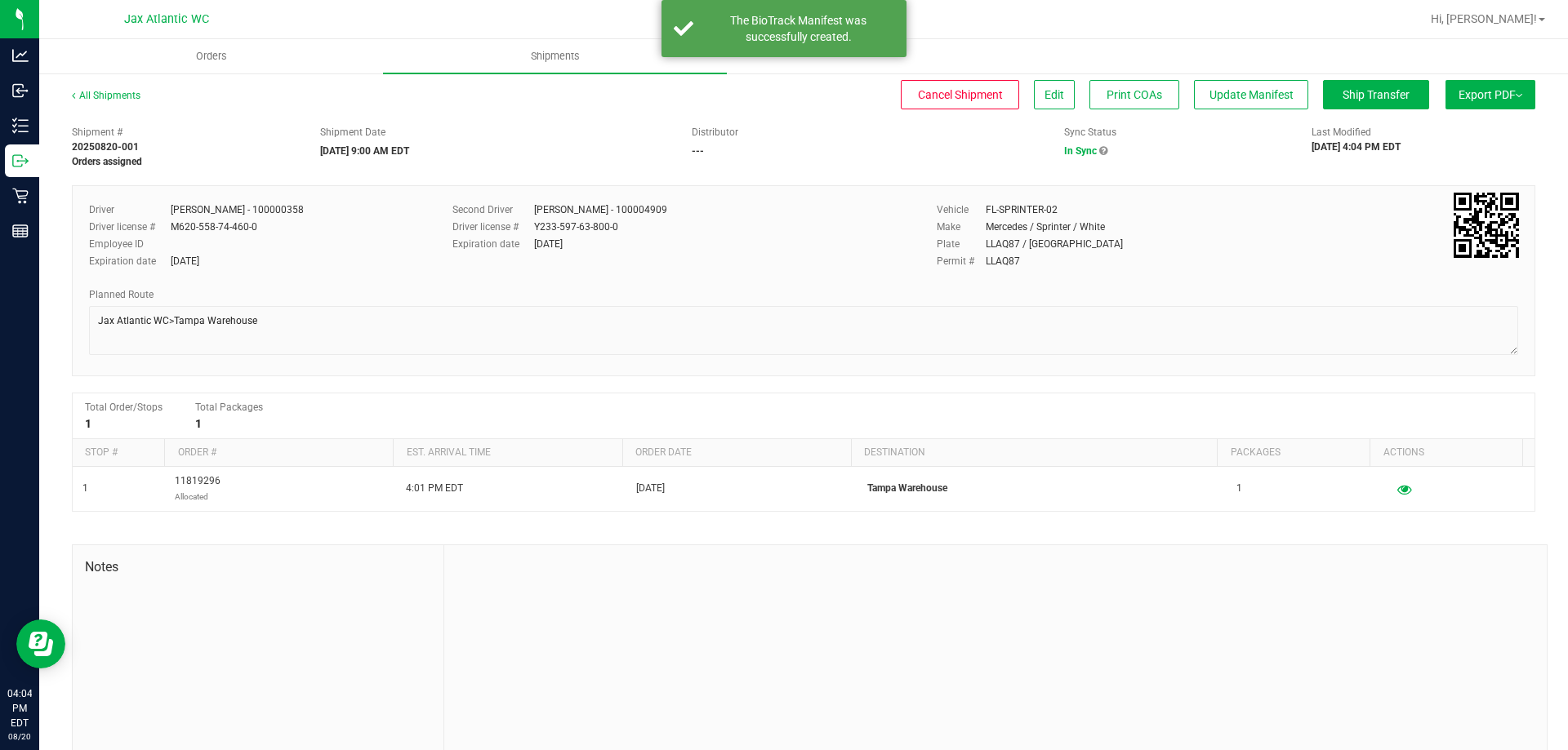
click at [1472, 91] on button "Export PDF" at bounding box center [1490, 94] width 90 height 29
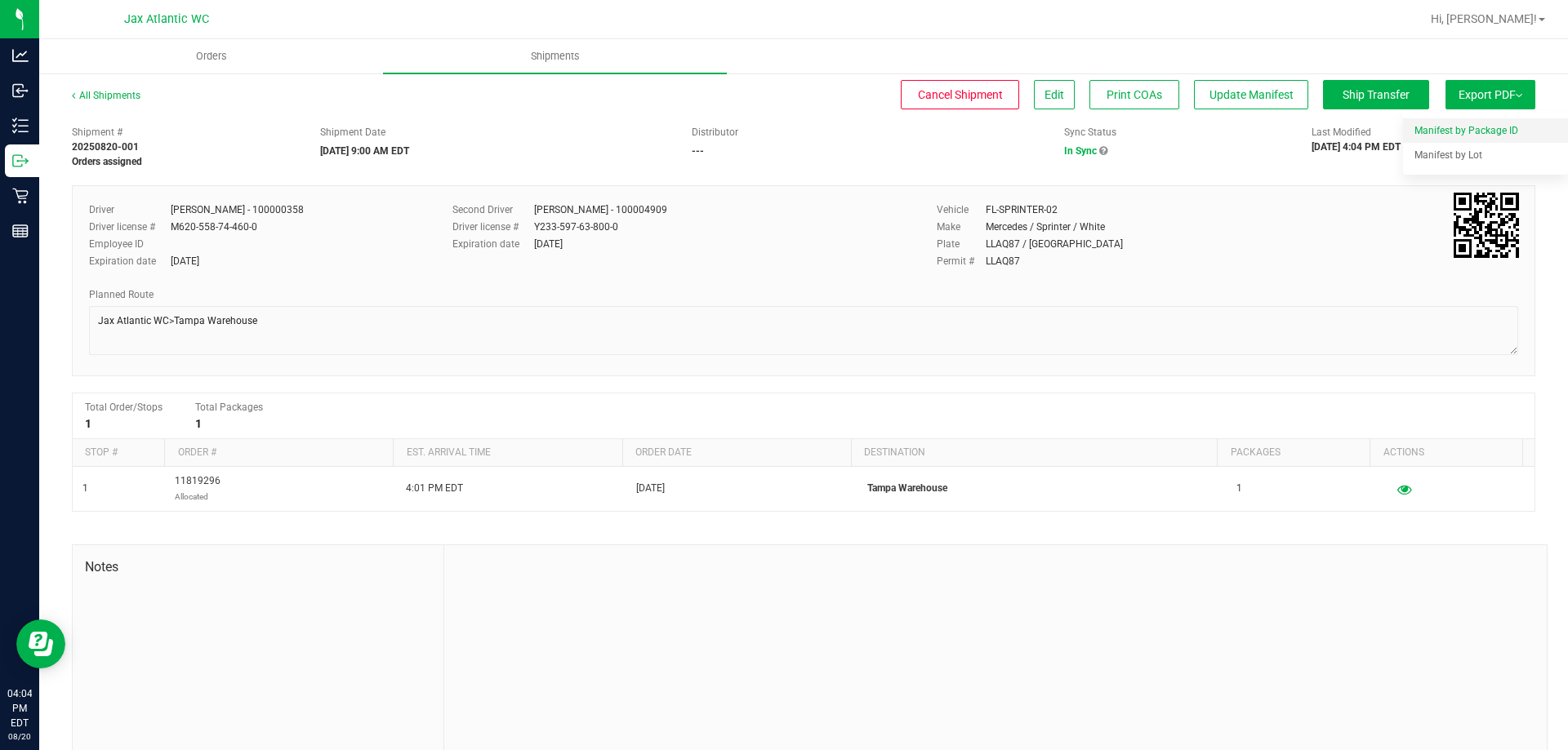
click at [1431, 135] on span "Manifest by Package ID" at bounding box center [1467, 131] width 104 height 12
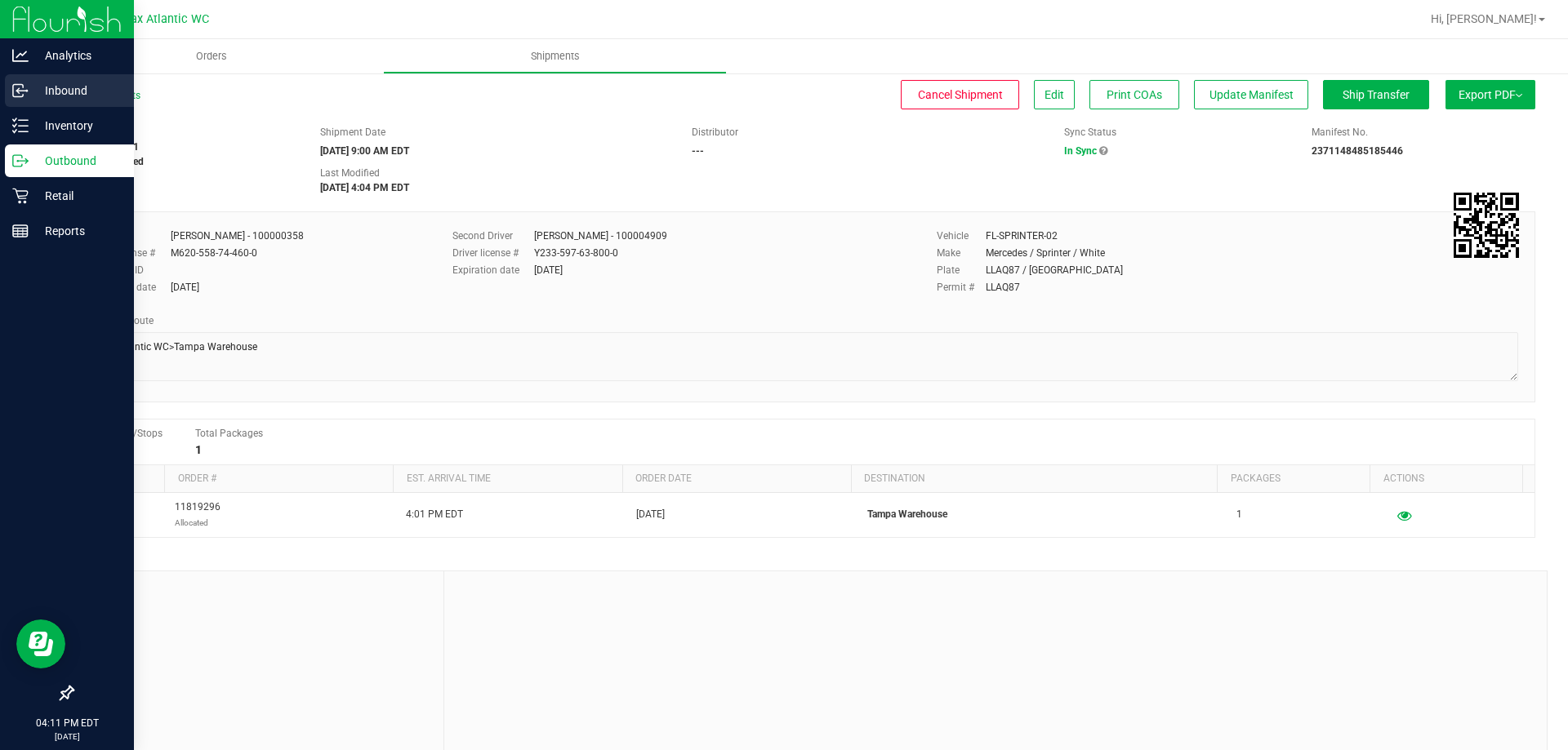
click at [28, 89] on icon at bounding box center [20, 90] width 16 height 16
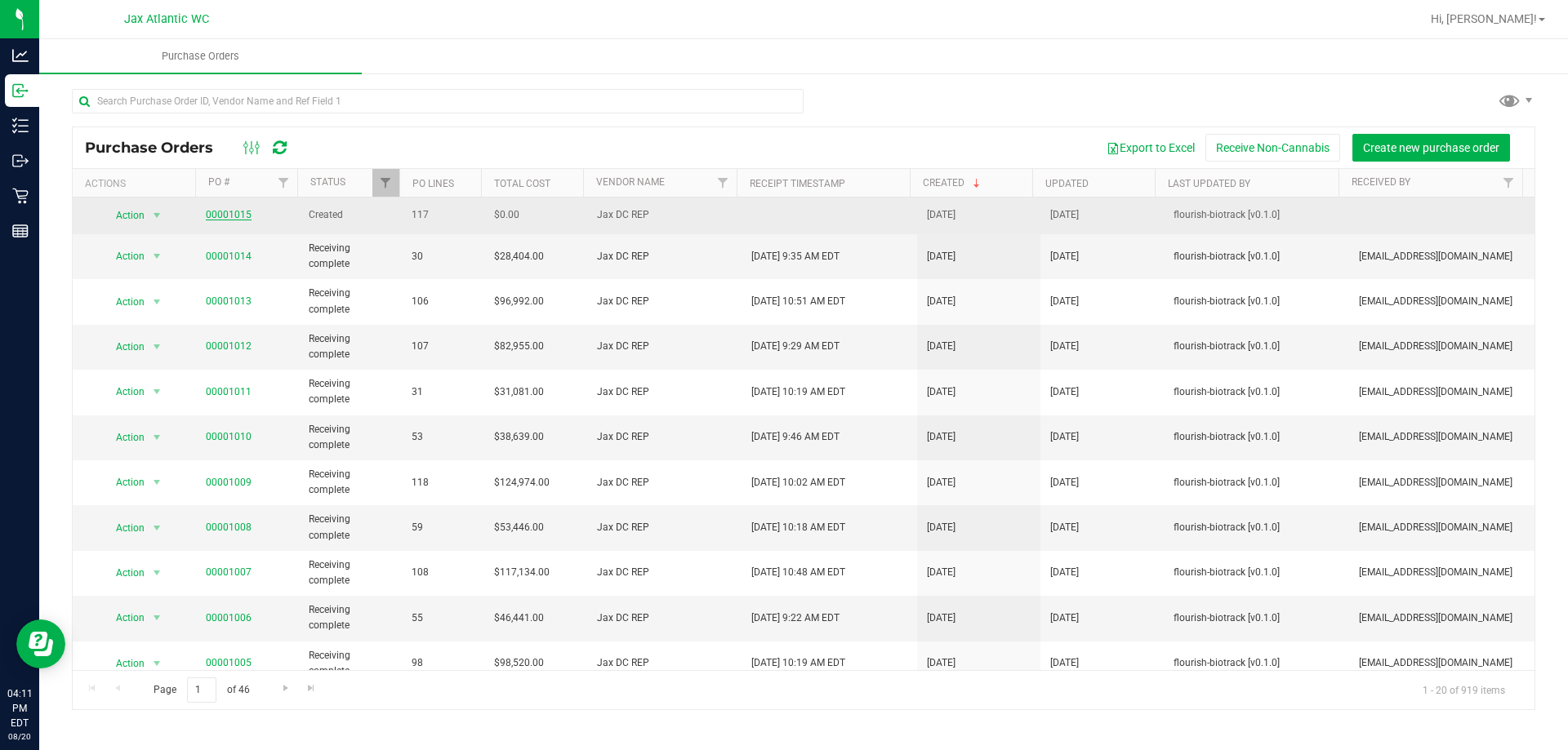
click at [229, 219] on link "00001015" at bounding box center [228, 215] width 46 height 12
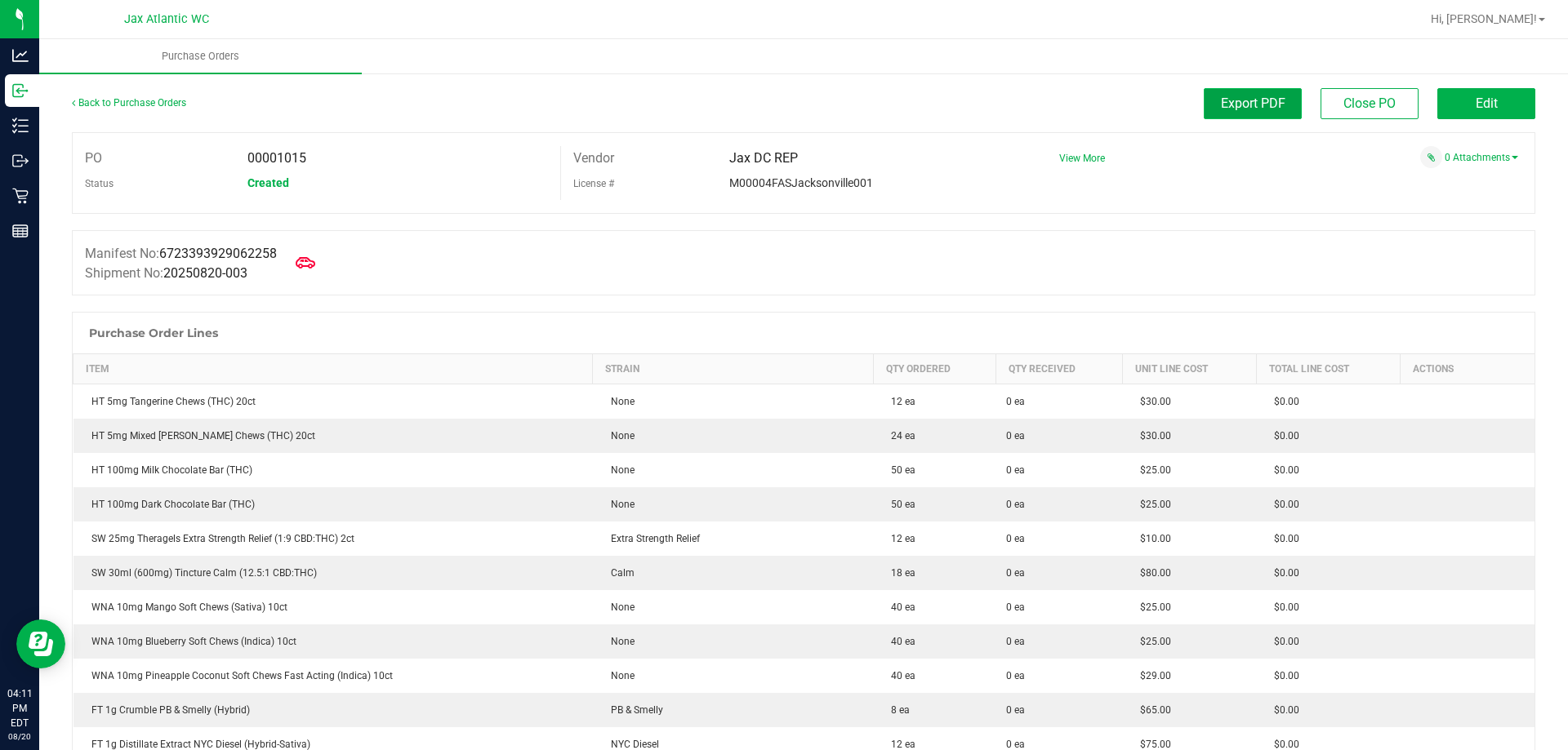
click at [1238, 100] on span "Export PDF" at bounding box center [1253, 103] width 65 height 16
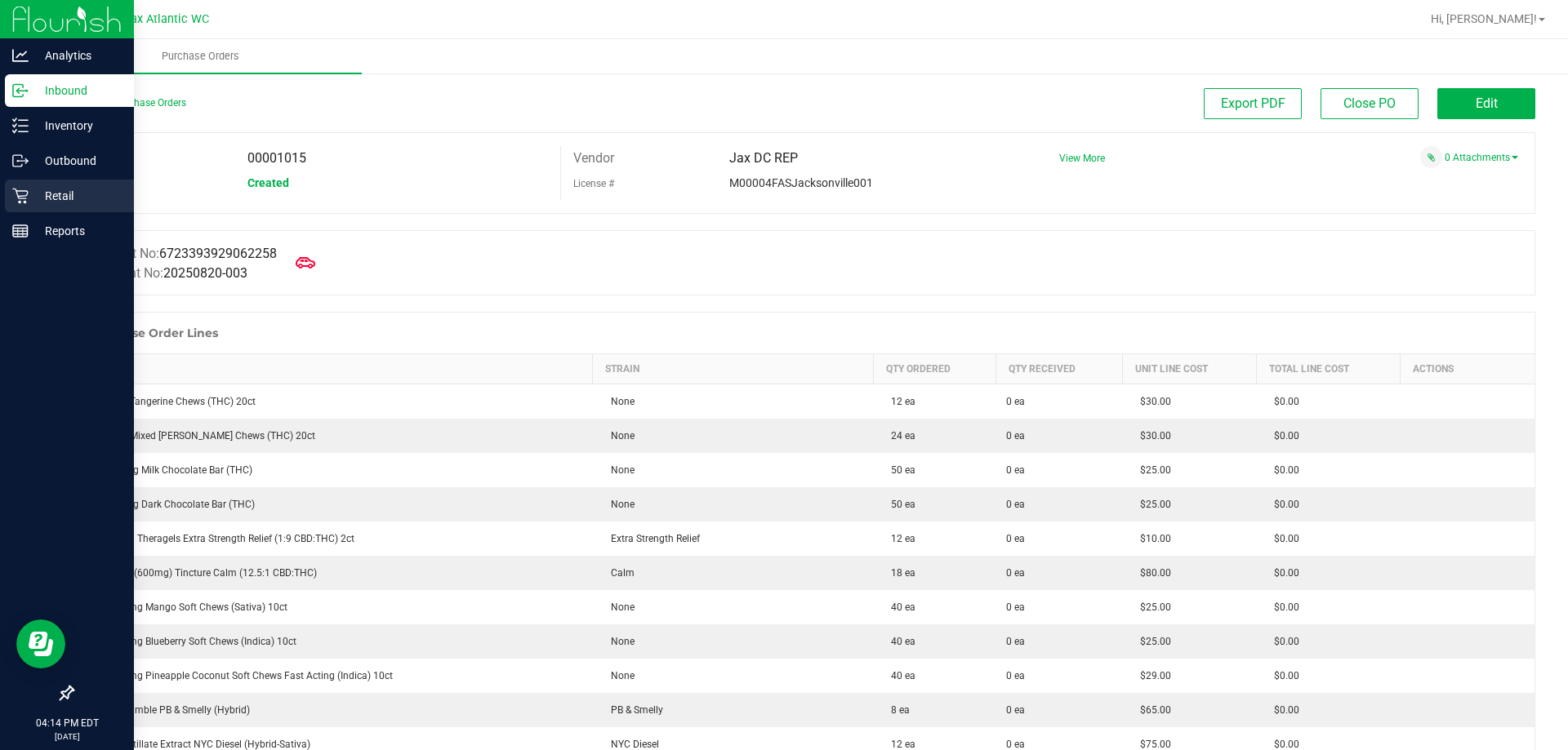
click at [30, 199] on p "Retail" at bounding box center [77, 195] width 98 height 19
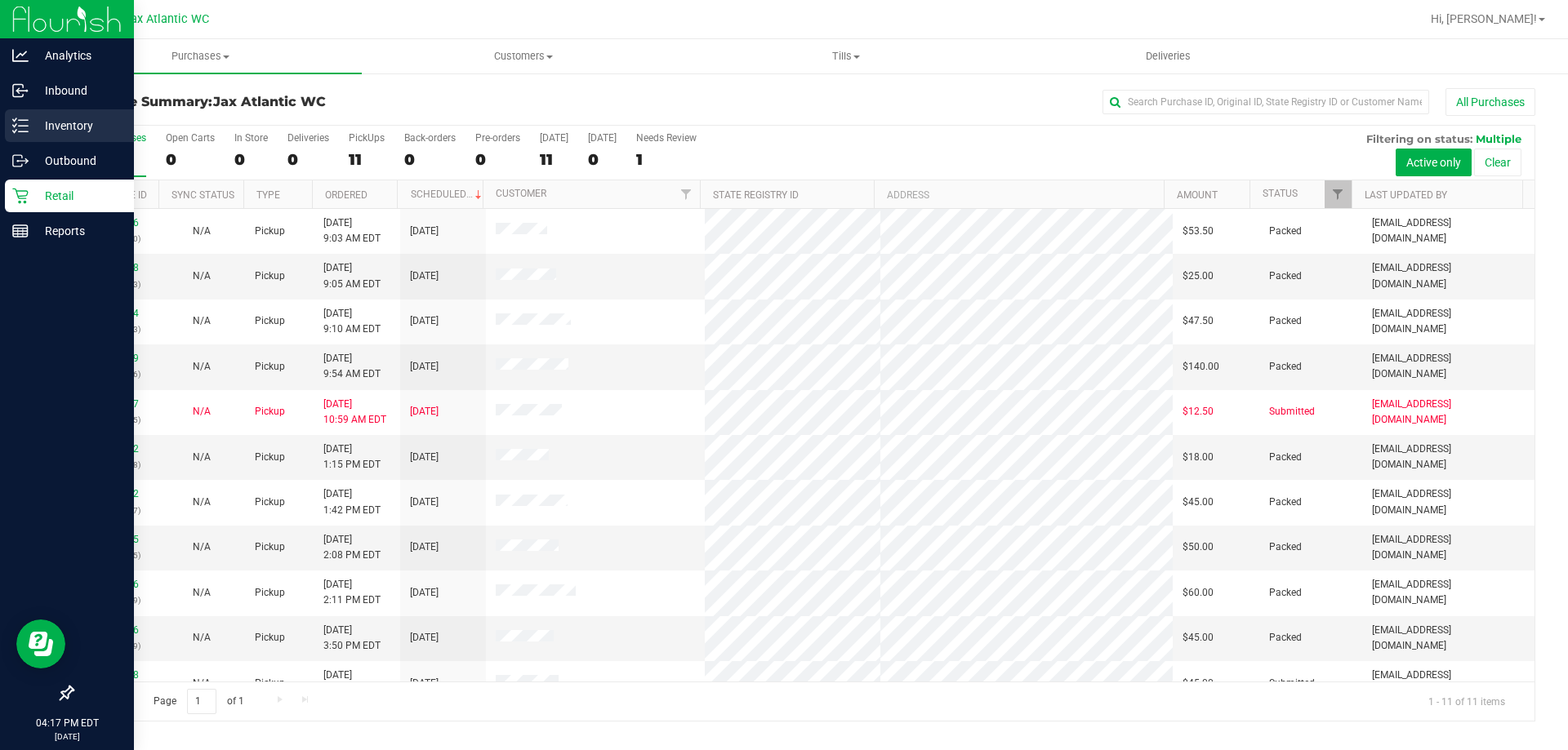
click at [23, 120] on line at bounding box center [23, 120] width 9 height 0
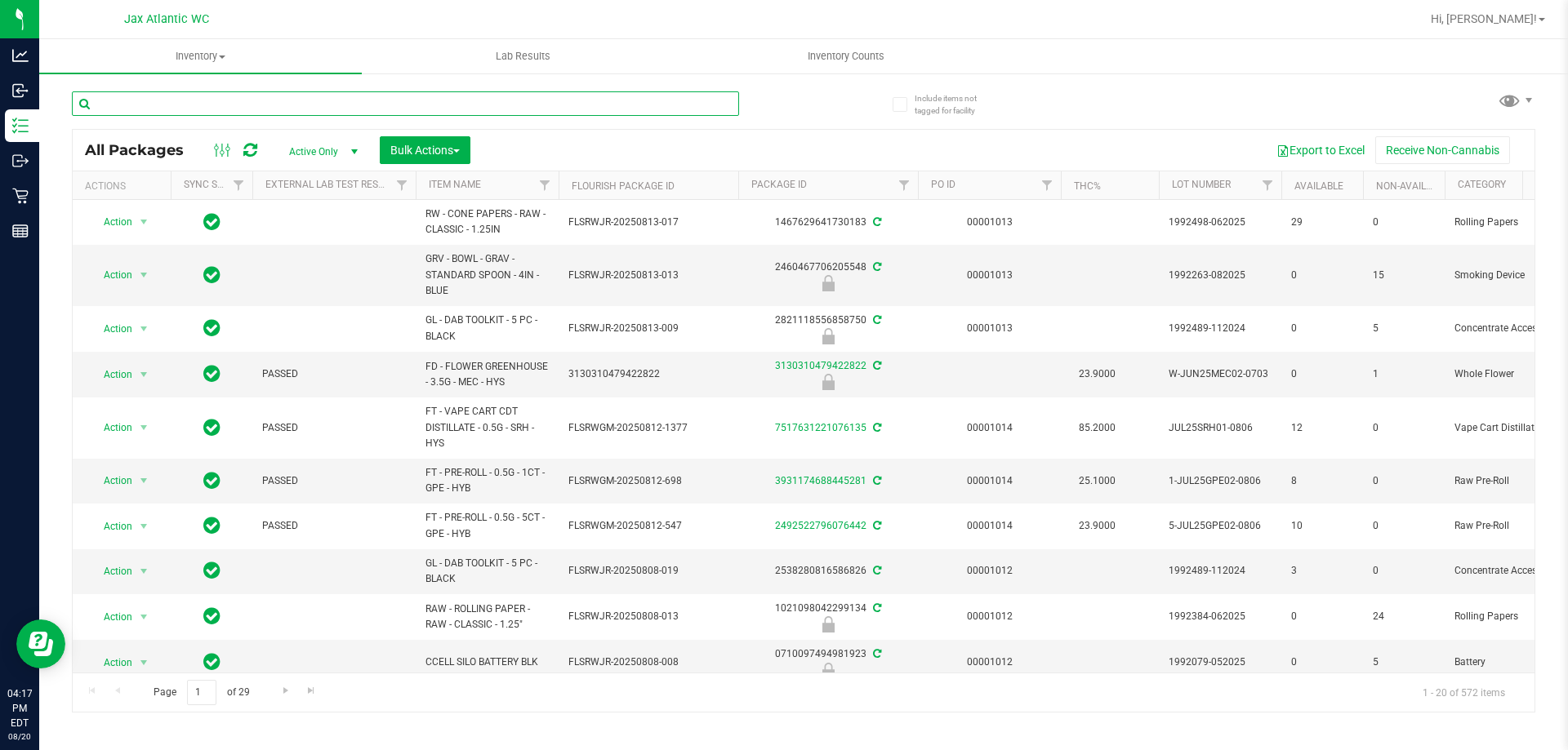
click at [182, 102] on input "text" at bounding box center [406, 103] width 667 height 24
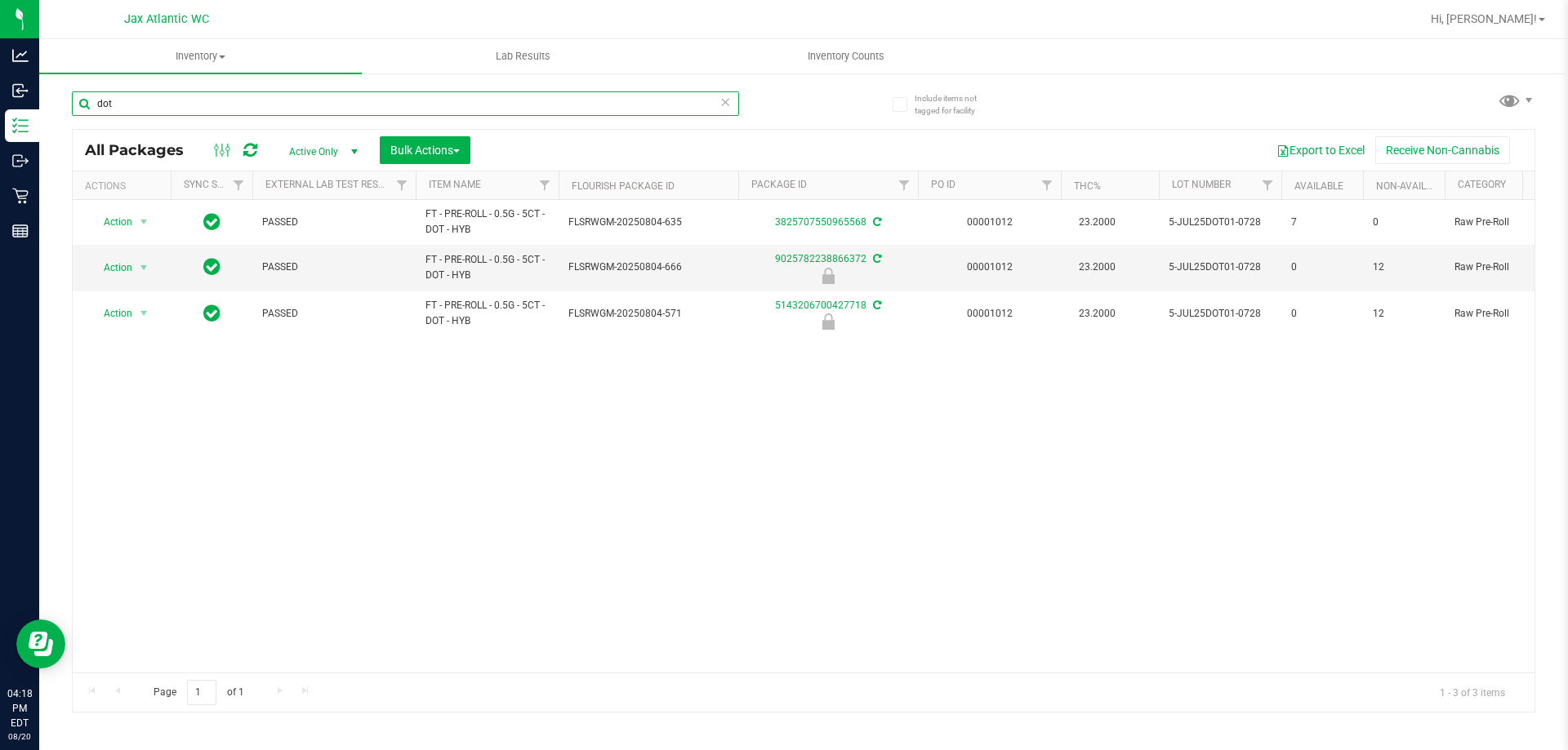
click at [115, 105] on input "dot" at bounding box center [406, 103] width 667 height 24
click at [106, 99] on input "jcw" at bounding box center [406, 103] width 667 height 24
drag, startPoint x: 106, startPoint y: 99, endPoint x: 118, endPoint y: 97, distance: 12.2
click at [106, 99] on input "jcw" at bounding box center [406, 103] width 667 height 24
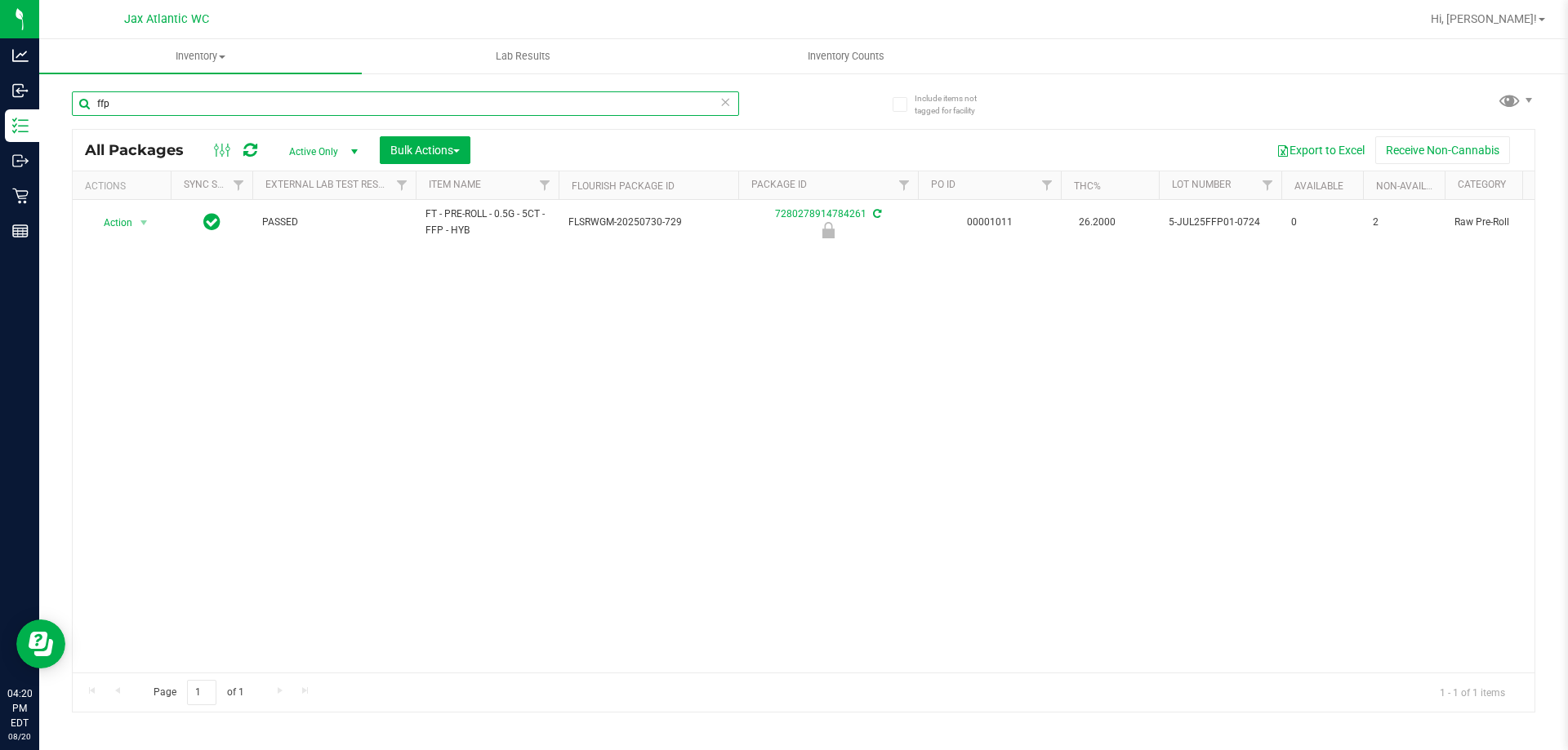
click at [201, 112] on input "ffp" at bounding box center [406, 103] width 667 height 24
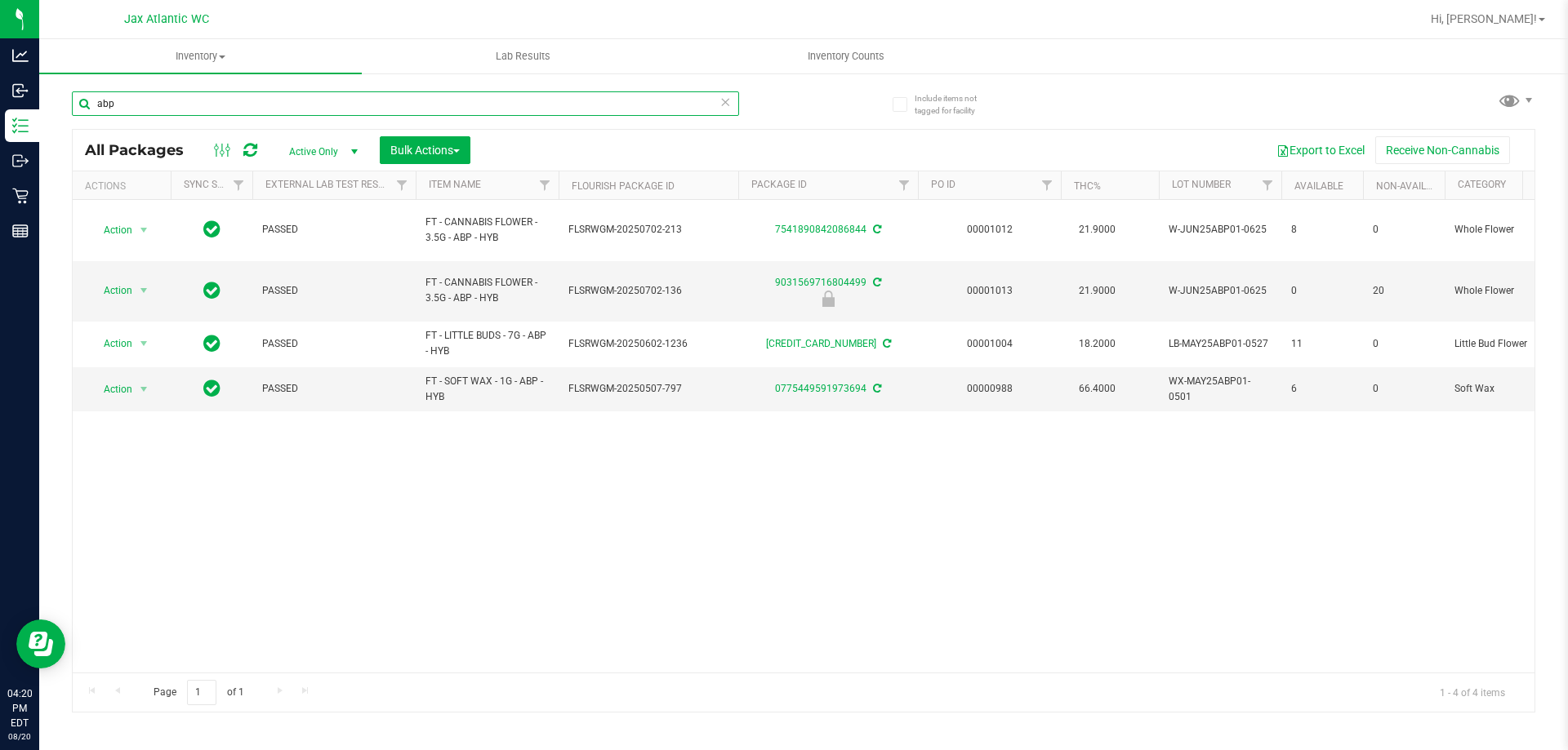
click at [208, 108] on input "abp" at bounding box center [406, 103] width 667 height 24
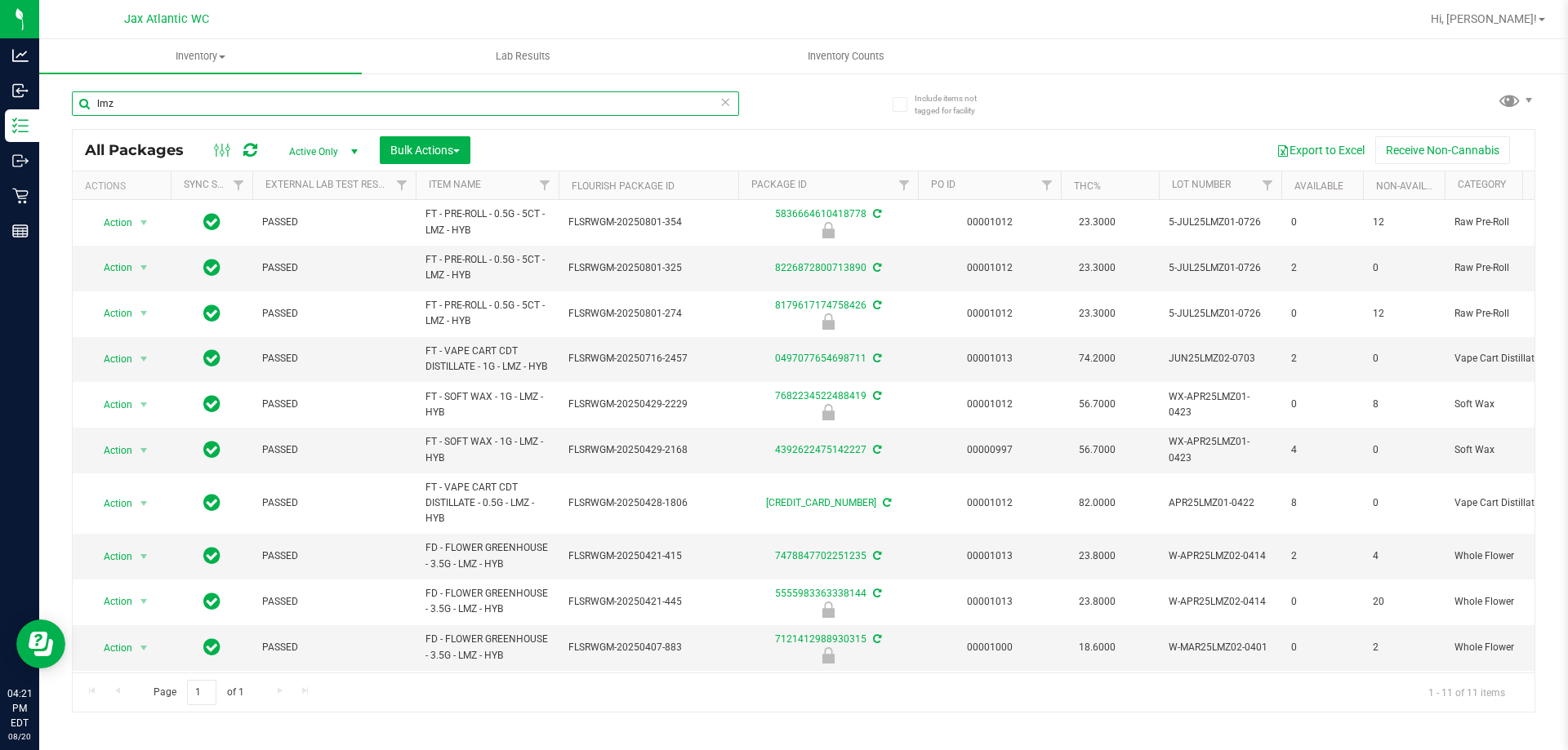
click at [282, 100] on input "lmz" at bounding box center [406, 103] width 667 height 24
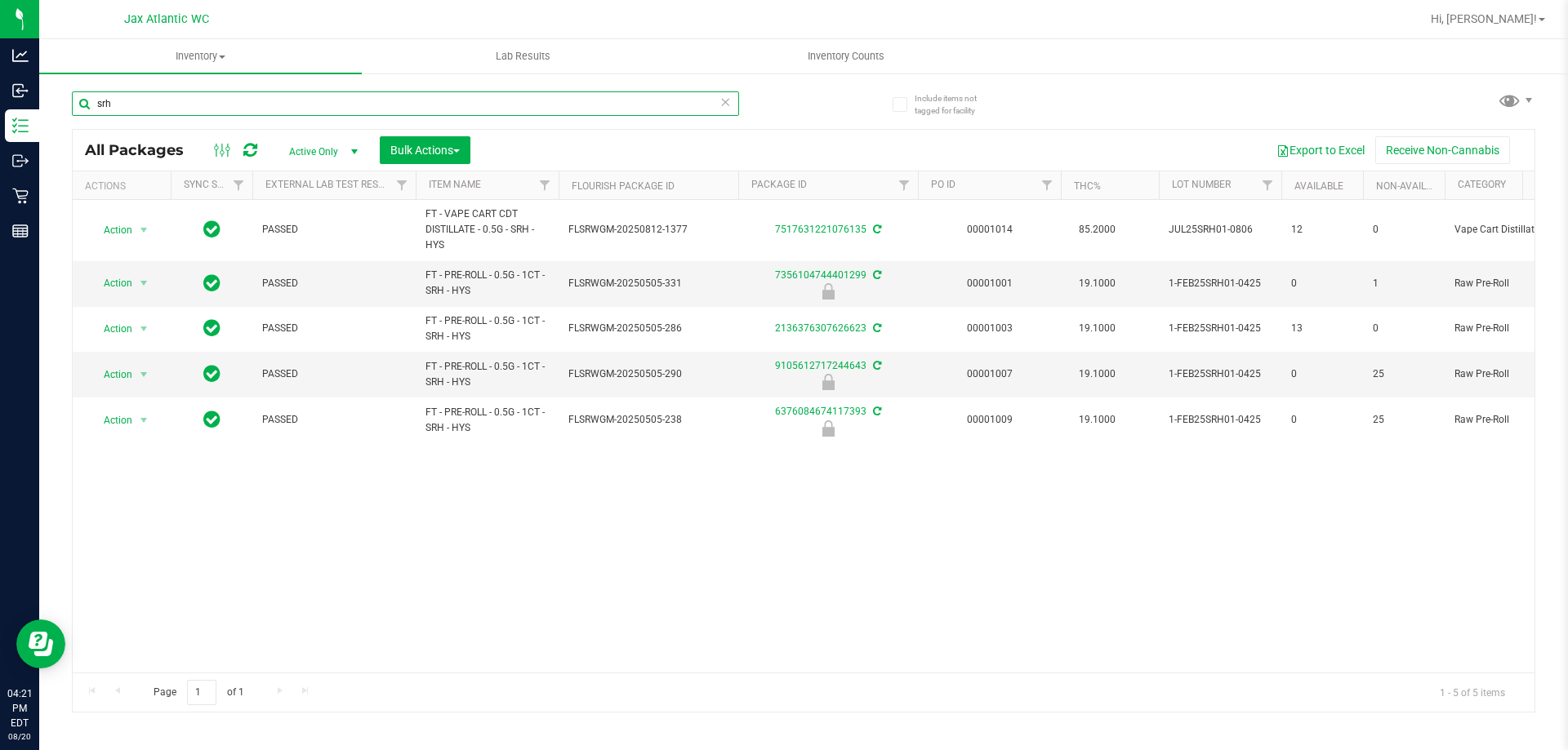
click at [150, 108] on input "srh" at bounding box center [406, 103] width 667 height 24
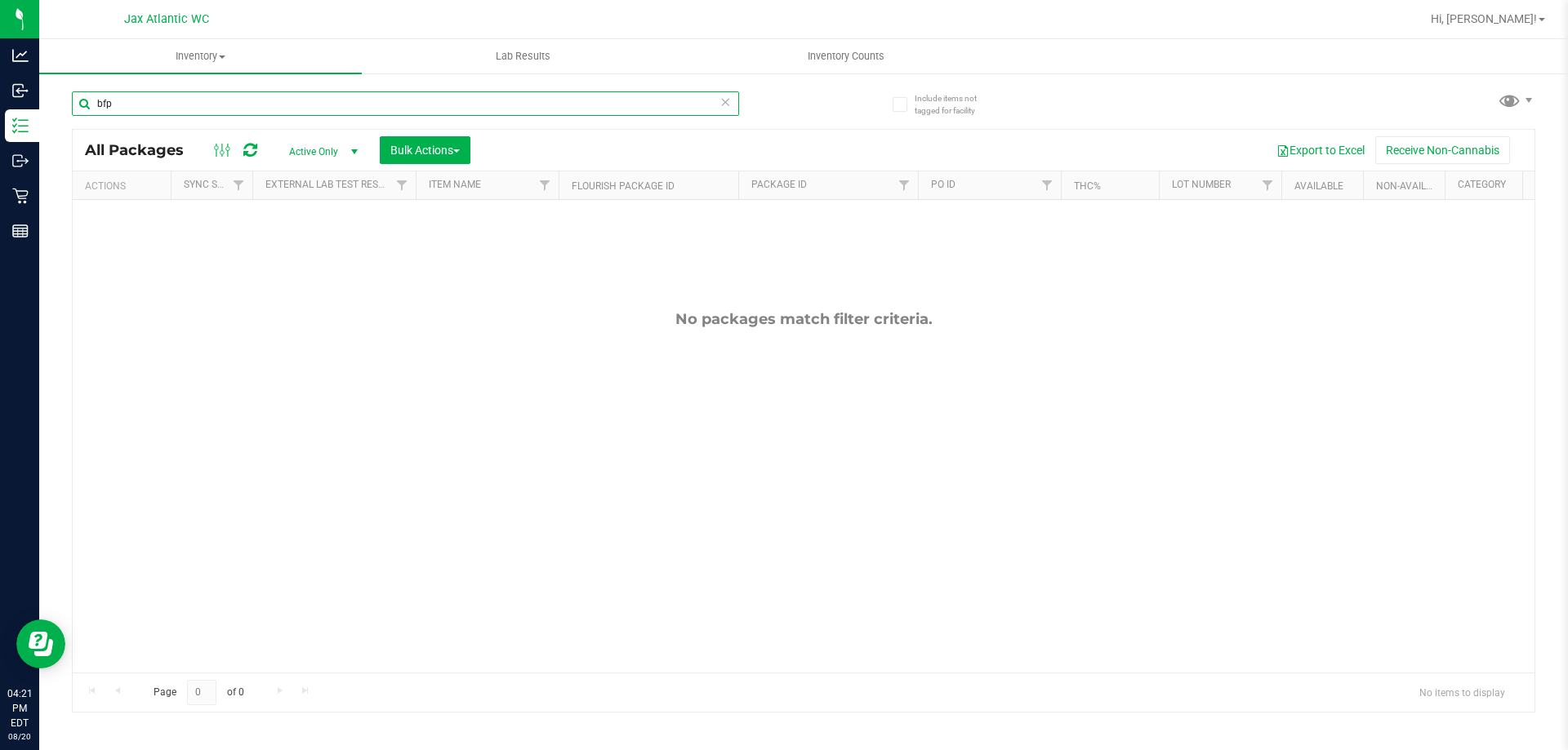
click at [148, 108] on input "bfp" at bounding box center [406, 103] width 667 height 24
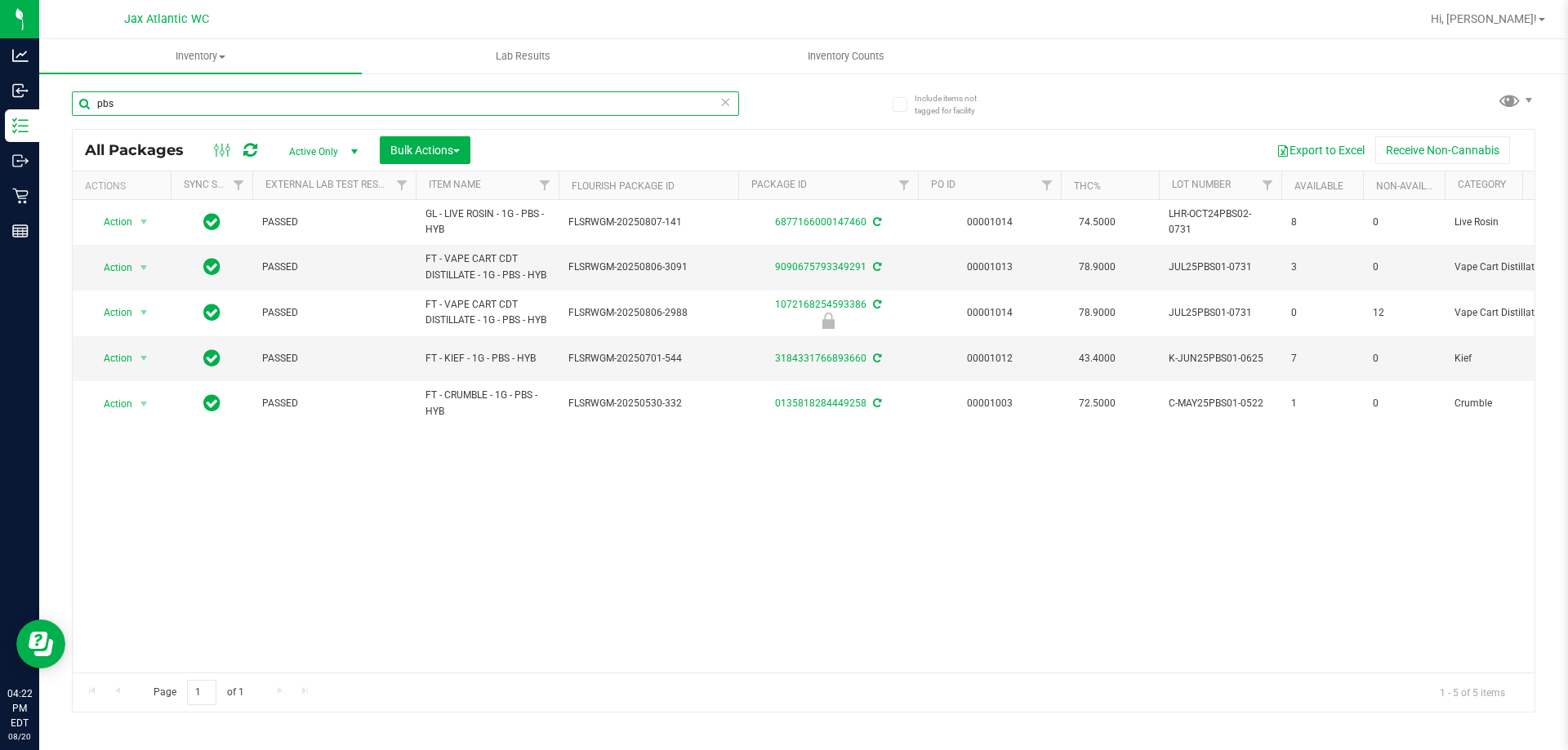
click at [178, 109] on input "pbs" at bounding box center [406, 103] width 667 height 24
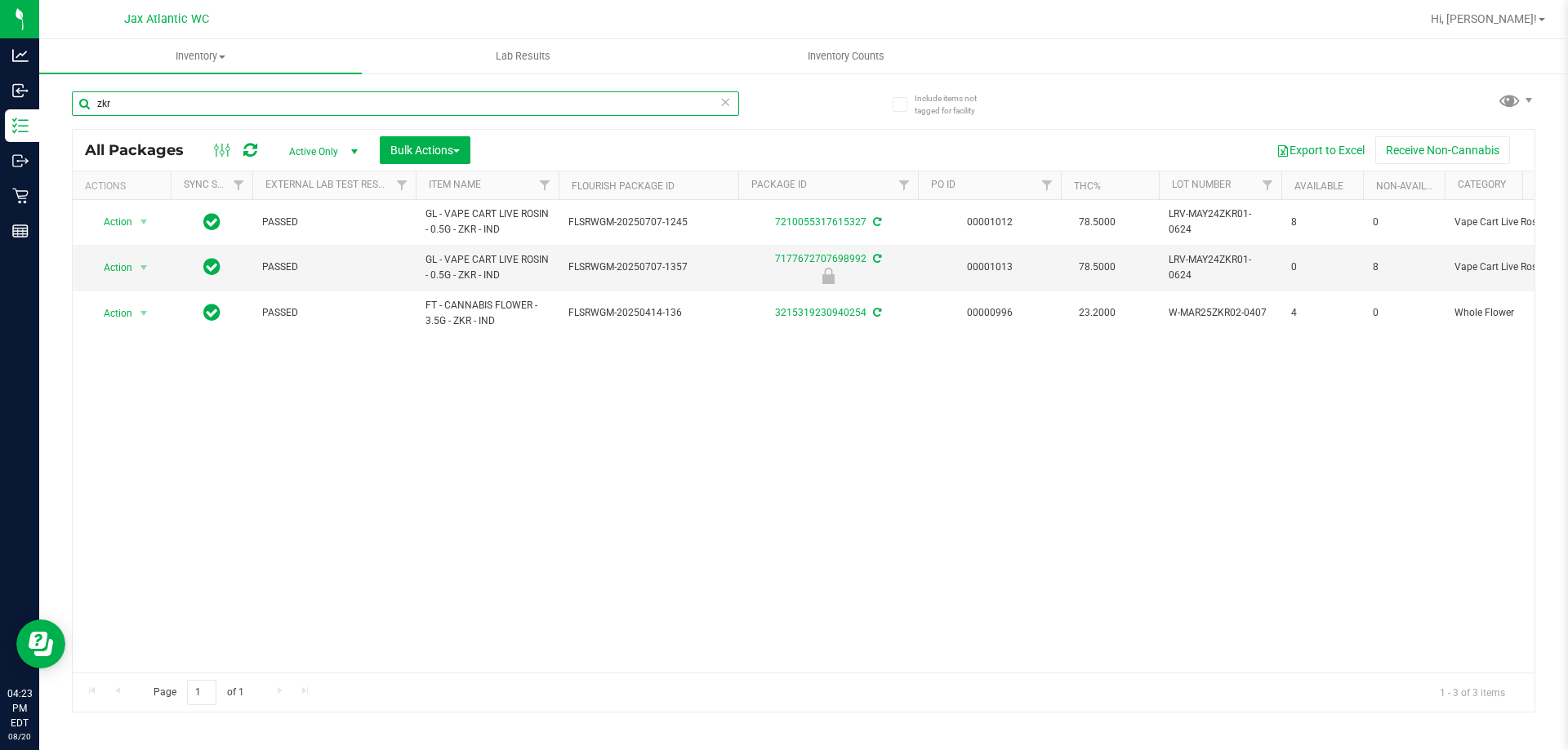
click at [199, 109] on input "zkr" at bounding box center [406, 103] width 667 height 24
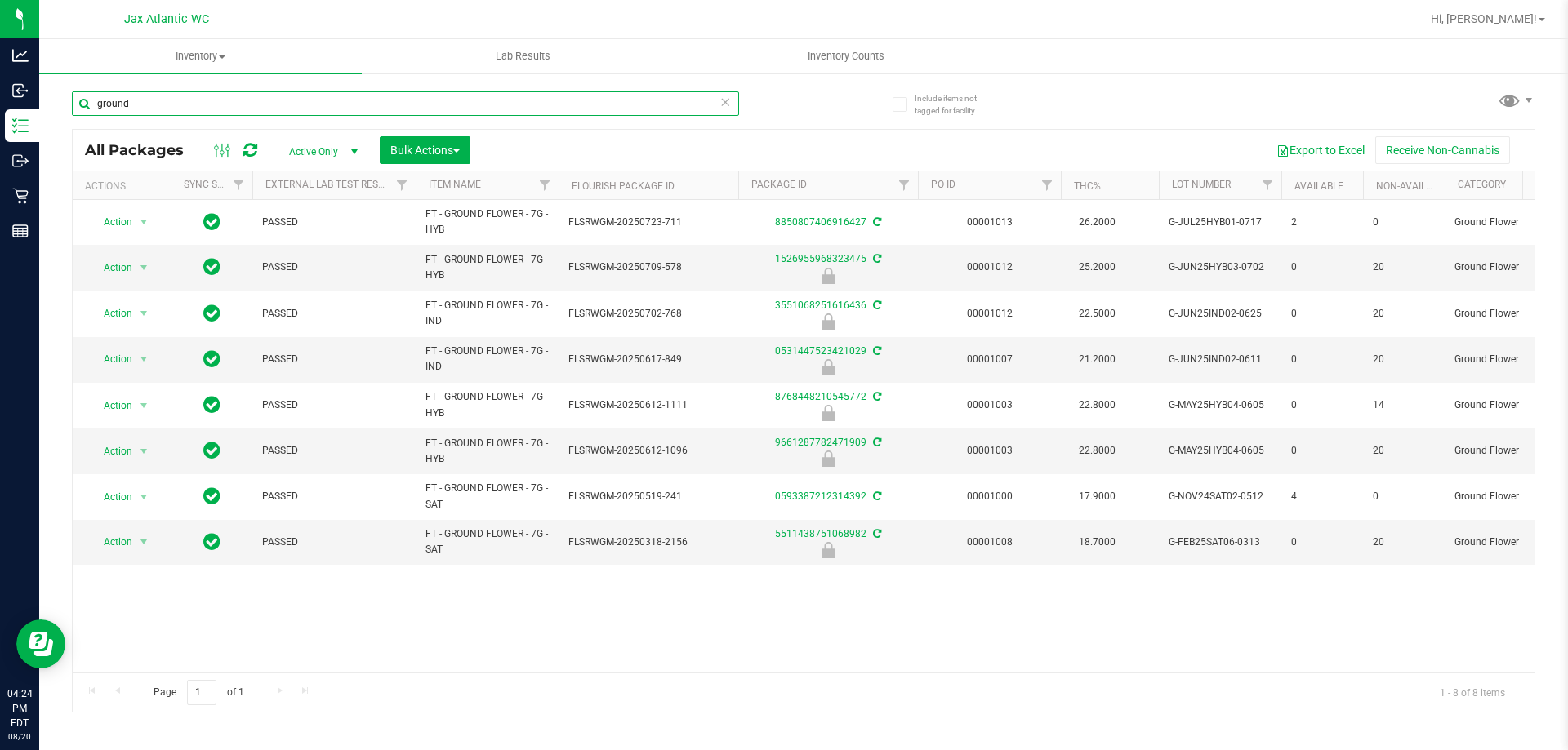
click at [154, 99] on input "ground" at bounding box center [406, 103] width 667 height 24
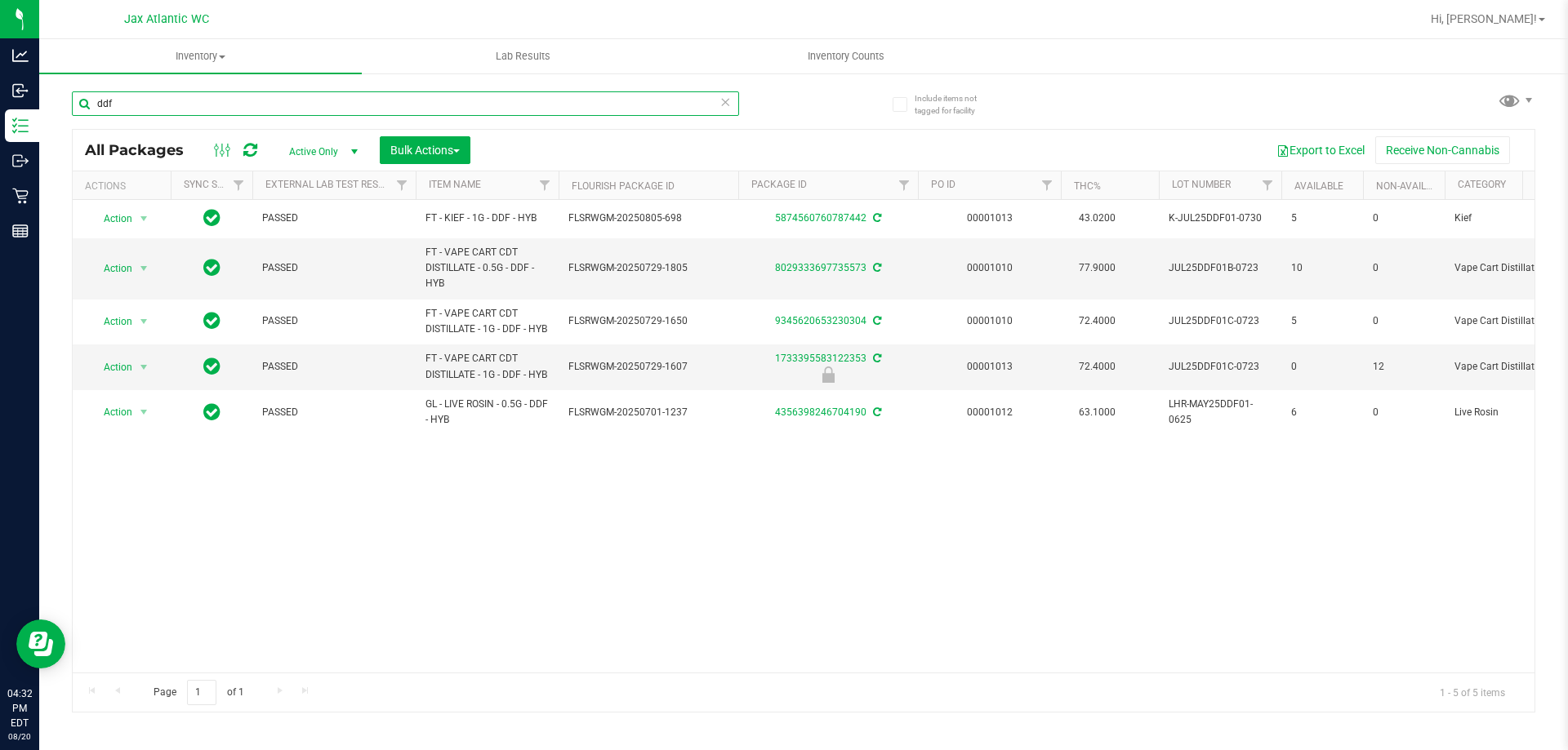
type input "ddf"
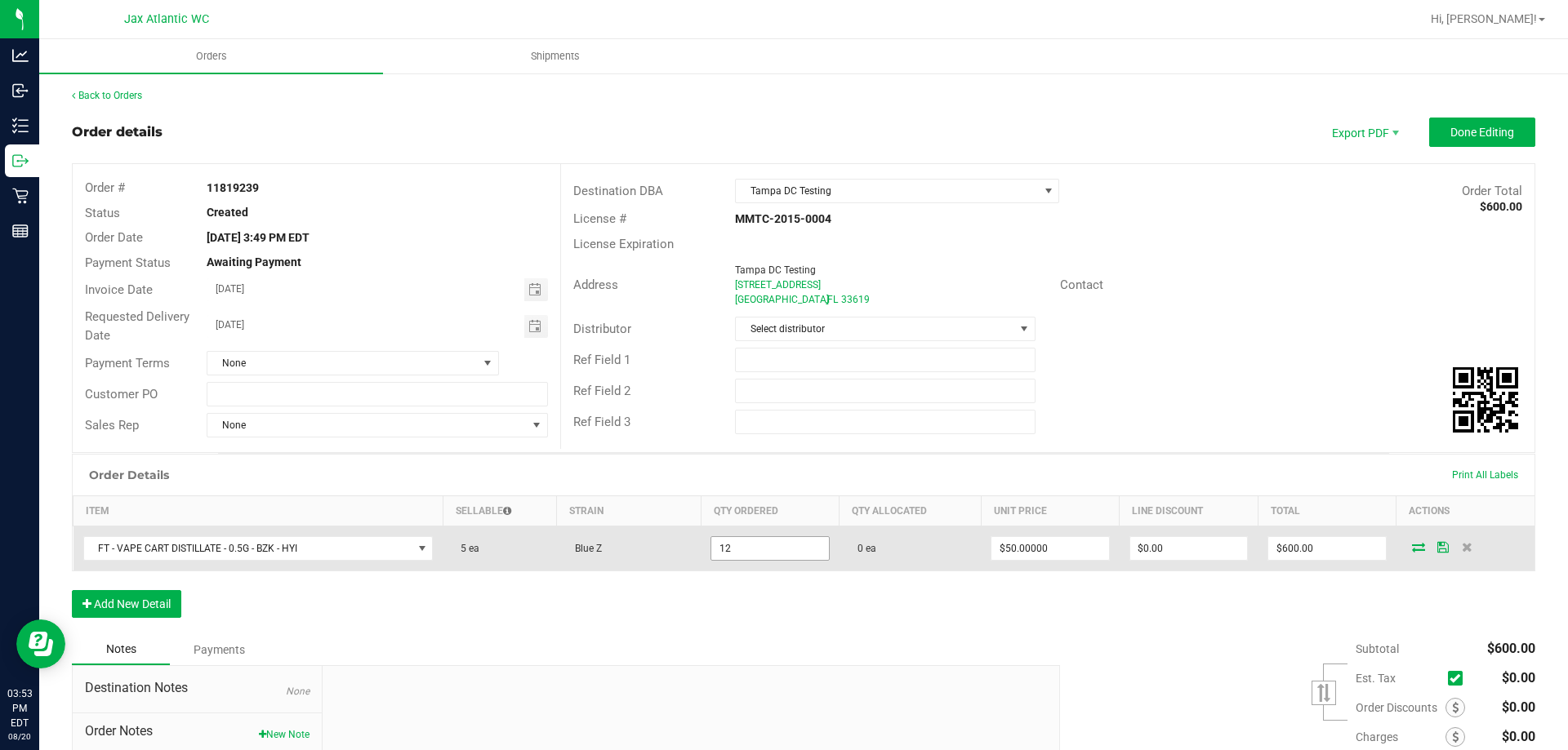
click at [750, 550] on input "12" at bounding box center [769, 548] width 117 height 23
type input "0 ea"
type input "50"
type input "$0.00"
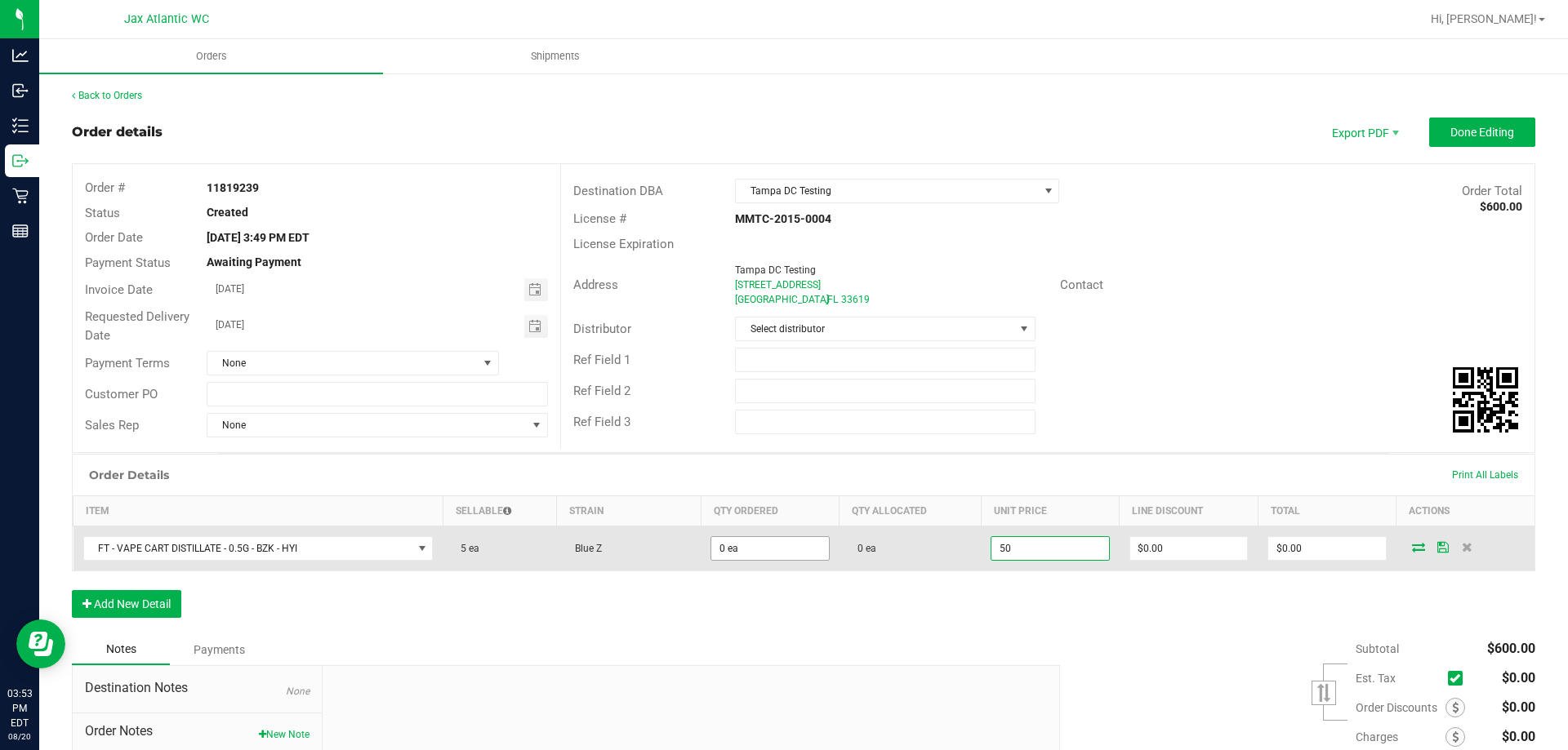
type input "0"
type input "$50.00000"
click at [745, 545] on input "0" at bounding box center [769, 548] width 117 height 23
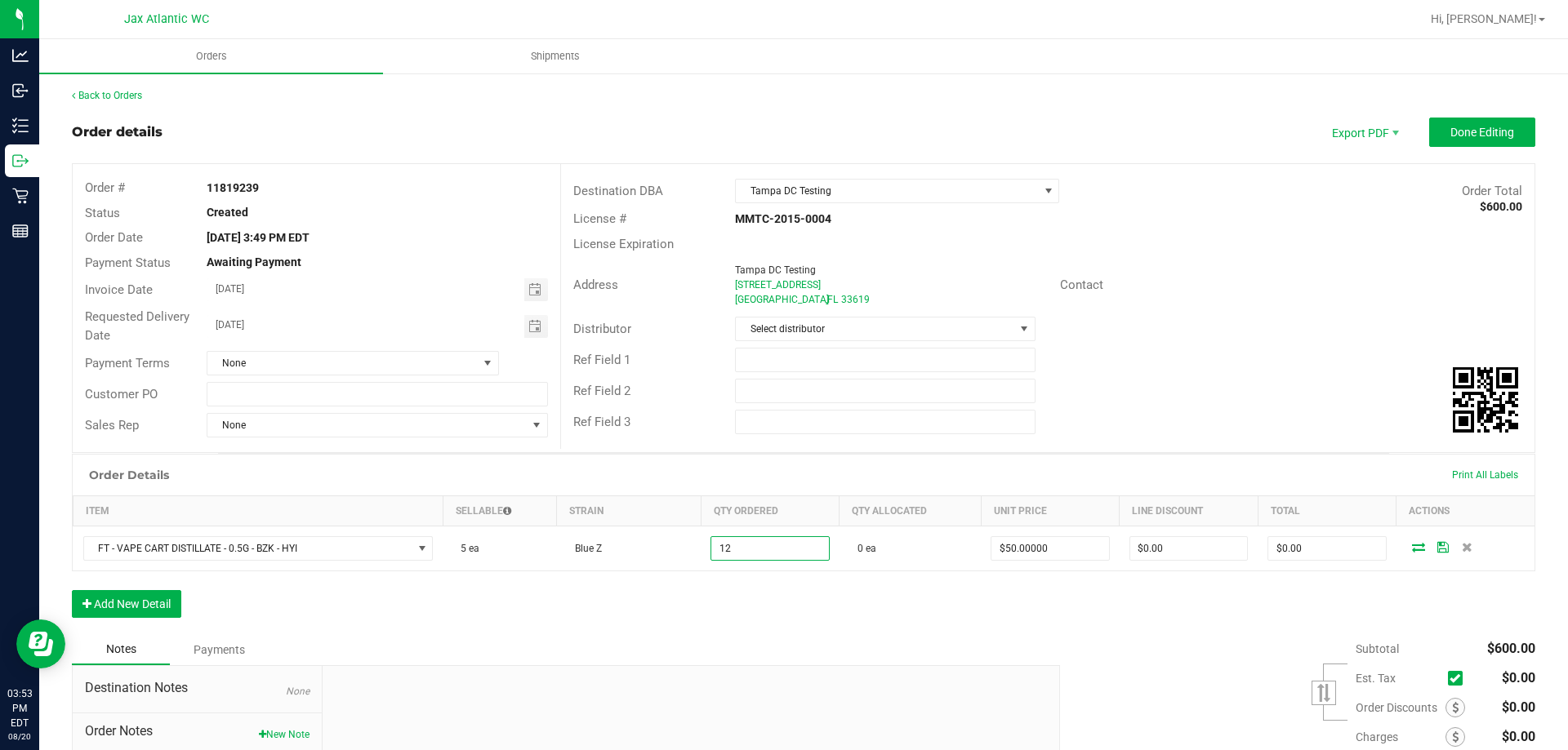
type input "12 ea"
type input "50"
type input "$600.00"
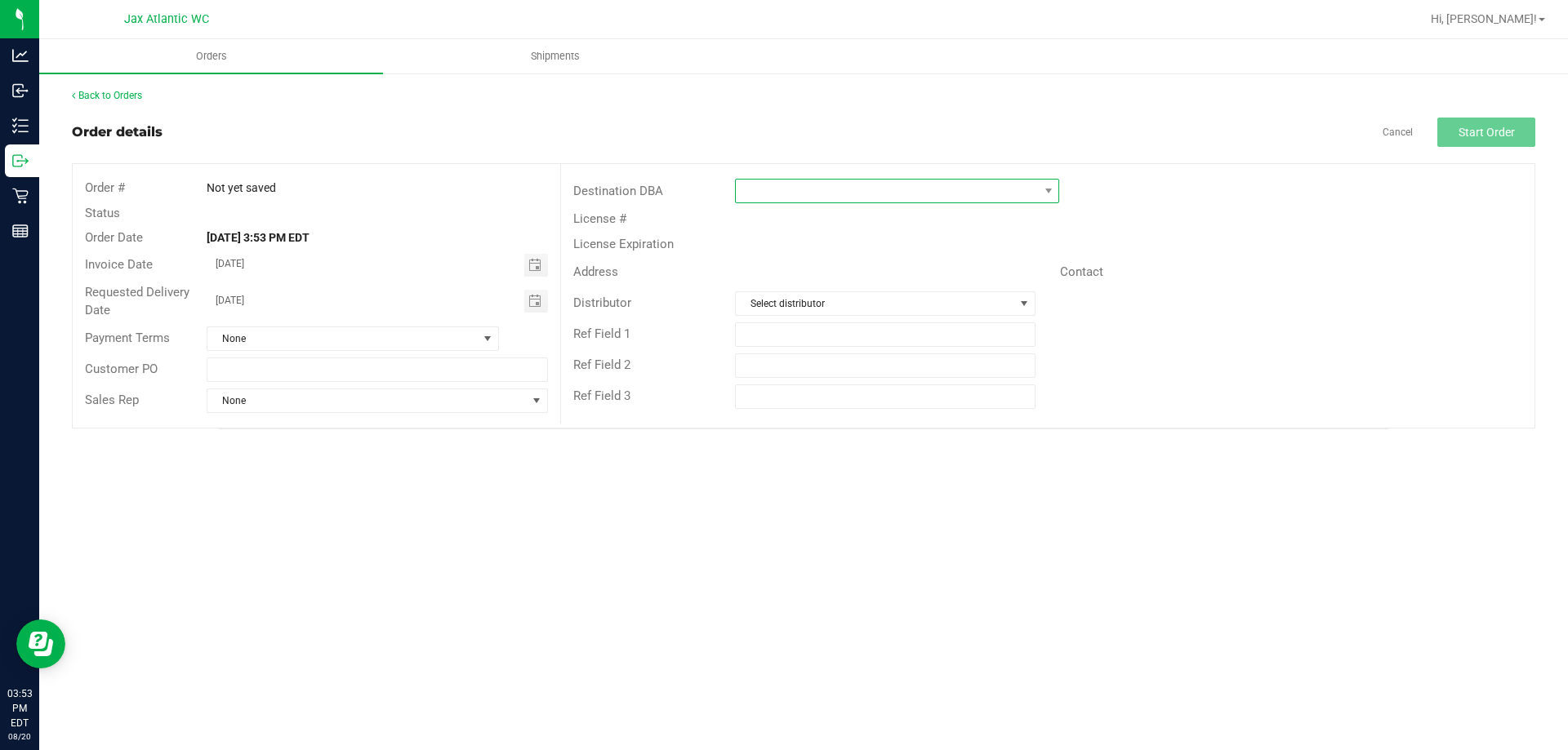
click at [851, 194] on span at bounding box center [887, 190] width 302 height 23
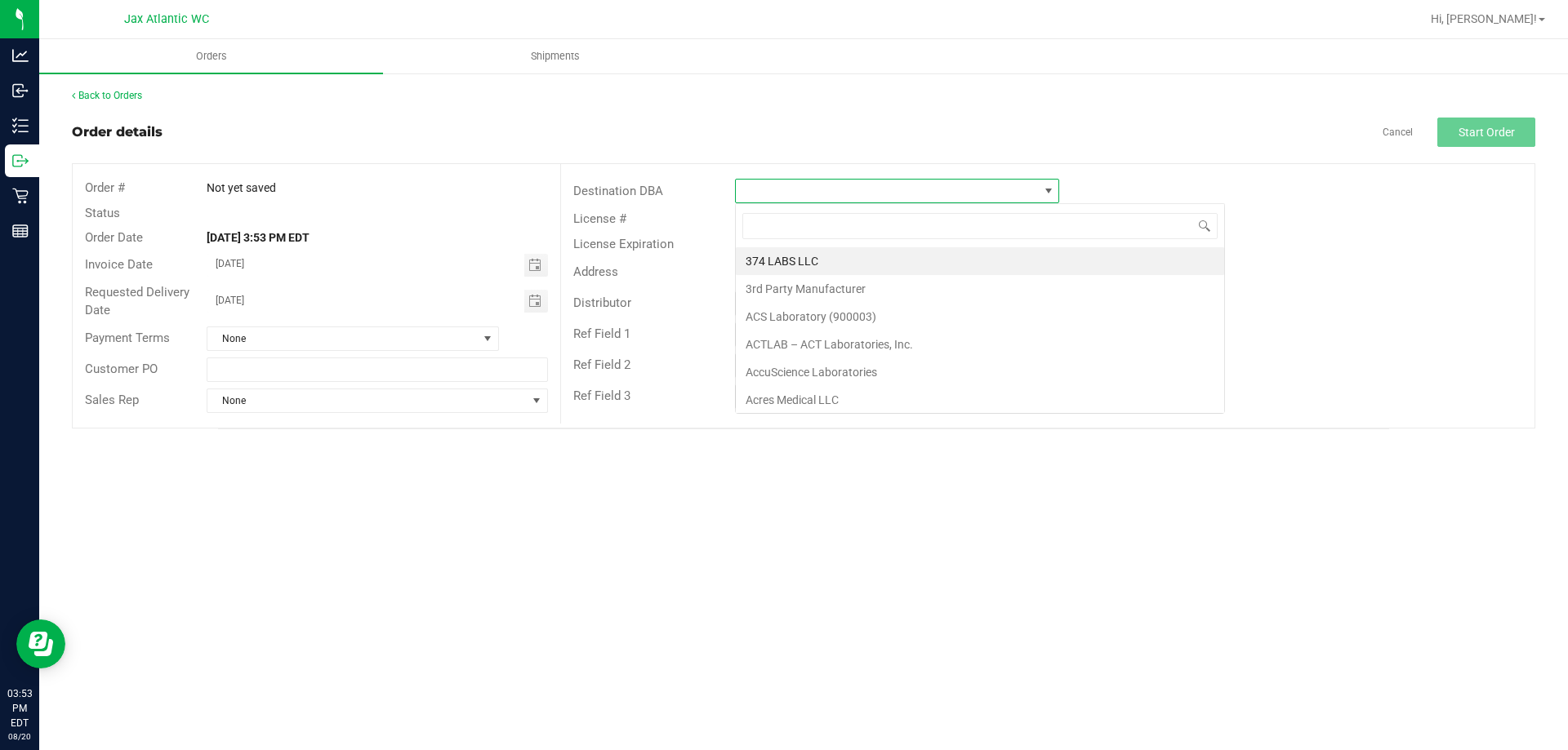
scroll to position [24, 325]
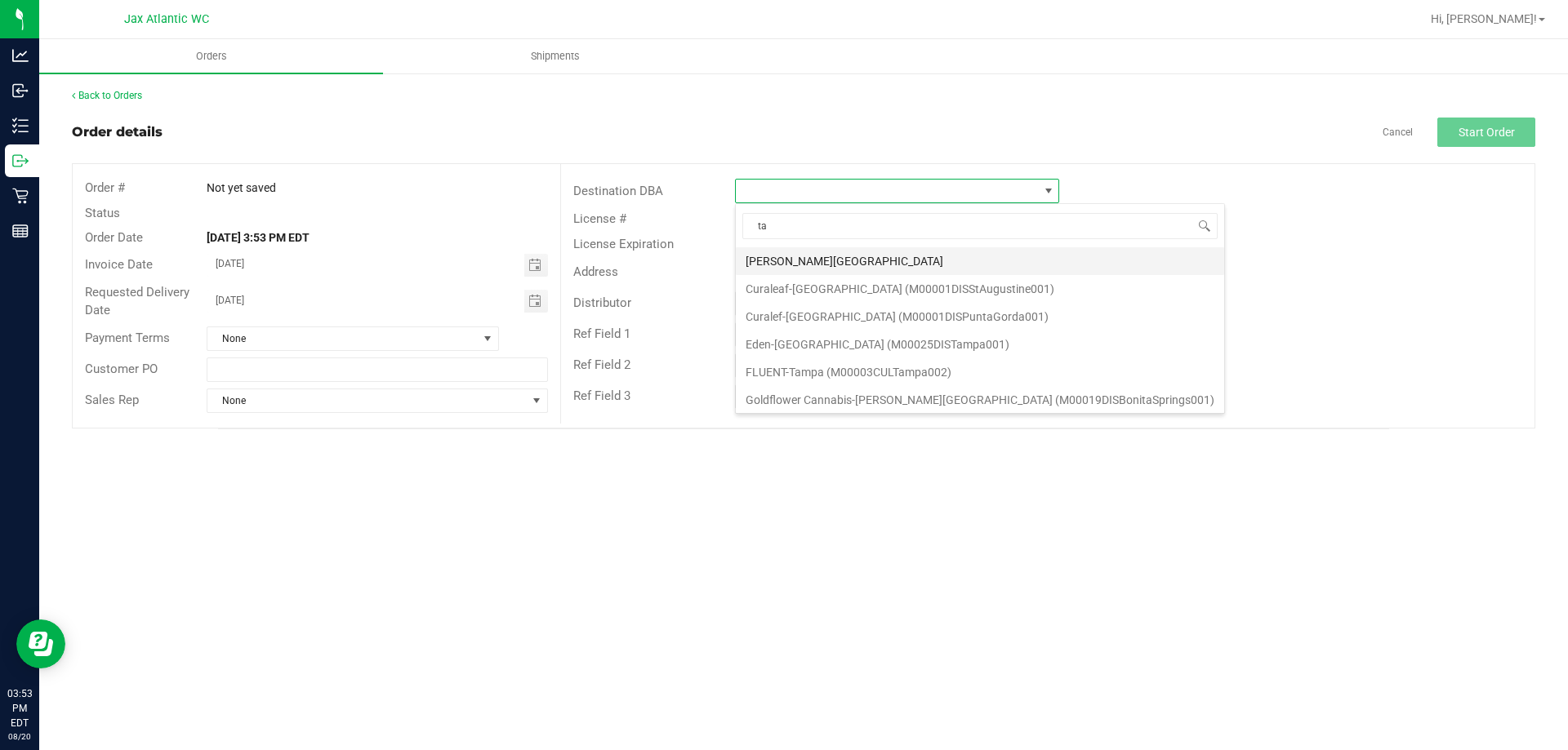
type input "t"
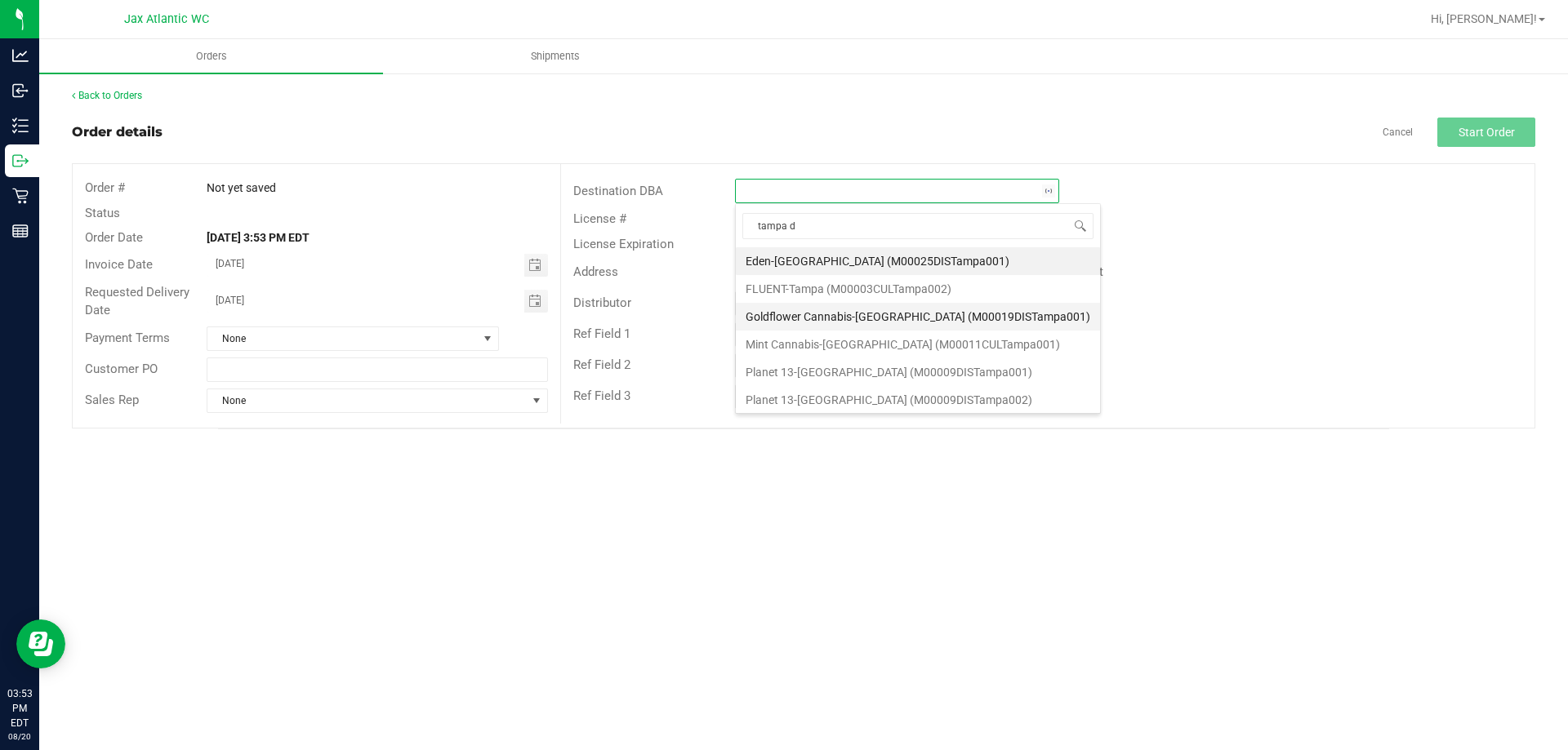
type input "tampa dc"
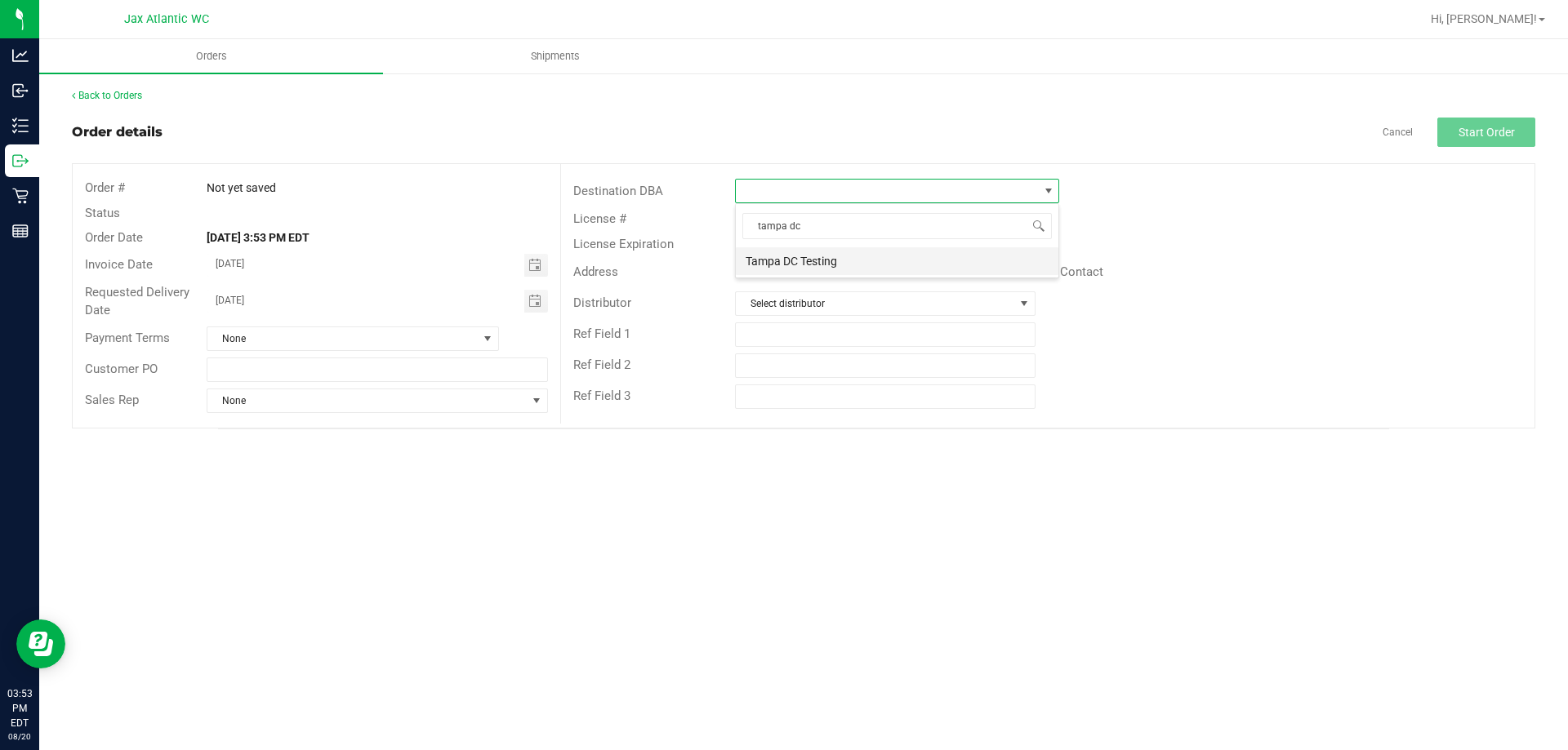
click at [828, 261] on li "Tampa DC Testing" at bounding box center [897, 261] width 323 height 28
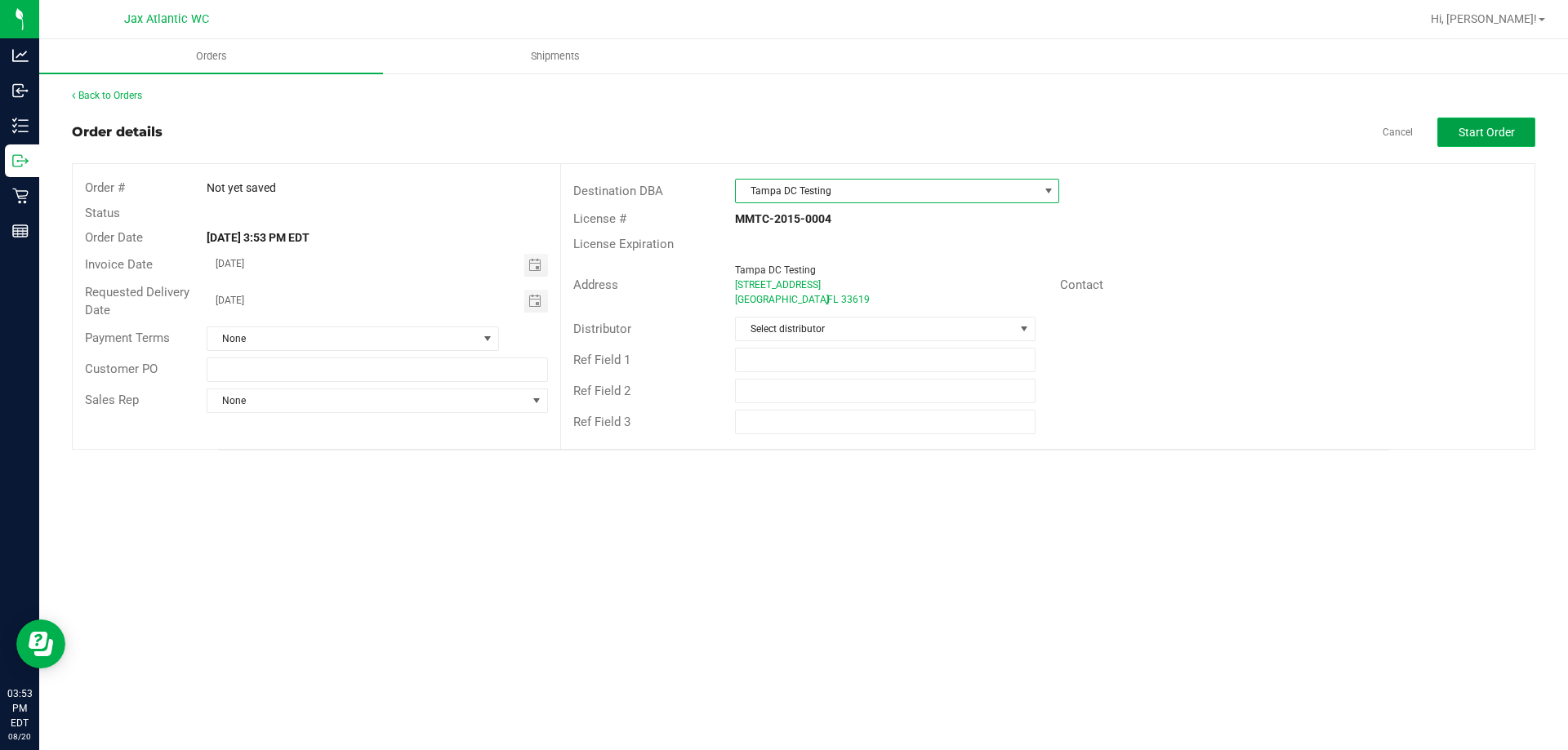
click at [1492, 128] on span "Start Order" at bounding box center [1487, 132] width 56 height 13
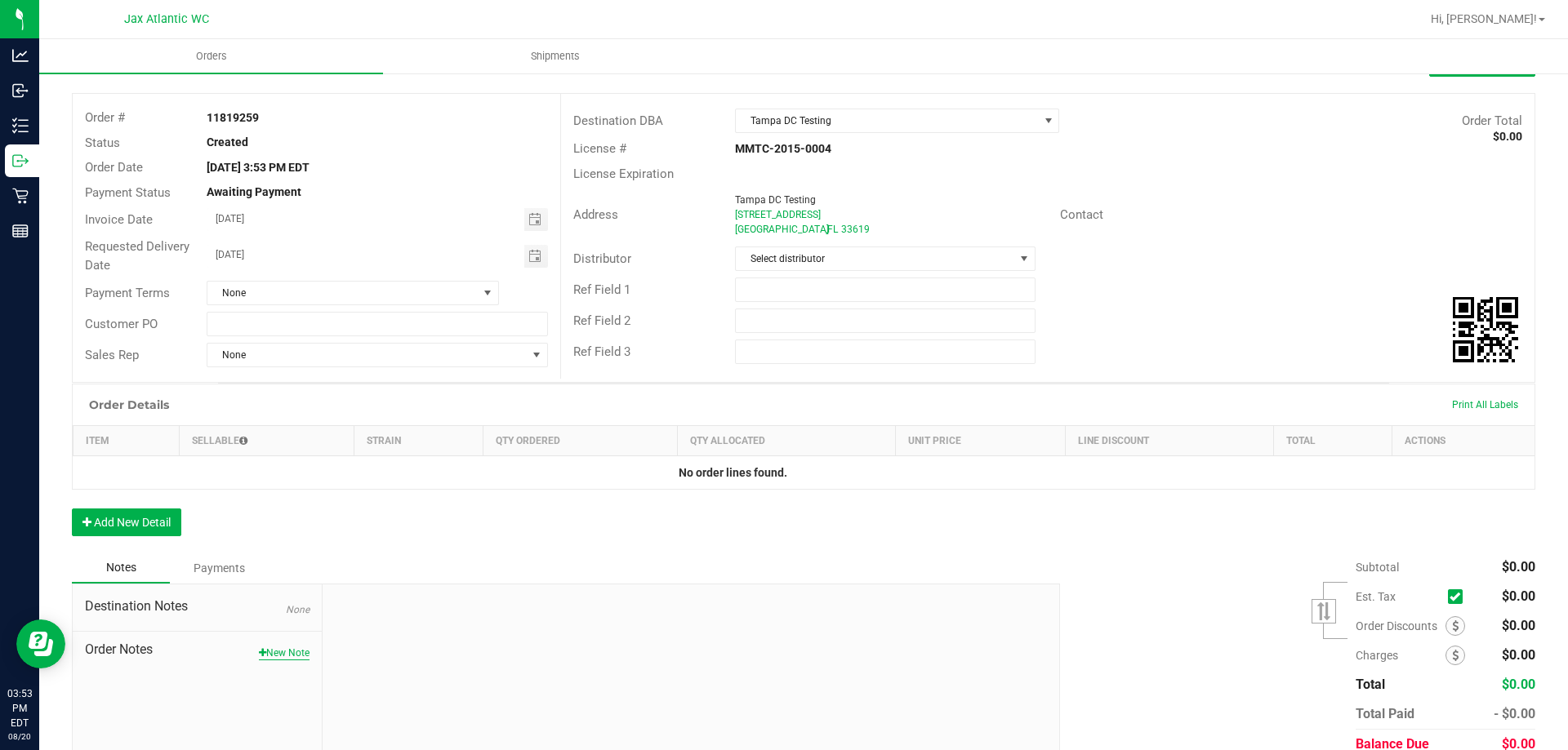
scroll to position [141, 0]
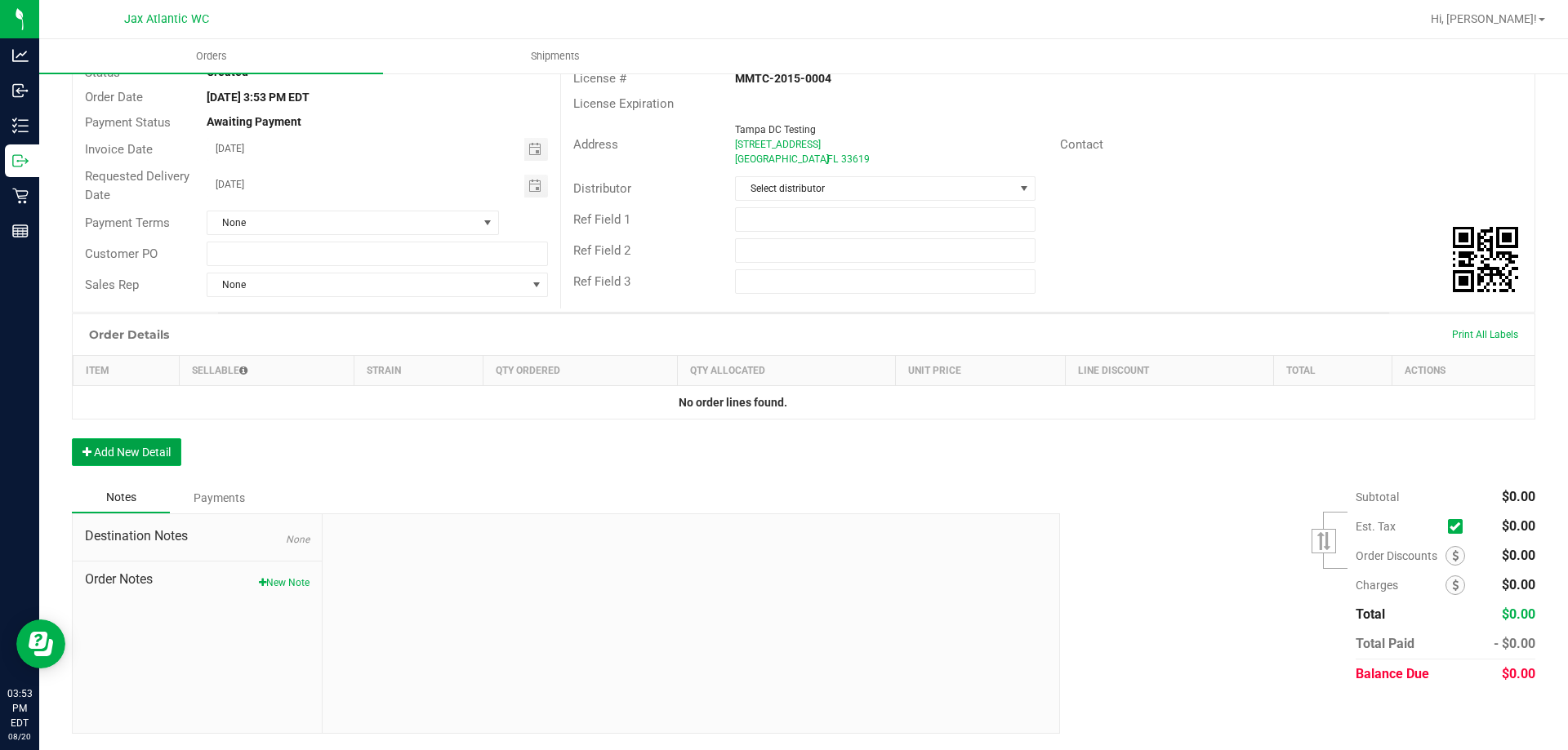
click at [160, 453] on button "Add New Detail" at bounding box center [127, 452] width 110 height 28
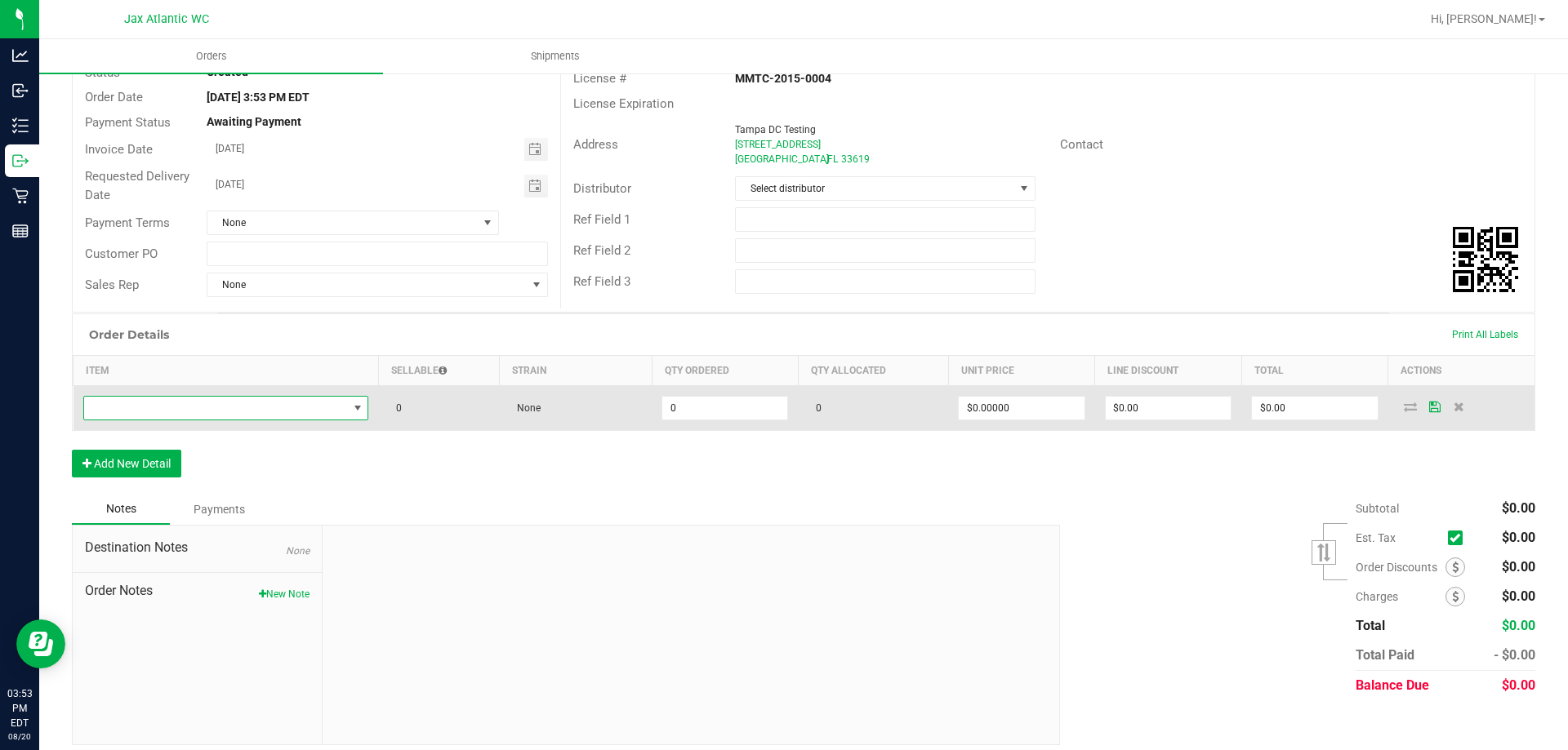
click at [187, 411] on span "NO DATA FOUND" at bounding box center [215, 407] width 264 height 23
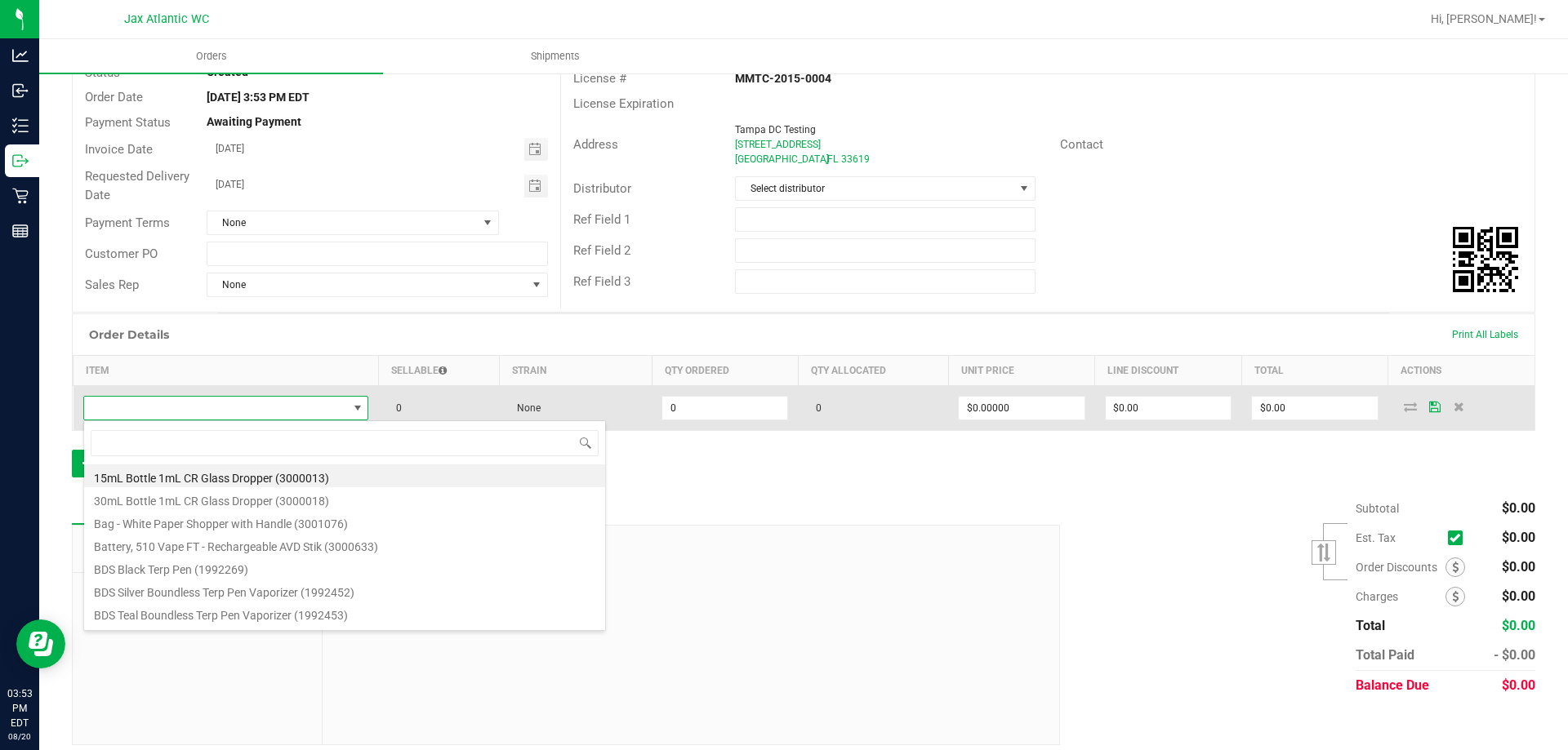
scroll to position [24, 283]
type input "bzk"
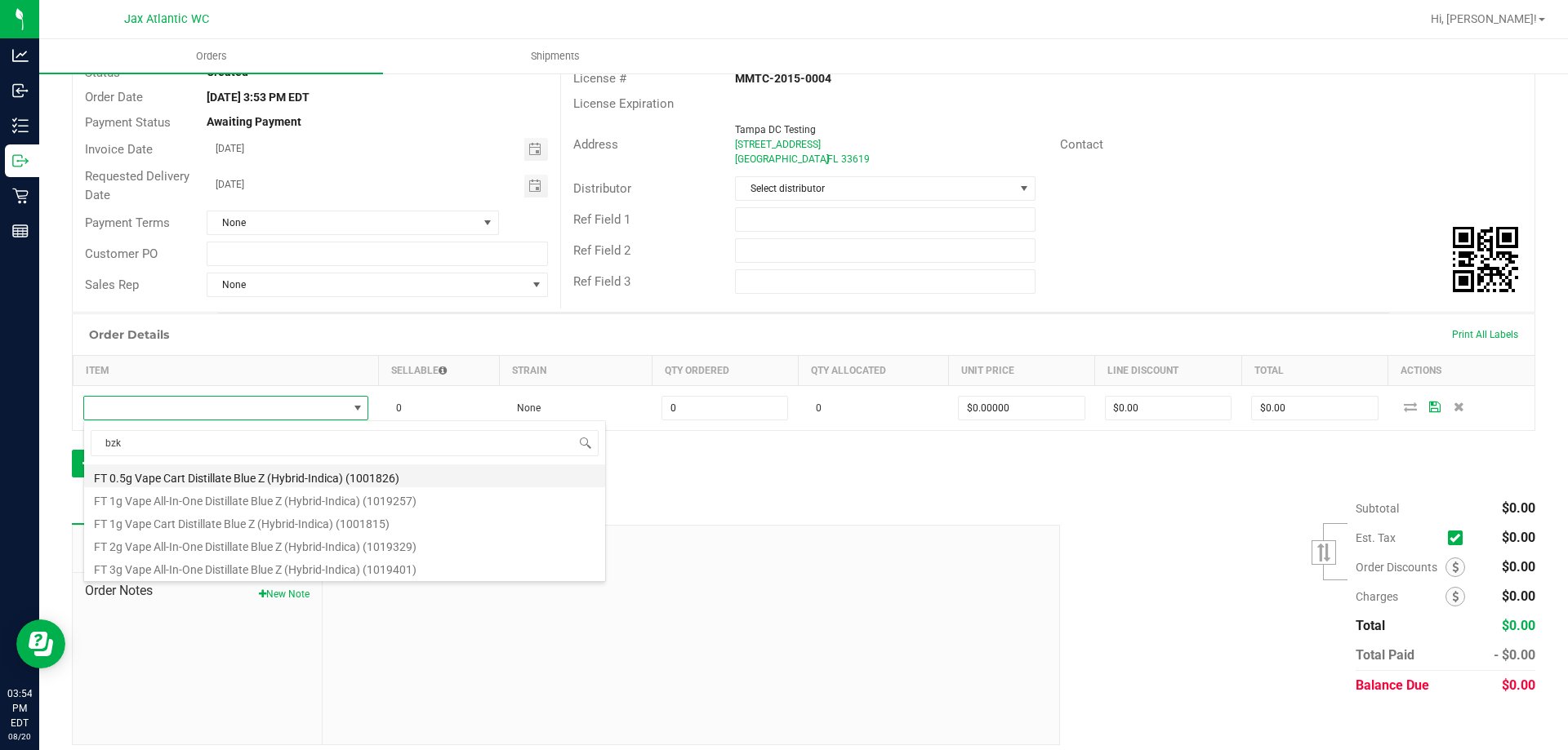
click at [206, 473] on li "FT 0.5g Vape Cart Distillate Blue Z (Hybrid-Indica) (1001826)" at bounding box center [344, 475] width 521 height 23
type input "0 ea"
type input "$50.00000"
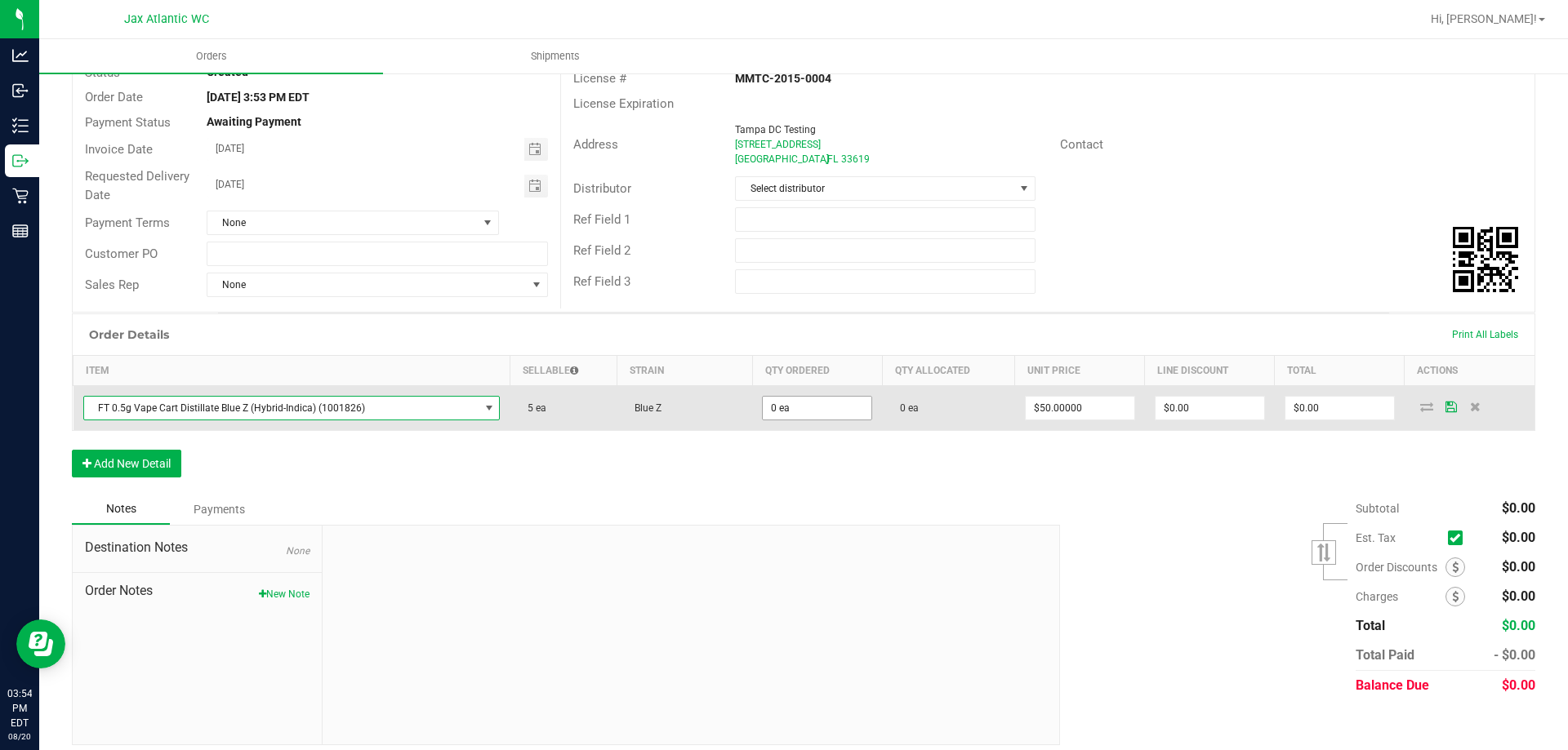
click at [774, 396] on span "0 ea" at bounding box center [817, 407] width 110 height 24
click at [771, 407] on input "0" at bounding box center [818, 407] width 109 height 23
type input "12 ea"
type input "50"
type input "$600.00"
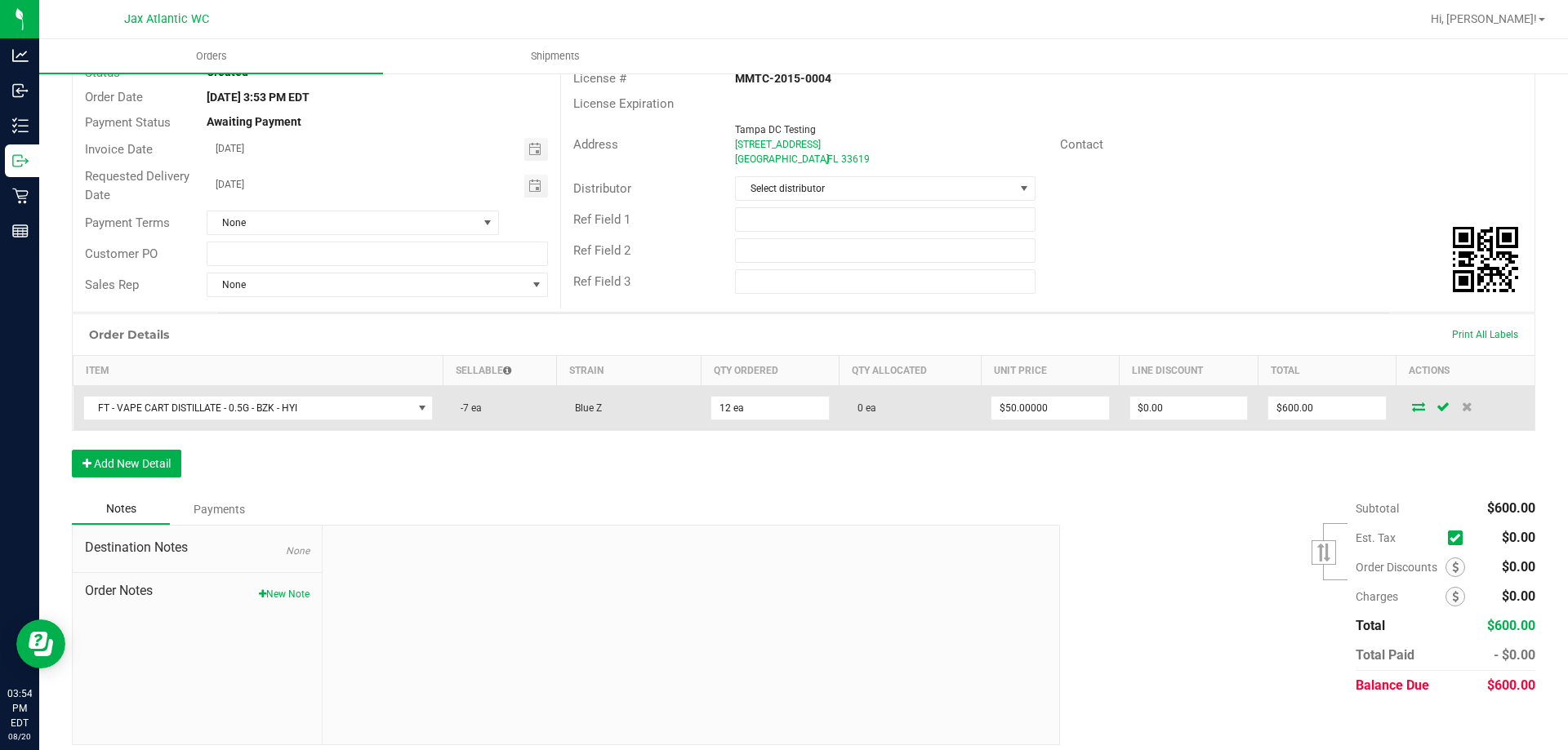
click at [1412, 411] on icon at bounding box center [1419, 406] width 13 height 10
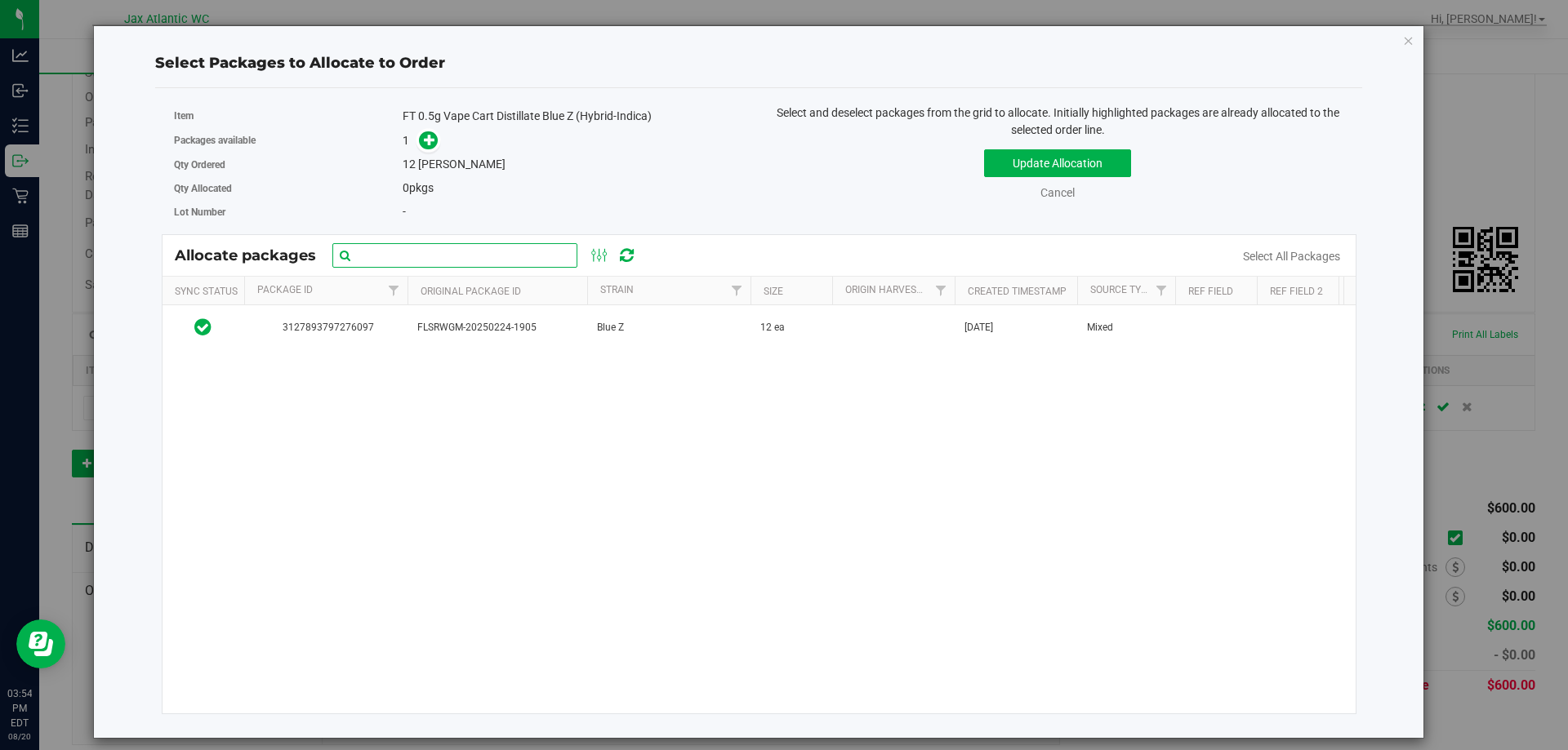
click at [392, 250] on input "text" at bounding box center [454, 255] width 245 height 24
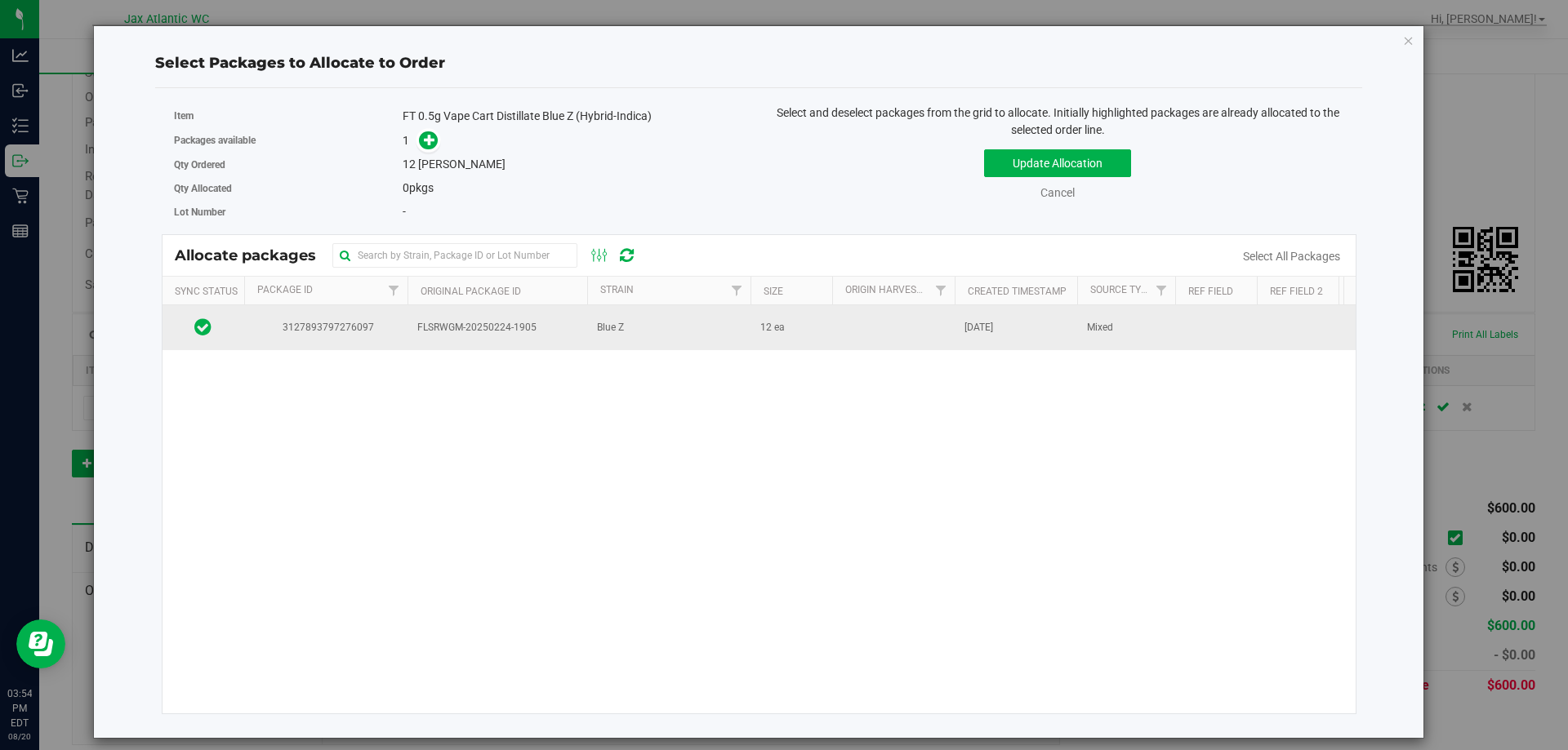
click at [350, 331] on span "3127893797276097" at bounding box center [325, 328] width 143 height 16
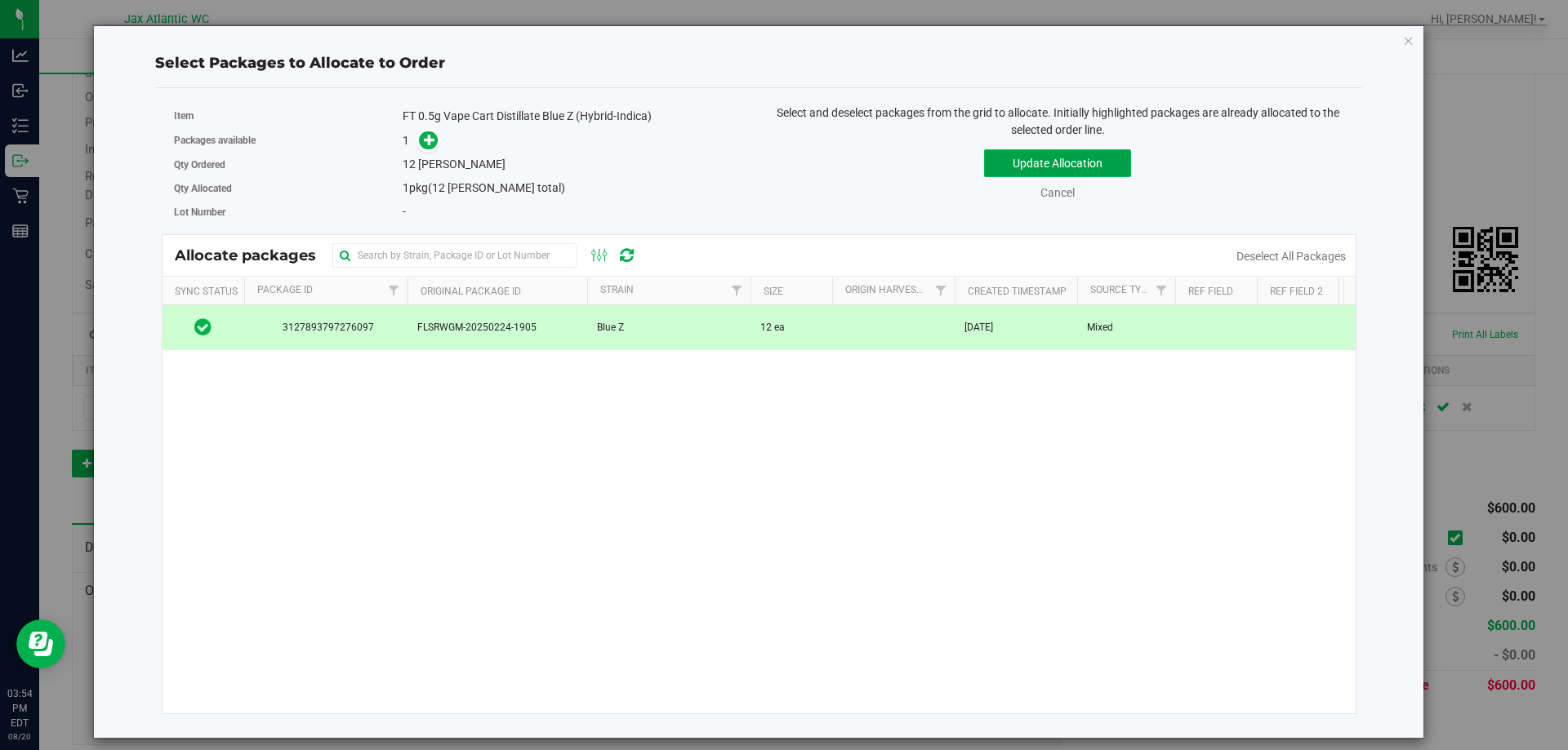
click at [1051, 160] on button "Update Allocation" at bounding box center [1057, 163] width 147 height 28
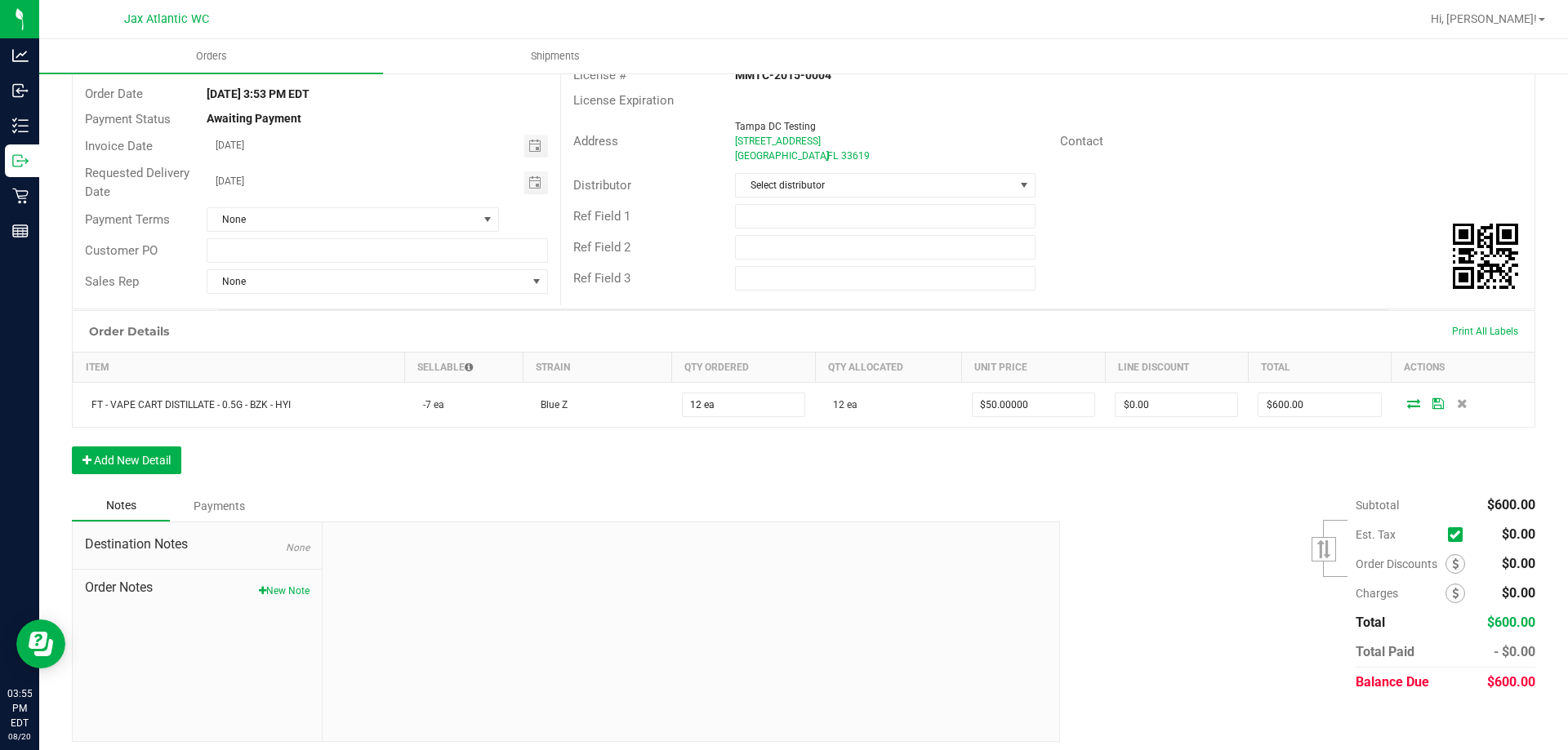
scroll to position [152, 0]
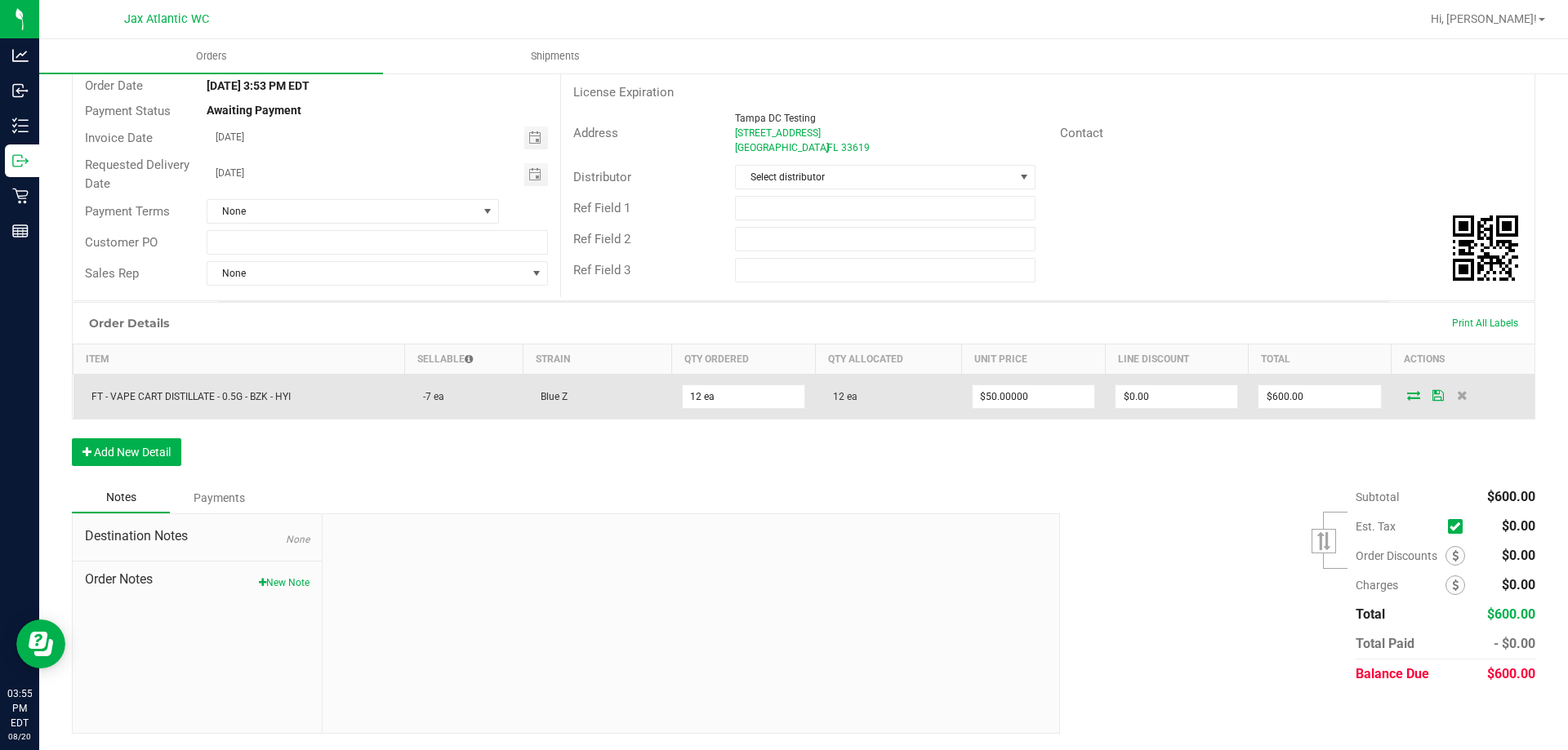
click at [1432, 392] on icon at bounding box center [1438, 396] width 12 height 10
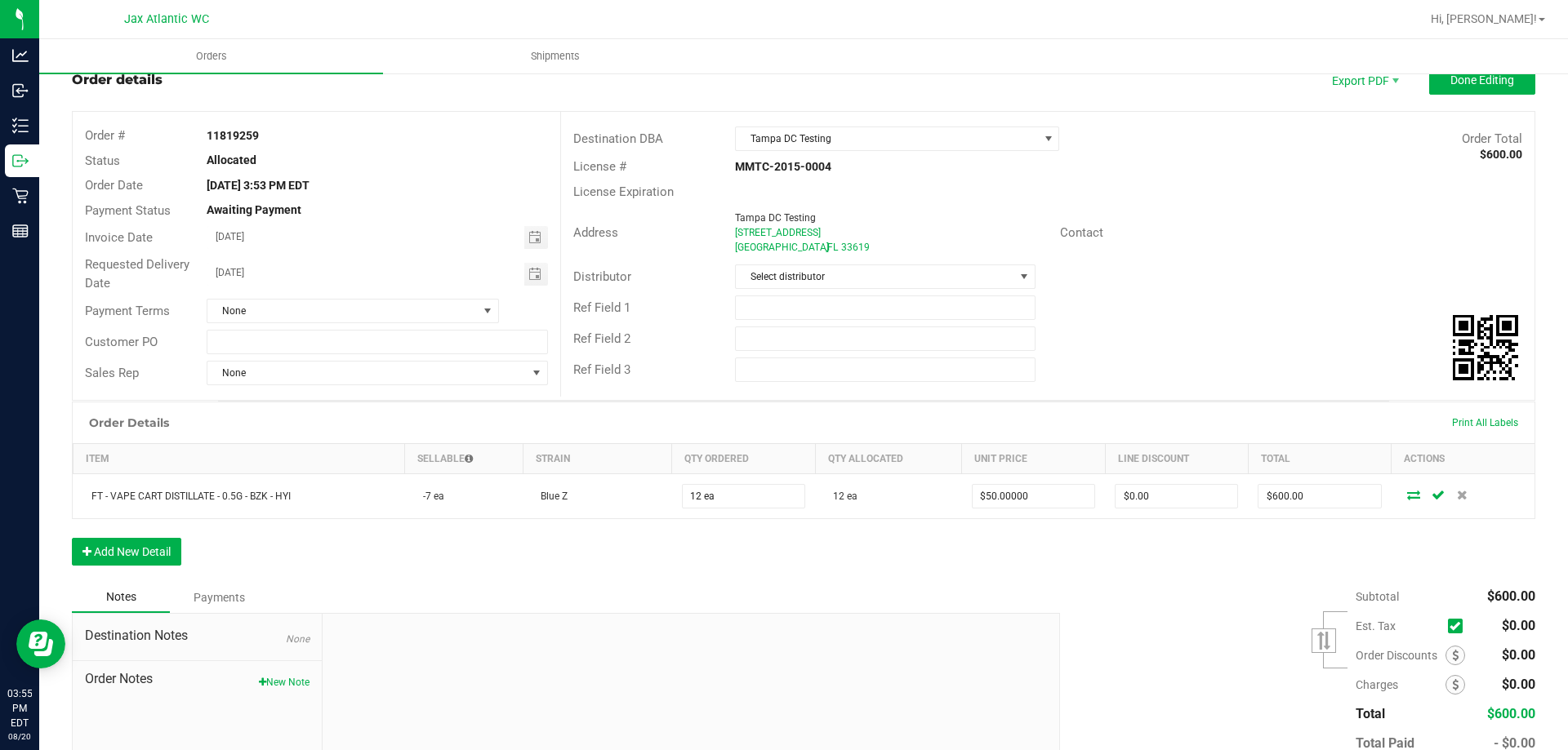
scroll to position [81, 0]
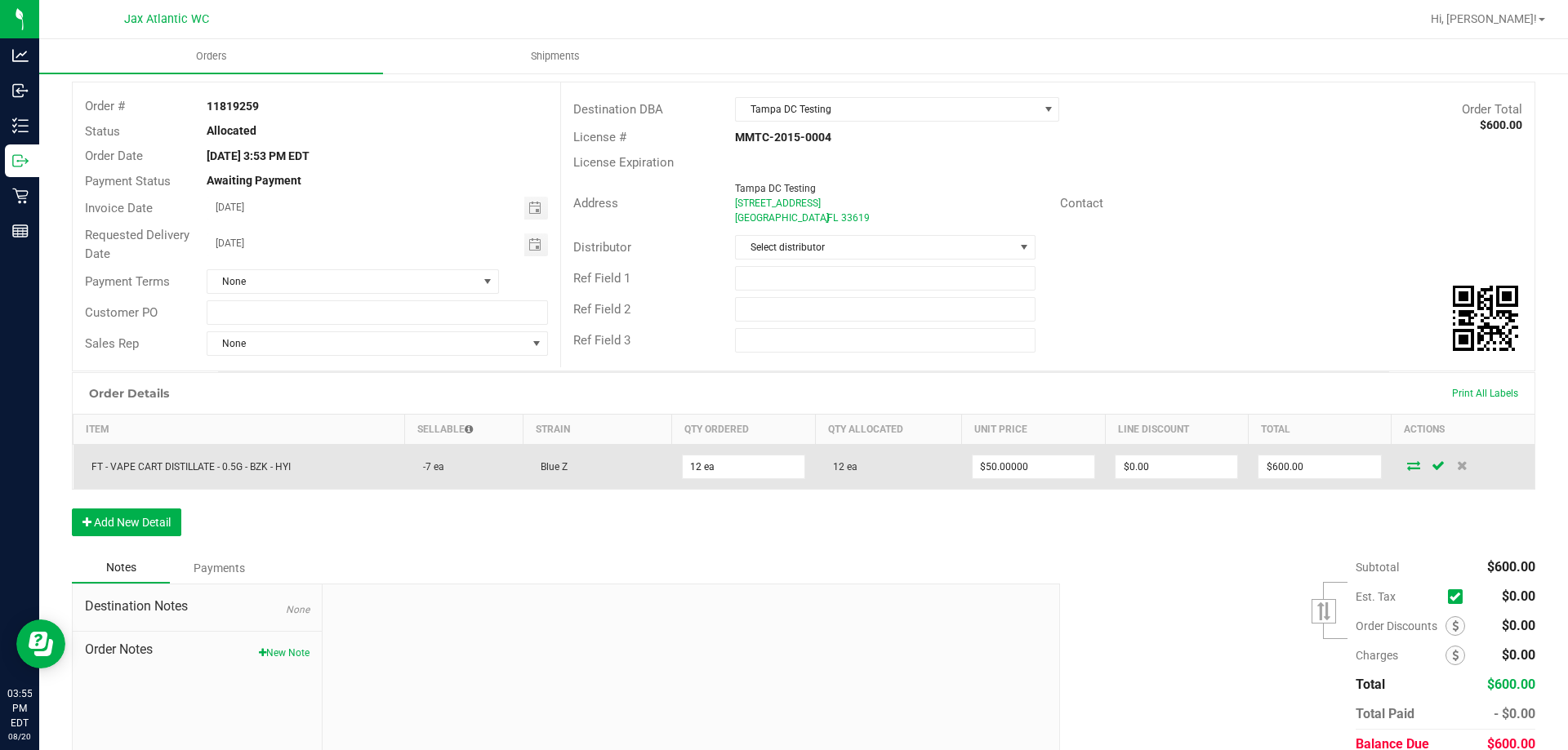
click at [1409, 463] on icon at bounding box center [1414, 465] width 13 height 10
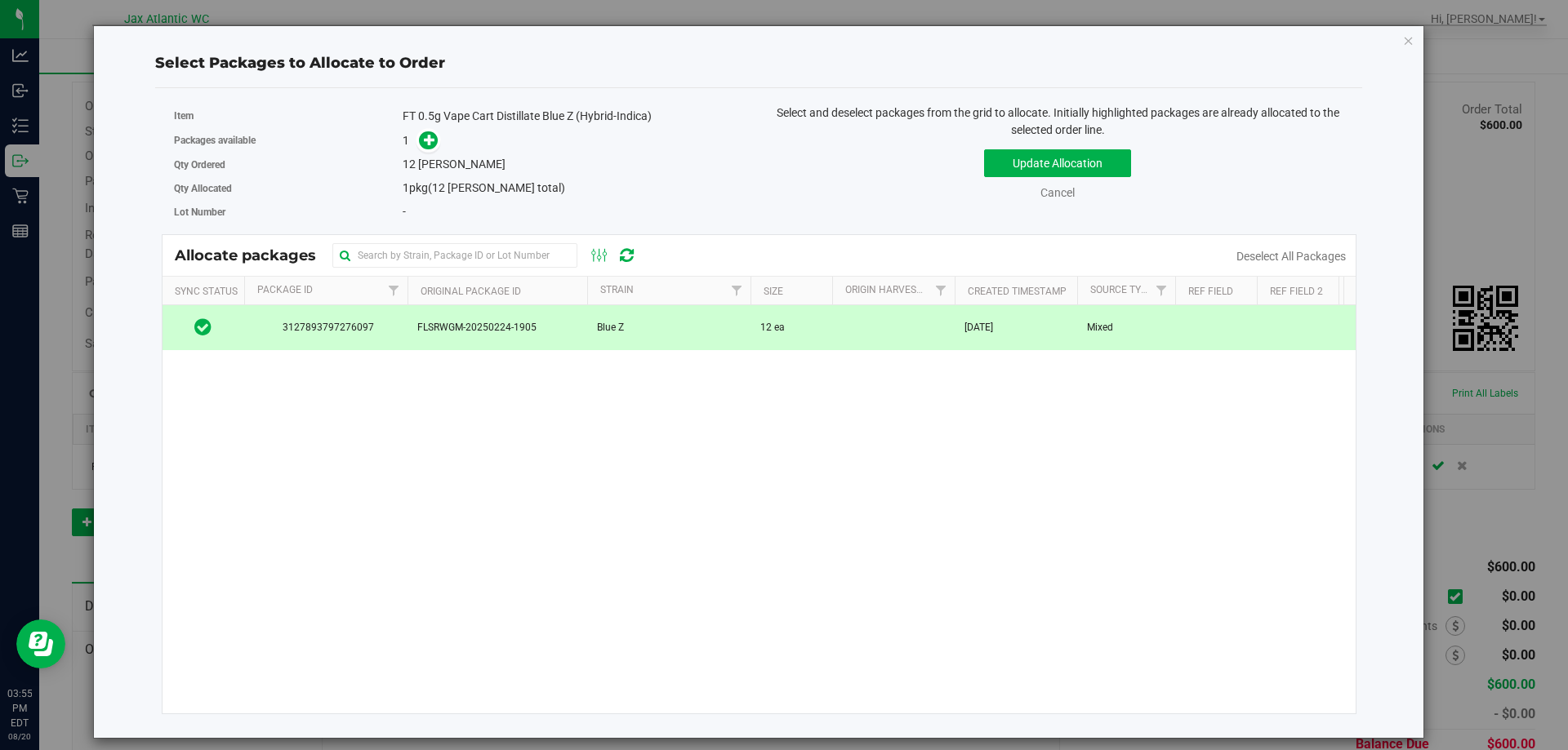
click at [382, 328] on span "3127893797276097" at bounding box center [325, 328] width 143 height 16
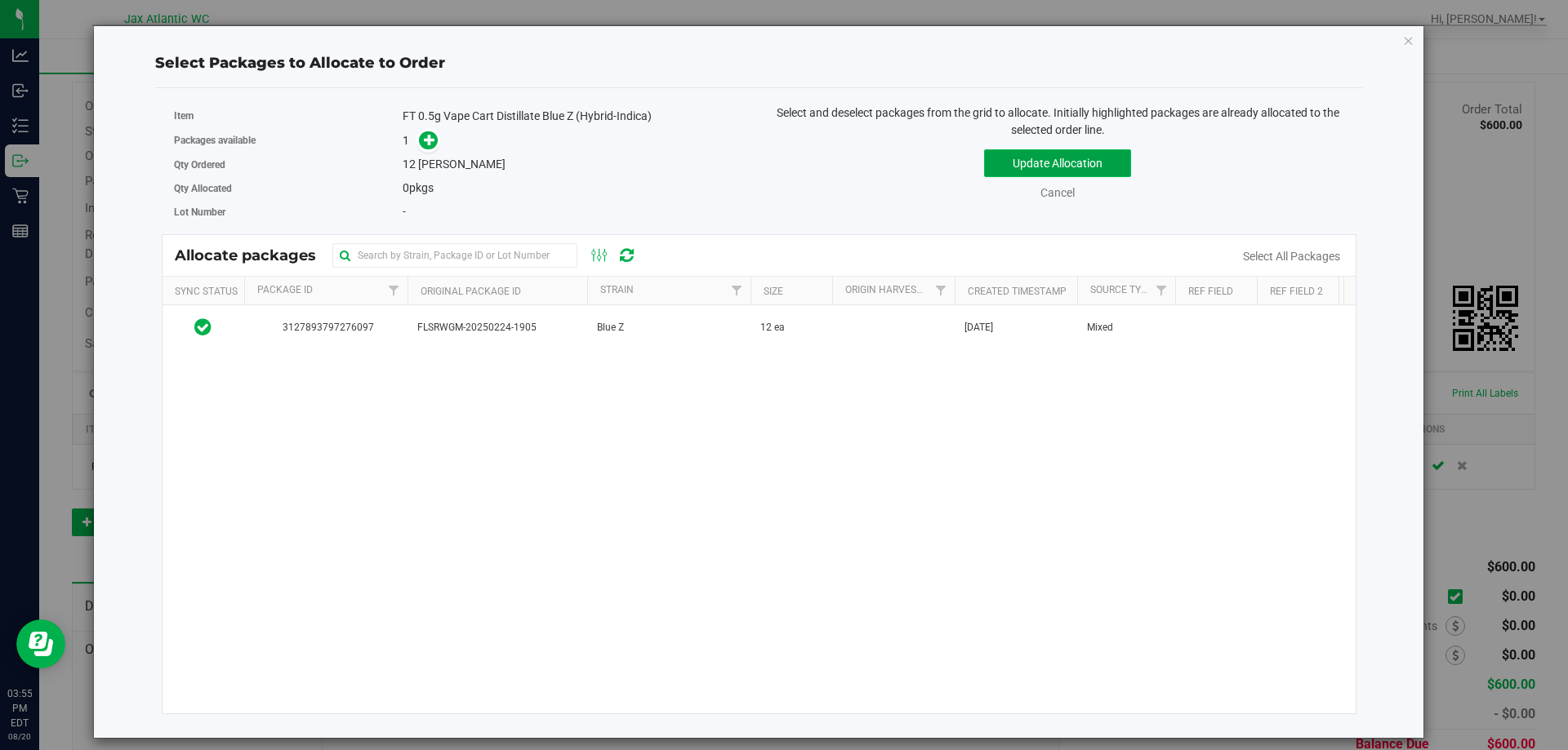
click at [1022, 161] on button "Update Allocation" at bounding box center [1057, 163] width 147 height 28
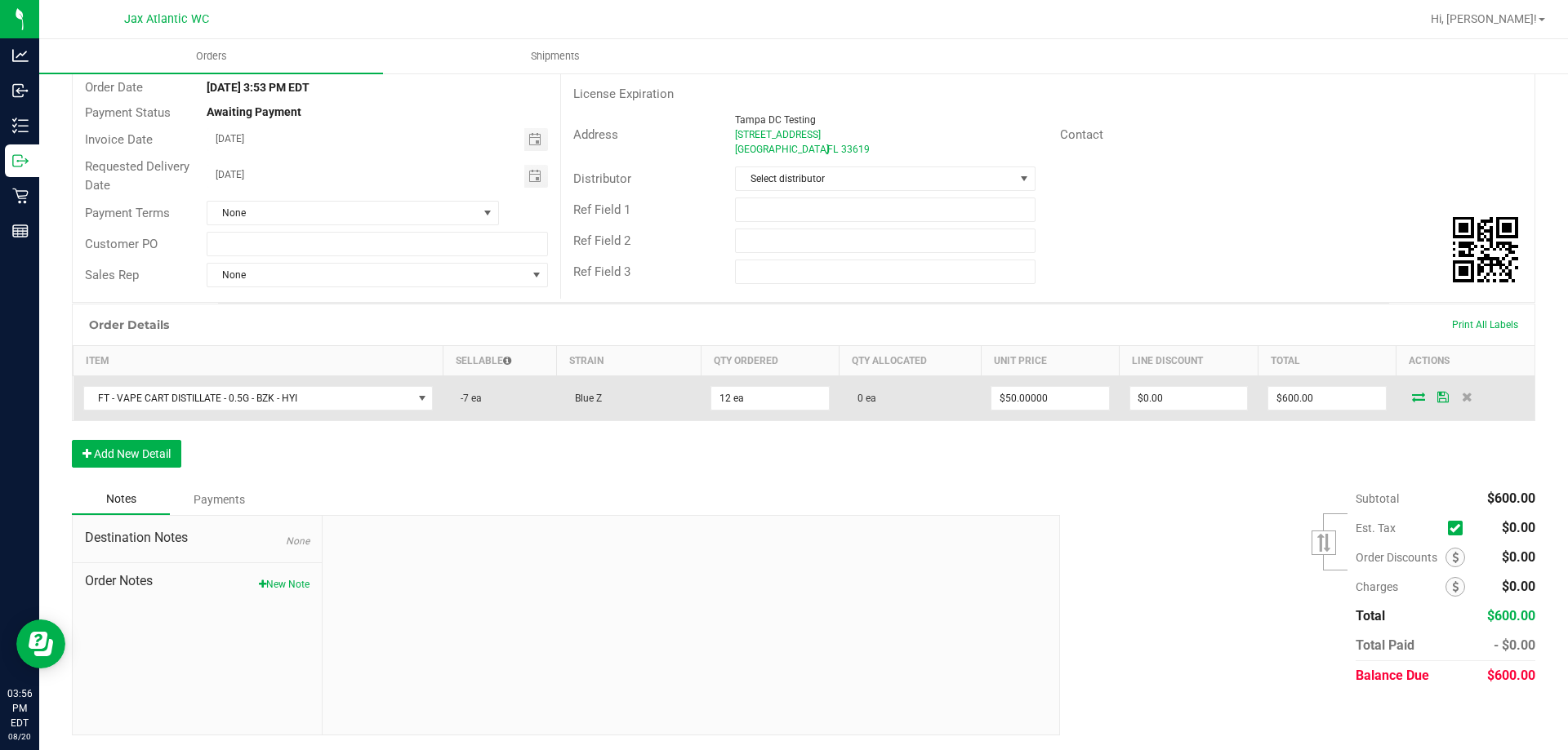
scroll to position [152, 0]
click at [1412, 398] on icon at bounding box center [1419, 396] width 13 height 10
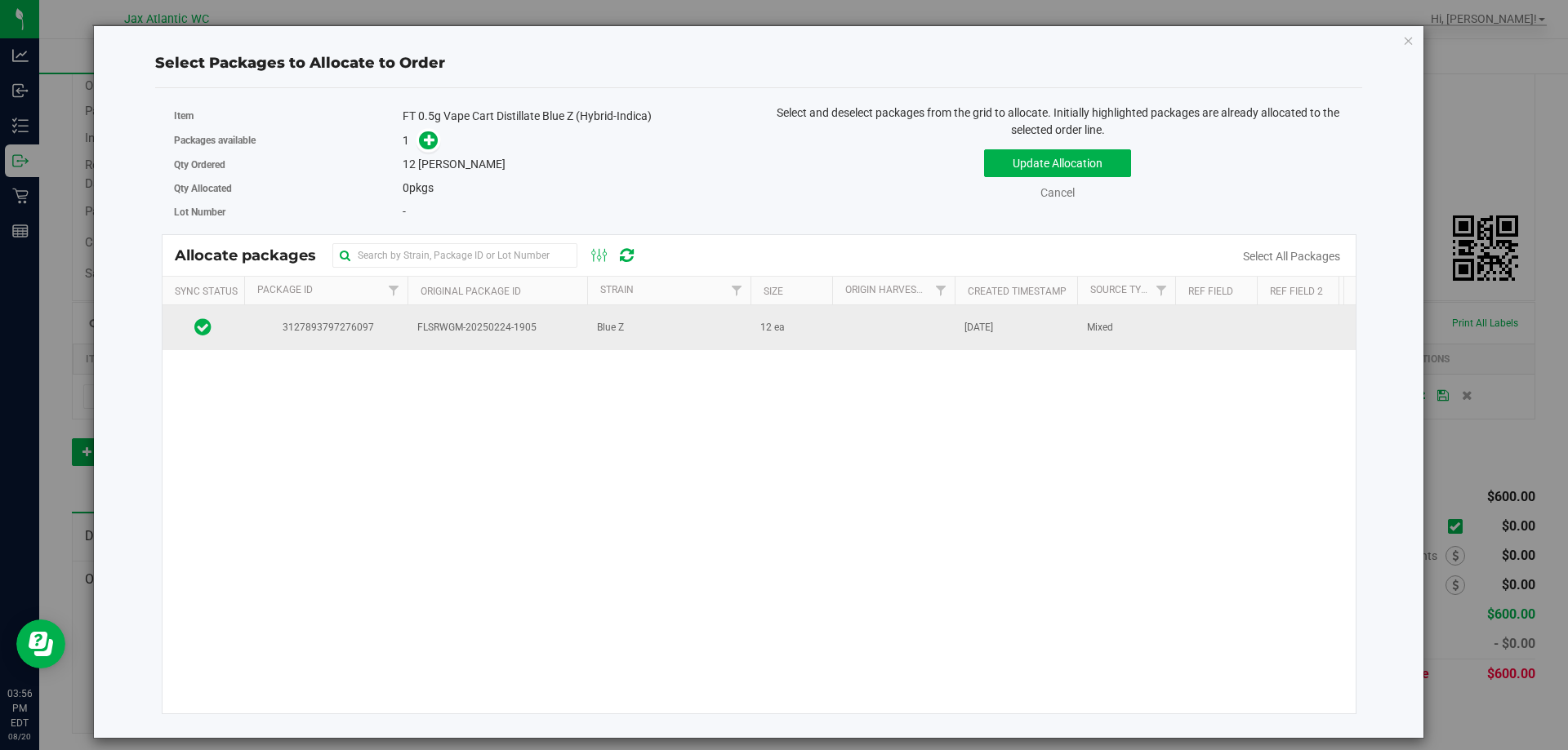
click at [497, 331] on span "FLSRWGM-20250224-1905" at bounding box center [497, 328] width 160 height 16
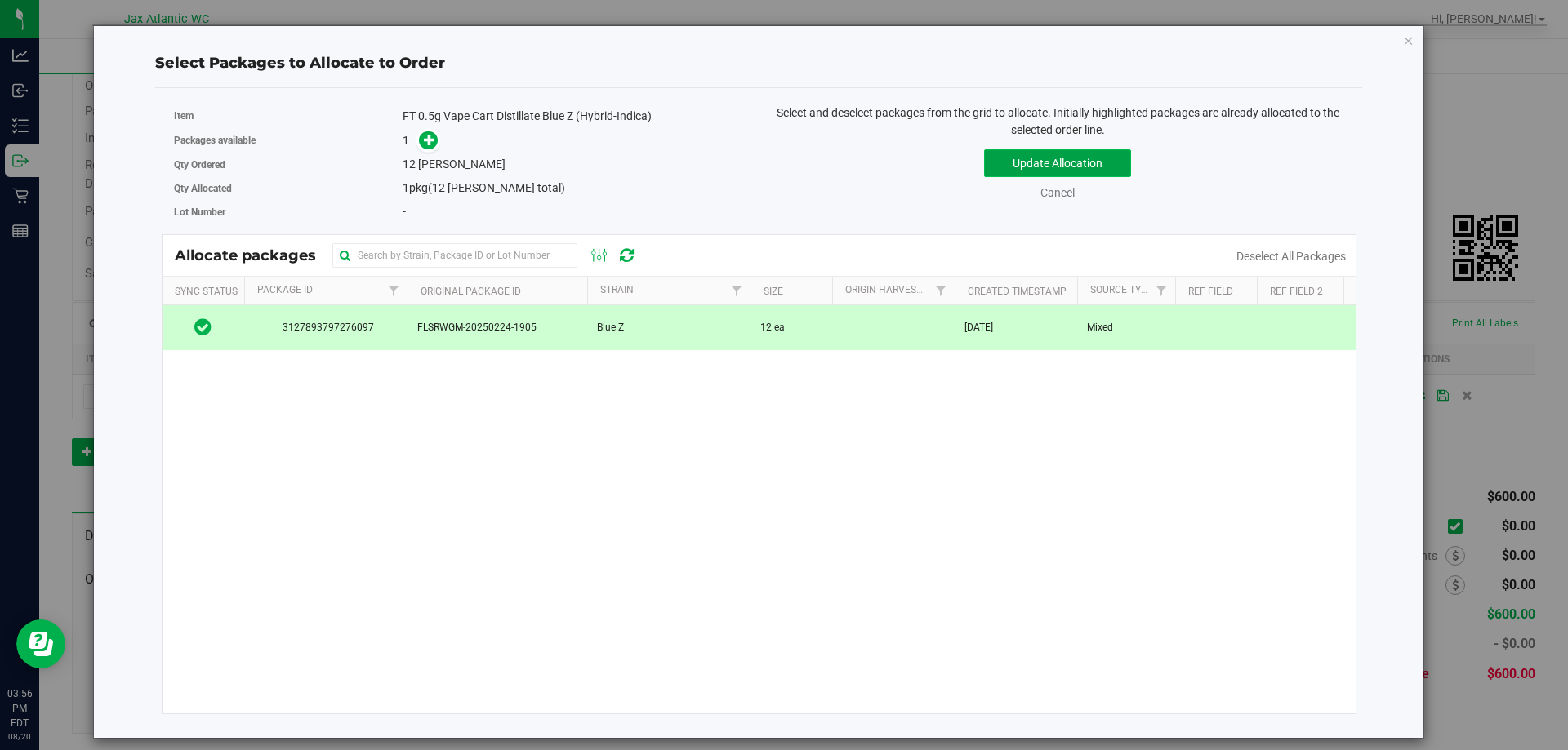
click at [1063, 162] on button "Update Allocation" at bounding box center [1057, 163] width 147 height 28
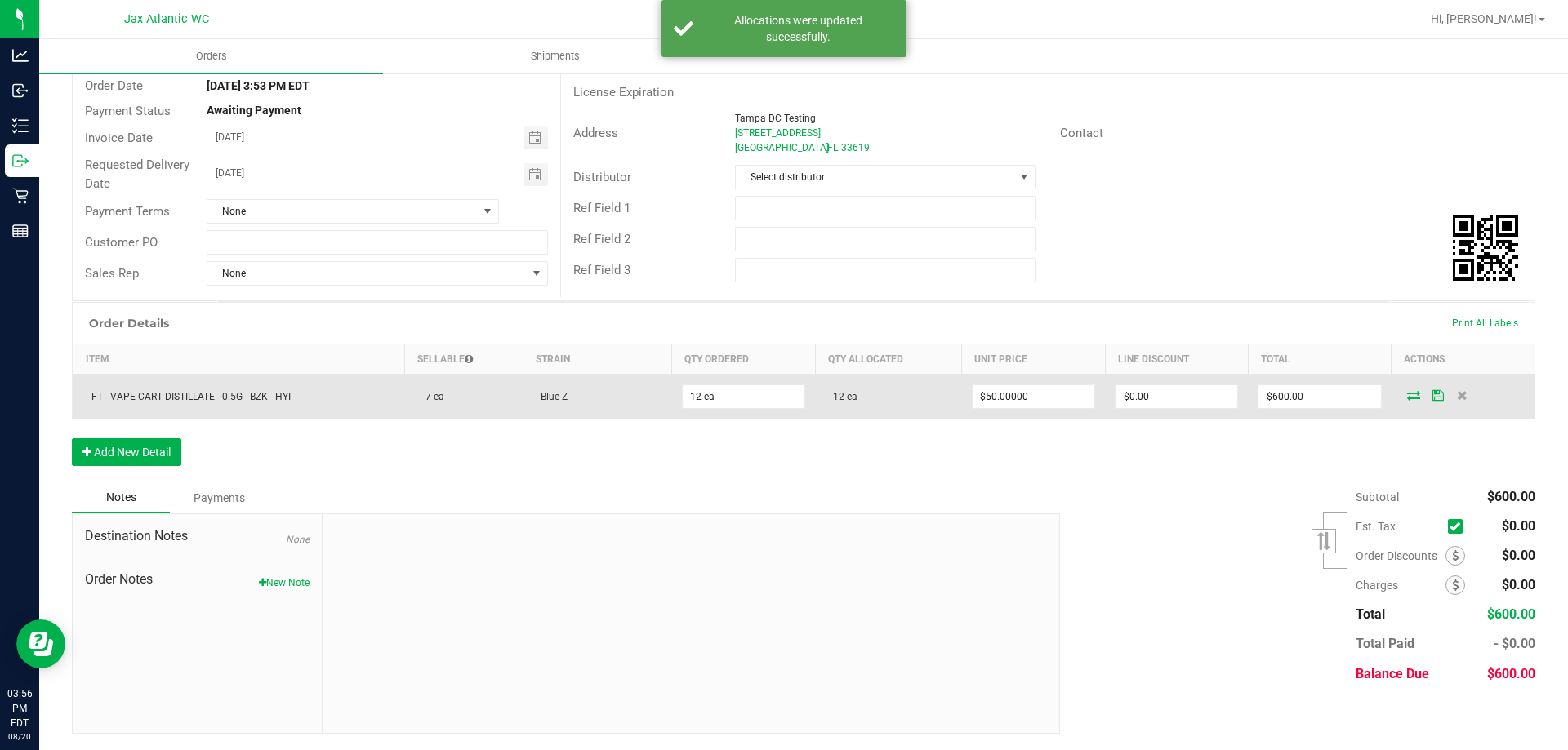
click at [1407, 396] on icon at bounding box center [1414, 396] width 13 height 10
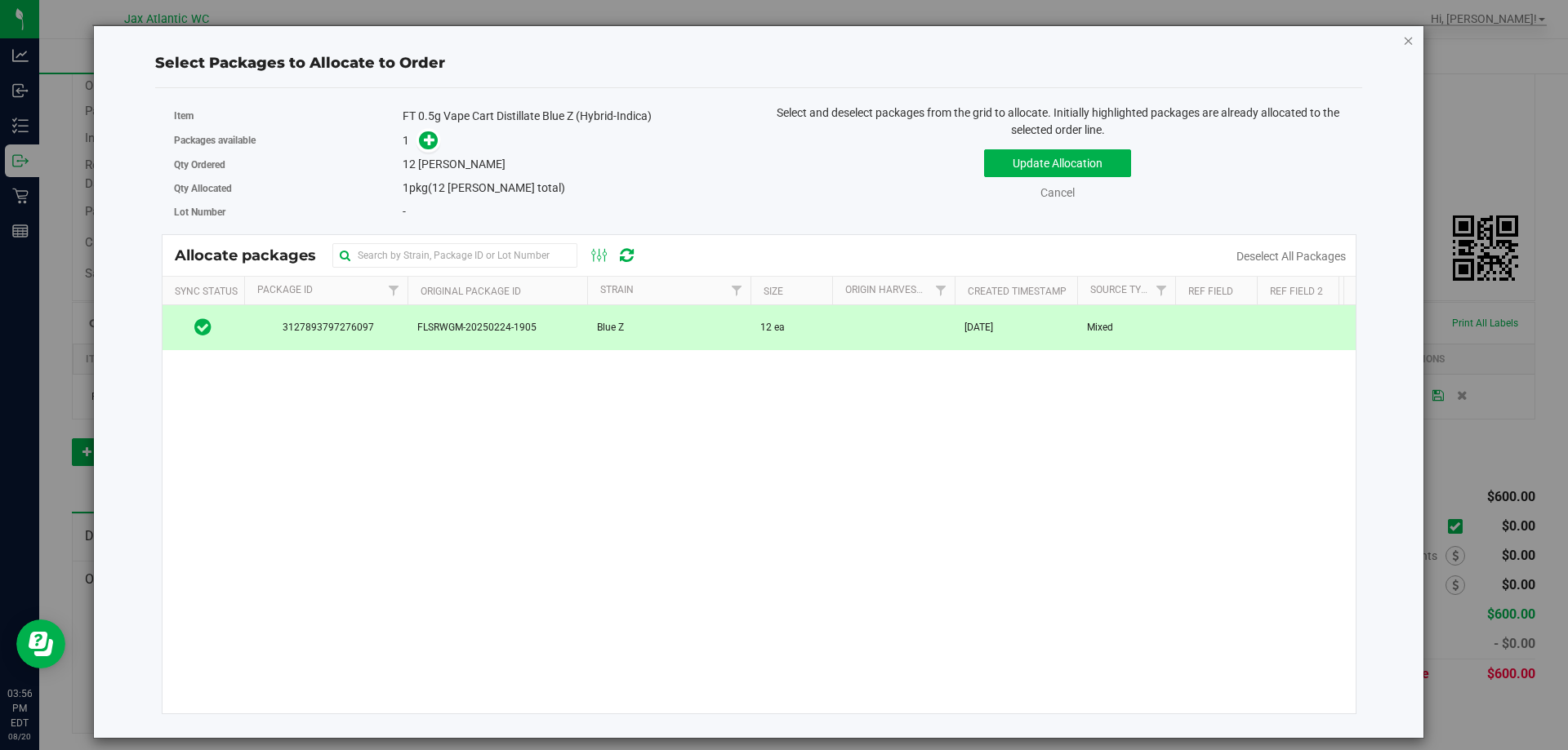
click at [1409, 42] on icon "button" at bounding box center [1409, 39] width 12 height 19
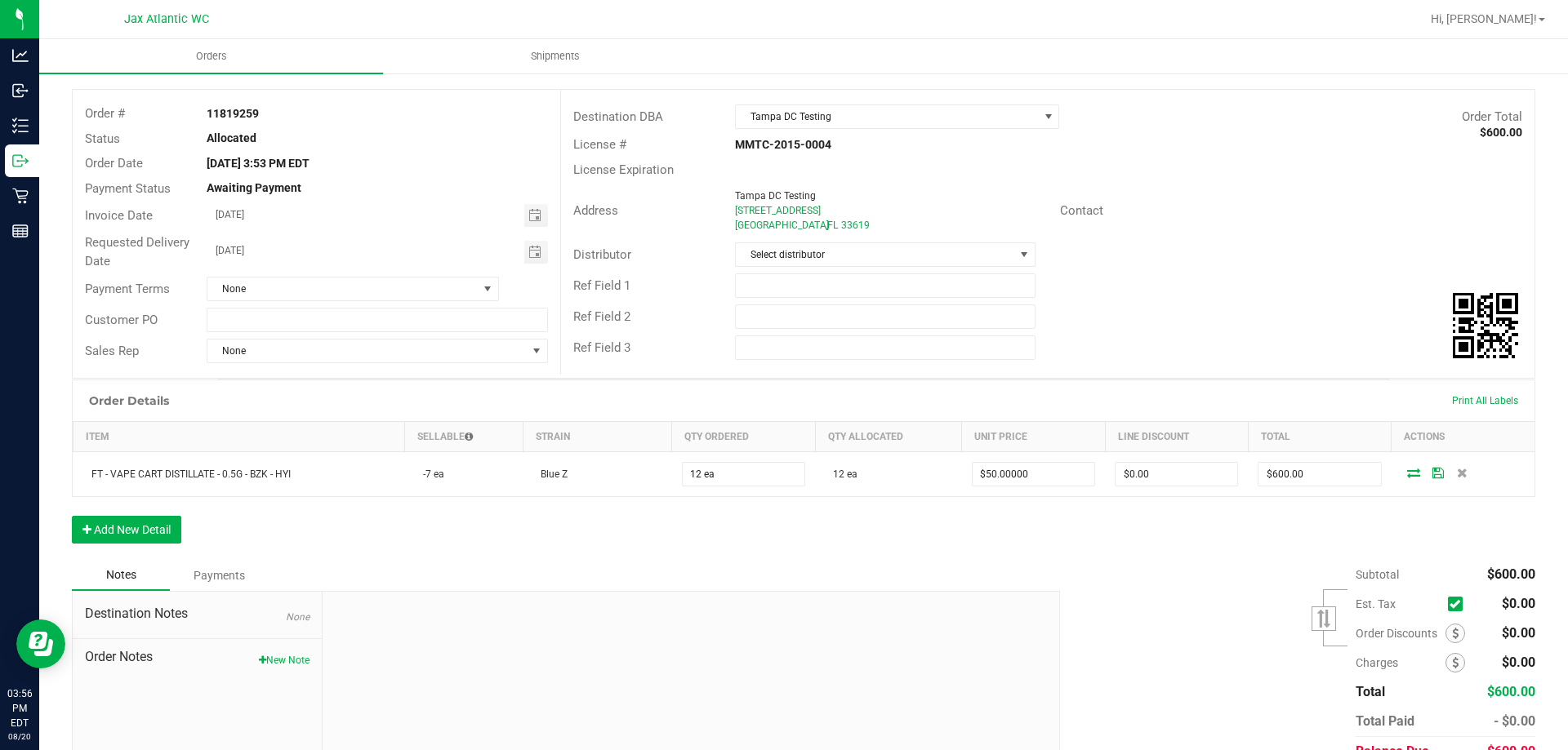
scroll to position [0, 0]
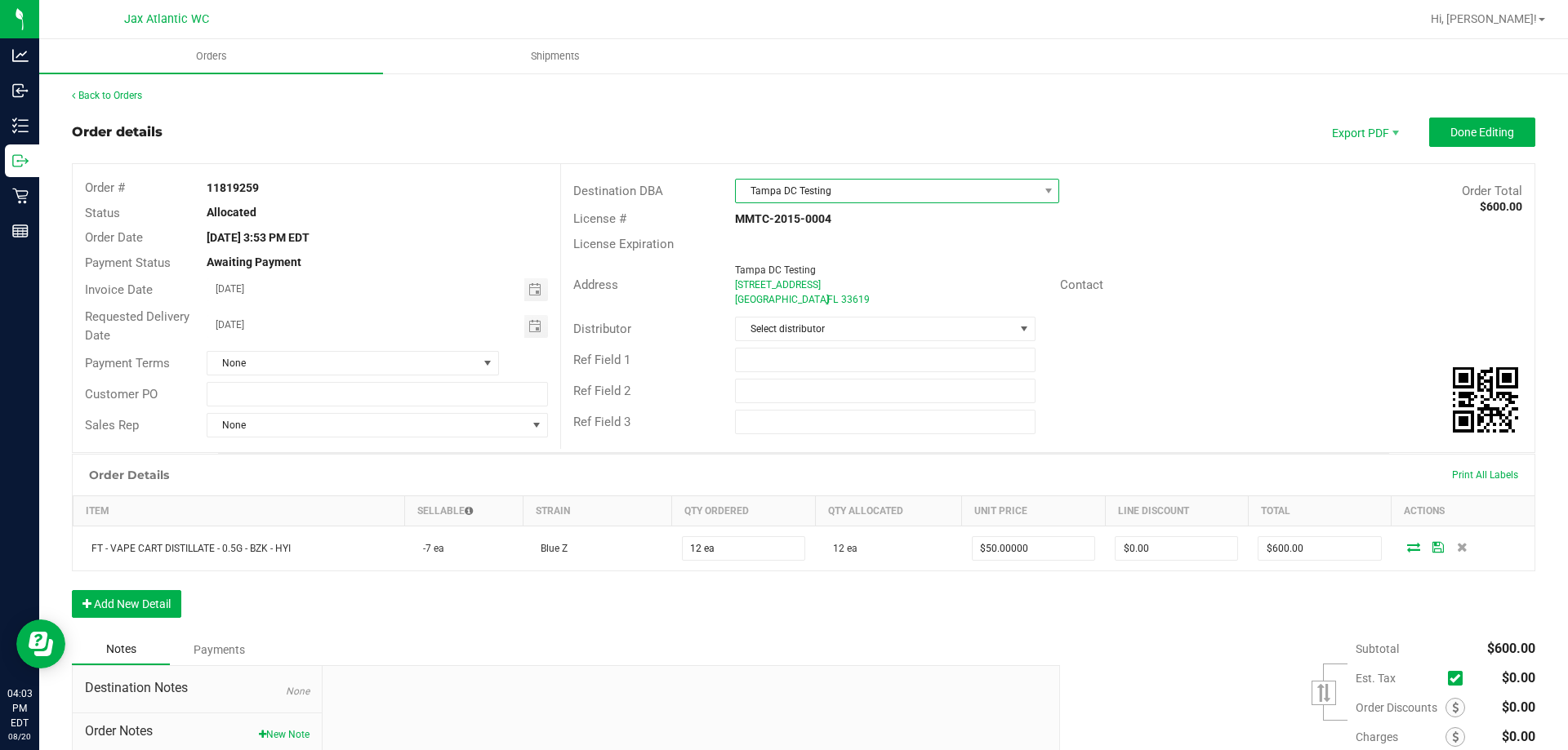
click at [811, 193] on span "Tampa DC Testing" at bounding box center [887, 190] width 302 height 23
